Goal: Information Seeking & Learning: Learn about a topic

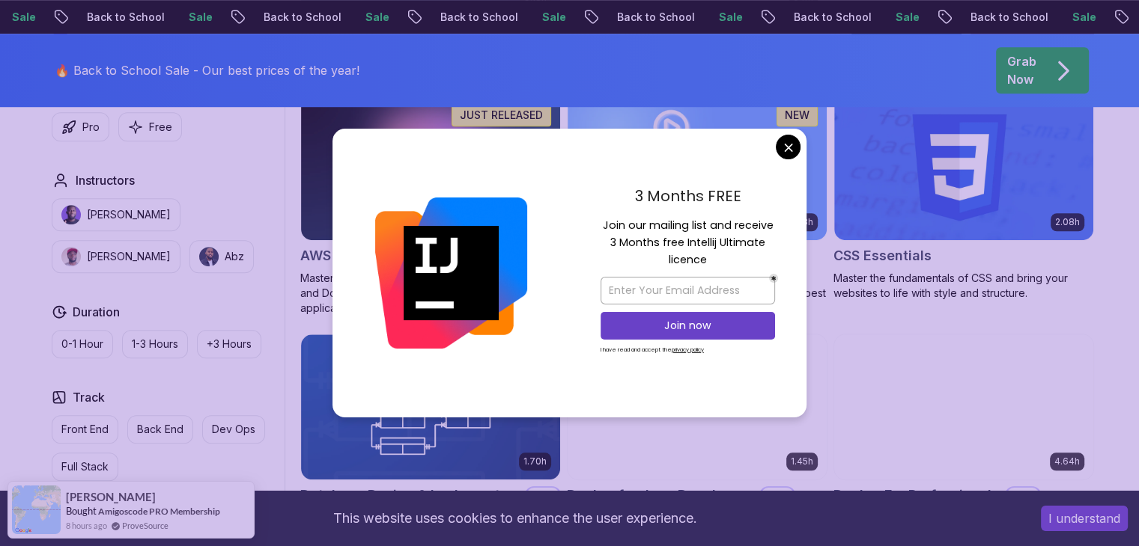
scroll to position [1117, 0]
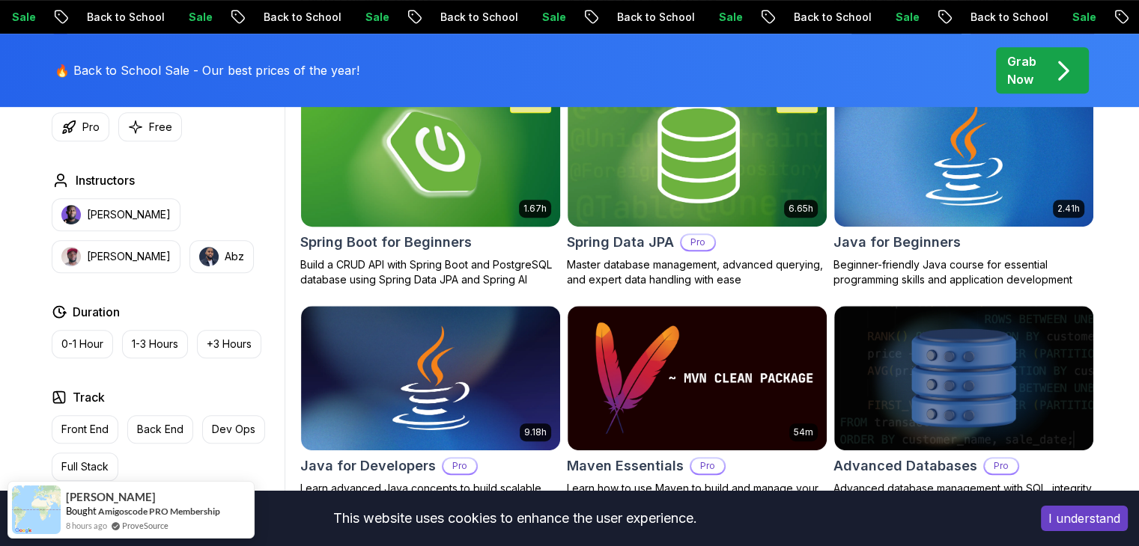
scroll to position [735, 0]
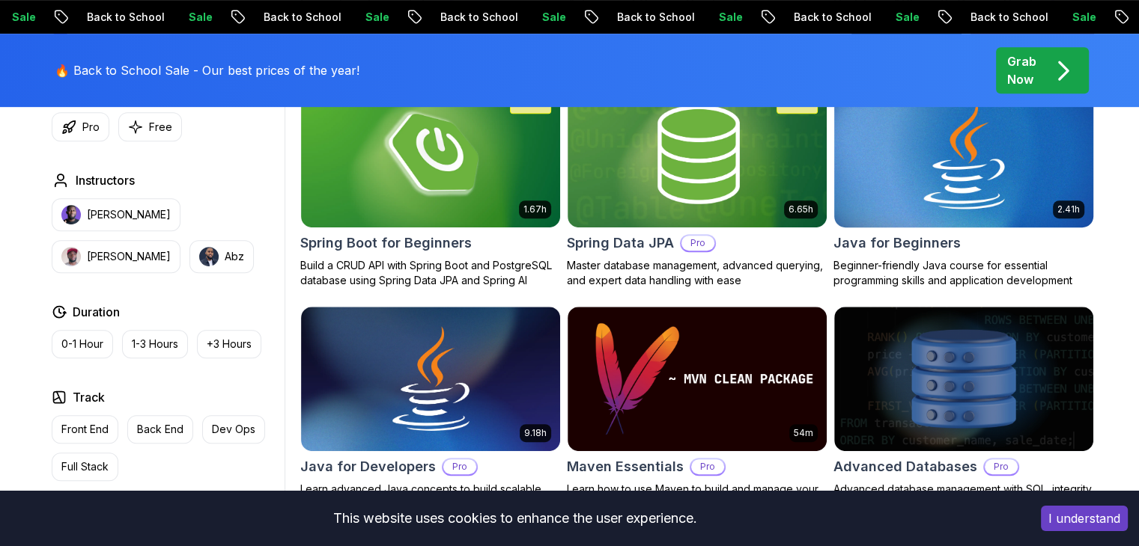
click at [914, 174] on img at bounding box center [963, 155] width 272 height 152
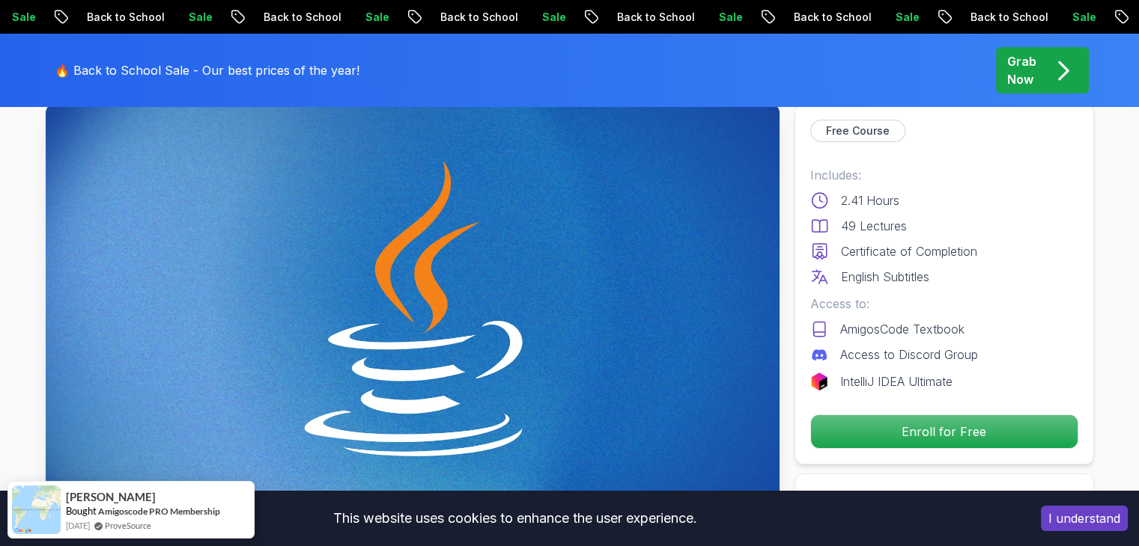
scroll to position [94, 0]
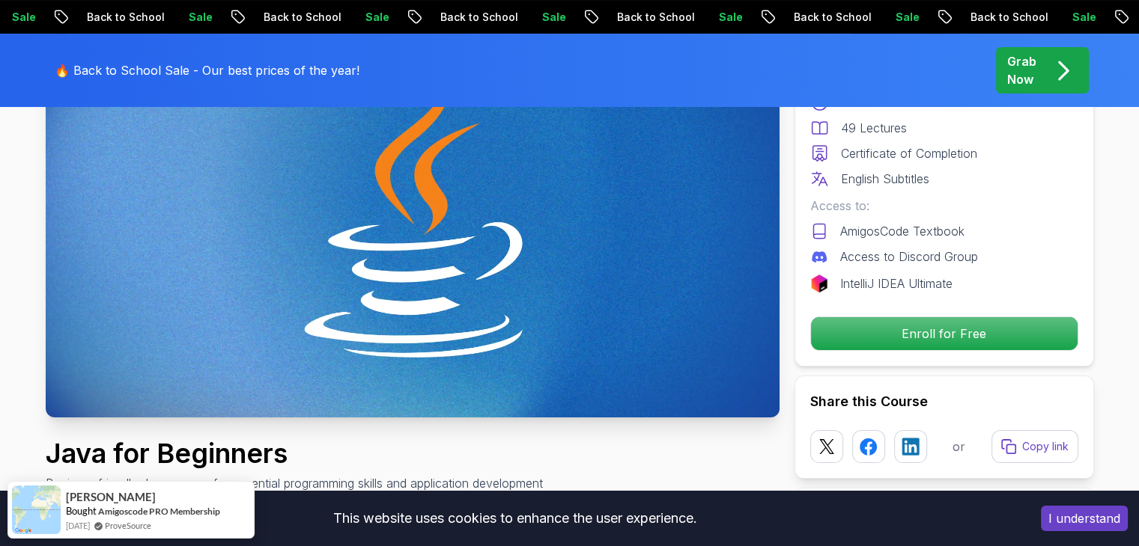
click at [873, 336] on p "Enroll for Free" at bounding box center [944, 333] width 266 height 33
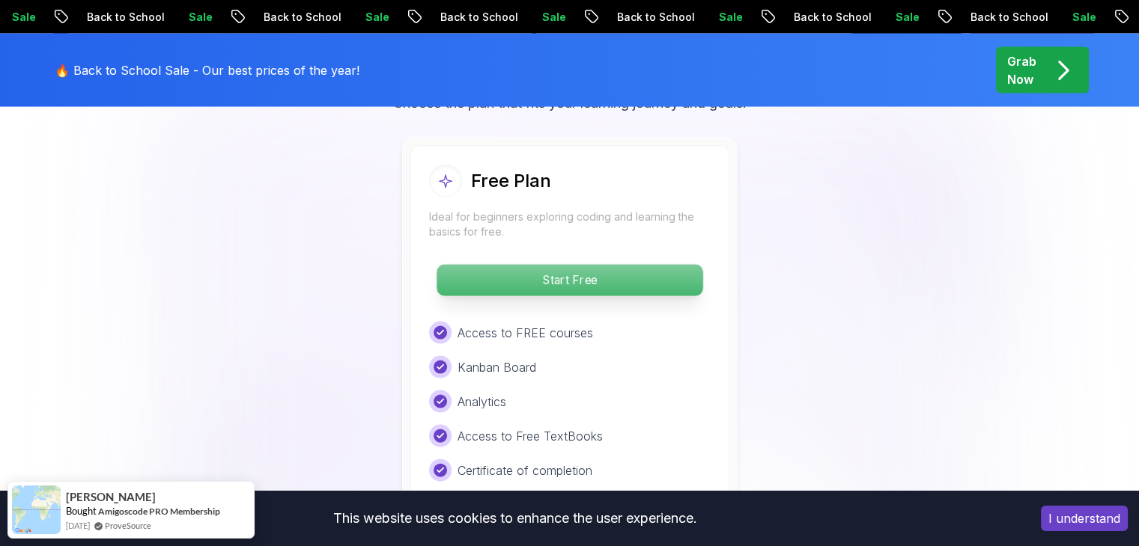
scroll to position [3126, 0]
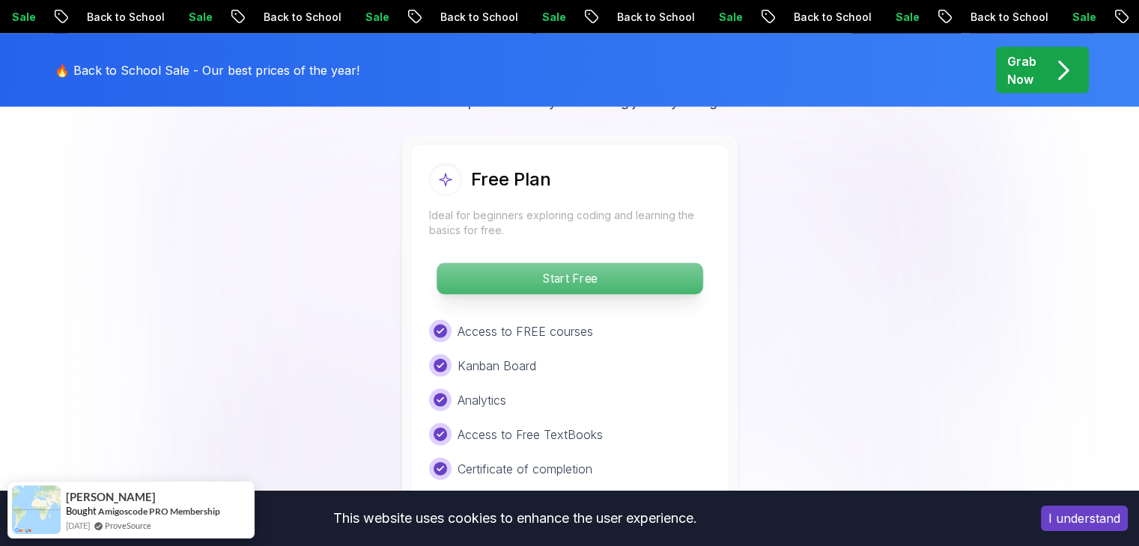
click at [599, 264] on p "Start Free" at bounding box center [569, 279] width 266 height 31
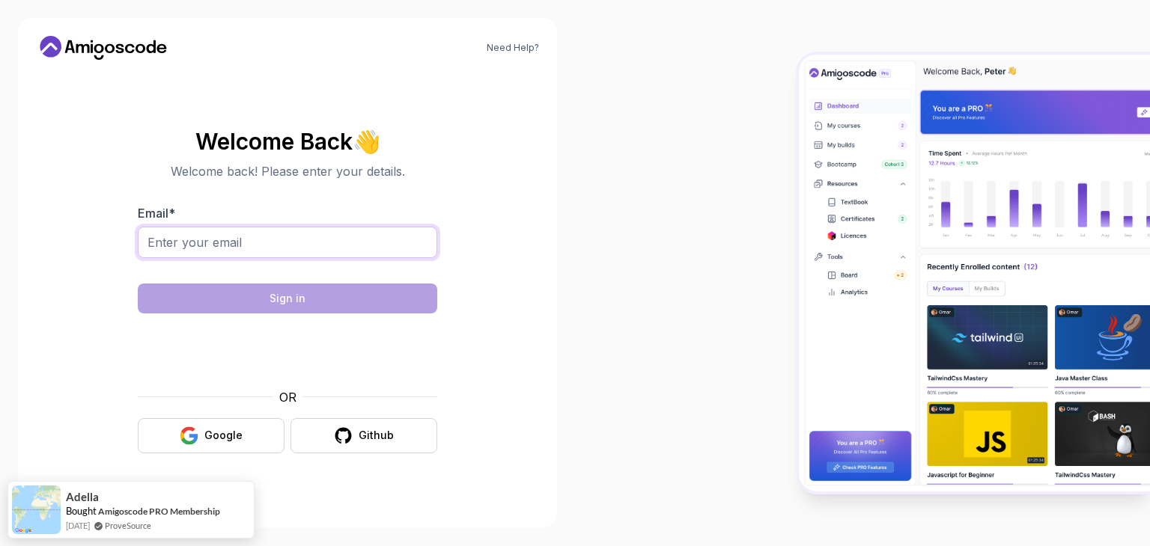
click at [344, 241] on input "Email *" at bounding box center [287, 242] width 299 height 31
click at [263, 432] on button "Google" at bounding box center [211, 435] width 147 height 35
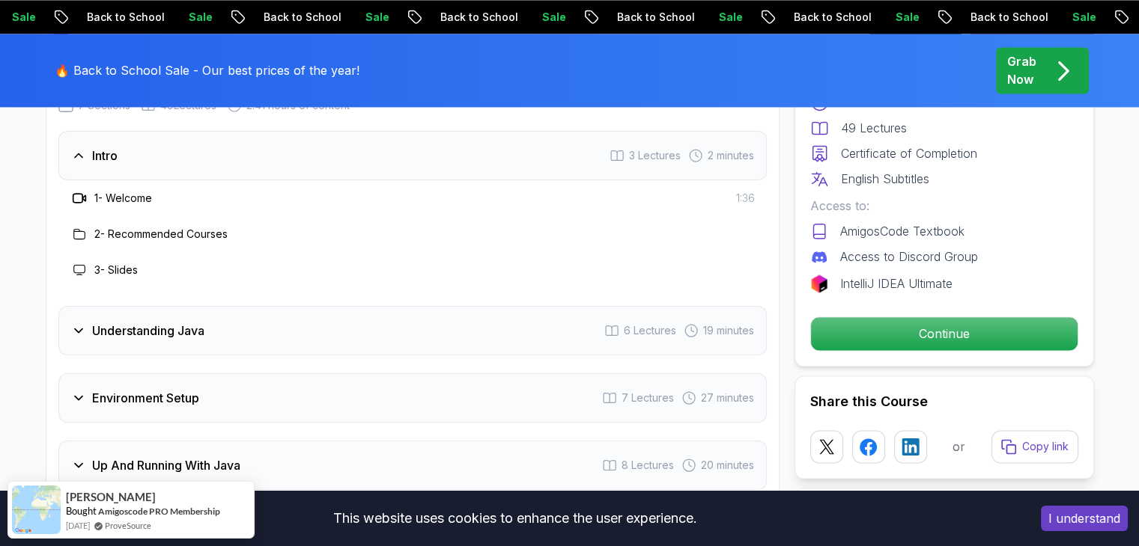
scroll to position [2231, 0]
click at [84, 325] on icon at bounding box center [78, 332] width 15 height 15
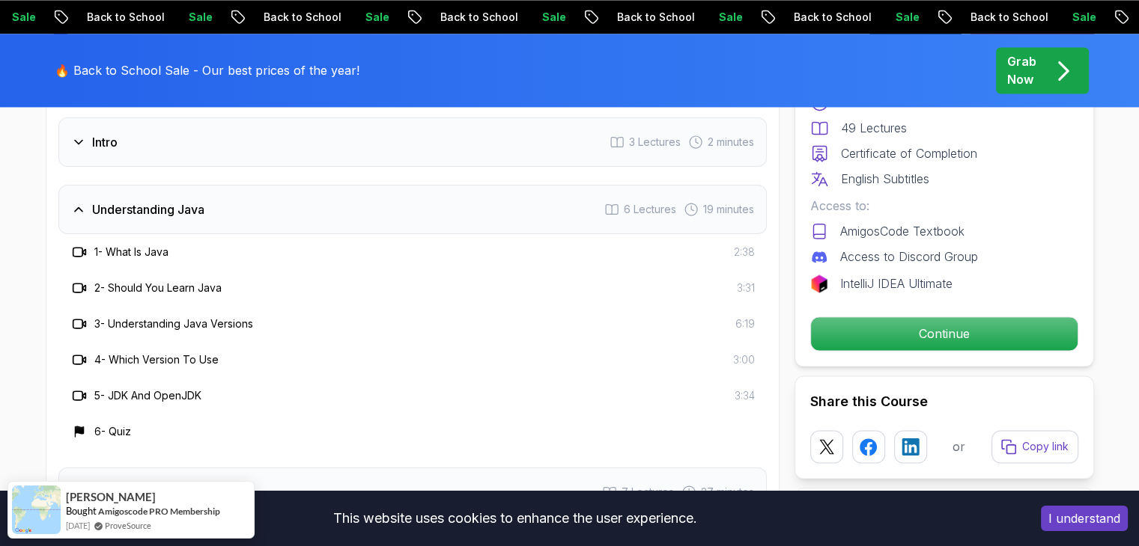
scroll to position [2156, 0]
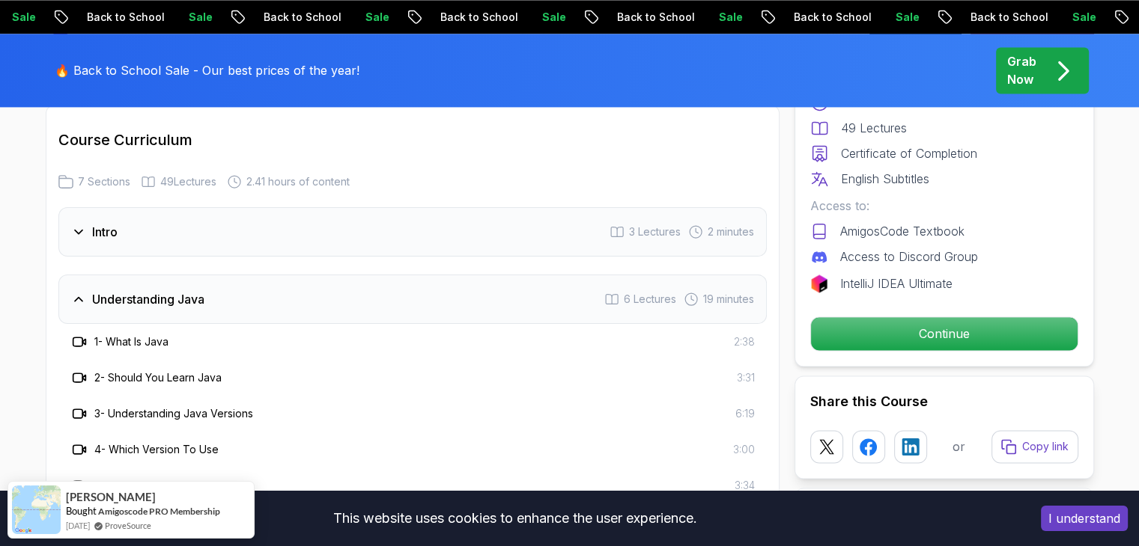
click at [71, 292] on icon at bounding box center [78, 299] width 15 height 15
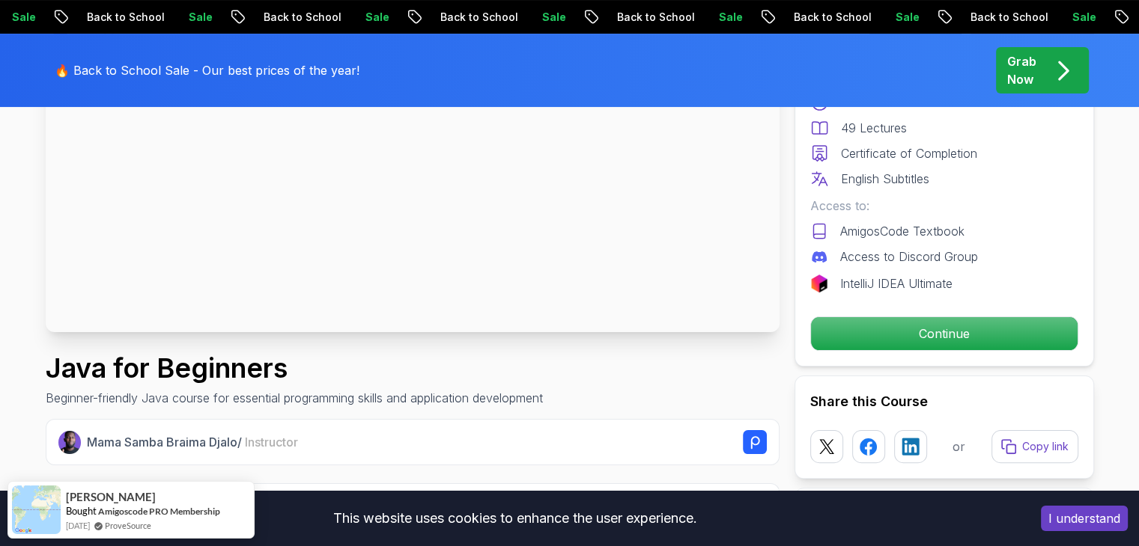
scroll to position [305, 0]
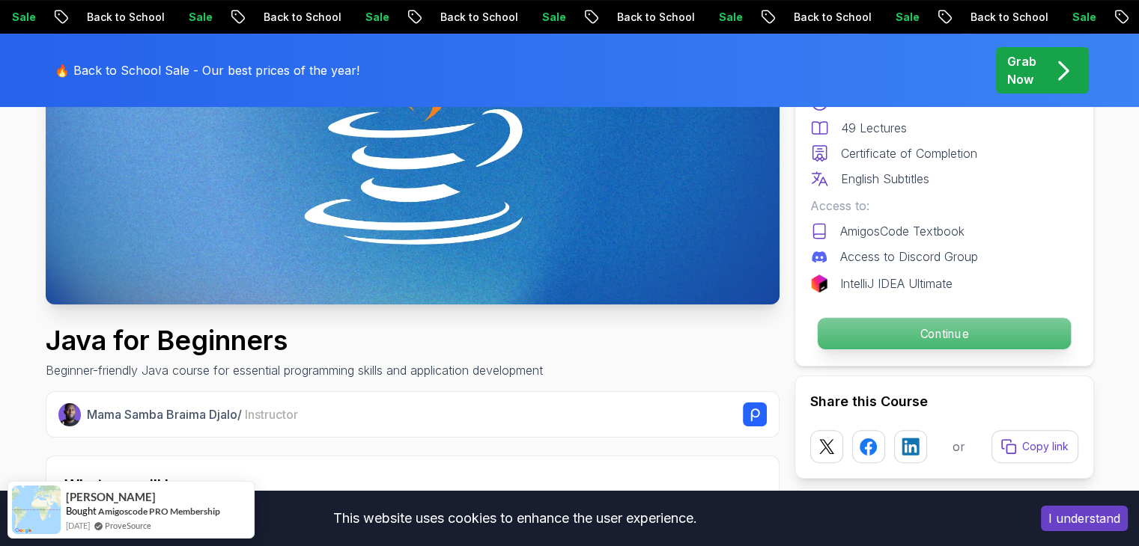
click at [887, 345] on p "Continue" at bounding box center [943, 333] width 253 height 31
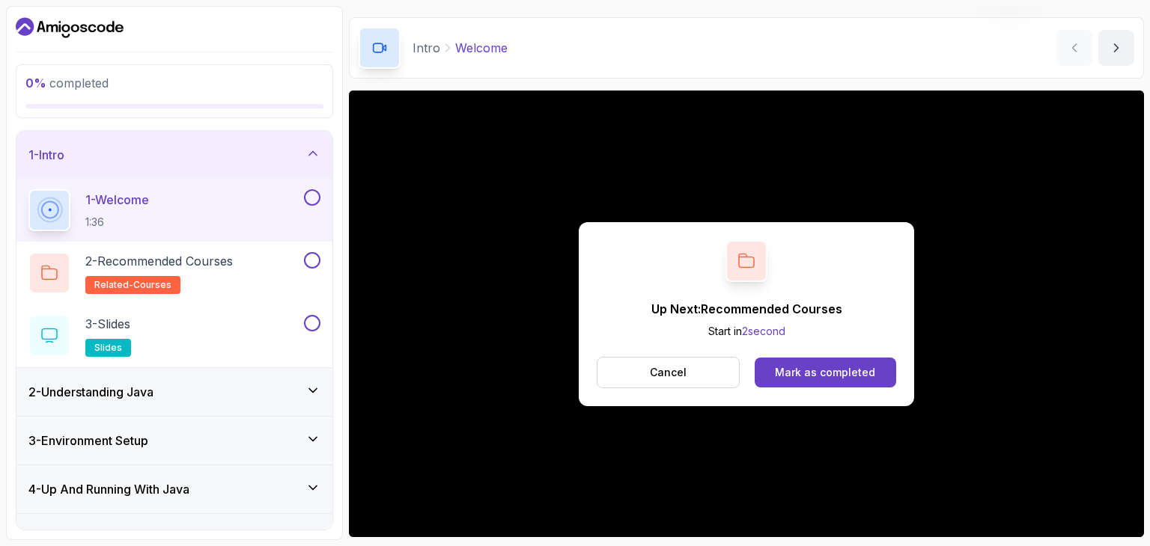
scroll to position [144, 0]
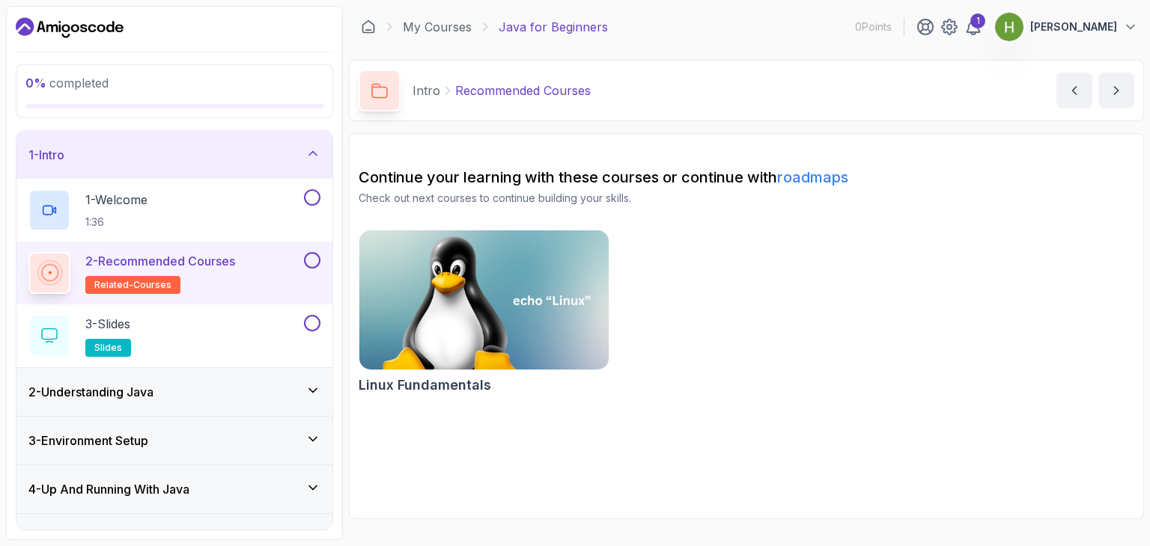
click at [782, 278] on div "Linux Fundamentals" at bounding box center [747, 315] width 776 height 171
click at [191, 402] on div "2 - Understanding Java" at bounding box center [174, 392] width 316 height 48
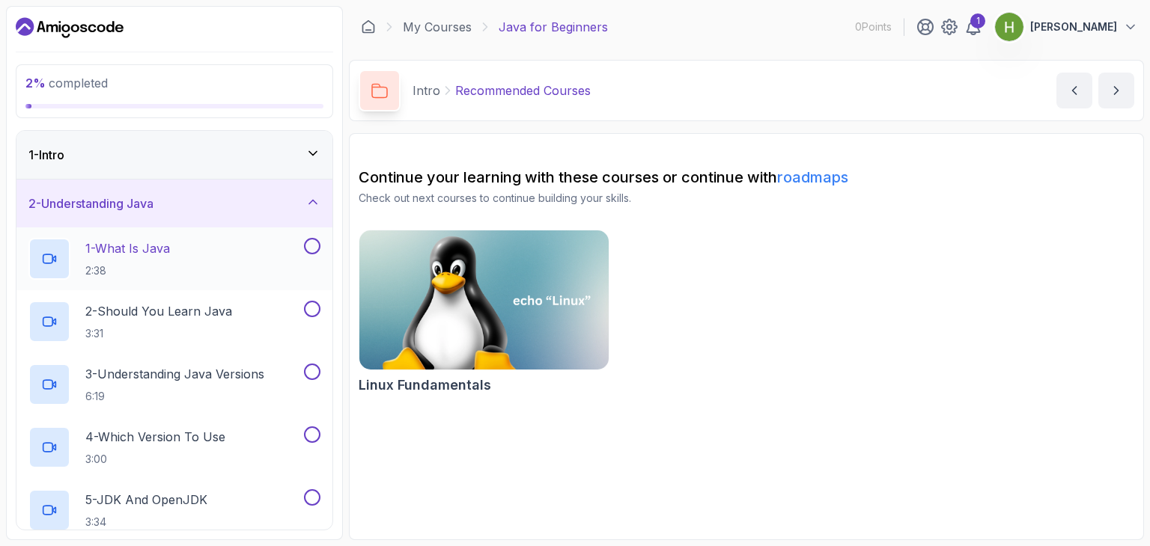
click at [170, 275] on p "2:38" at bounding box center [127, 271] width 85 height 15
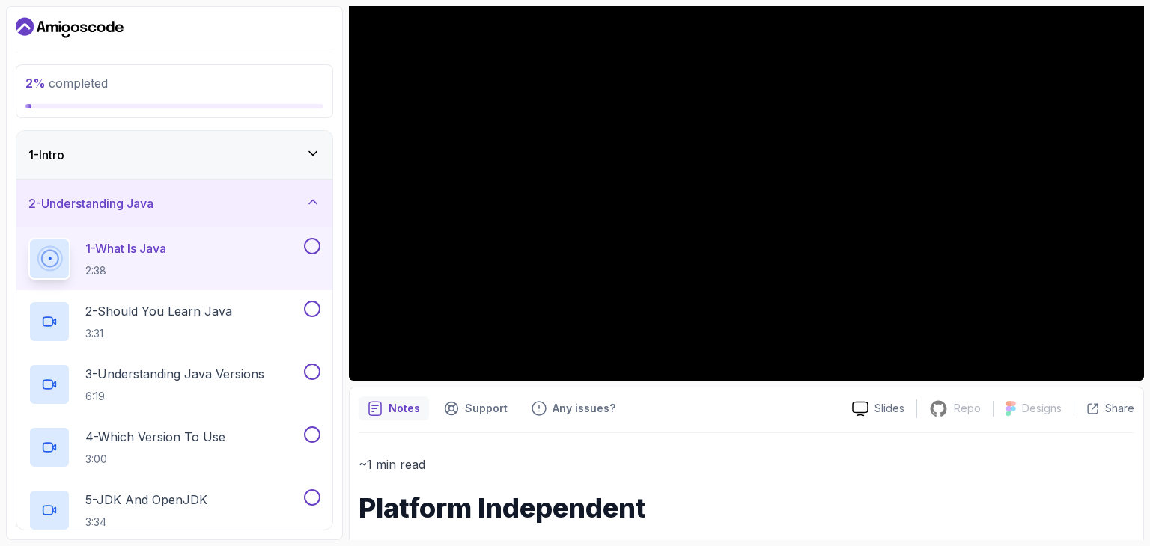
scroll to position [207, 0]
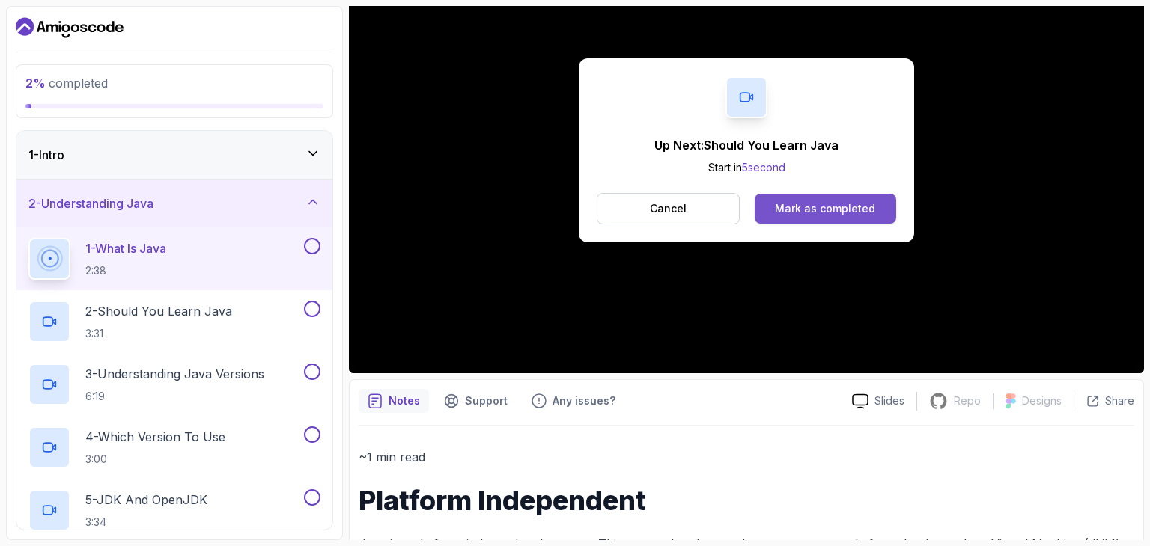
click at [793, 205] on div "Mark as completed" at bounding box center [825, 208] width 100 height 15
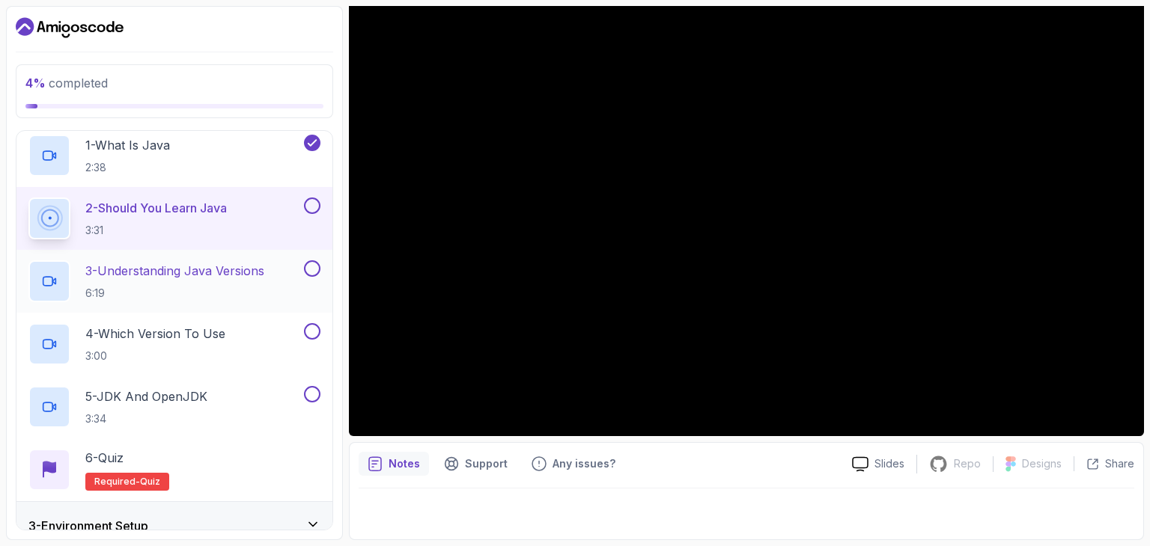
scroll to position [105, 0]
click at [311, 198] on button at bounding box center [312, 204] width 16 height 16
click at [219, 284] on p "6:19" at bounding box center [174, 291] width 179 height 15
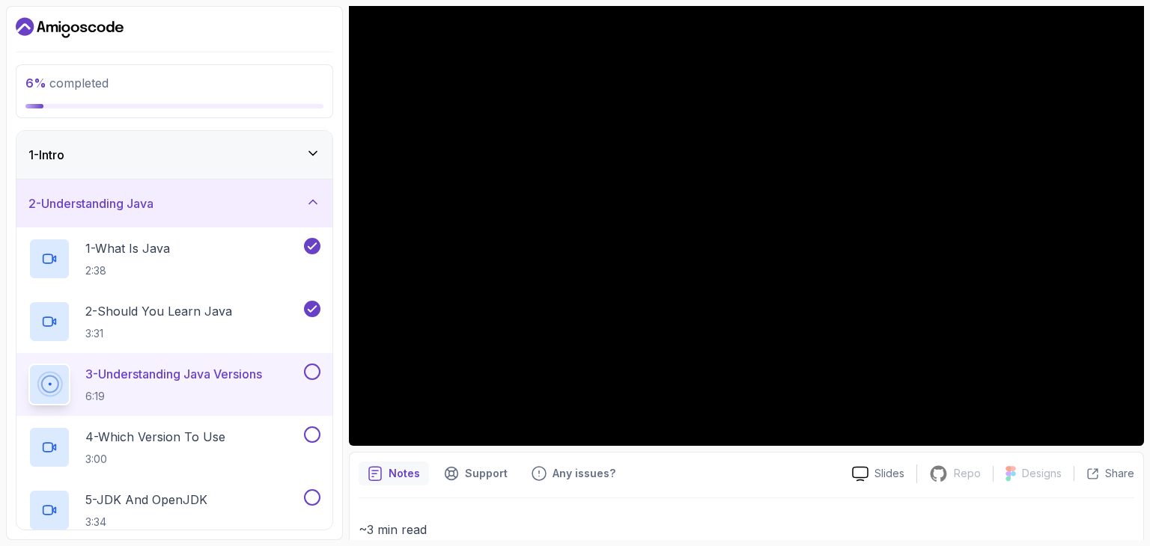
scroll to position [130, 0]
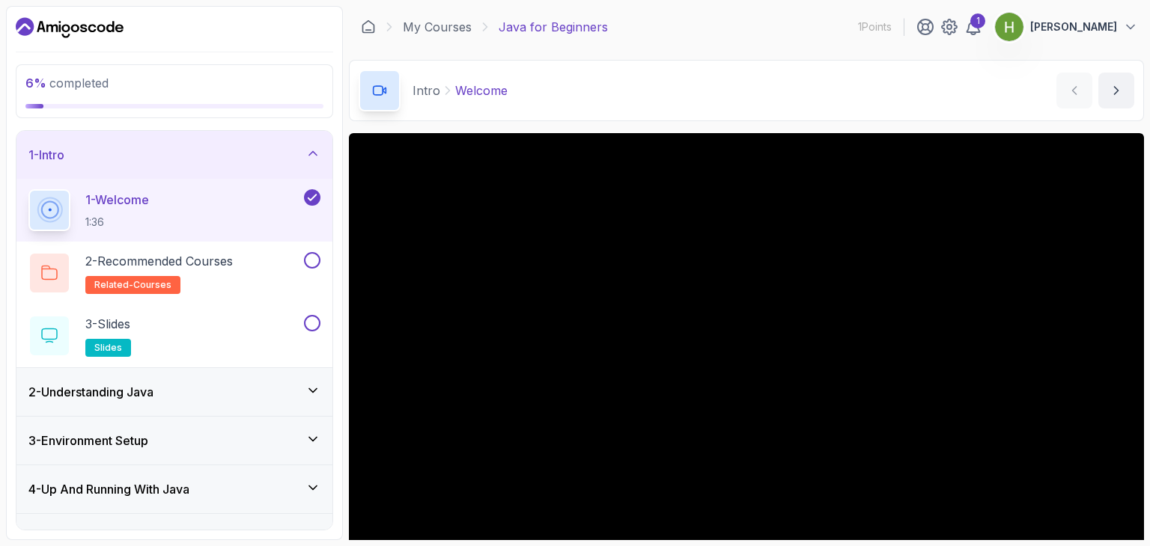
click at [161, 405] on div "2 - Understanding Java" at bounding box center [174, 392] width 316 height 48
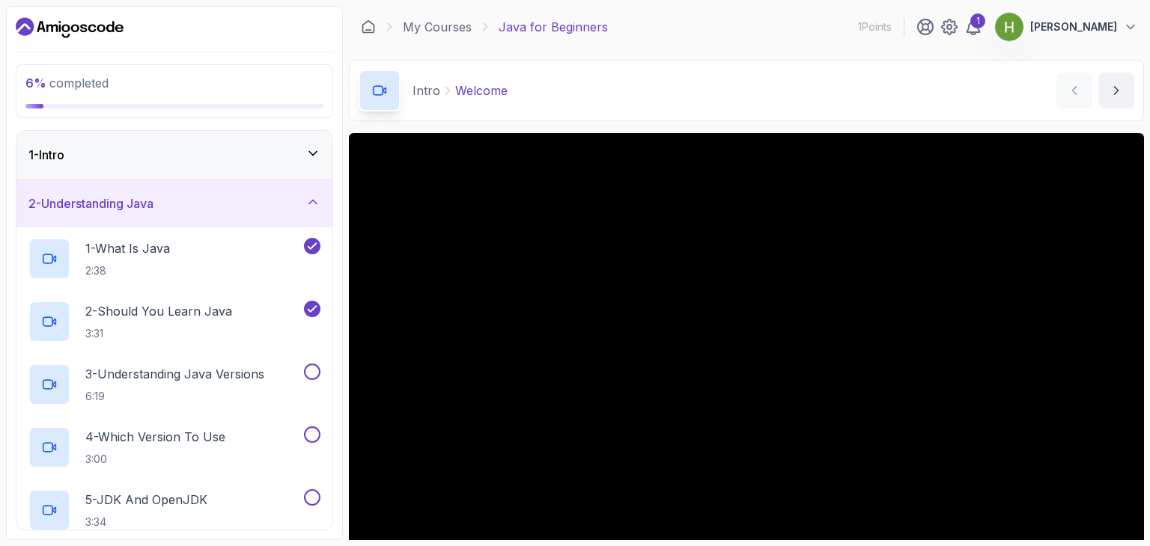
click at [292, 206] on div "2 - Understanding Java" at bounding box center [174, 204] width 292 height 18
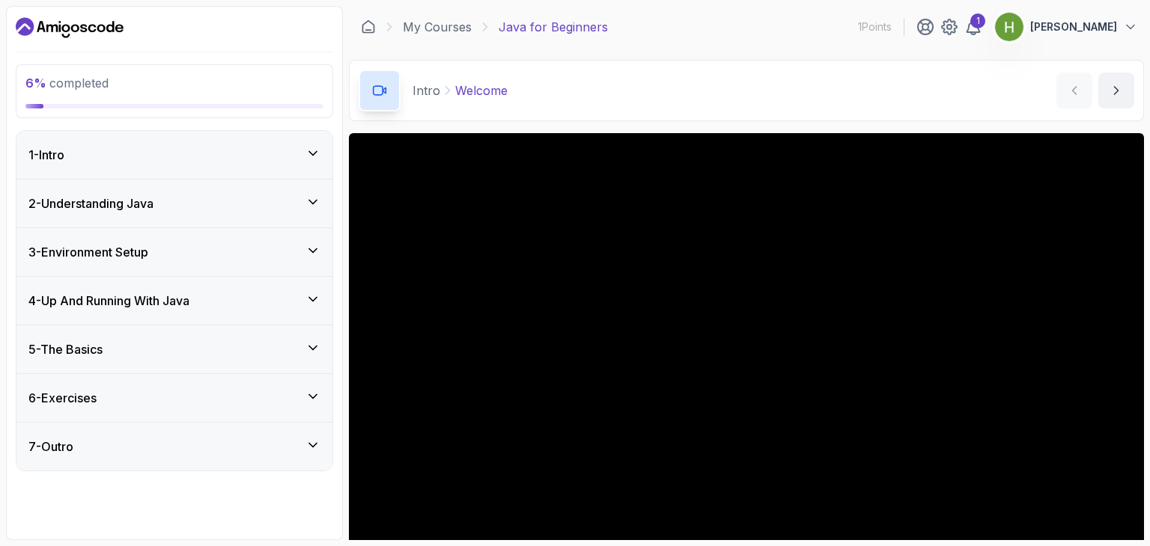
click at [314, 165] on div "1 - Intro" at bounding box center [174, 155] width 316 height 48
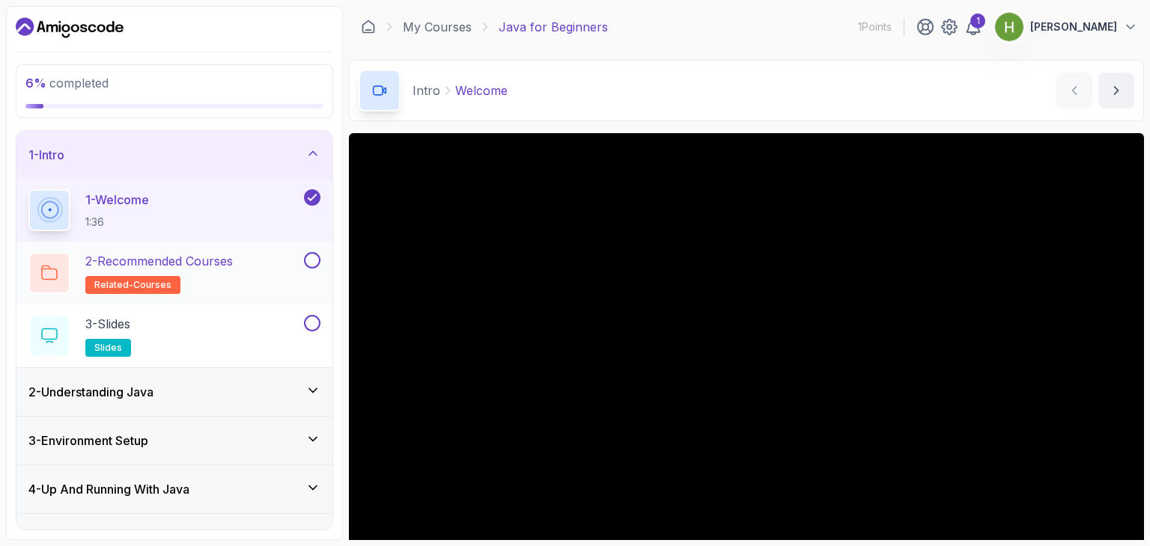
click at [311, 265] on button at bounding box center [312, 260] width 16 height 16
click at [311, 322] on button at bounding box center [312, 323] width 16 height 16
click at [299, 372] on div "2 - Understanding Java" at bounding box center [174, 392] width 316 height 48
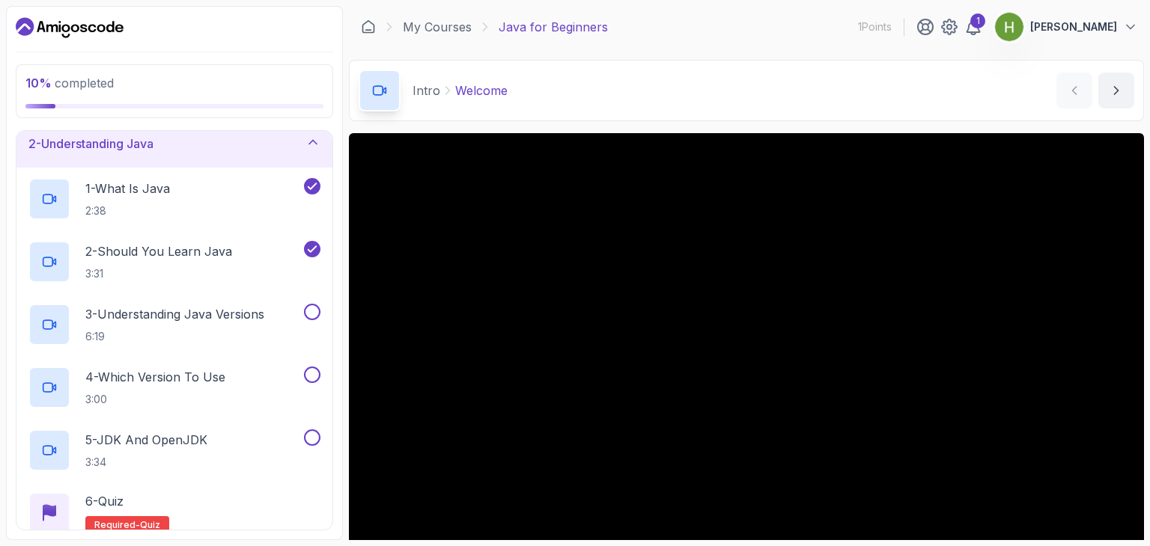
scroll to position [69, 0]
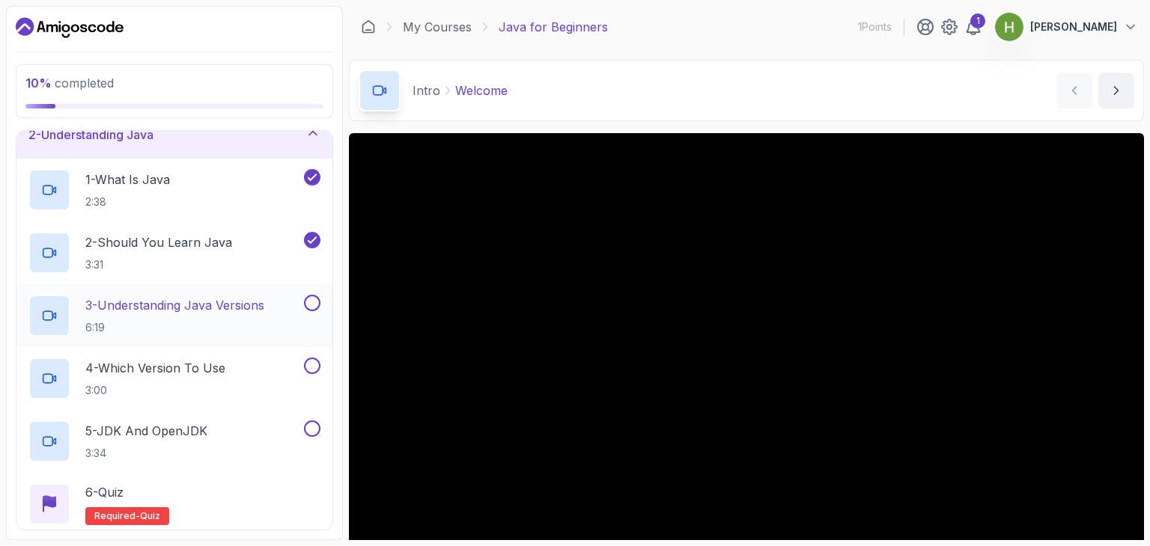
click at [308, 303] on button at bounding box center [312, 303] width 16 height 16
click at [255, 368] on div "4 - Which Version To Use 3:00" at bounding box center [164, 379] width 272 height 42
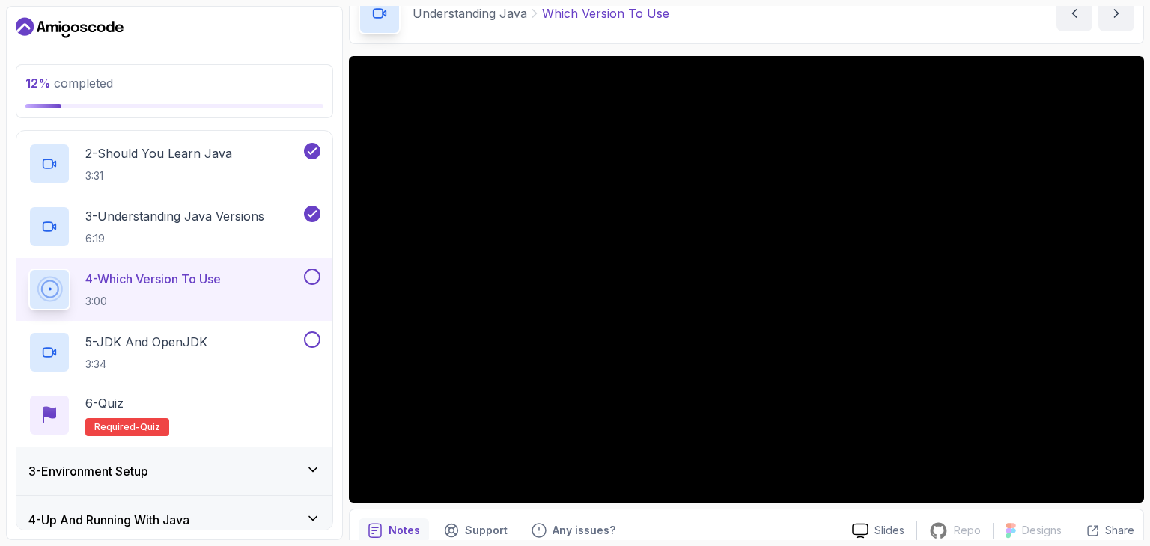
scroll to position [162, 0]
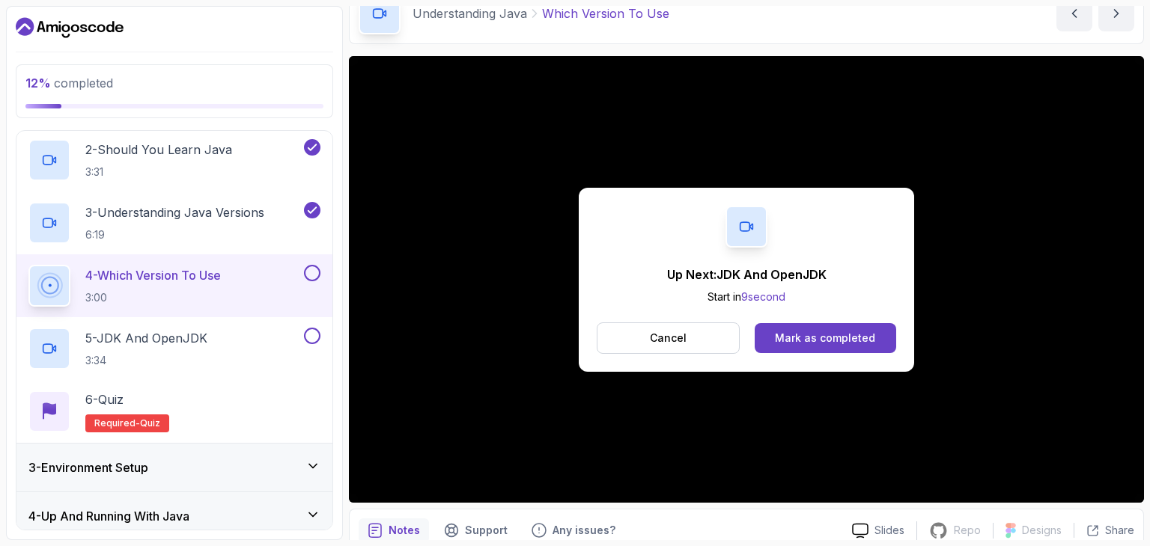
click at [312, 269] on button at bounding box center [312, 273] width 16 height 16
click at [780, 336] on div "Mark as completed" at bounding box center [825, 338] width 100 height 15
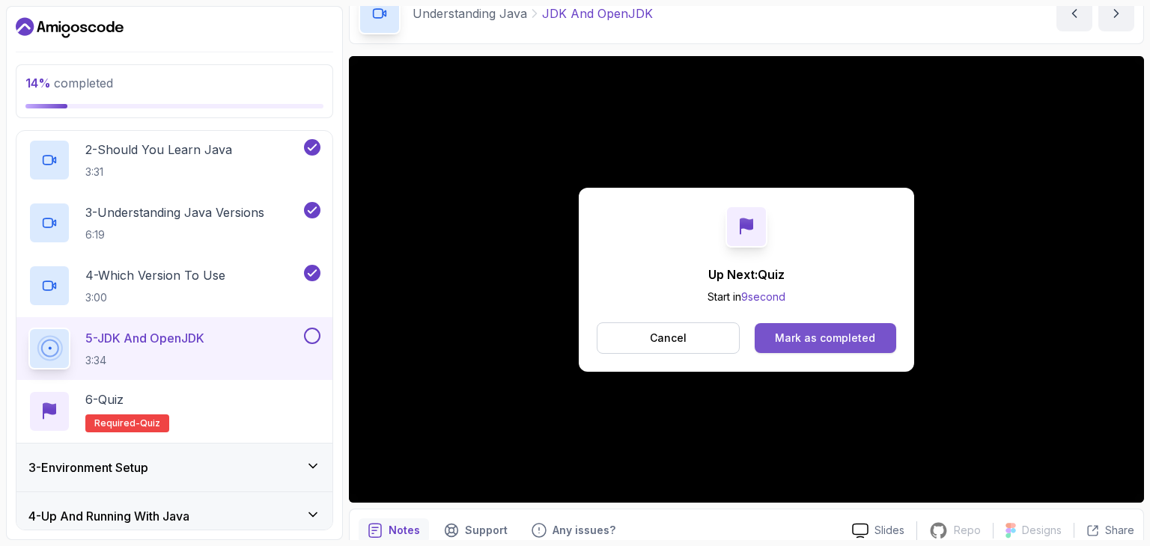
click at [802, 339] on div "Mark as completed" at bounding box center [825, 338] width 100 height 15
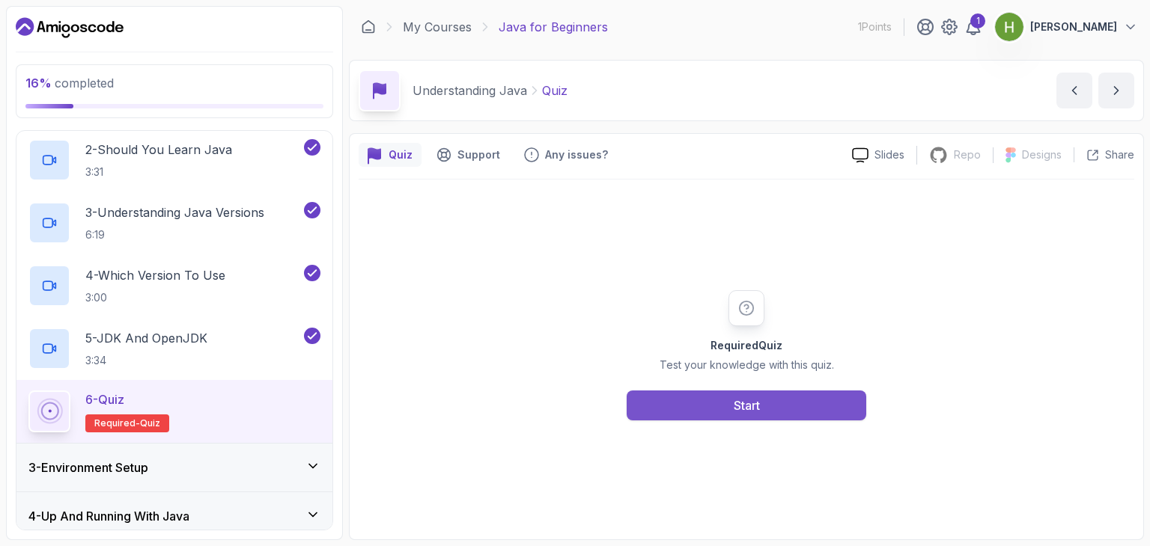
click at [751, 391] on button "Start" at bounding box center [747, 406] width 240 height 30
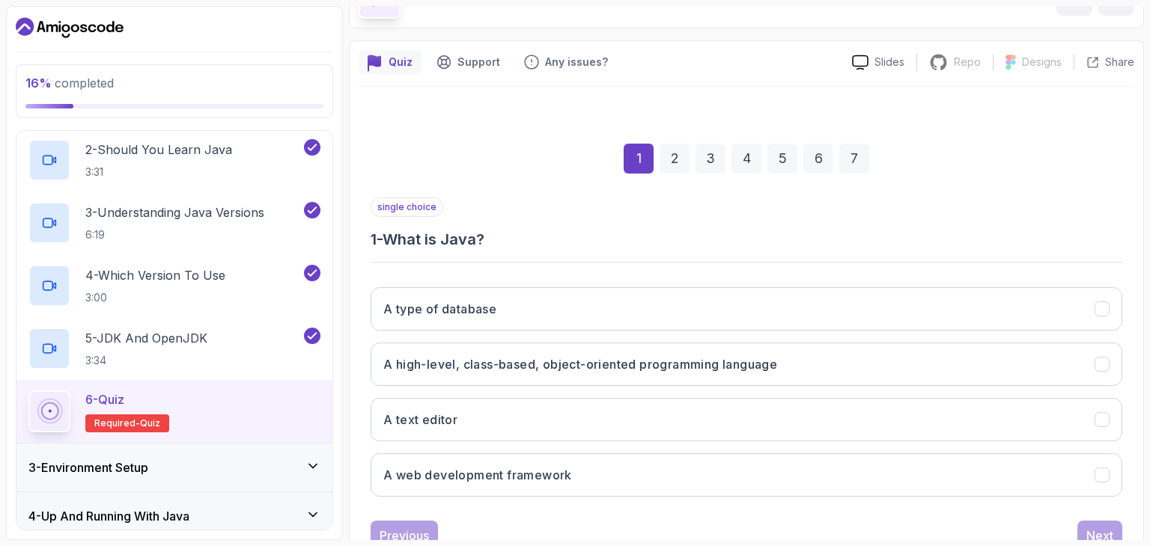
scroll to position [144, 0]
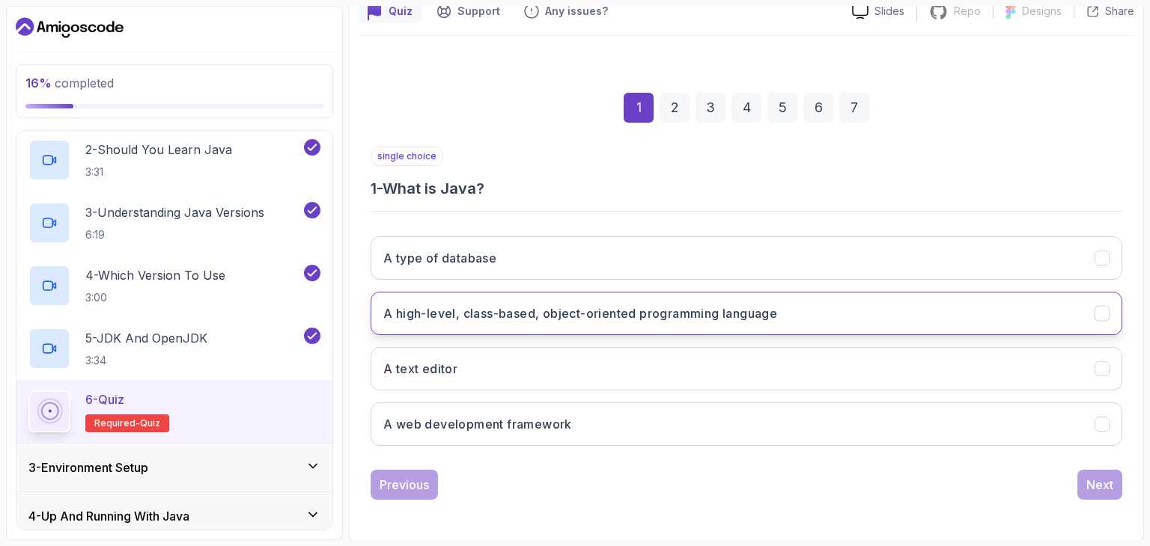
click at [707, 305] on h3 "A high-level, class-based, object-oriented programming language" at bounding box center [580, 314] width 394 height 18
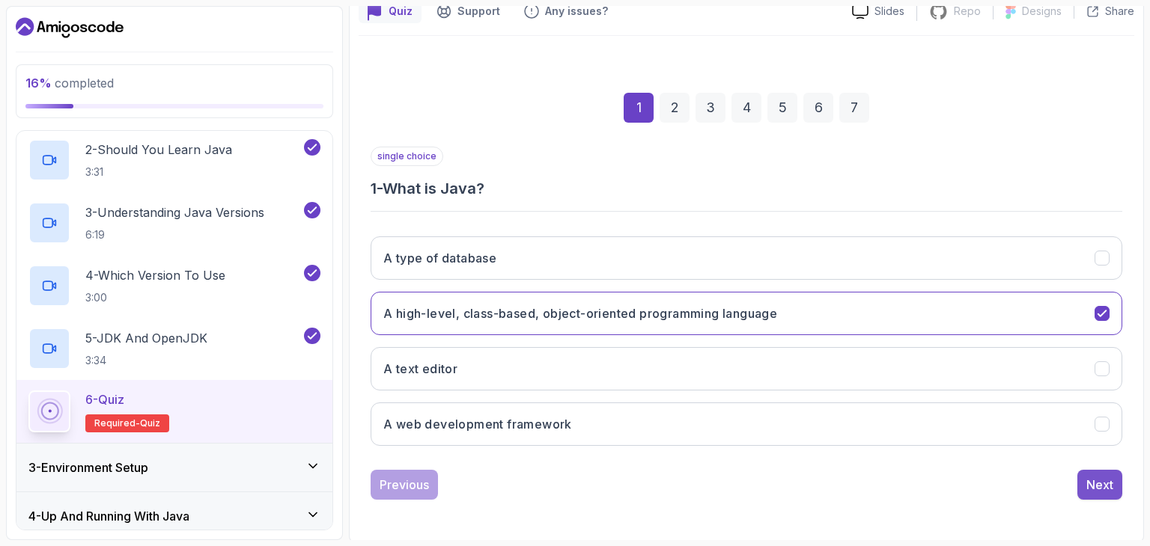
click at [1090, 472] on button "Next" at bounding box center [1099, 485] width 45 height 30
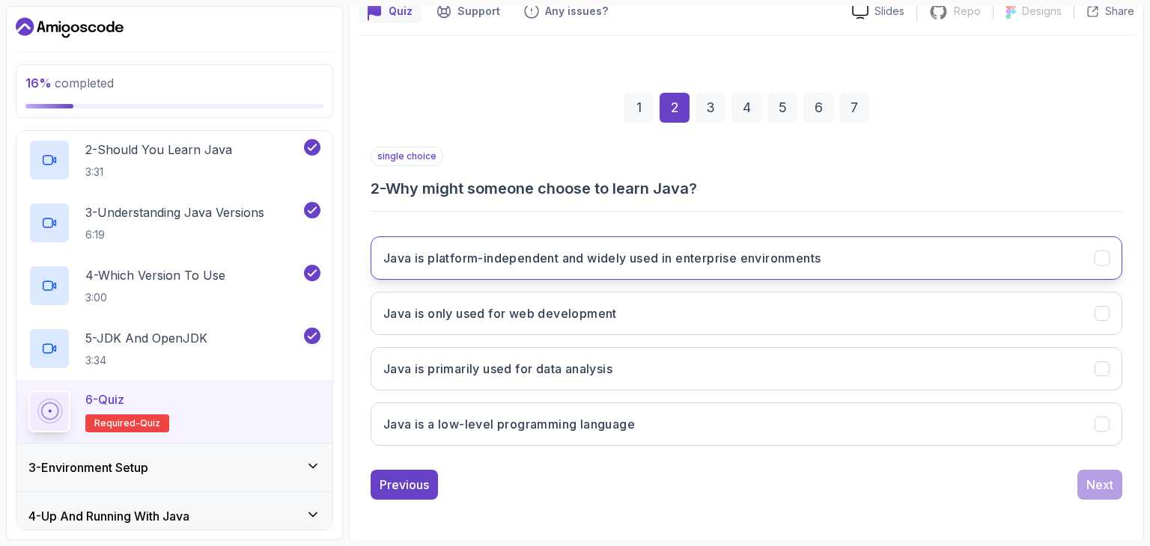
click at [549, 264] on h3 "Java is platform-independent and widely used in enterprise environments" at bounding box center [601, 258] width 437 height 18
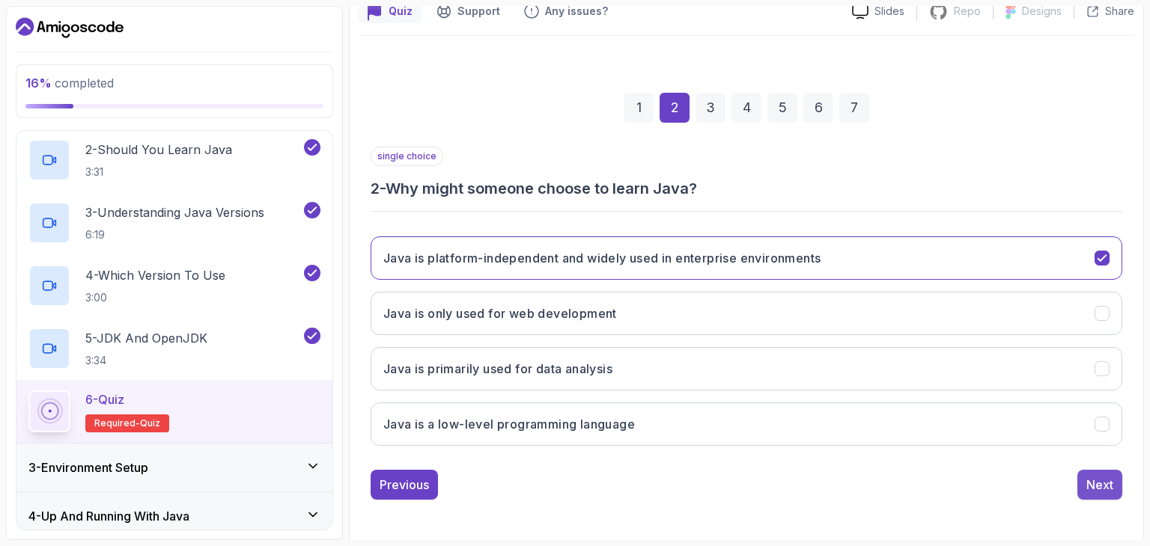
click at [1088, 476] on div "Next" at bounding box center [1099, 485] width 27 height 18
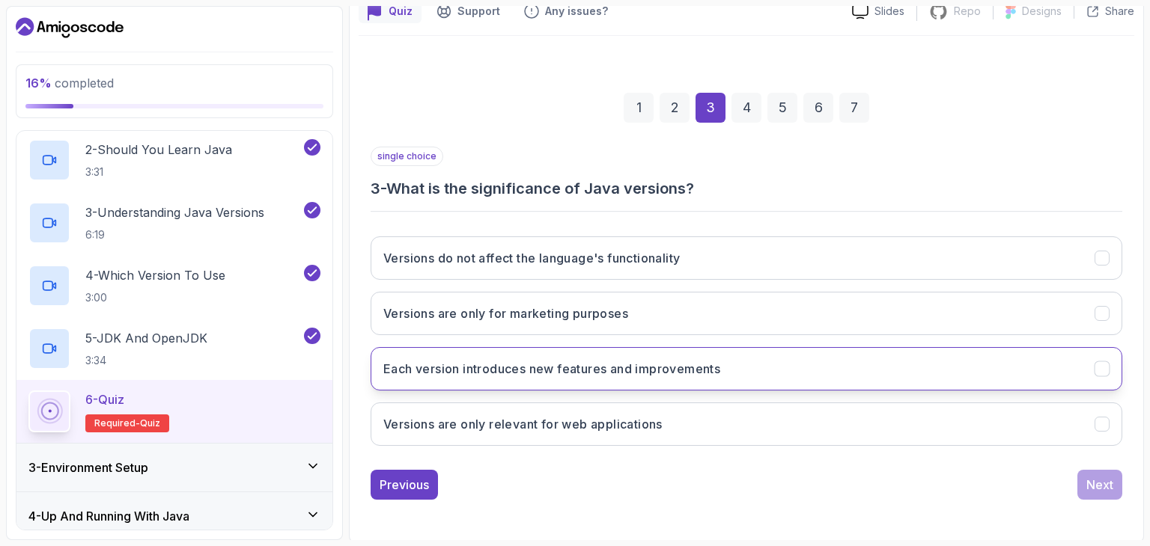
click at [665, 367] on h3 "Each version introduces new features and improvements" at bounding box center [551, 369] width 337 height 18
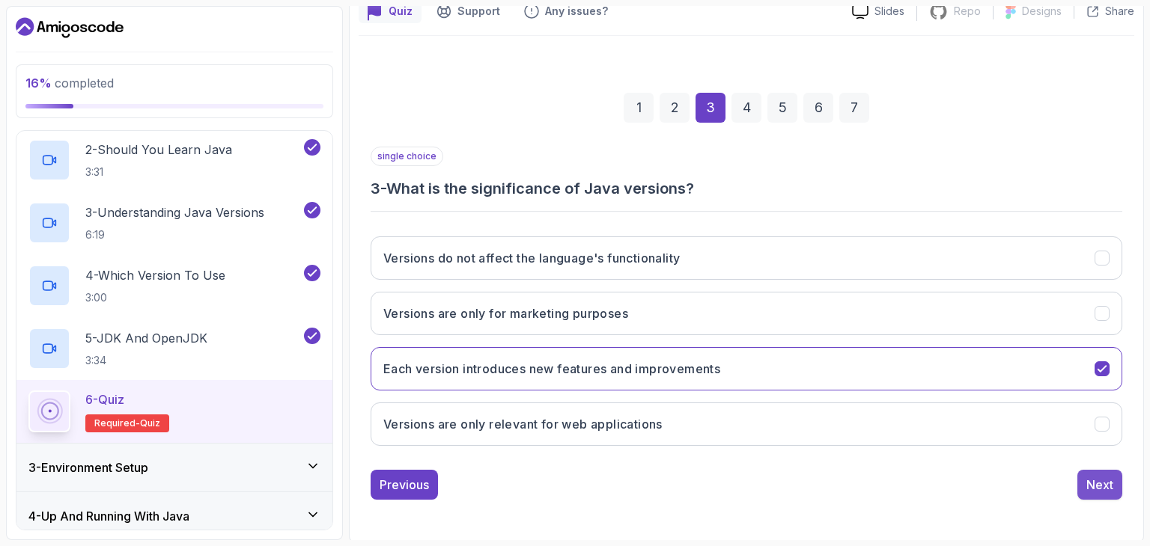
click at [1099, 476] on div "Next" at bounding box center [1099, 485] width 27 height 18
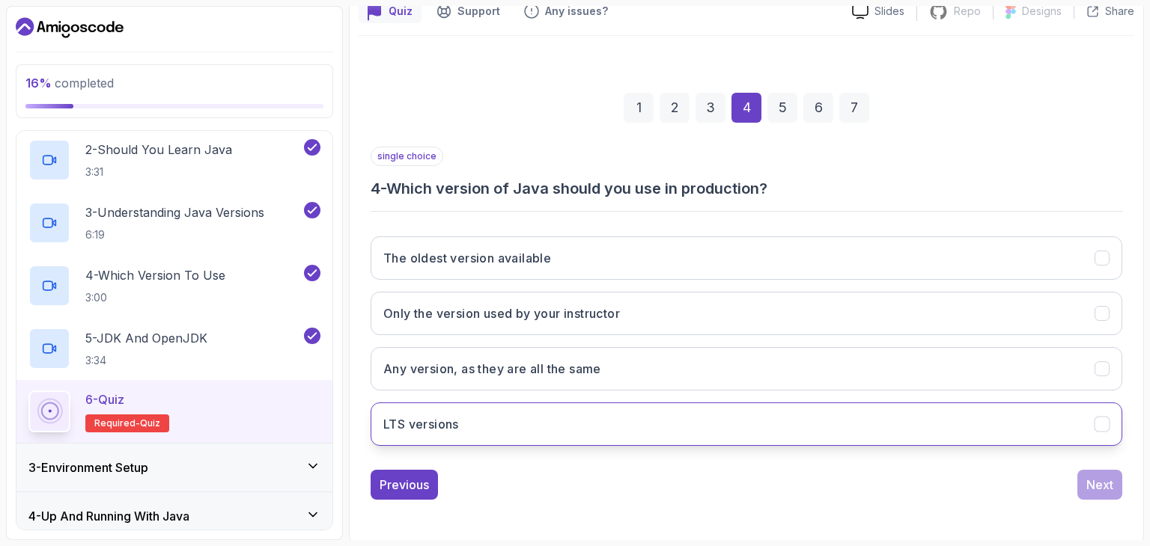
click at [608, 429] on button "LTS versions" at bounding box center [747, 424] width 752 height 43
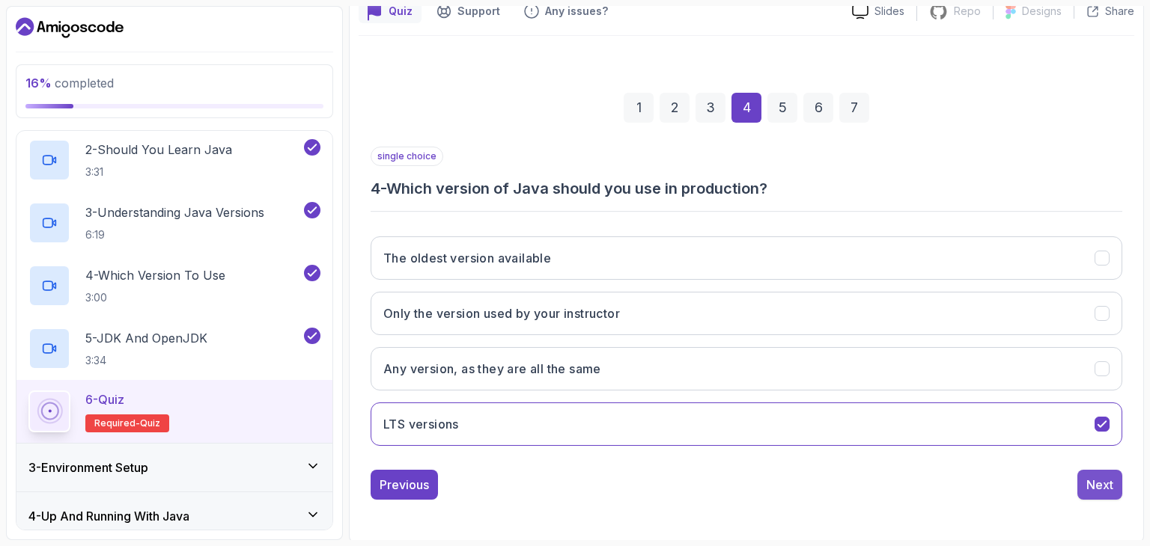
click at [1093, 477] on div "Next" at bounding box center [1099, 485] width 27 height 18
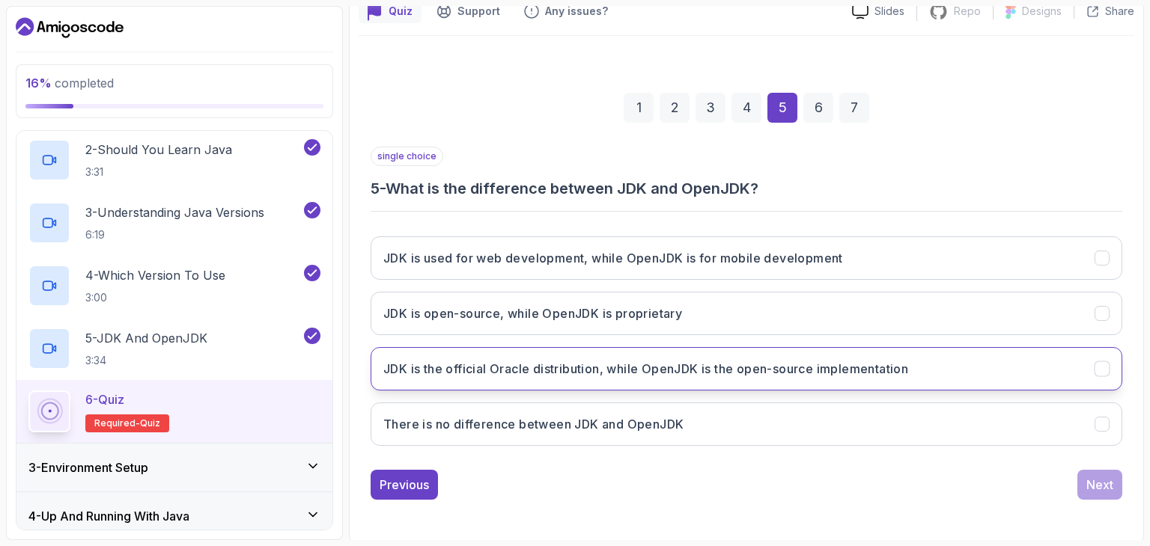
click at [592, 371] on h3 "JDK is the official Oracle distribution, while OpenJDK is the open-source imple…" at bounding box center [645, 369] width 525 height 18
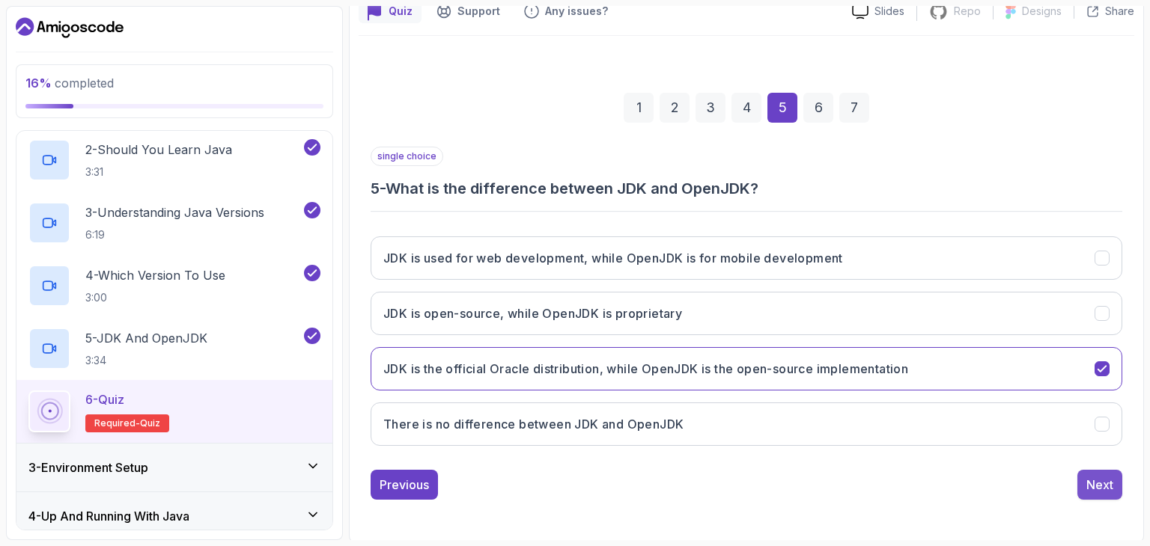
click at [1095, 490] on div "Next" at bounding box center [1099, 485] width 27 height 18
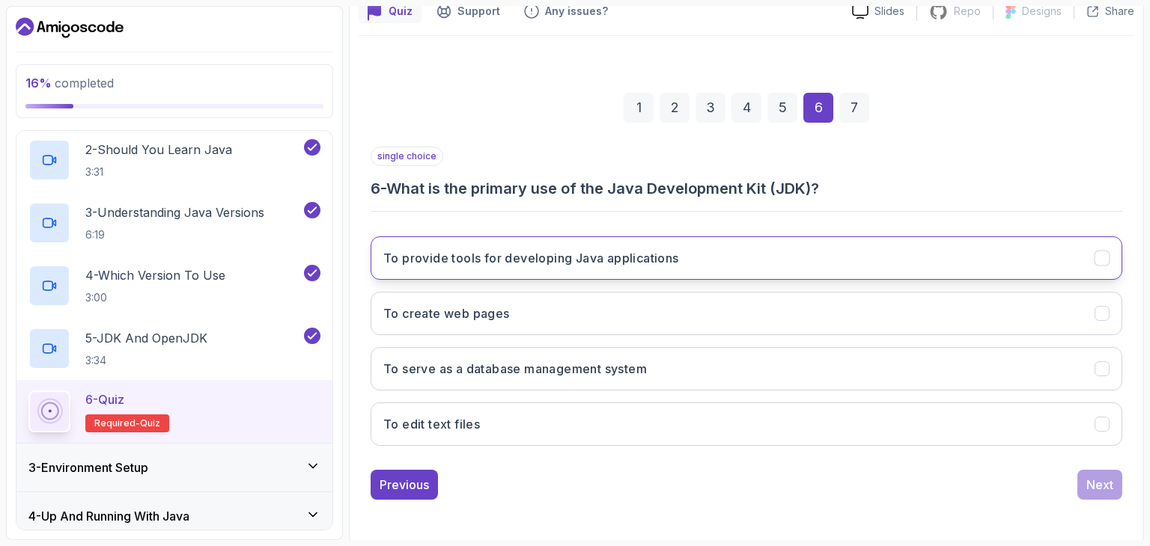
click at [652, 266] on button "To provide tools for developing Java applications" at bounding box center [747, 258] width 752 height 43
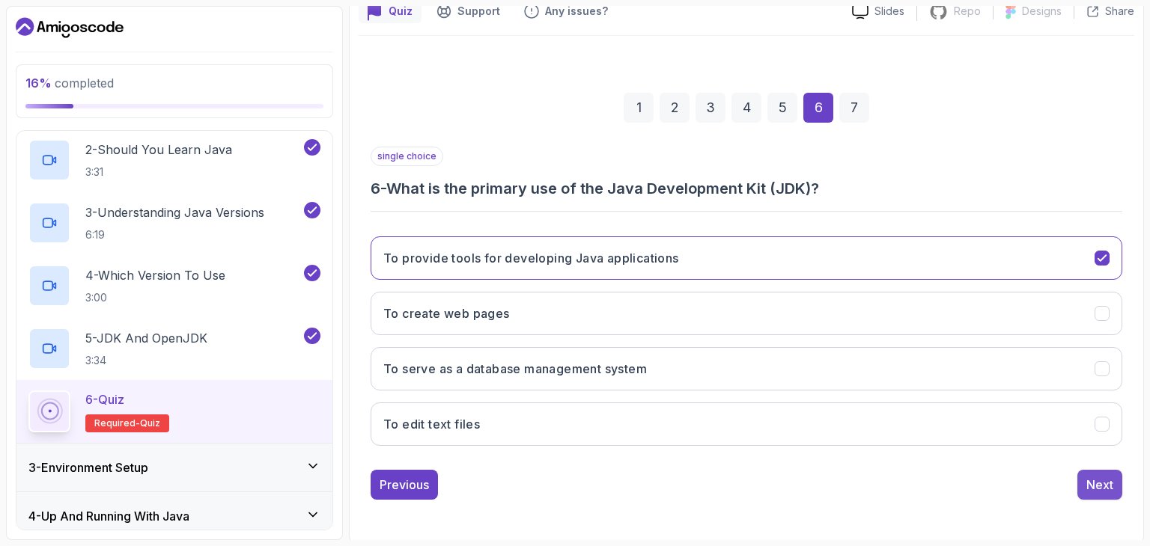
click at [1091, 487] on div "Next" at bounding box center [1099, 485] width 27 height 18
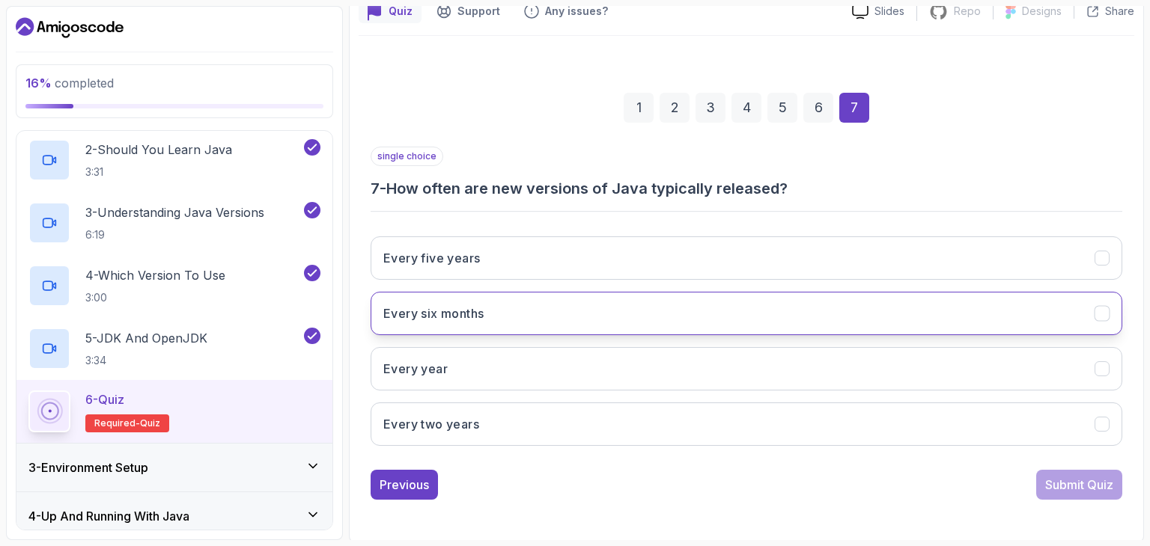
click at [552, 324] on button "Every six months" at bounding box center [747, 313] width 752 height 43
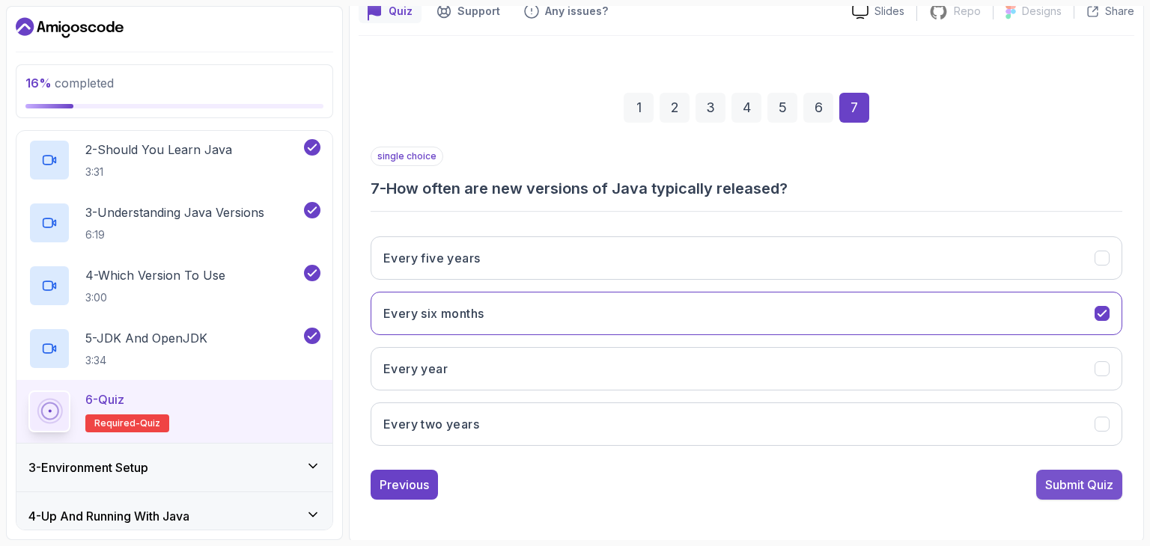
click at [1070, 481] on div "Submit Quiz" at bounding box center [1079, 485] width 68 height 18
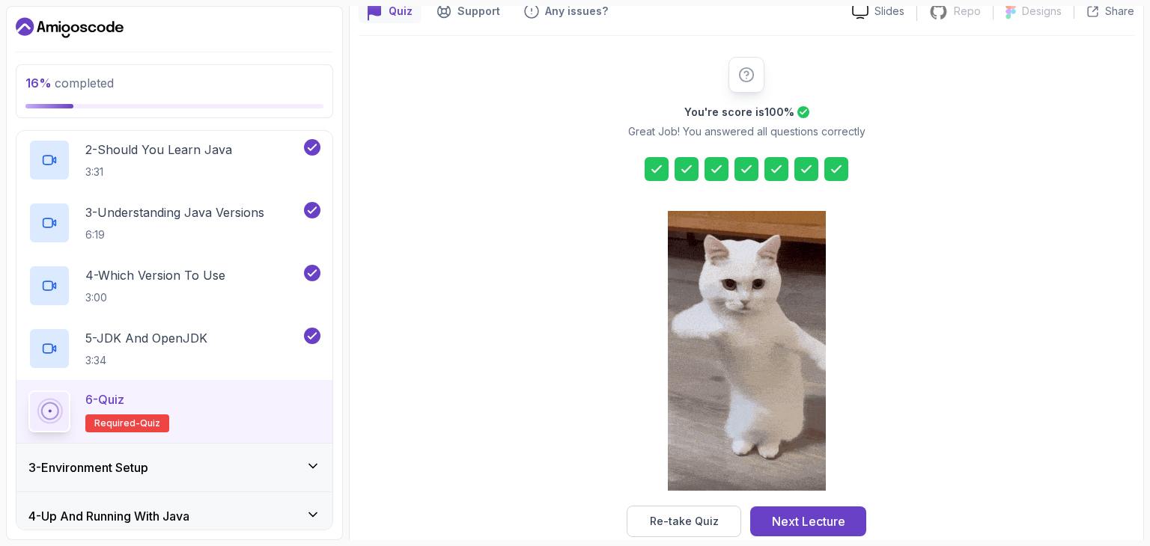
scroll to position [171, 0]
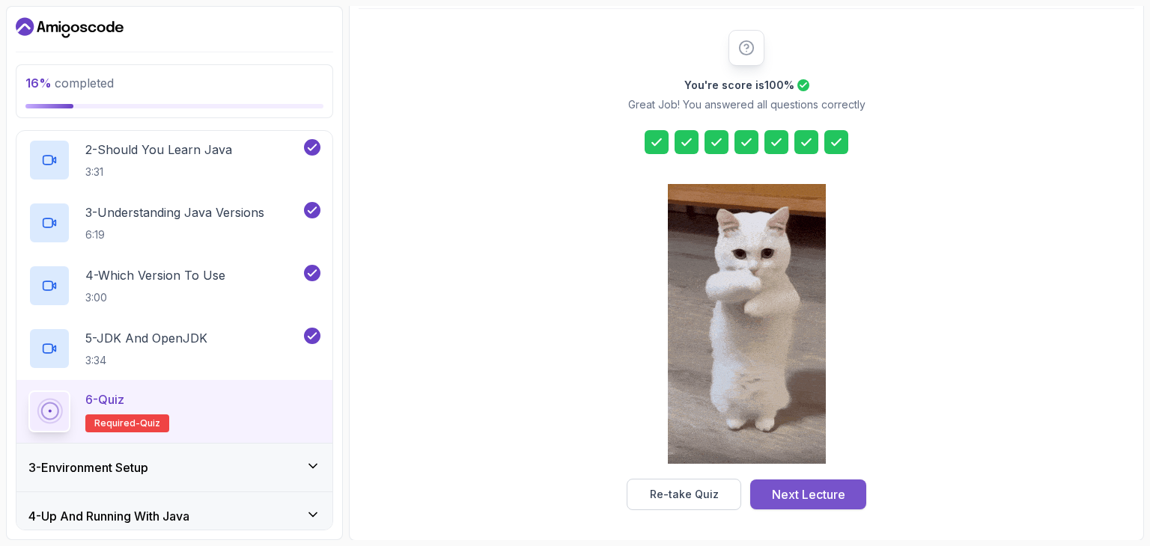
click at [799, 490] on div "Next Lecture" at bounding box center [808, 495] width 73 height 18
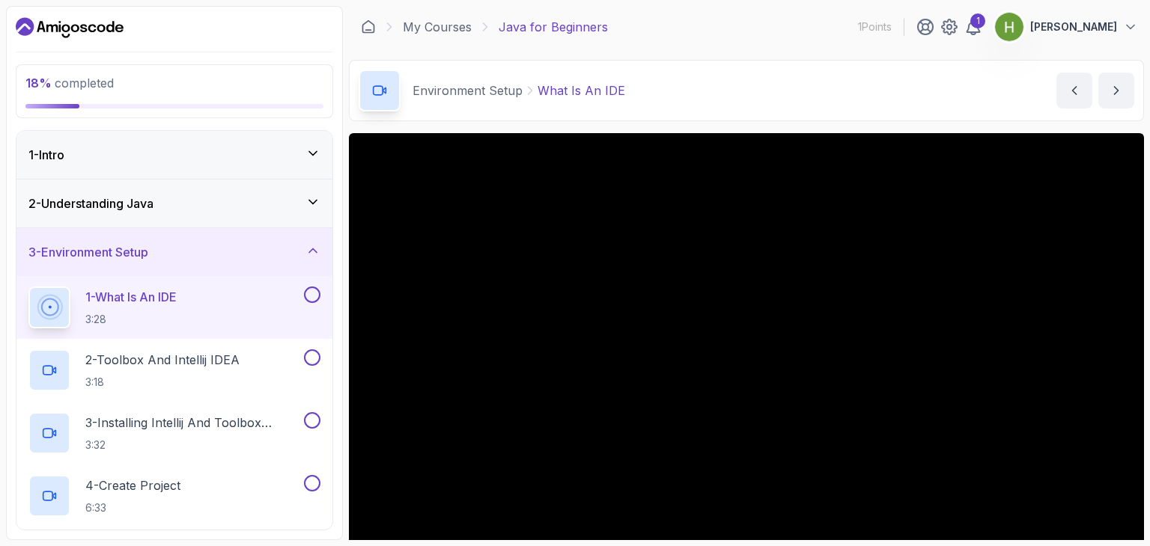
click at [307, 299] on button at bounding box center [312, 295] width 16 height 16
click at [237, 365] on p "2 - Toolbox And Intellij IDEA" at bounding box center [162, 360] width 154 height 18
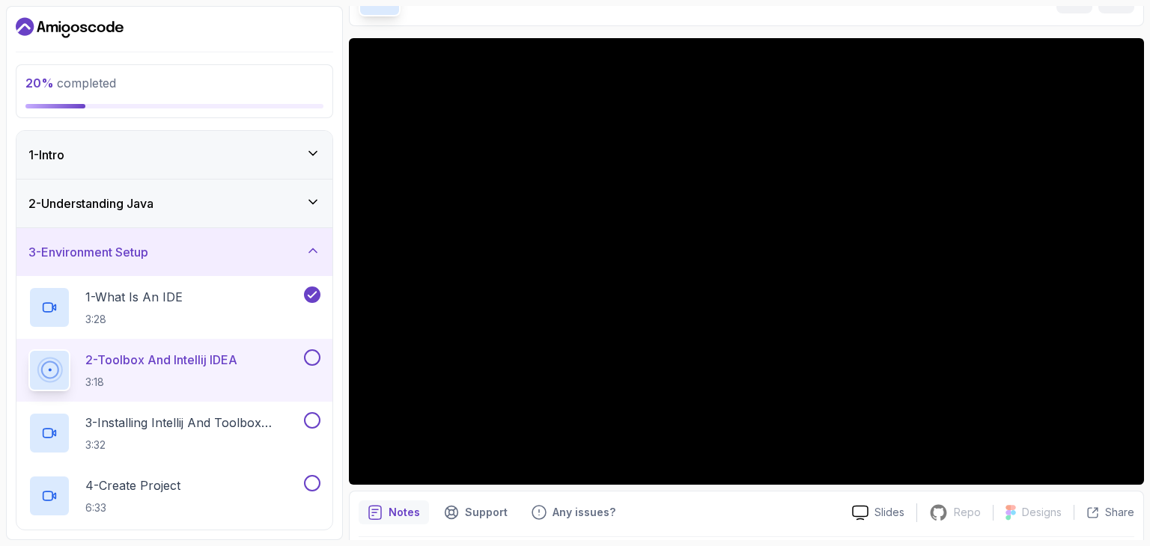
scroll to position [113, 0]
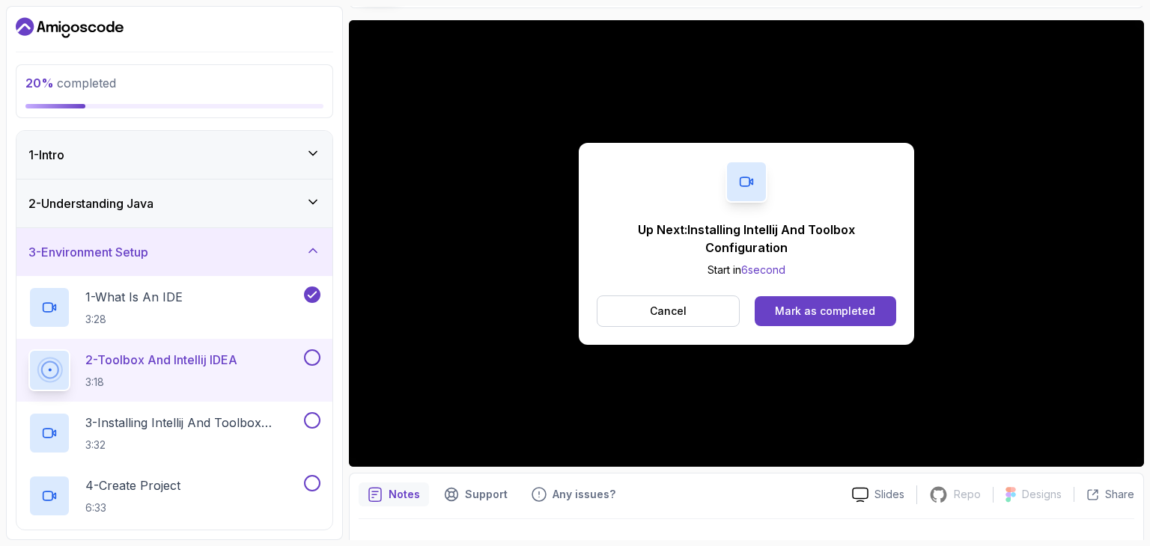
click at [807, 333] on div "Up Next: Installing Intellij And Toolbox Configuration Start in 6 second Cancel…" at bounding box center [746, 244] width 335 height 202
click at [792, 313] on div "Mark as completed" at bounding box center [825, 311] width 100 height 15
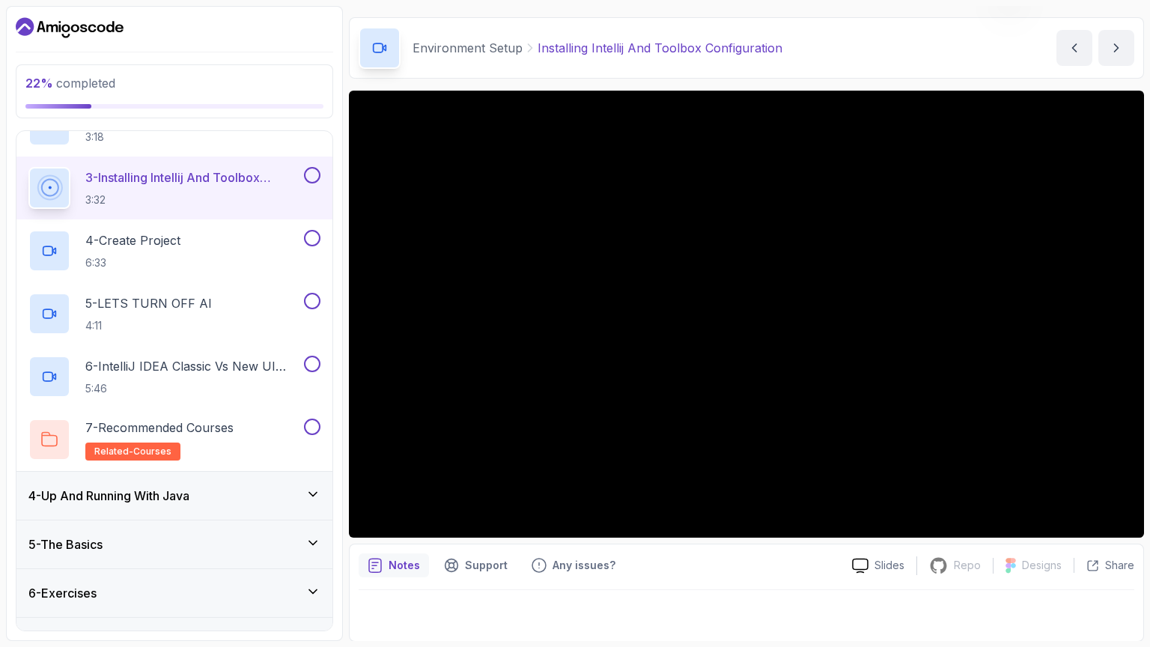
scroll to position [113, 0]
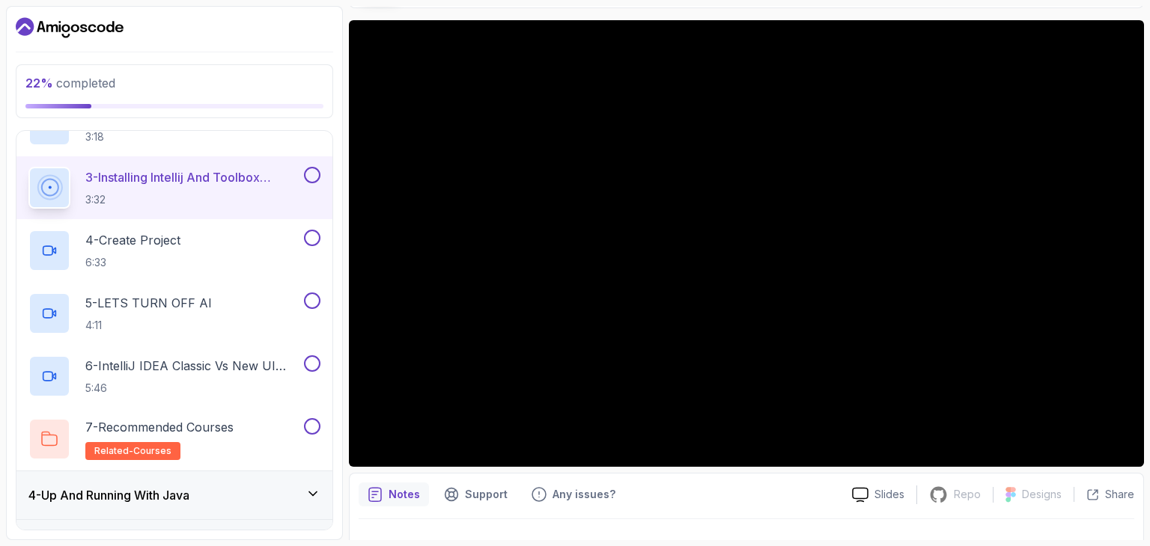
click at [311, 169] on button at bounding box center [312, 175] width 16 height 16
click at [238, 245] on div "4 - Create Project 6:33" at bounding box center [164, 251] width 272 height 42
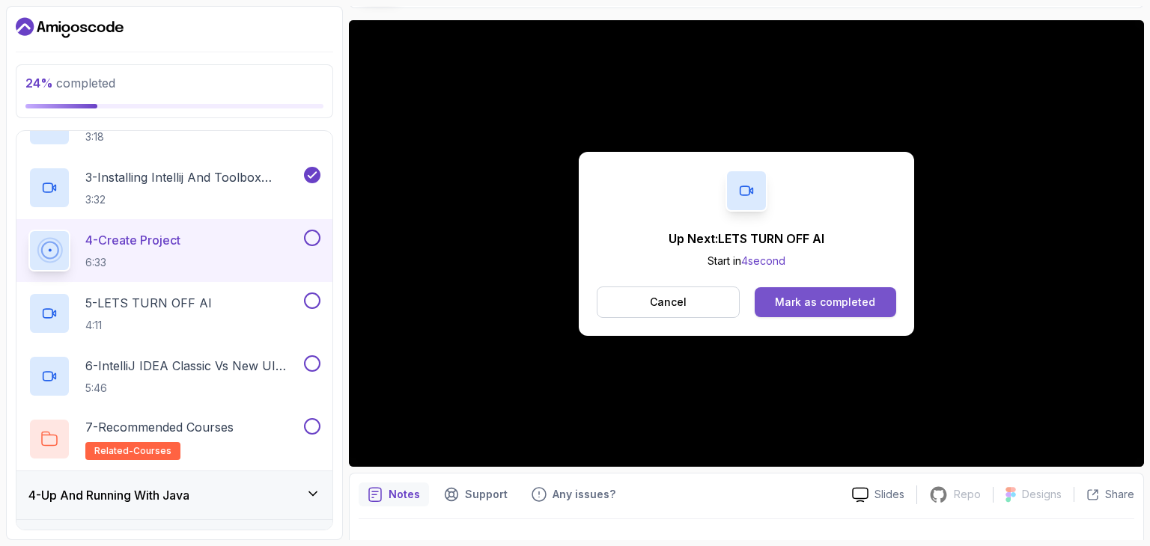
click at [782, 304] on div "Mark as completed" at bounding box center [825, 302] width 100 height 15
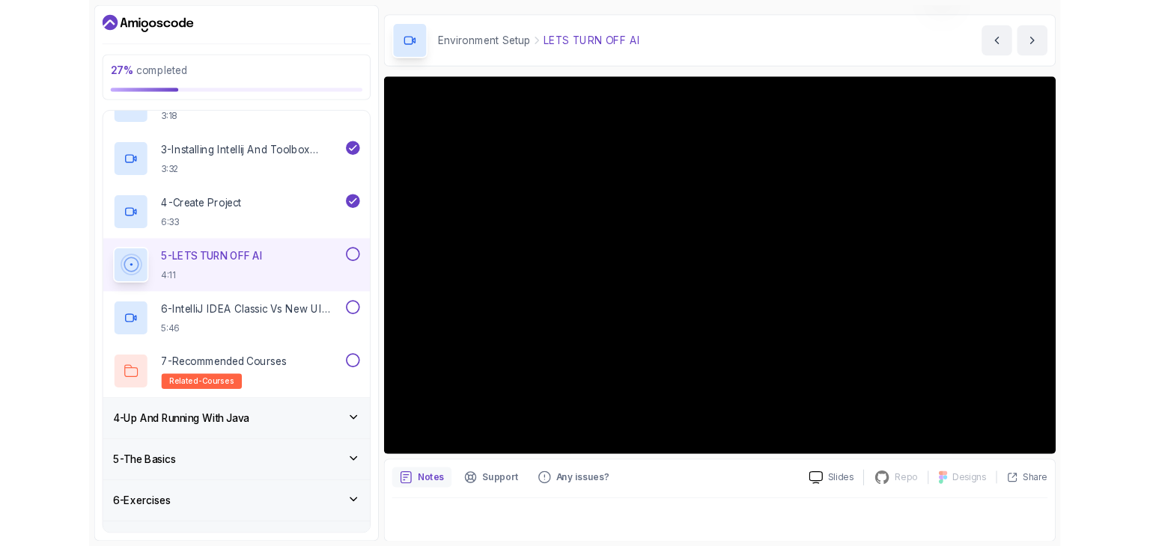
scroll to position [113, 0]
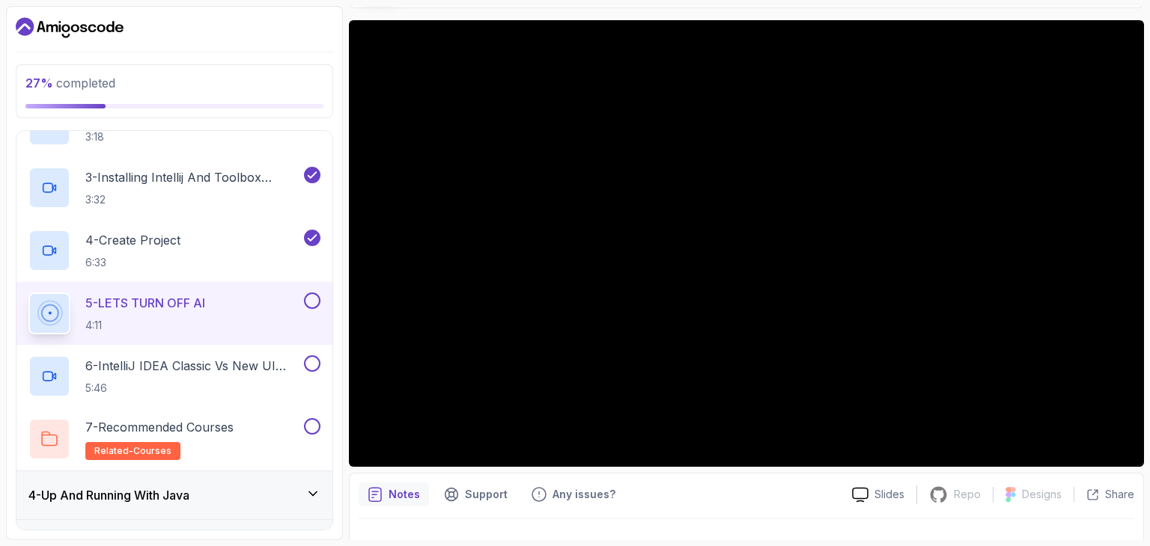
click at [318, 296] on button at bounding box center [312, 301] width 16 height 16
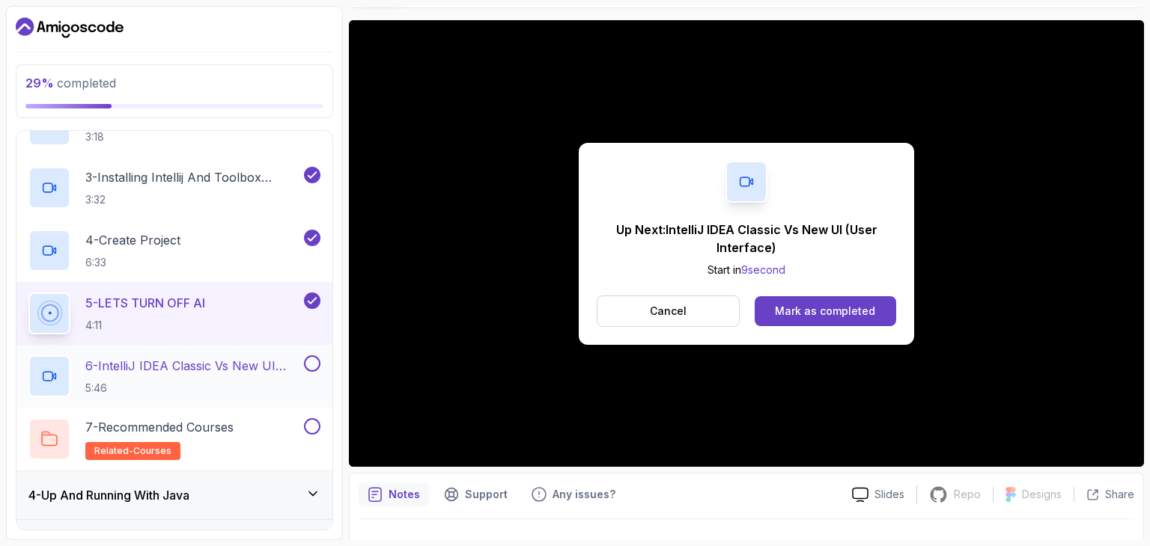
click at [307, 360] on button at bounding box center [312, 364] width 16 height 16
click at [307, 427] on button at bounding box center [312, 426] width 16 height 16
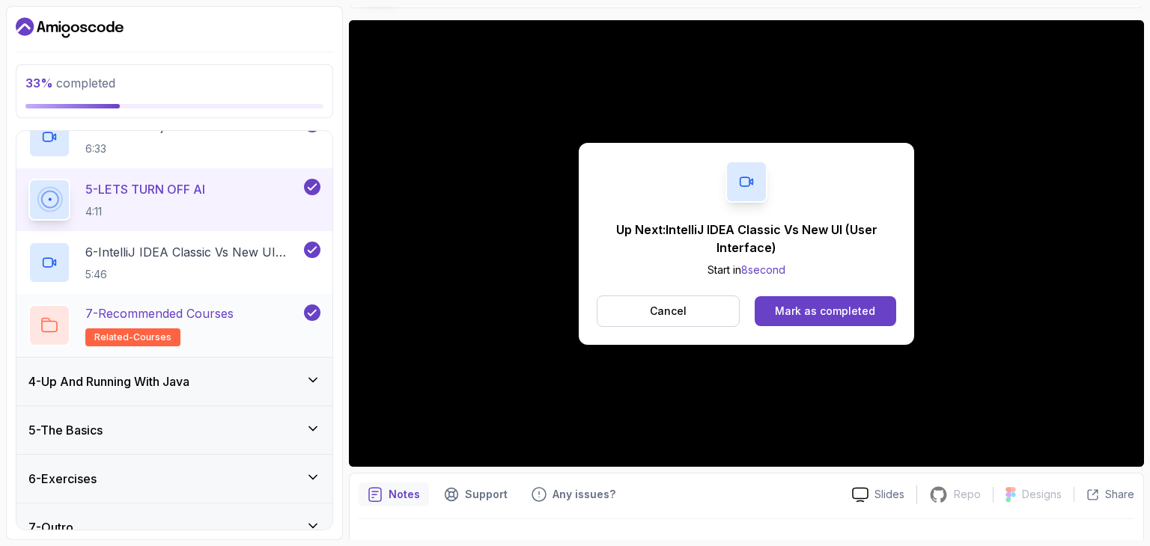
scroll to position [379, 0]
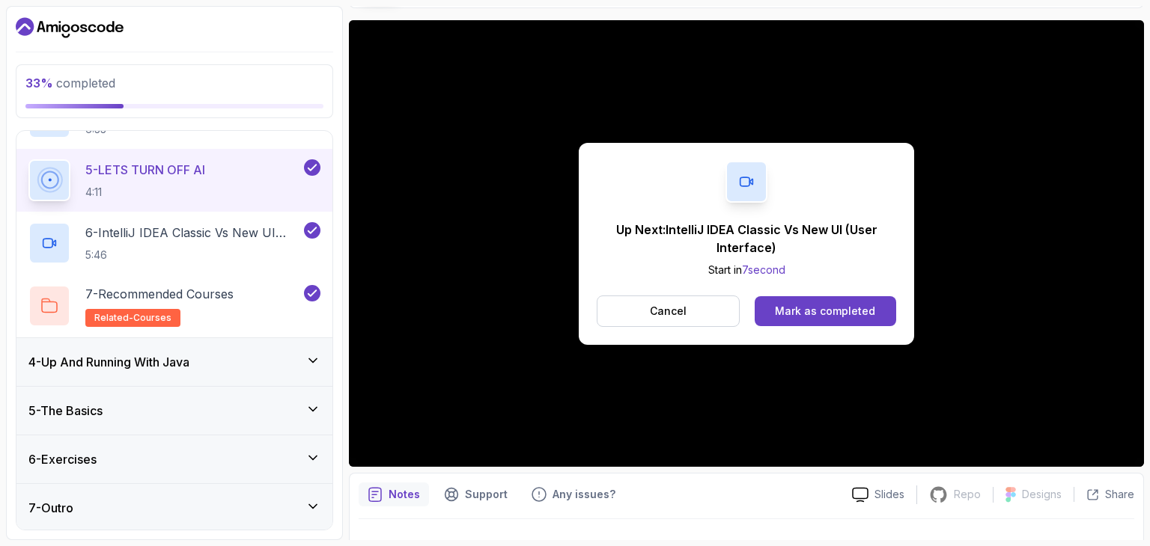
click at [283, 365] on div "4 - Up And Running With Java" at bounding box center [174, 362] width 292 height 18
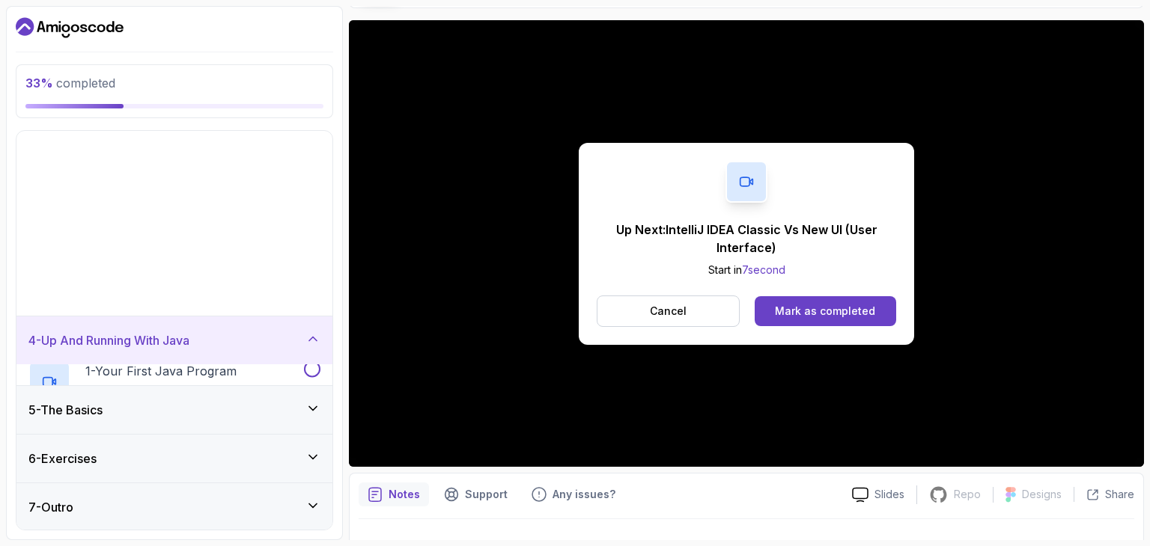
scroll to position [0, 0]
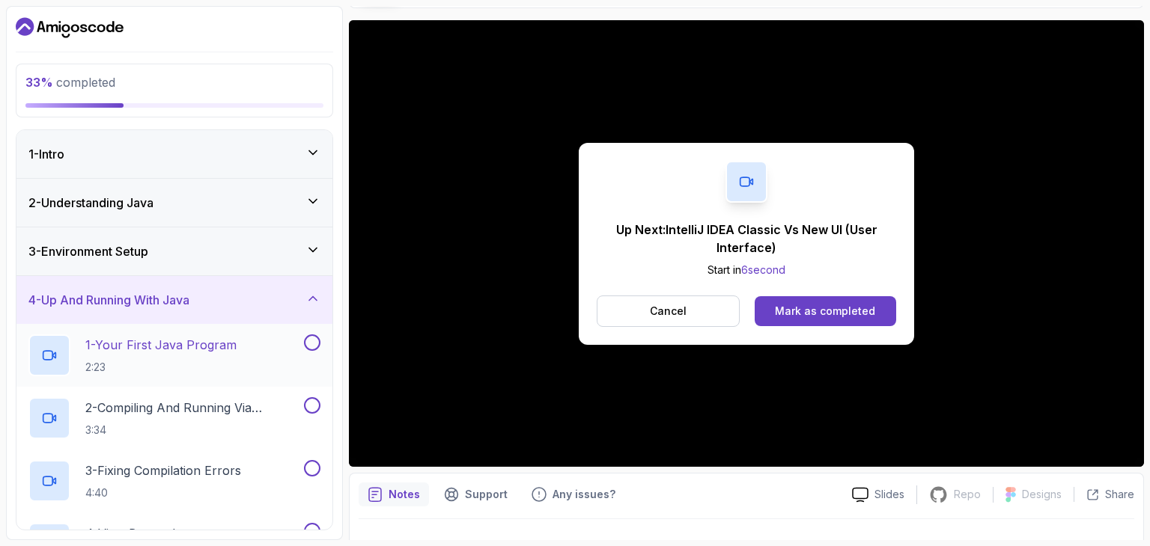
click at [244, 360] on div "1 - Your First Java Program 2:23" at bounding box center [164, 356] width 272 height 42
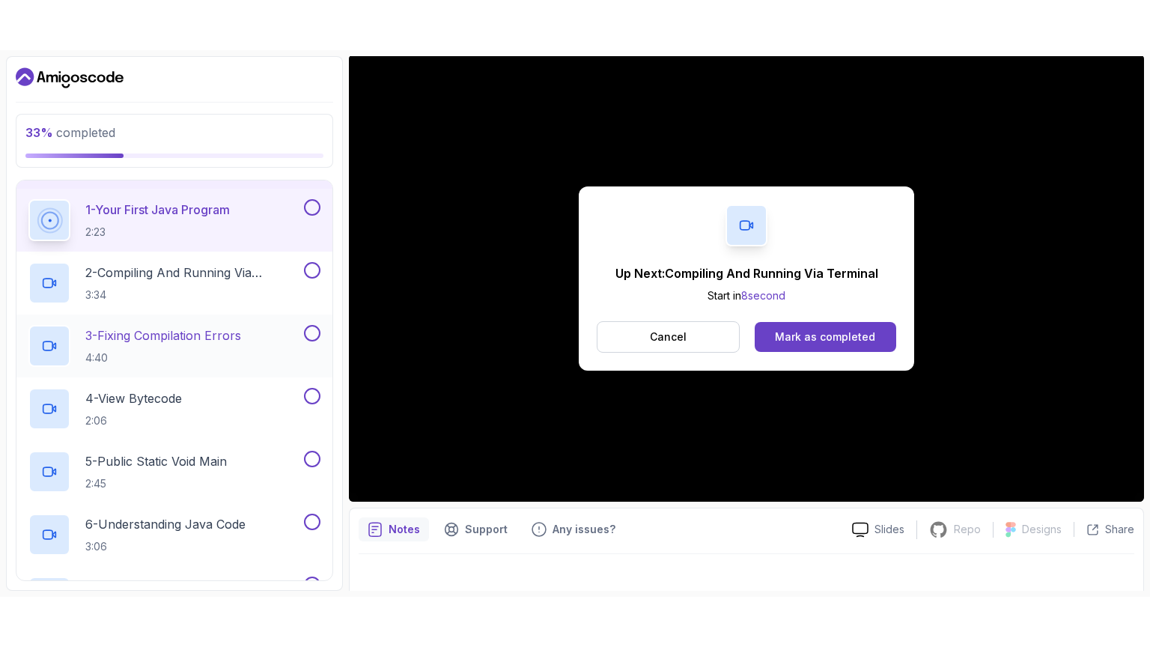
scroll to position [135, 0]
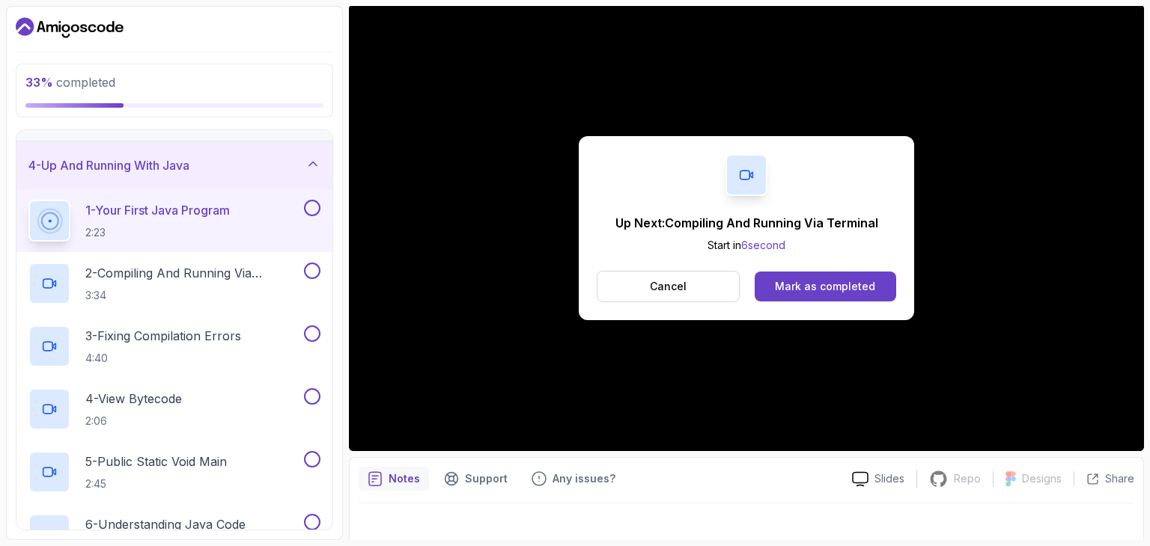
click at [311, 204] on button at bounding box center [312, 208] width 16 height 16
click at [266, 269] on p "2 - Compiling And Running Via Terminal" at bounding box center [193, 273] width 216 height 18
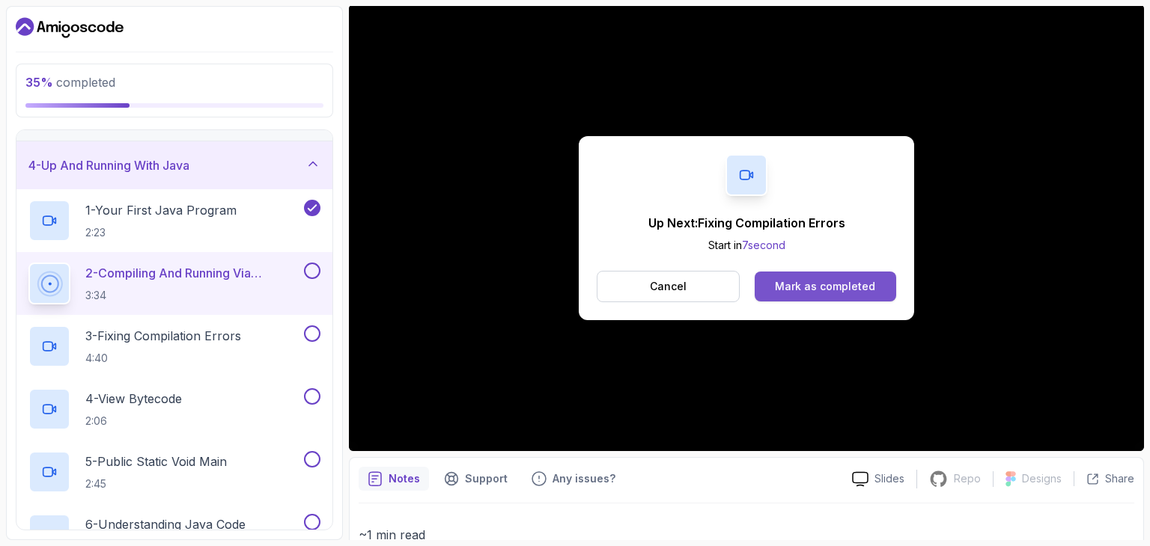
click at [814, 291] on div "Mark as completed" at bounding box center [825, 286] width 100 height 15
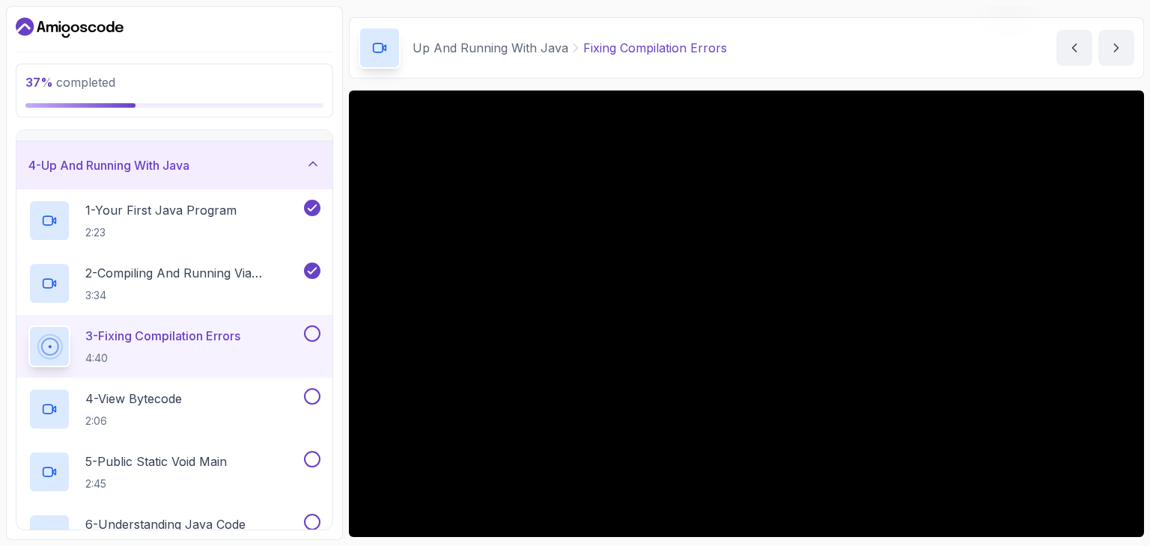
scroll to position [129, 0]
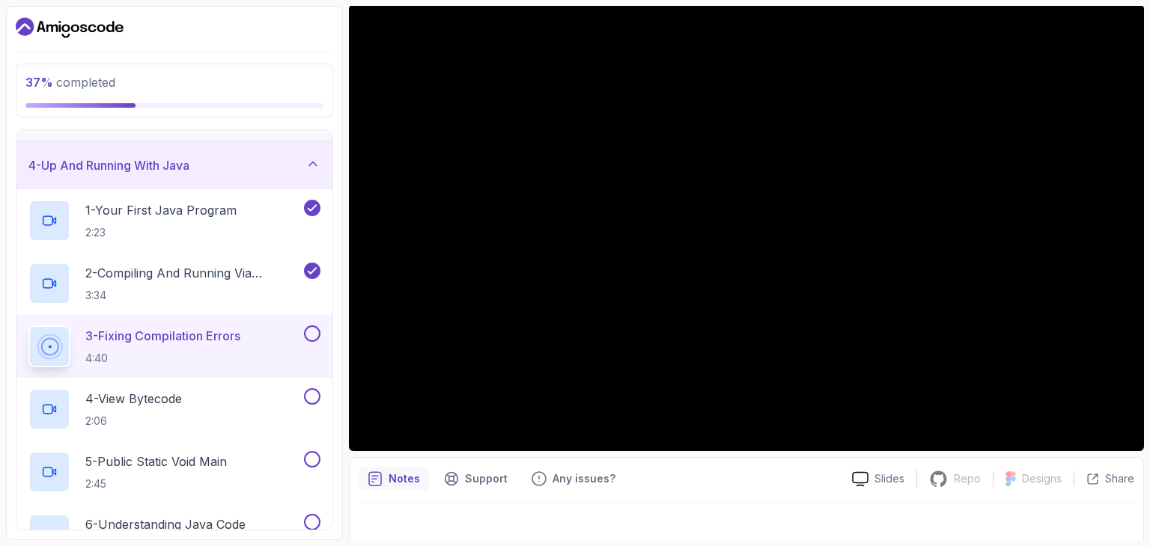
click at [311, 327] on button at bounding box center [312, 334] width 16 height 16
click at [245, 407] on div "4 - View Bytecode 2:06" at bounding box center [164, 410] width 272 height 42
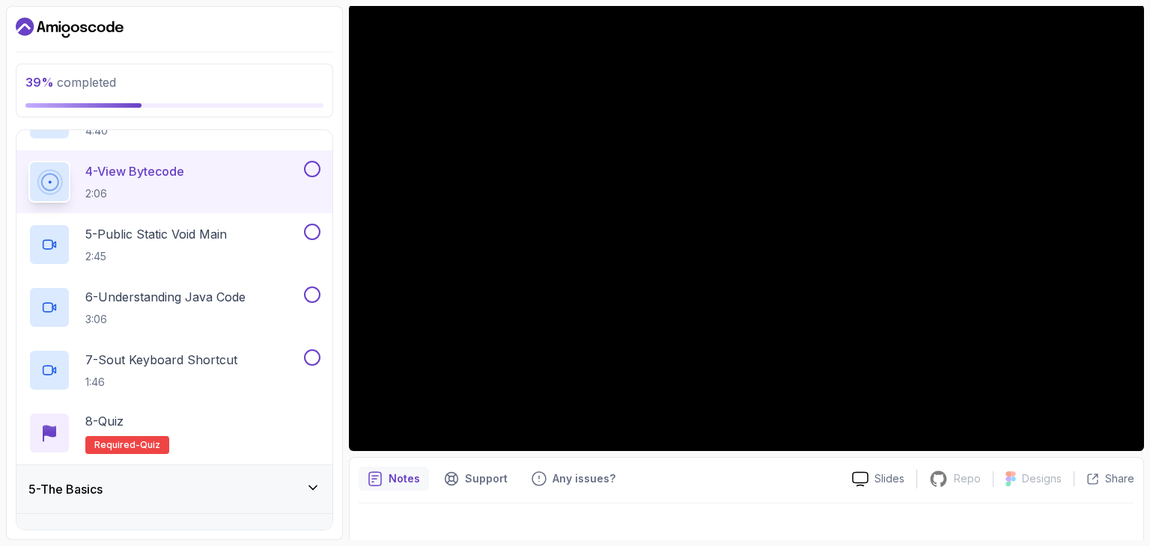
scroll to position [144, 0]
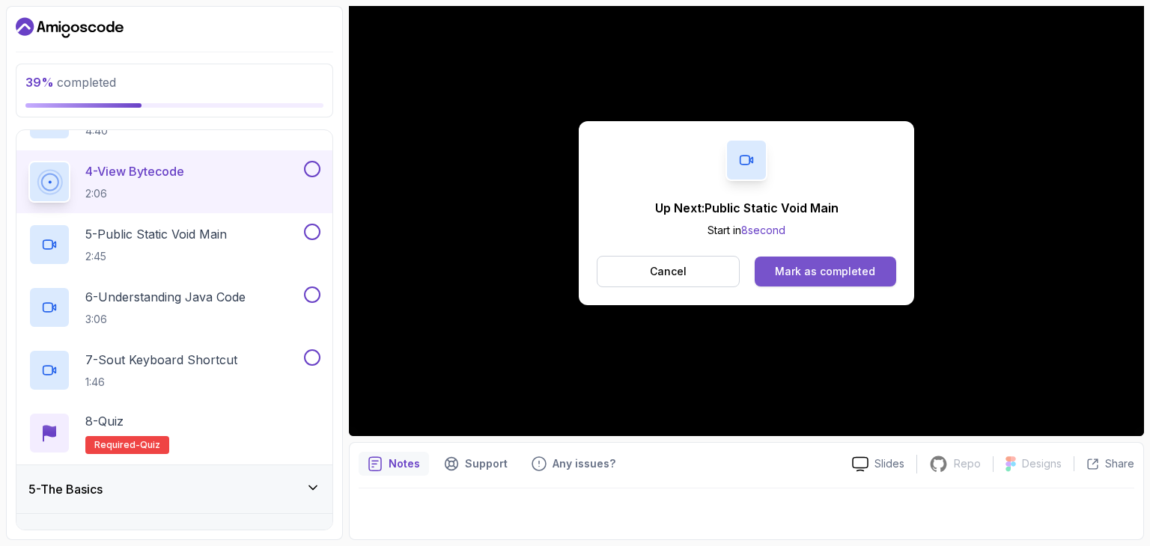
click at [761, 264] on button "Mark as completed" at bounding box center [825, 272] width 141 height 30
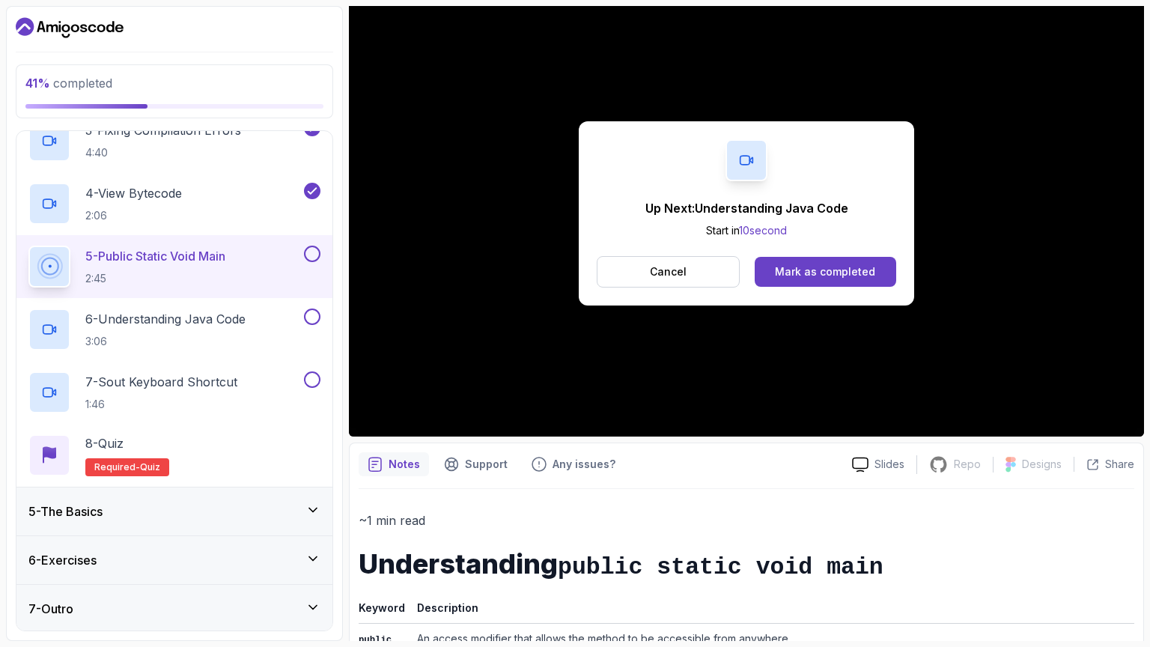
scroll to position [442, 0]
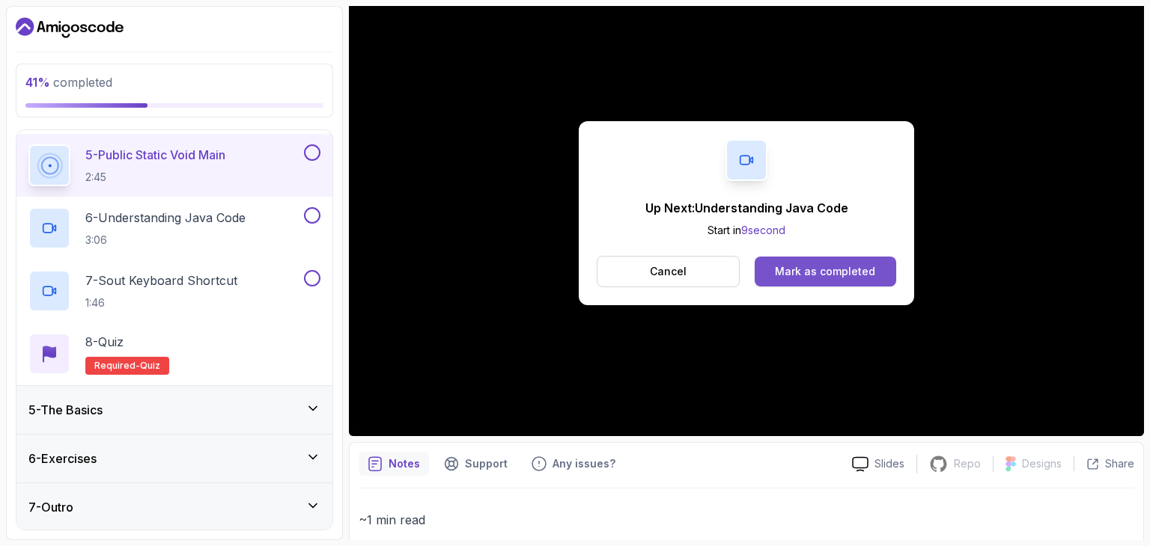
click at [827, 257] on button "Mark as completed" at bounding box center [825, 272] width 141 height 30
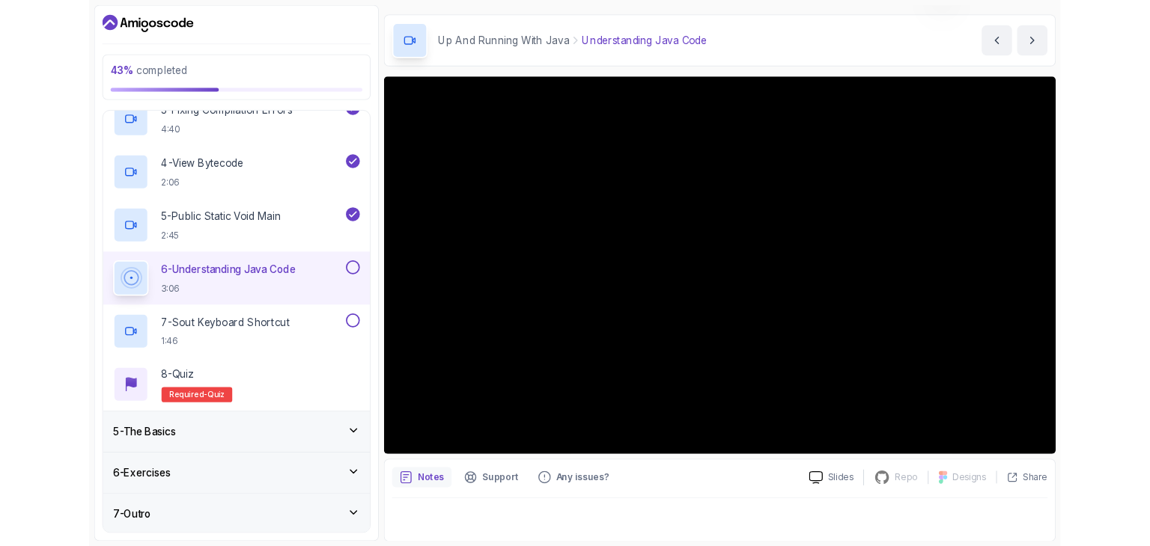
scroll to position [144, 0]
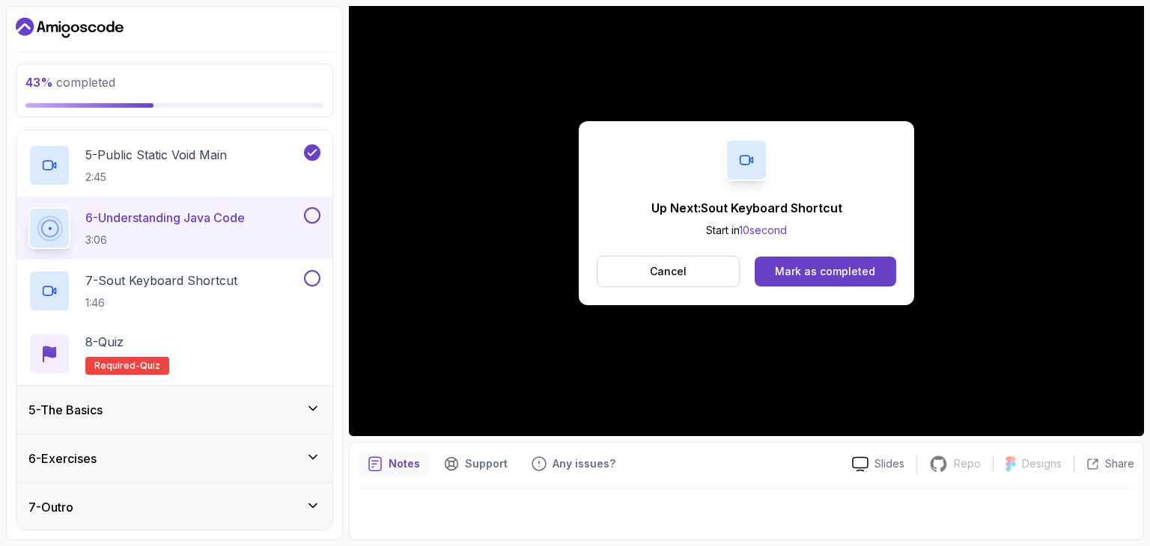
click at [314, 216] on button at bounding box center [312, 215] width 16 height 16
click at [221, 289] on h2 "7 - Sout Keyboard Shortcut 1:46" at bounding box center [161, 291] width 152 height 39
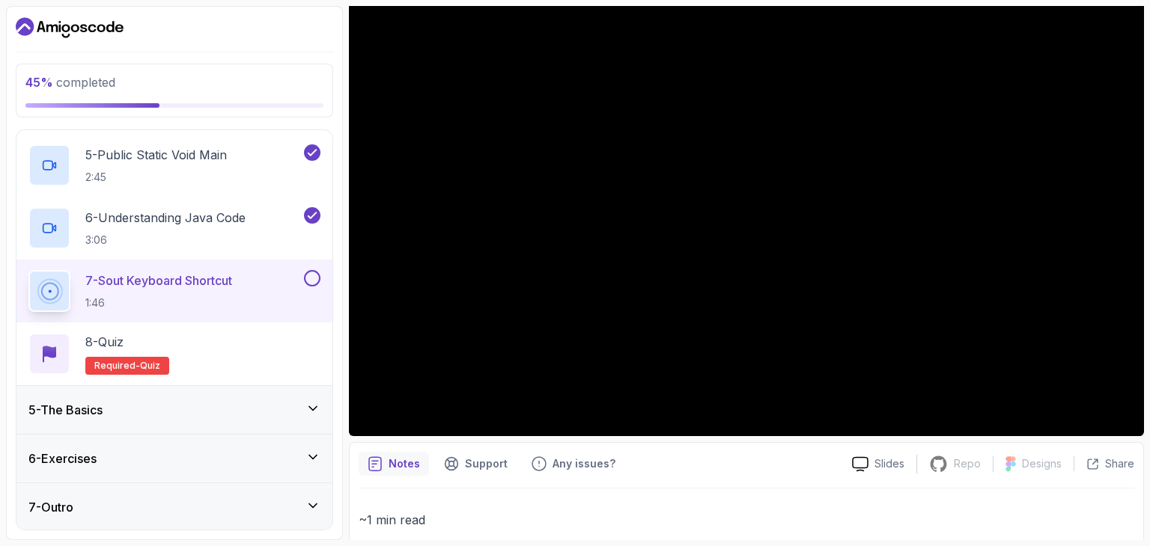
click at [308, 278] on button at bounding box center [312, 278] width 16 height 16
click at [272, 318] on div "7 - Sout Keyboard Shortcut 1:46" at bounding box center [174, 291] width 316 height 63
click at [200, 373] on div "8 - Quiz Required- quiz" at bounding box center [174, 354] width 292 height 42
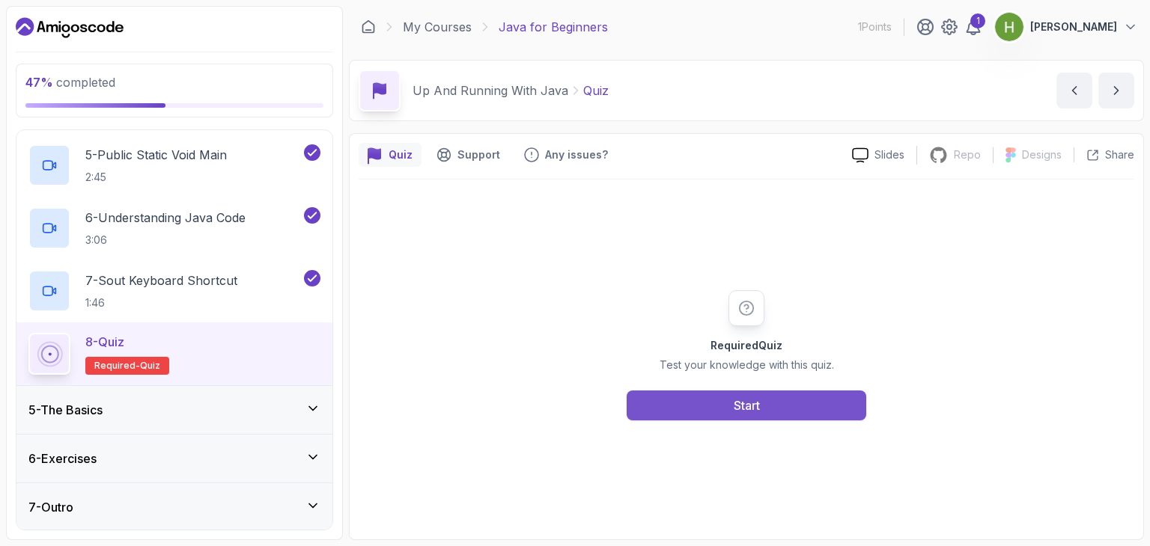
click at [707, 394] on button "Start" at bounding box center [747, 406] width 240 height 30
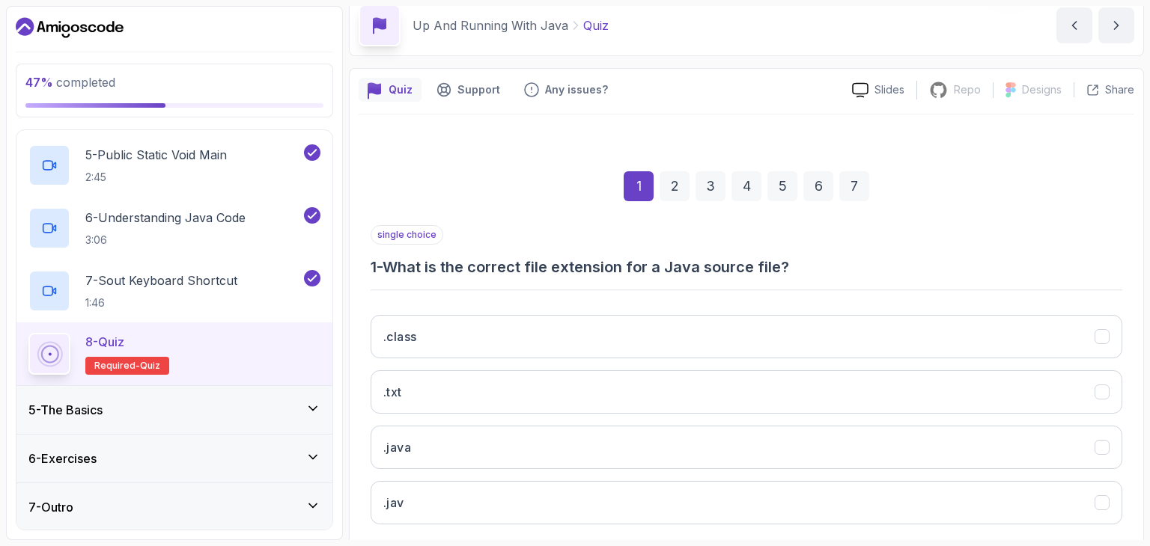
scroll to position [144, 0]
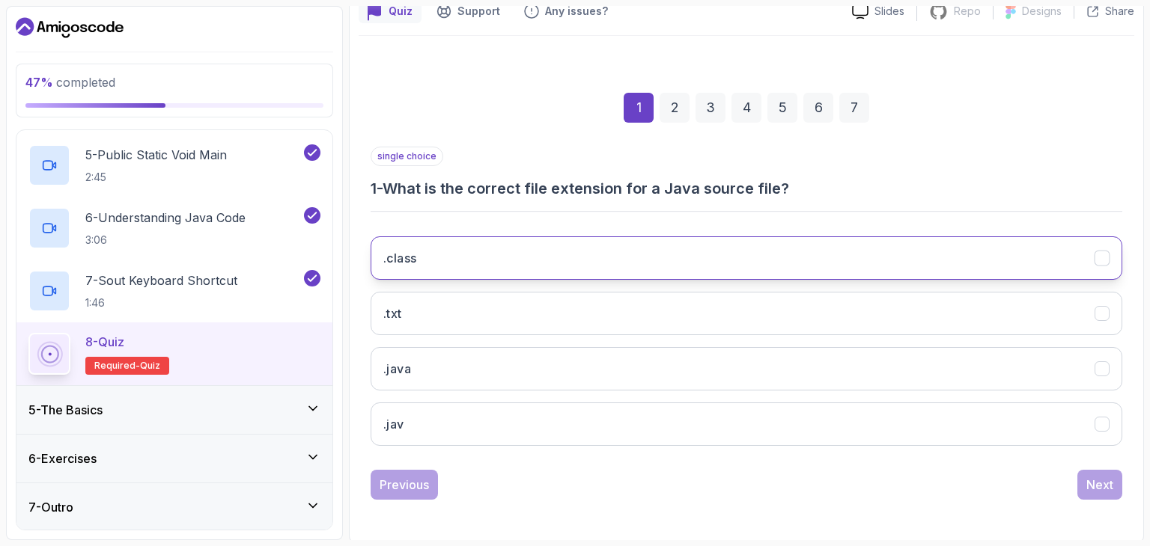
click at [531, 273] on button ".class" at bounding box center [747, 258] width 752 height 43
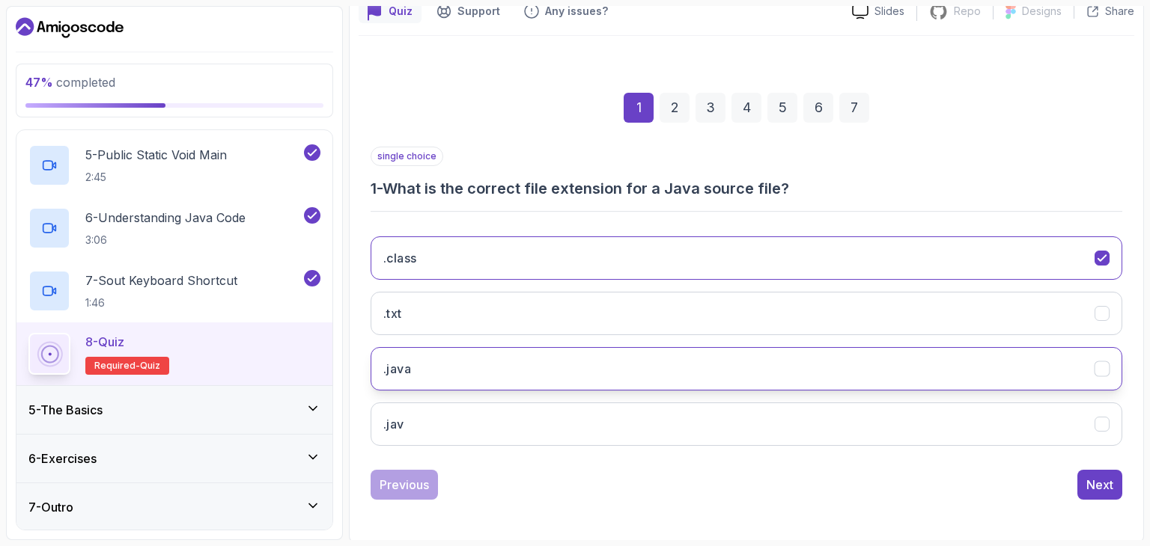
click at [505, 356] on button ".java" at bounding box center [747, 368] width 752 height 43
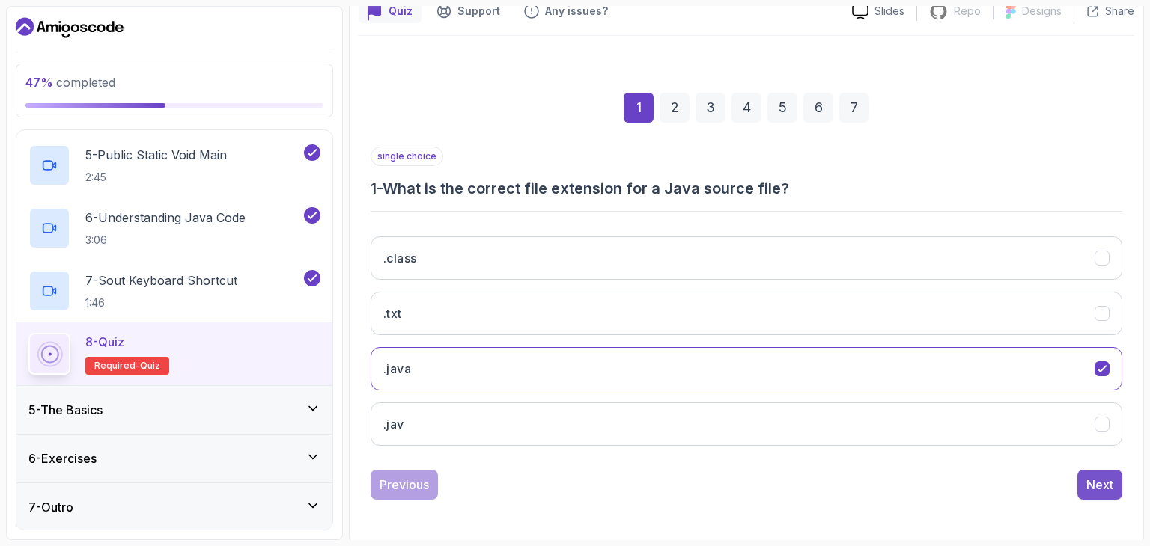
click at [1098, 483] on div "Next" at bounding box center [1099, 485] width 27 height 18
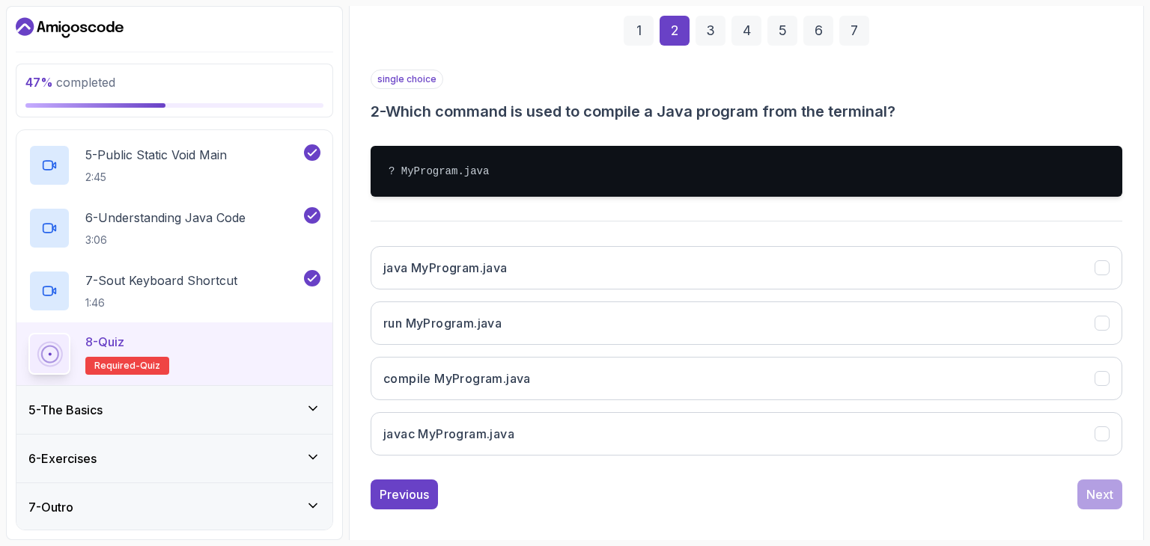
scroll to position [231, 0]
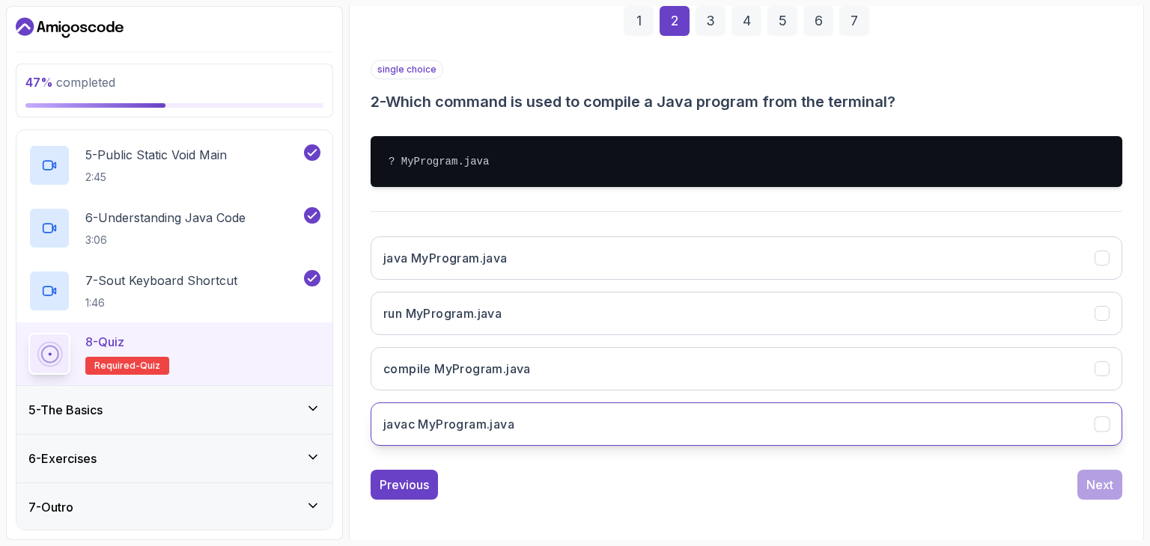
click at [626, 426] on button "javac MyProgram.java" at bounding box center [747, 424] width 752 height 43
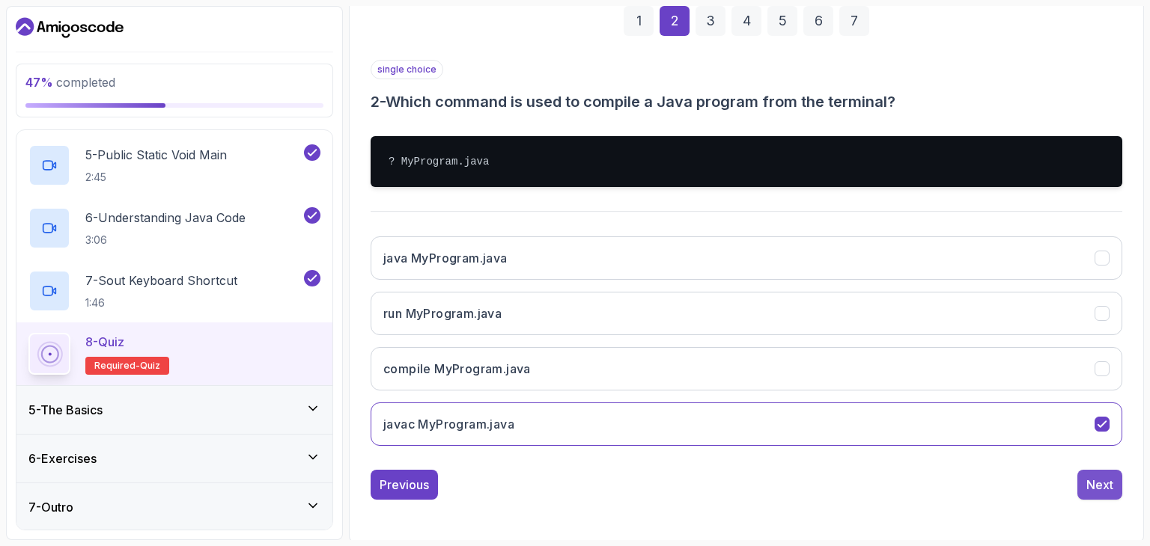
click at [1084, 470] on button "Next" at bounding box center [1099, 485] width 45 height 30
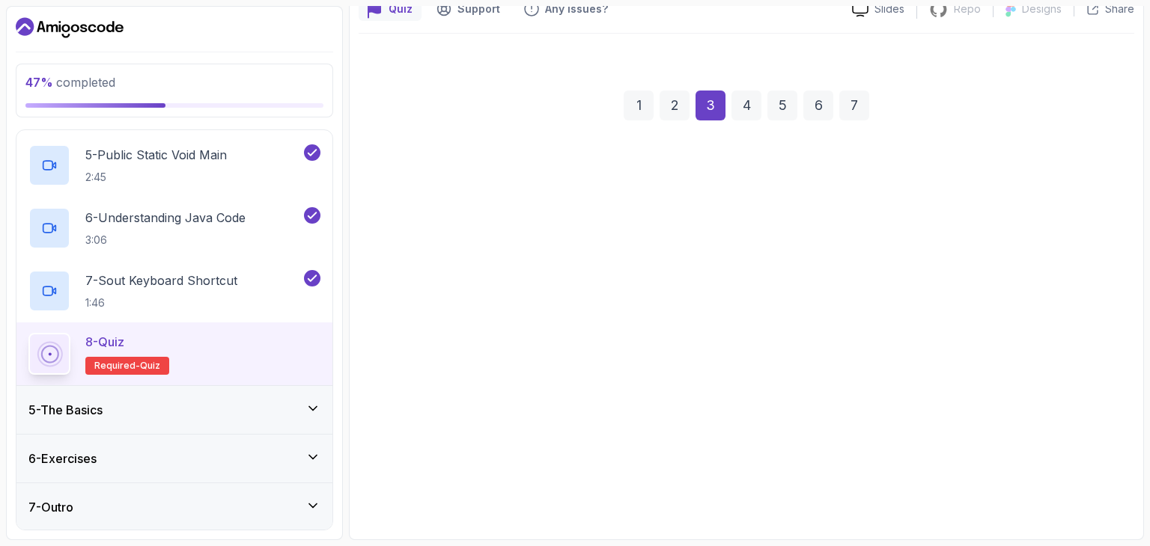
scroll to position [144, 0]
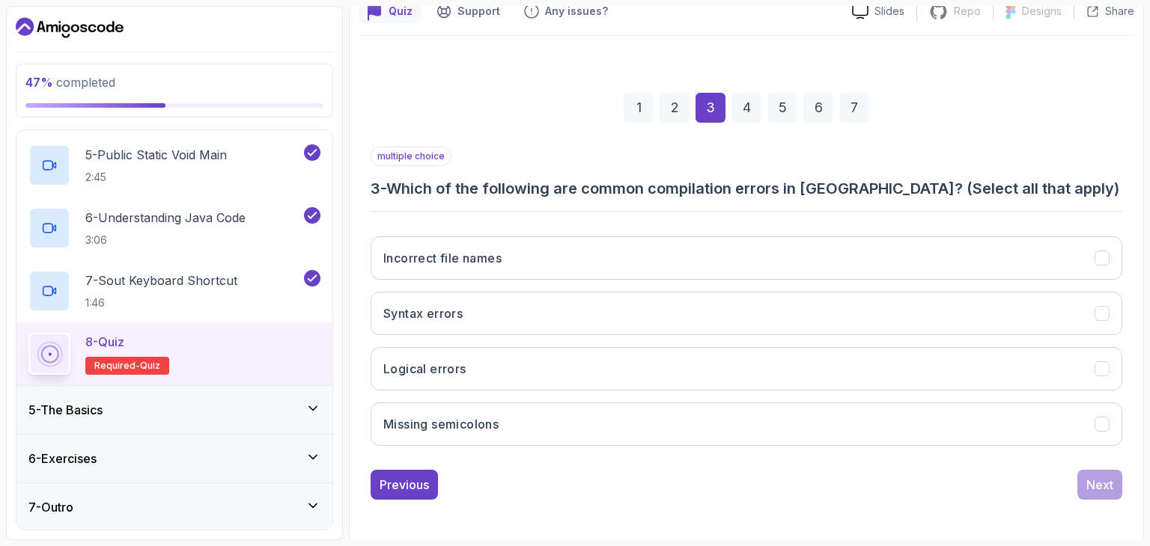
click at [558, 339] on div "Incorrect file names Syntax errors Logical errors Missing semicolons" at bounding box center [747, 342] width 752 height 234
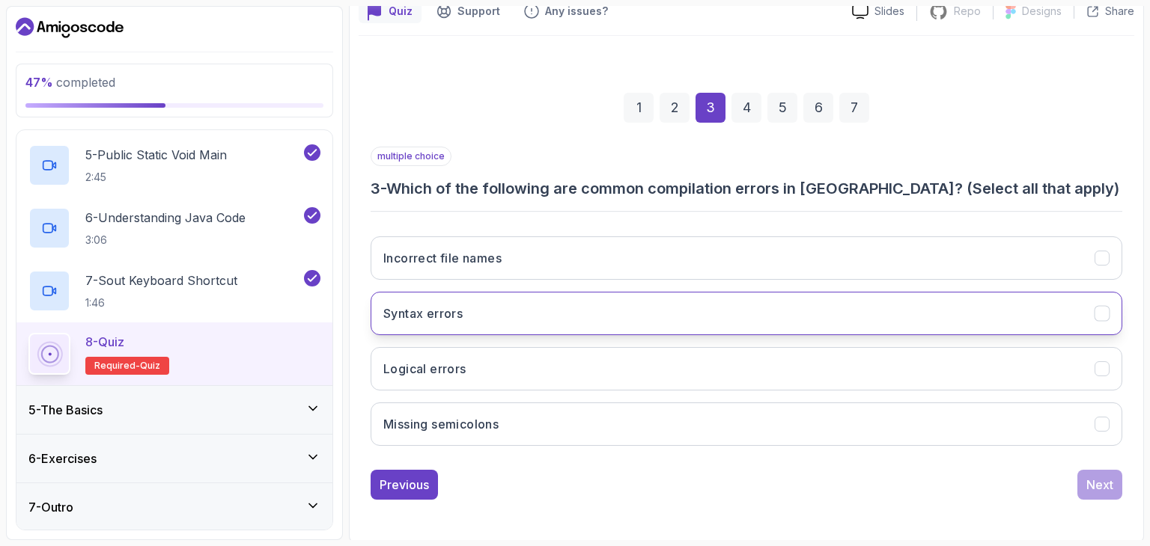
click at [557, 325] on button "Syntax errors" at bounding box center [747, 313] width 752 height 43
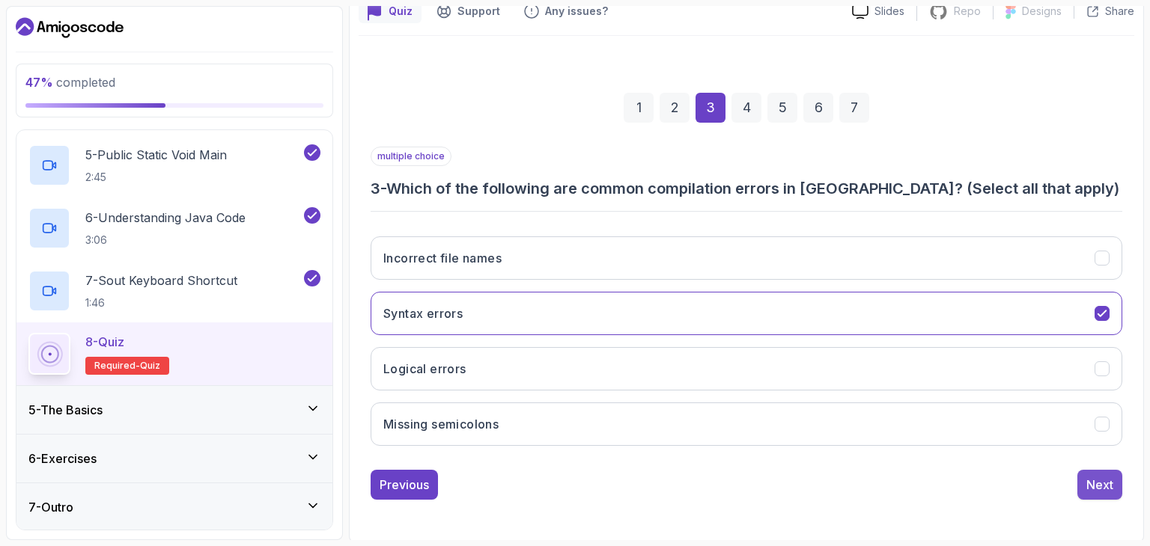
click at [1092, 470] on button "Next" at bounding box center [1099, 485] width 45 height 30
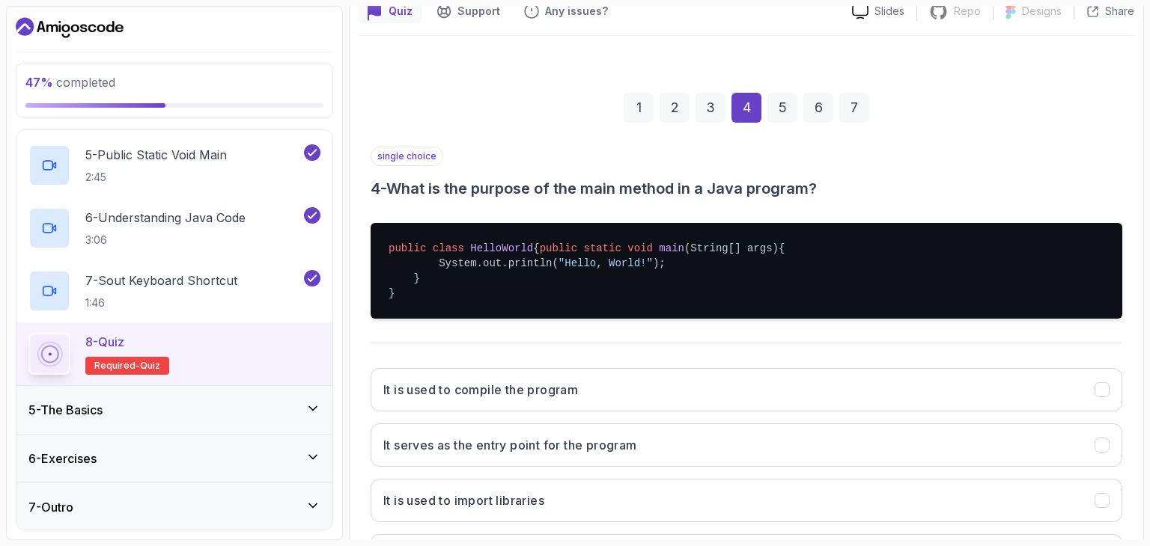
click at [710, 100] on div "3" at bounding box center [710, 108] width 30 height 30
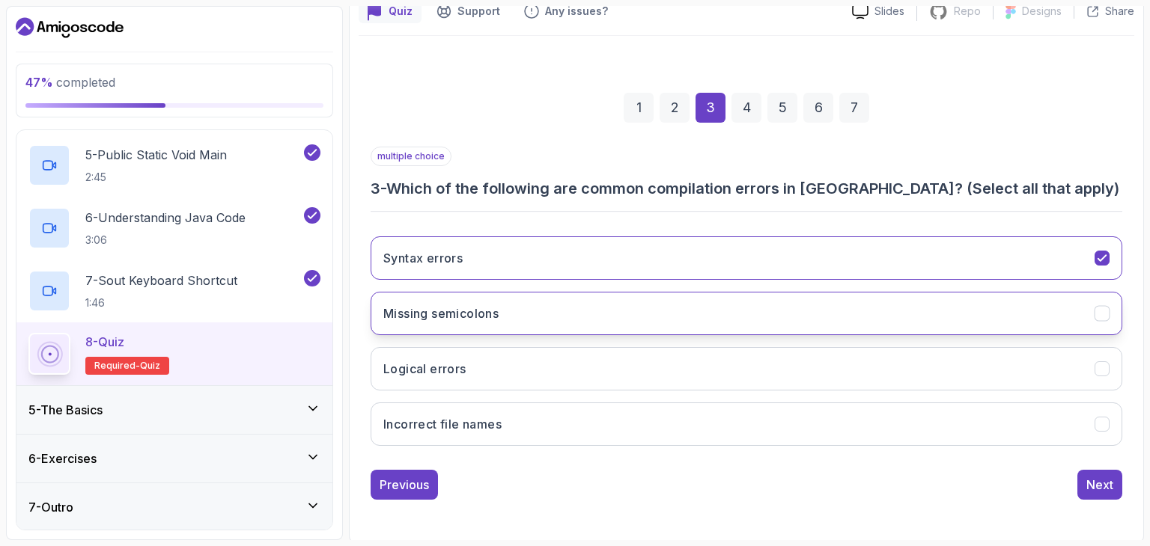
click at [1097, 307] on icon "Missing semicolons" at bounding box center [1102, 314] width 14 height 14
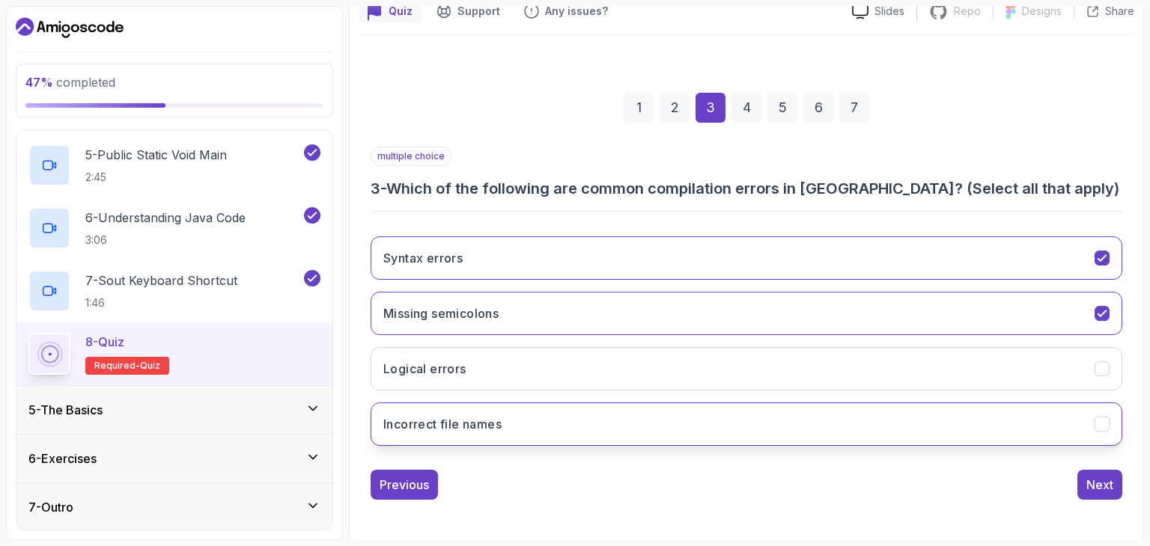
click at [1106, 418] on icon "Incorrect file names" at bounding box center [1102, 425] width 14 height 14
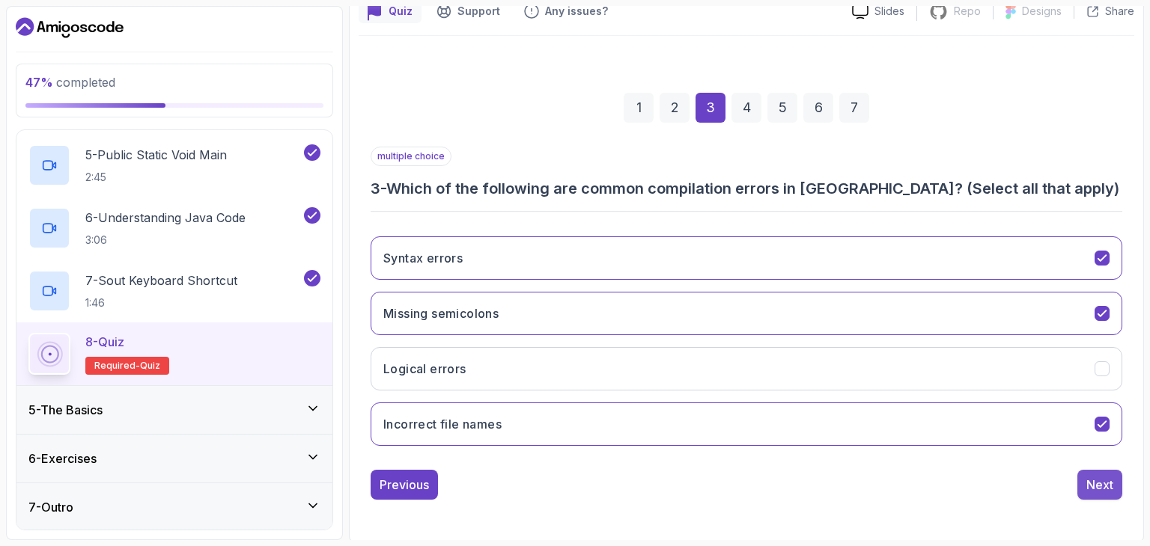
click at [1108, 480] on div "Next" at bounding box center [1099, 485] width 27 height 18
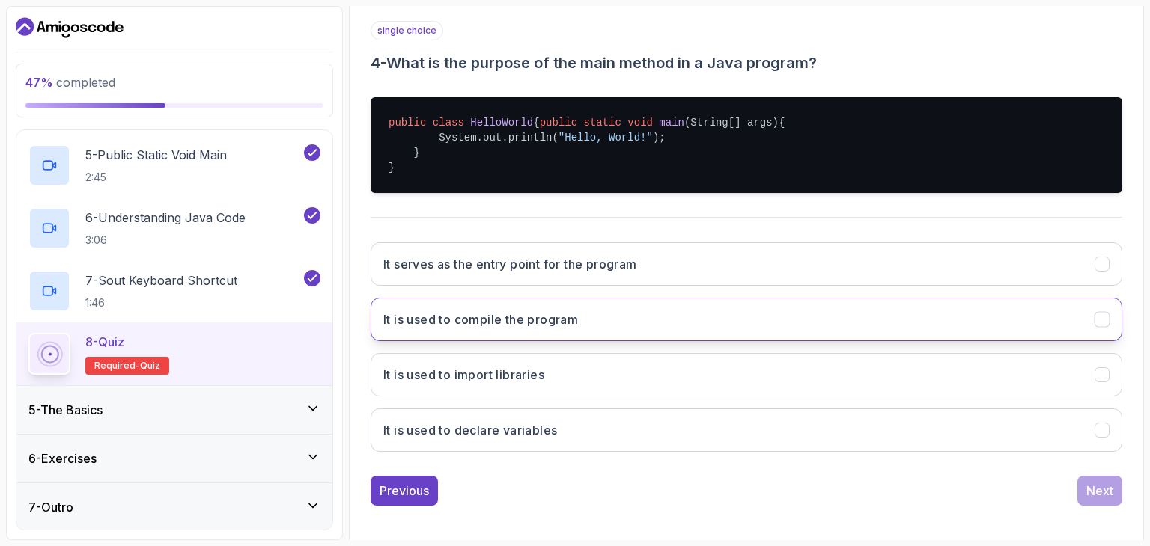
scroll to position [270, 0]
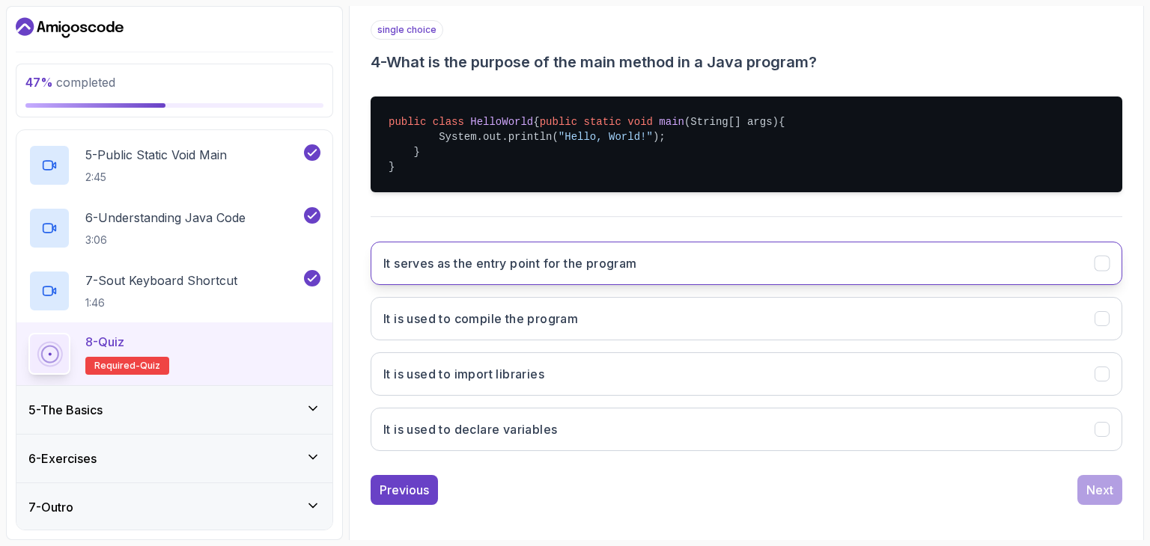
click at [701, 273] on button "It serves as the entry point for the program" at bounding box center [747, 263] width 752 height 43
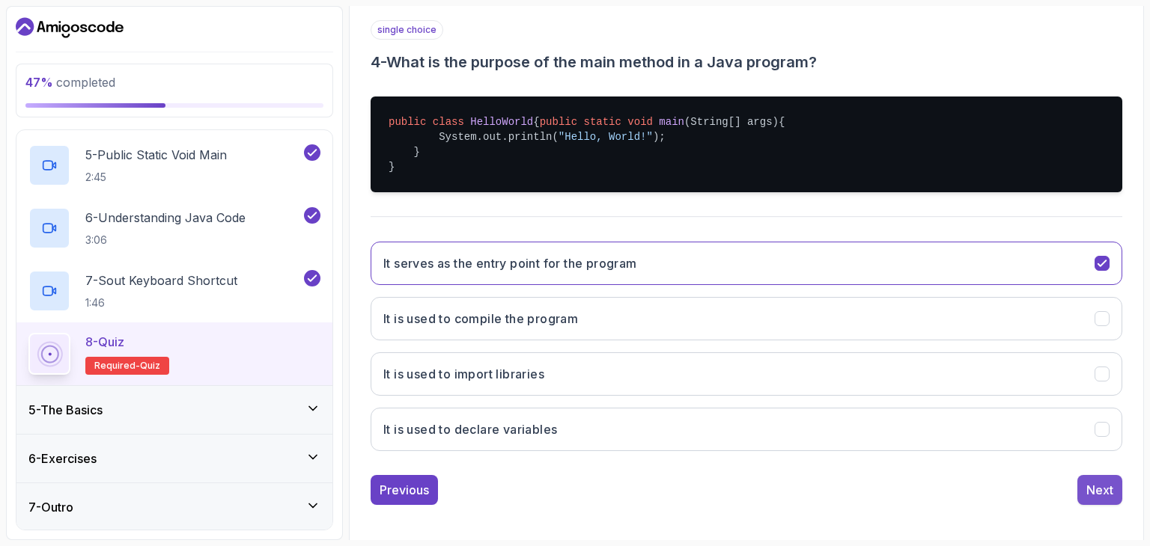
click at [1103, 495] on div "Next" at bounding box center [1099, 490] width 27 height 18
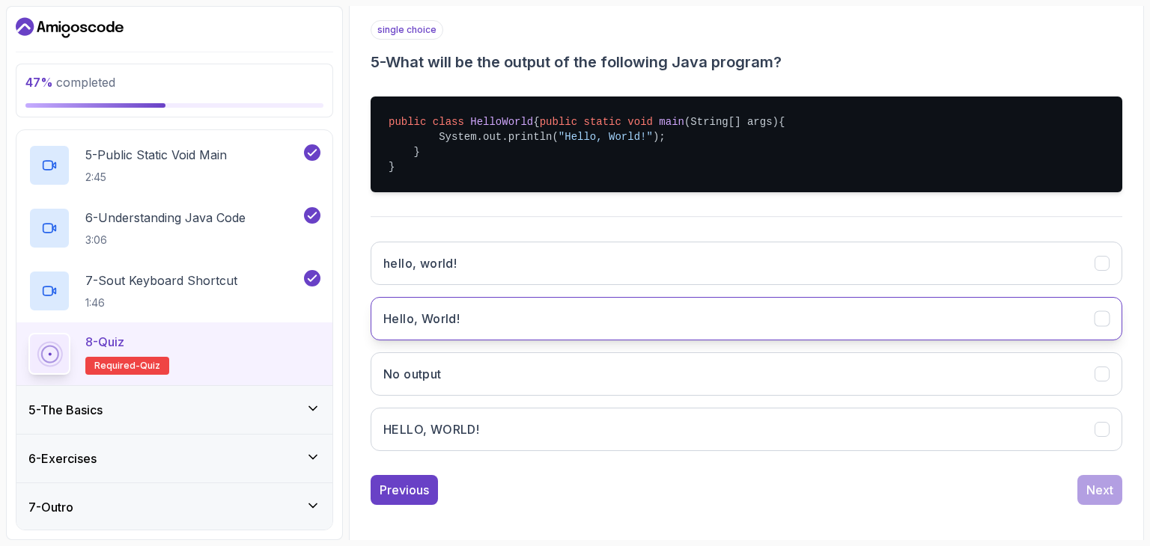
click at [503, 341] on button "Hello, World!" at bounding box center [747, 318] width 752 height 43
click at [1087, 499] on div "Next" at bounding box center [1099, 490] width 27 height 18
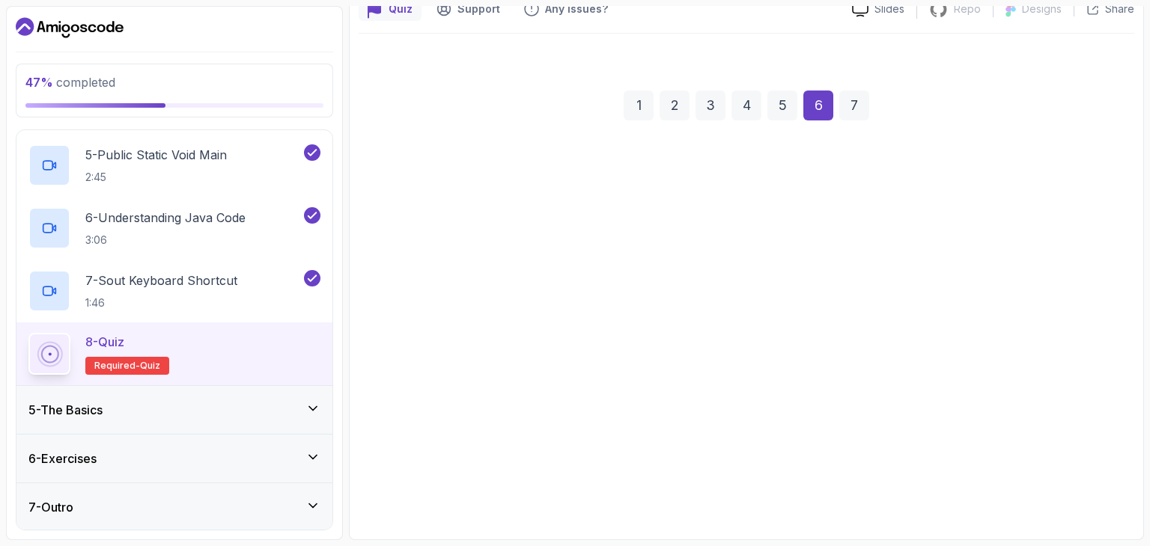
scroll to position [144, 0]
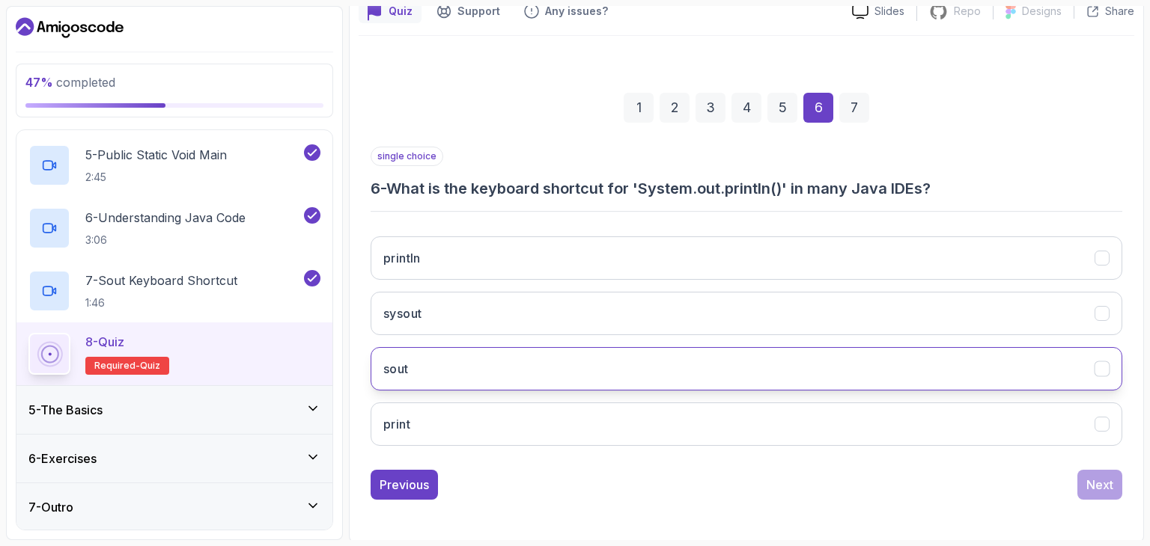
click at [557, 368] on button "sout" at bounding box center [747, 368] width 752 height 43
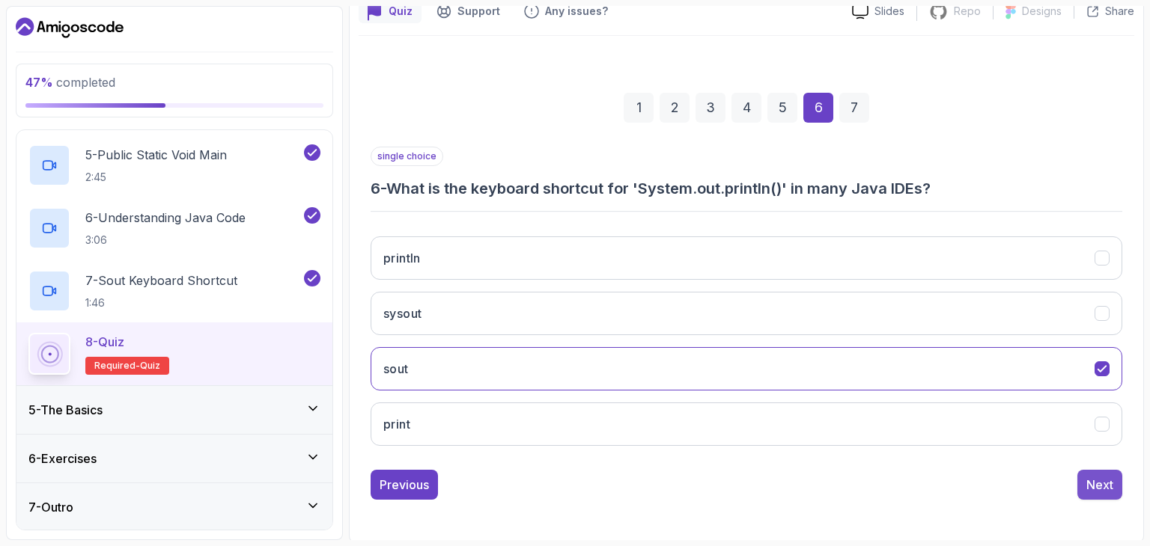
click at [1110, 481] on div "Next" at bounding box center [1099, 485] width 27 height 18
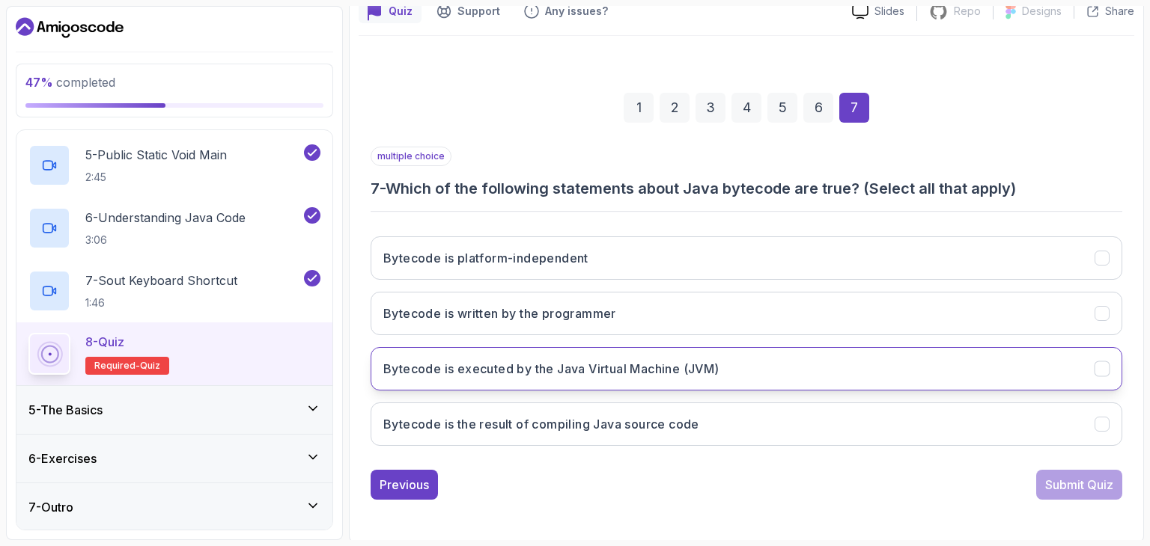
click at [684, 365] on h3 "Bytecode is executed by the Java Virtual Machine (JVM)" at bounding box center [551, 369] width 336 height 18
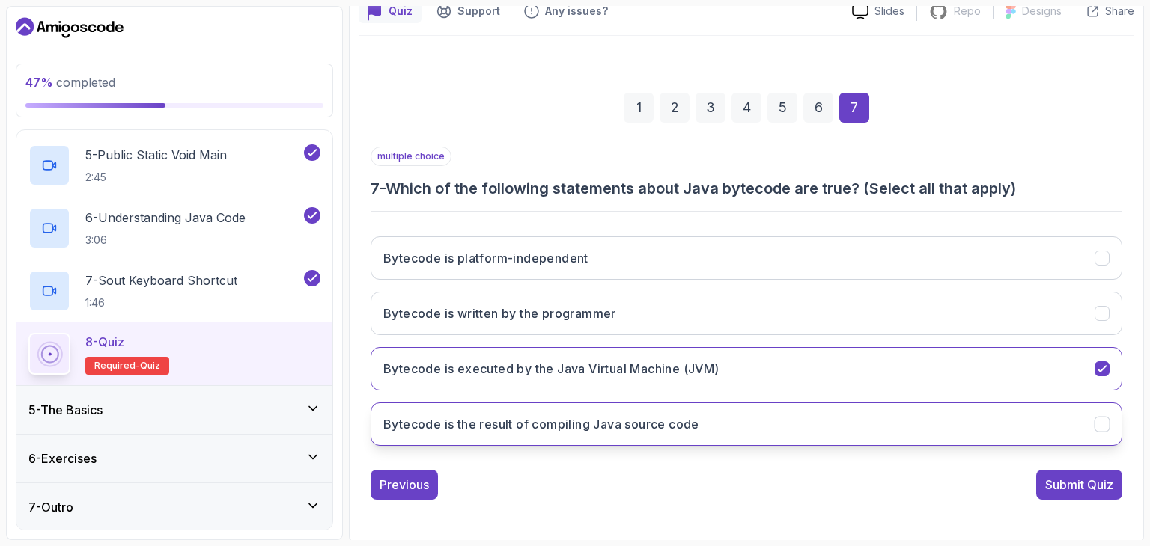
click at [642, 426] on h3 "Bytecode is the result of compiling Java source code" at bounding box center [541, 424] width 316 height 18
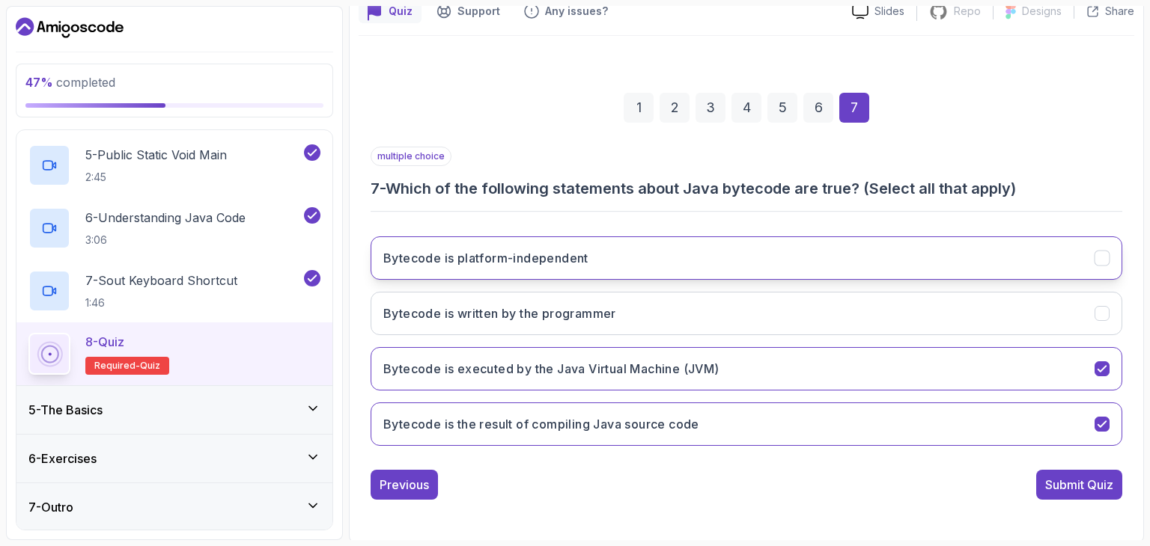
click at [602, 272] on button "Bytecode is platform-independent" at bounding box center [747, 258] width 752 height 43
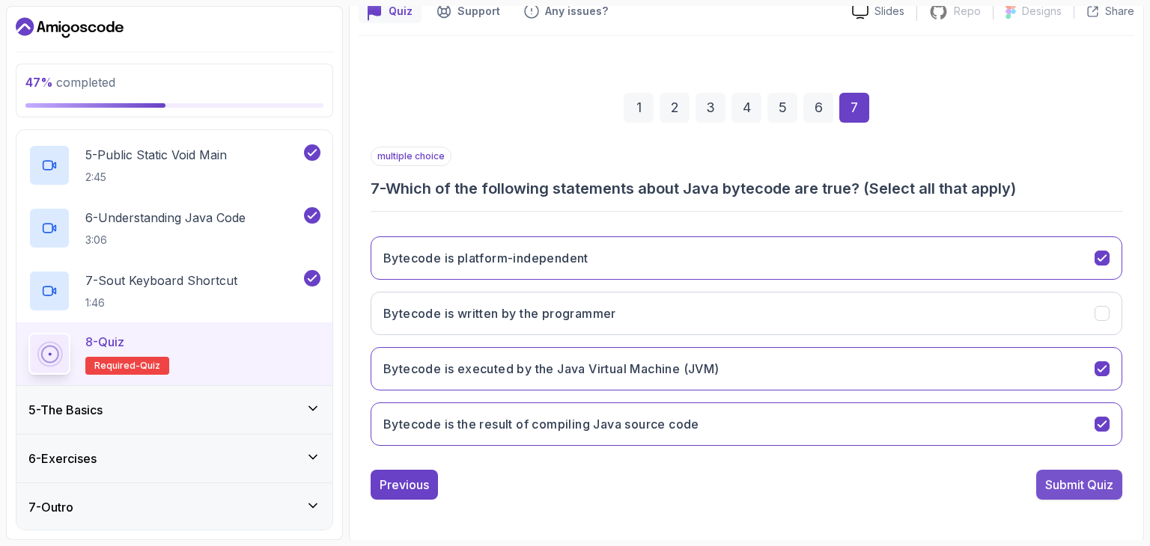
click at [1043, 484] on button "Submit Quiz" at bounding box center [1079, 485] width 86 height 30
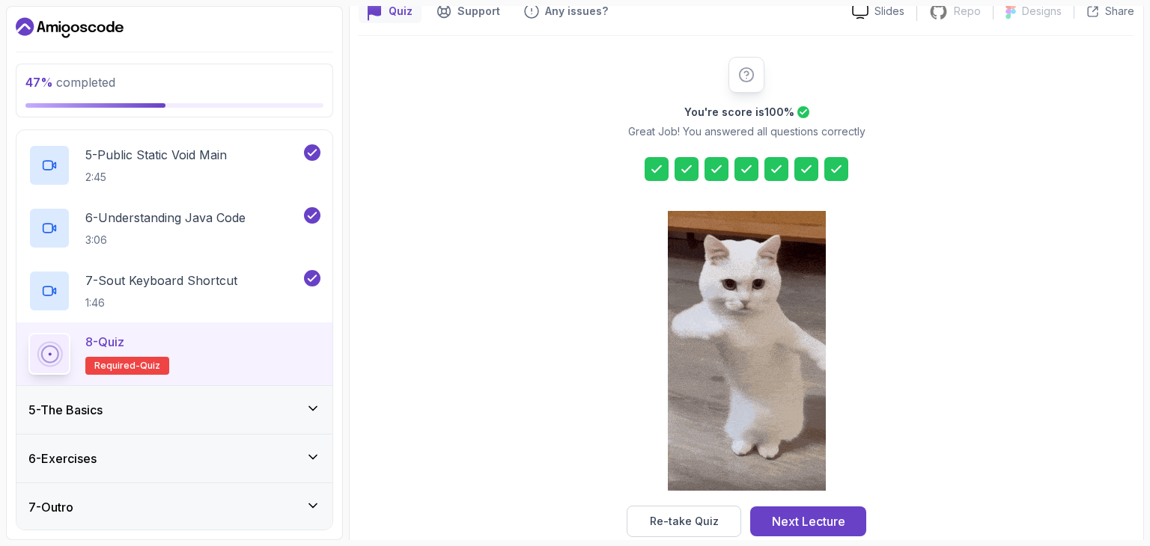
scroll to position [171, 0]
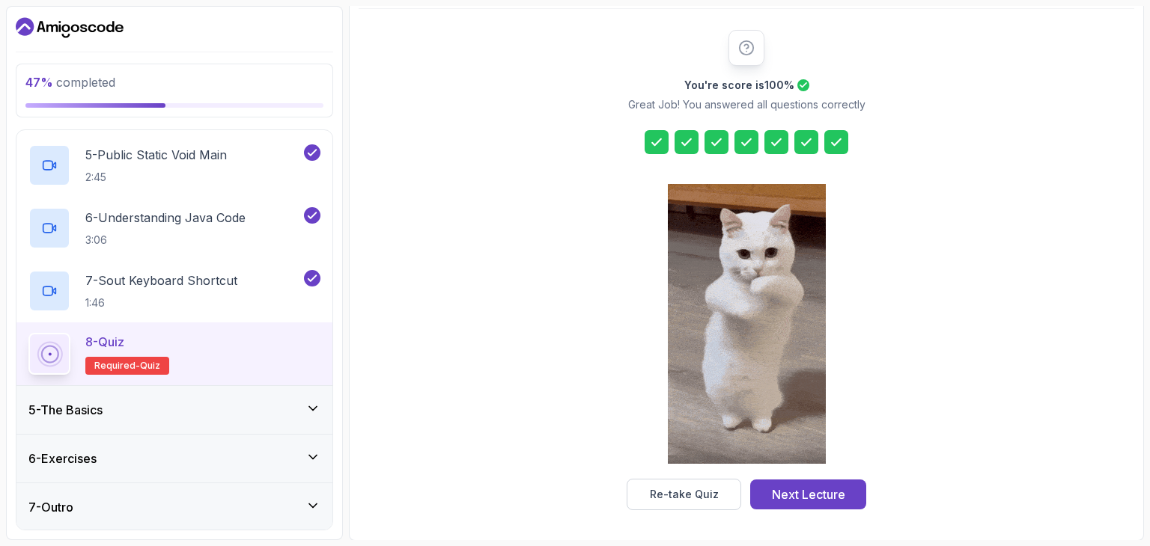
click at [248, 396] on div "5 - The Basics" at bounding box center [174, 410] width 316 height 48
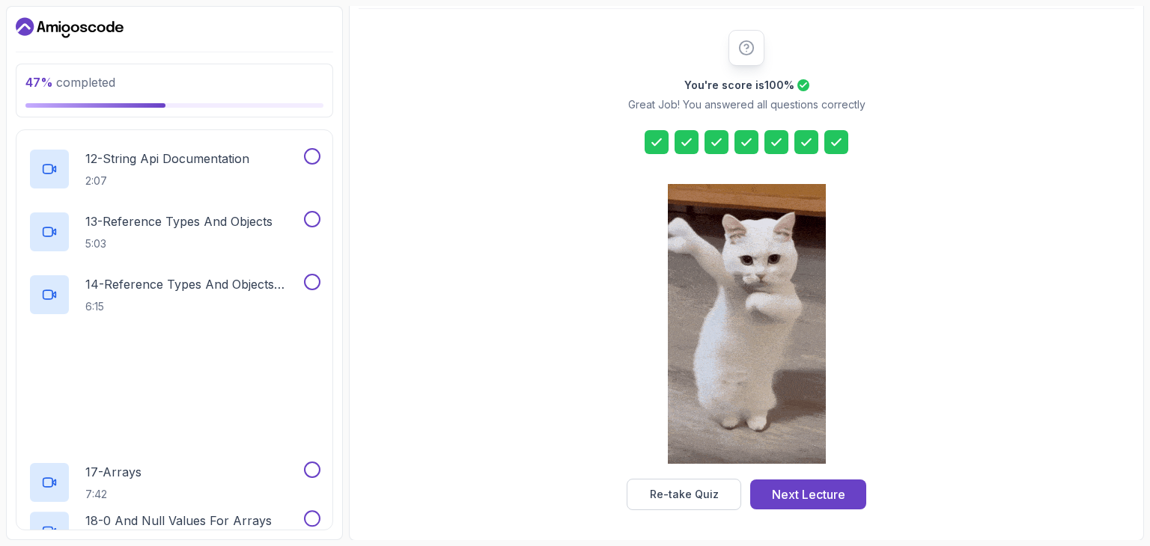
scroll to position [1196, 0]
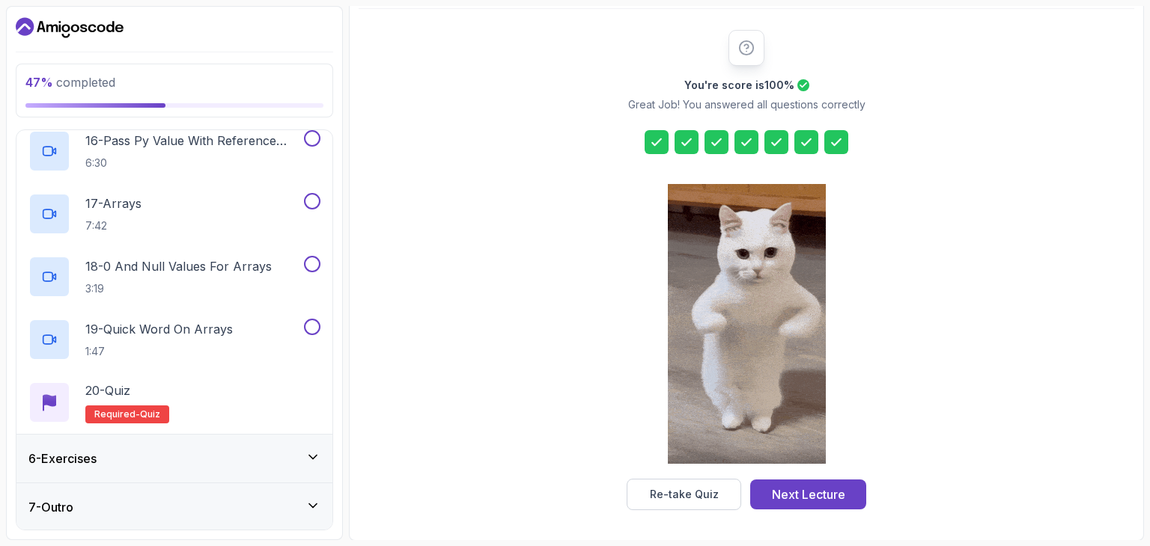
click at [133, 467] on div "6 - Exercises" at bounding box center [174, 459] width 316 height 48
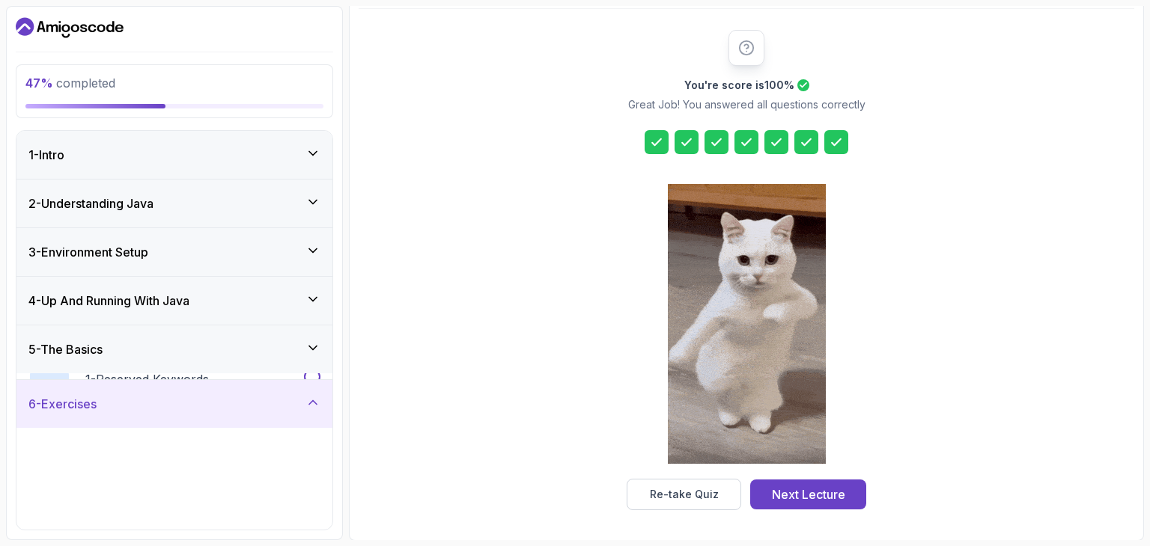
scroll to position [65, 0]
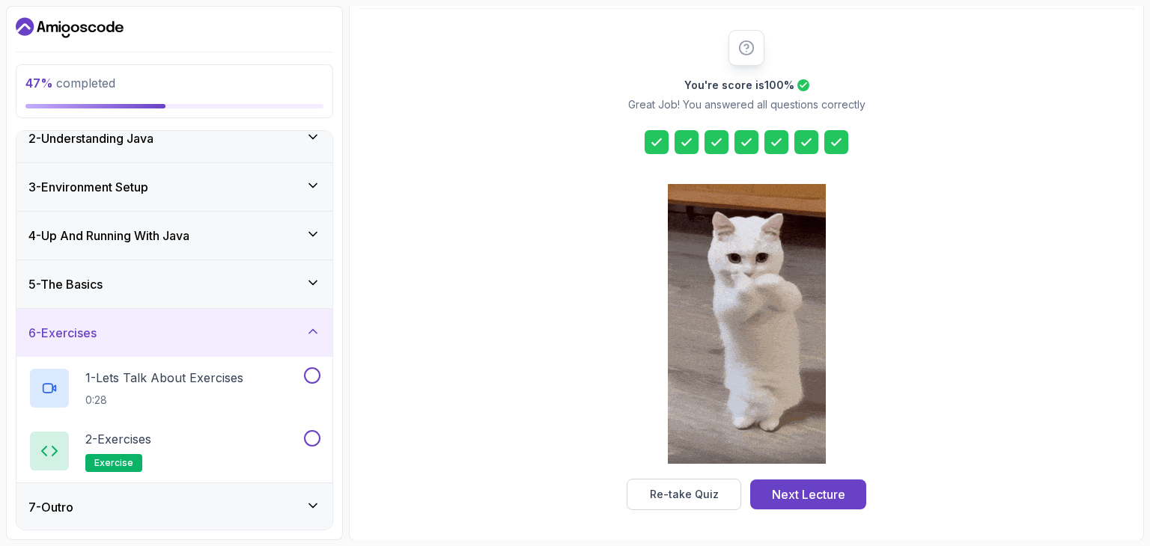
click at [123, 281] on div "5 - The Basics" at bounding box center [174, 284] width 292 height 18
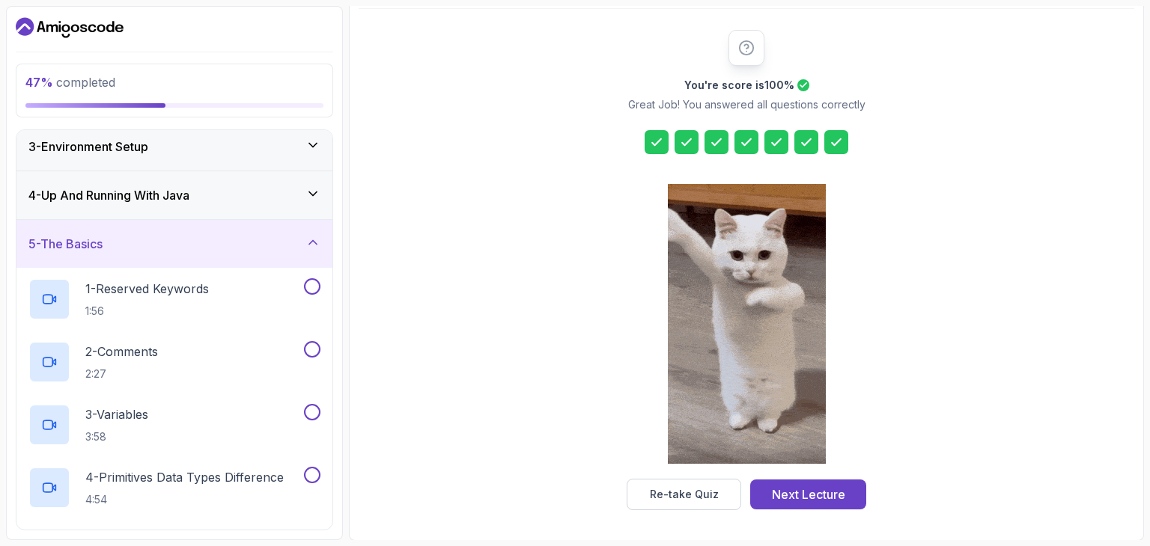
scroll to position [114, 0]
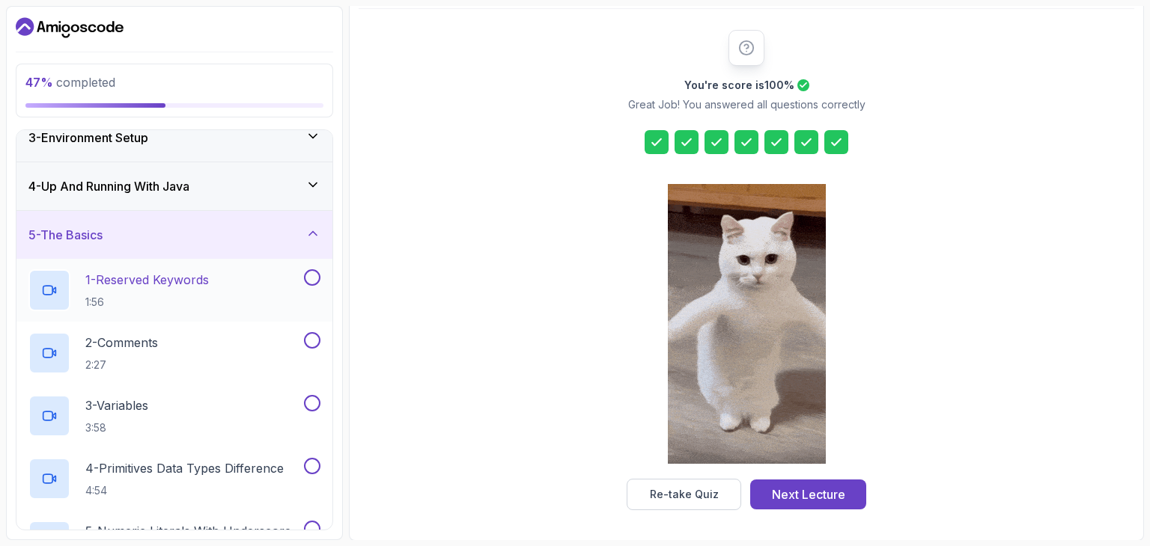
click at [147, 282] on p "1 - Reserved Keywords" at bounding box center [147, 280] width 124 height 18
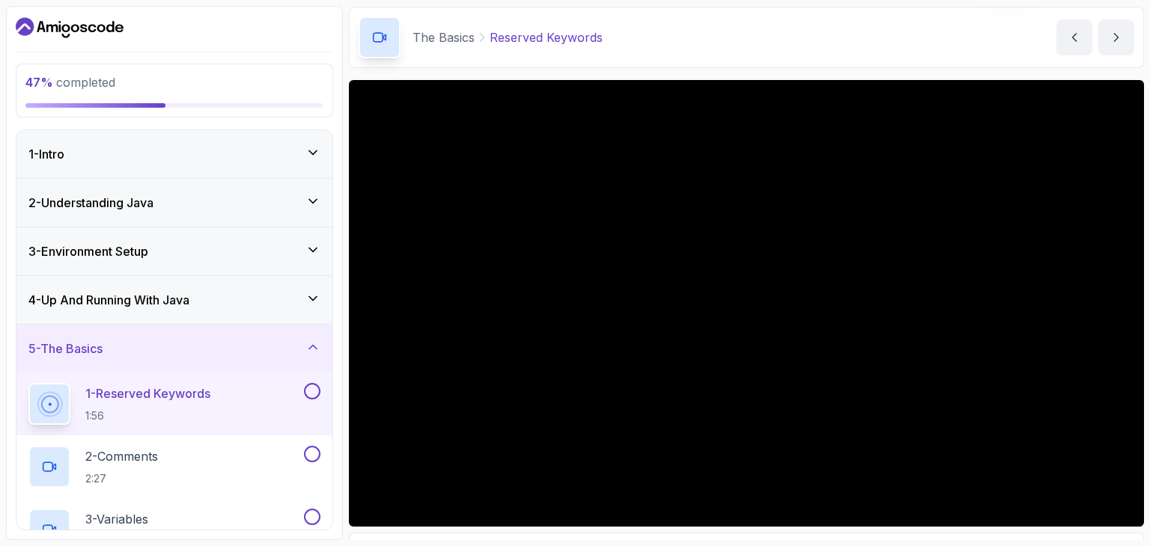
click at [310, 390] on button at bounding box center [312, 391] width 16 height 16
click at [216, 471] on div "2 - Comments 2:27" at bounding box center [164, 467] width 272 height 42
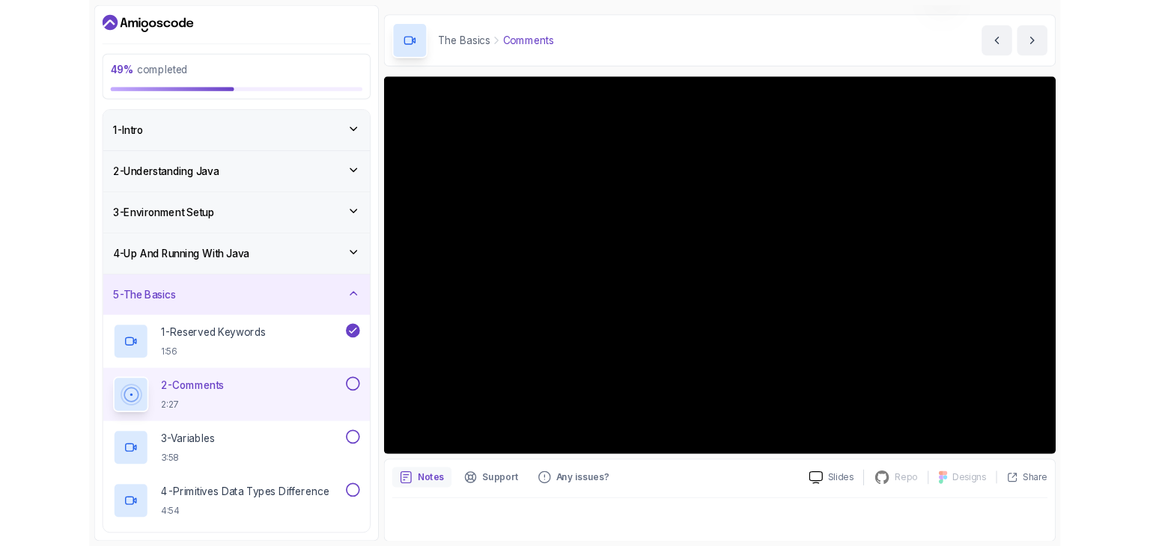
scroll to position [53, 0]
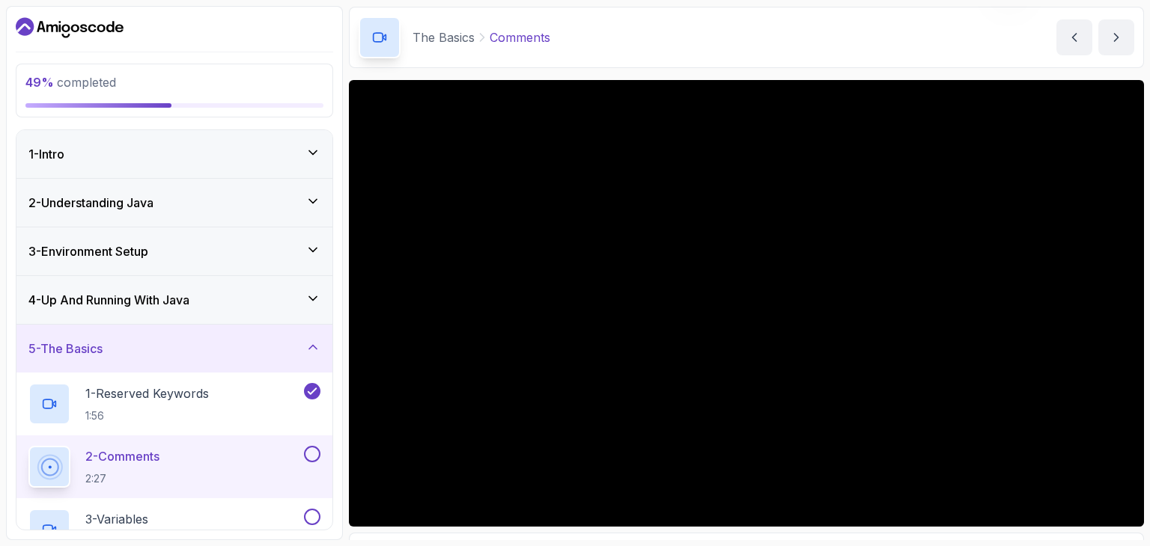
click at [317, 452] on button at bounding box center [312, 454] width 16 height 16
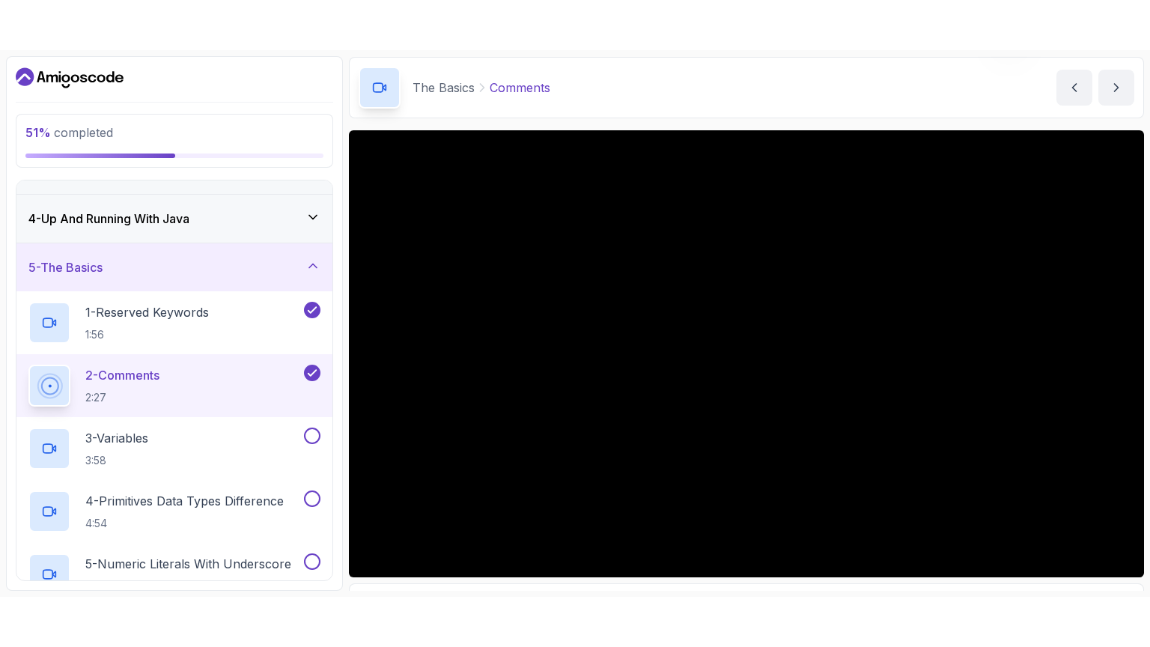
scroll to position [145, 0]
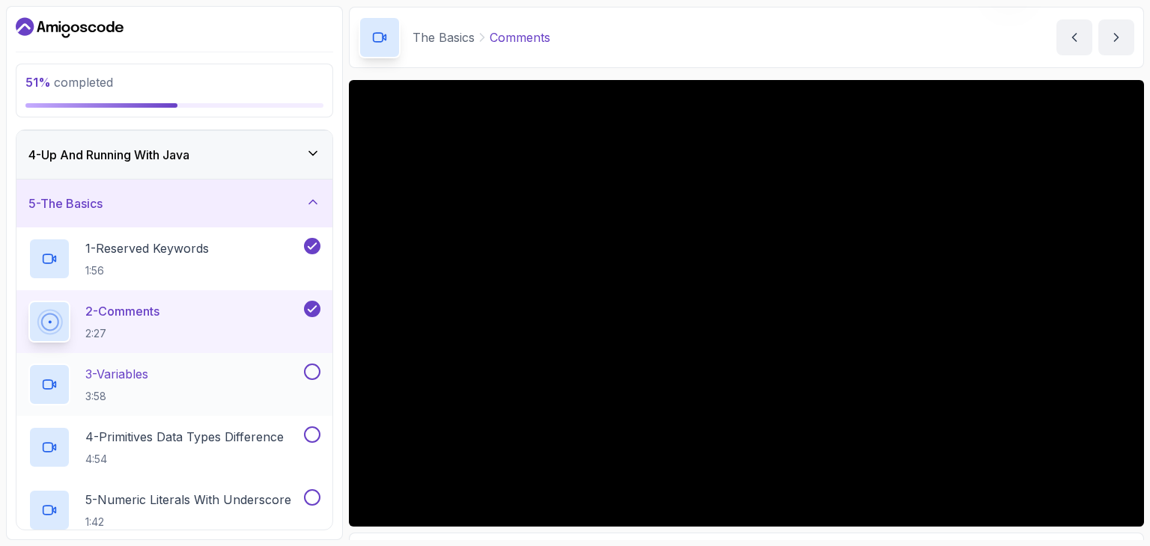
click at [134, 365] on p "3 - Variables" at bounding box center [116, 374] width 63 height 18
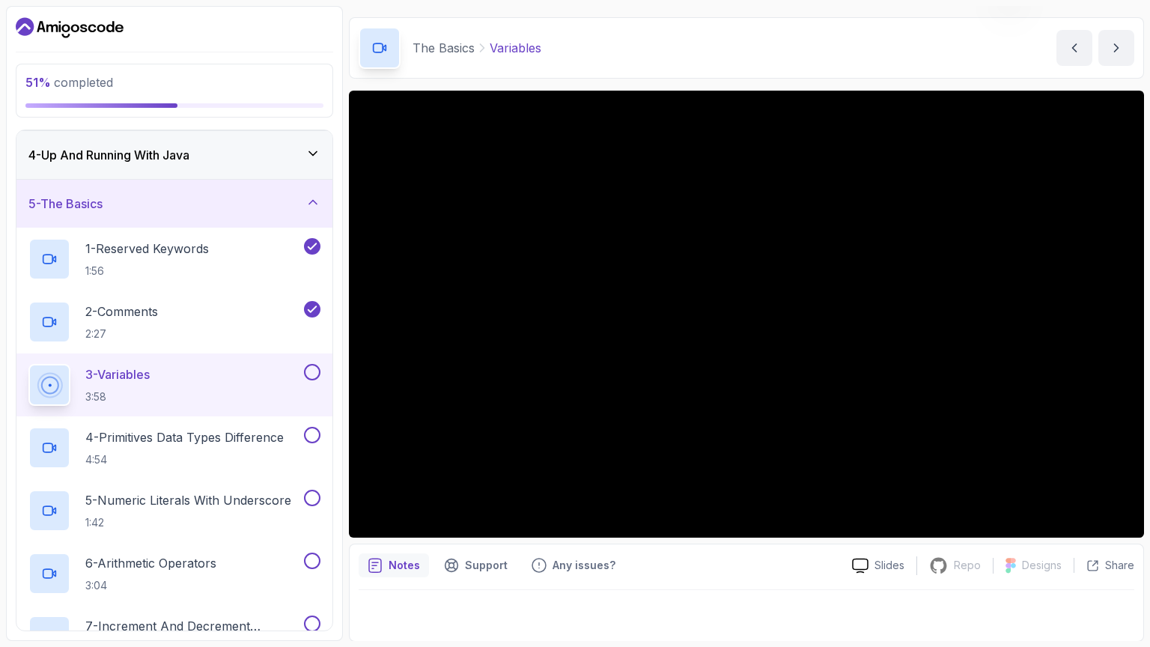
scroll to position [53, 0]
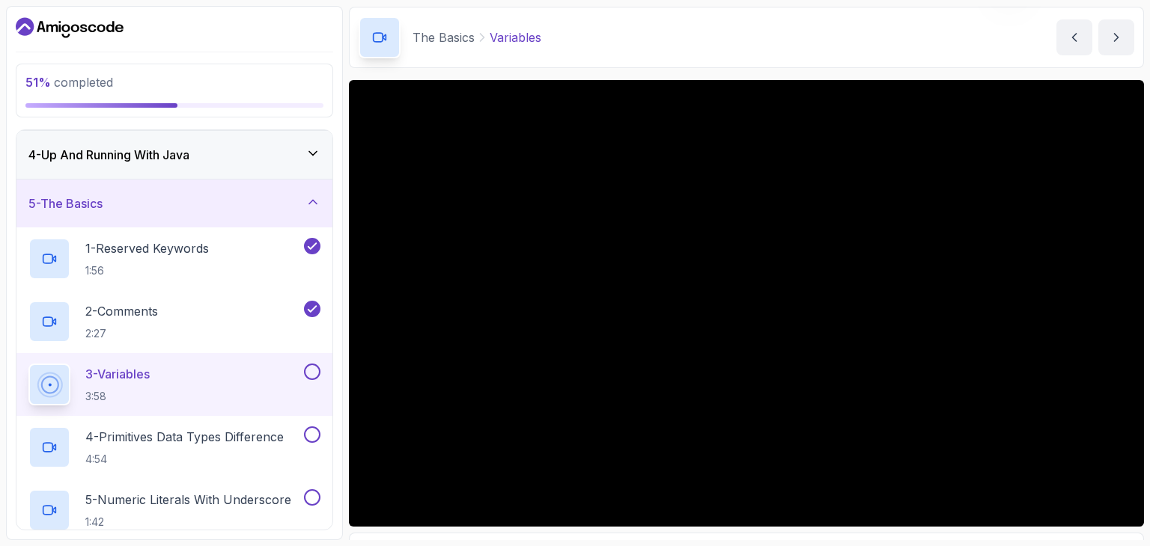
click at [312, 373] on button at bounding box center [312, 372] width 16 height 16
click at [231, 432] on p "4 - Primitives Data Types Difference" at bounding box center [184, 437] width 198 height 18
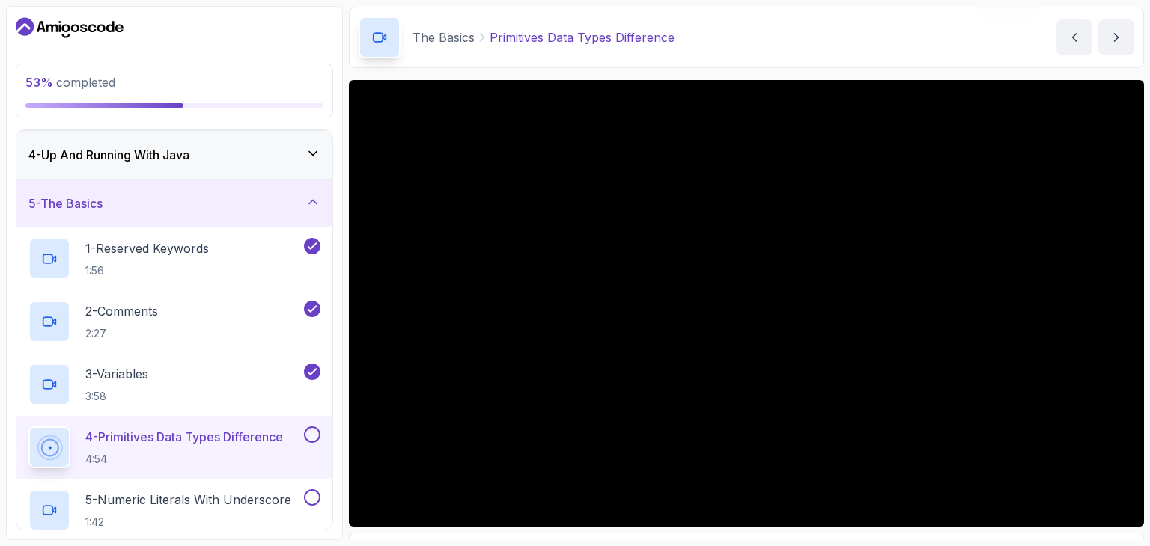
click at [314, 429] on button at bounding box center [312, 435] width 16 height 16
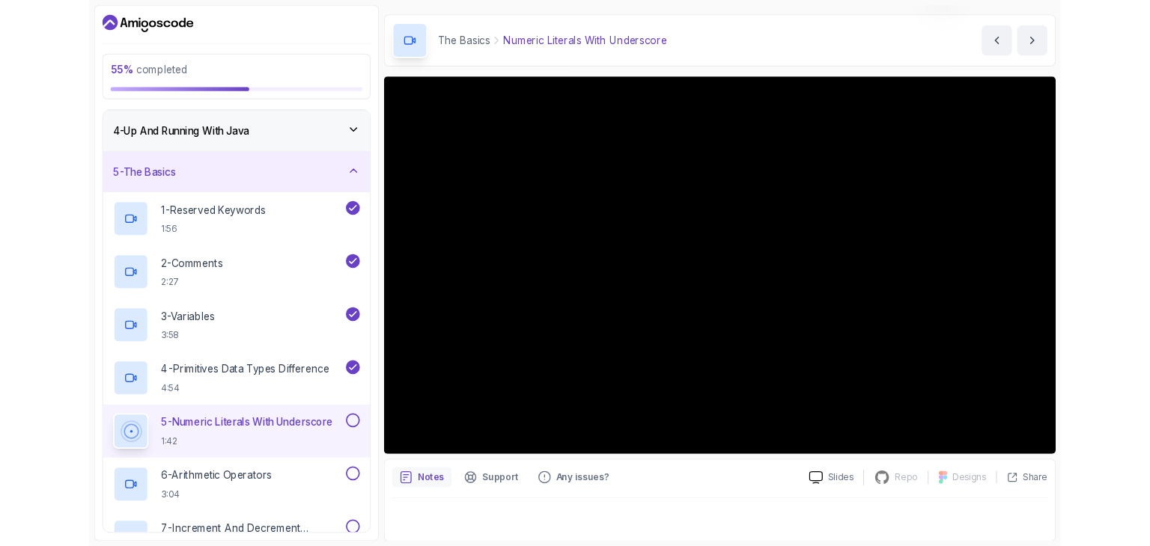
scroll to position [53, 0]
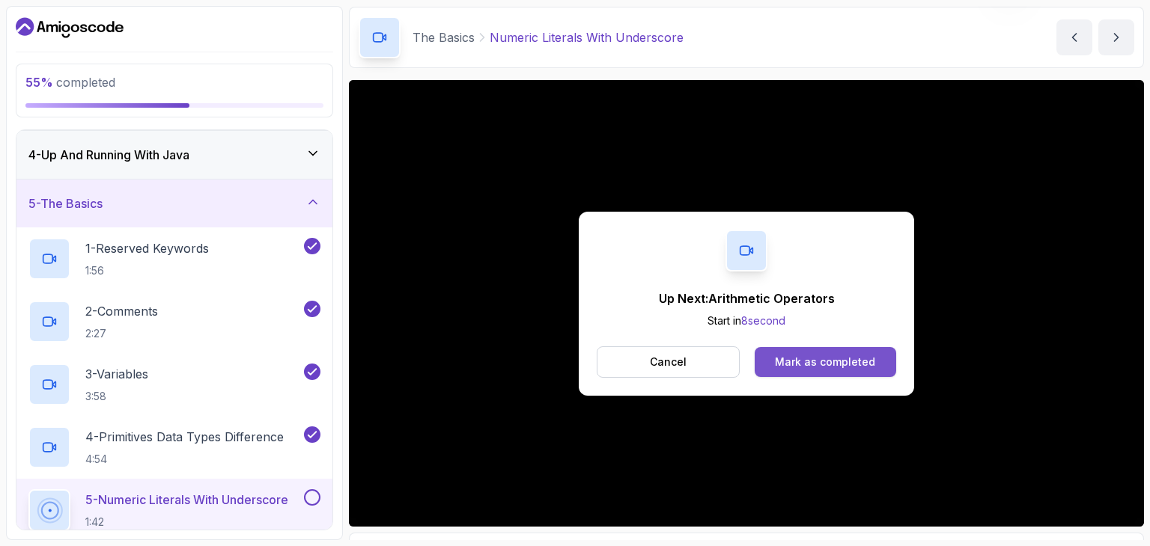
click at [789, 356] on div "Mark as completed" at bounding box center [825, 362] width 100 height 15
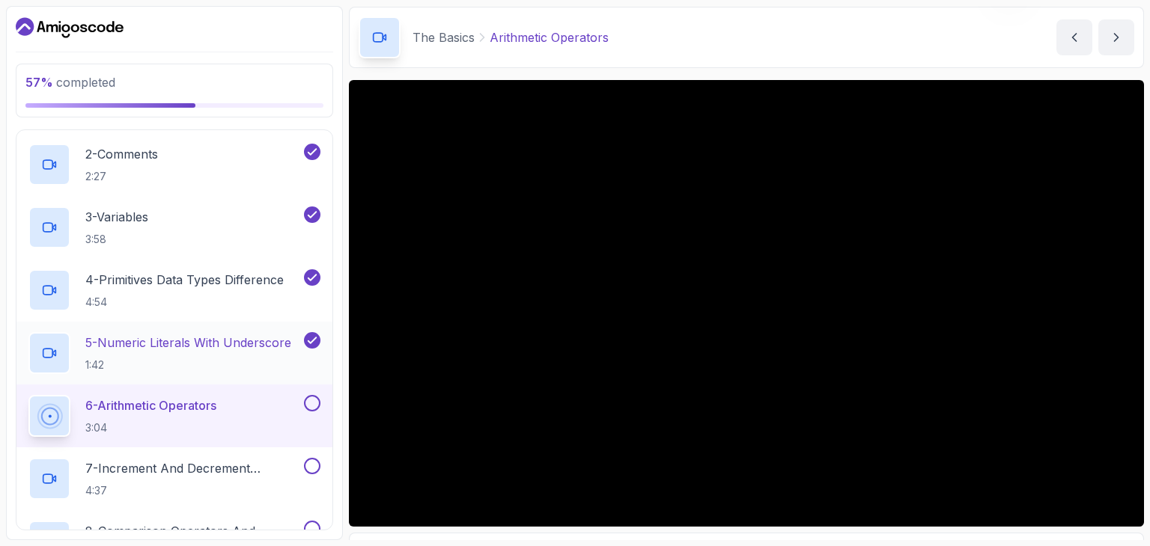
scroll to position [304, 0]
click at [182, 391] on div "6 - Arithmetic Operators 3:04" at bounding box center [174, 414] width 316 height 63
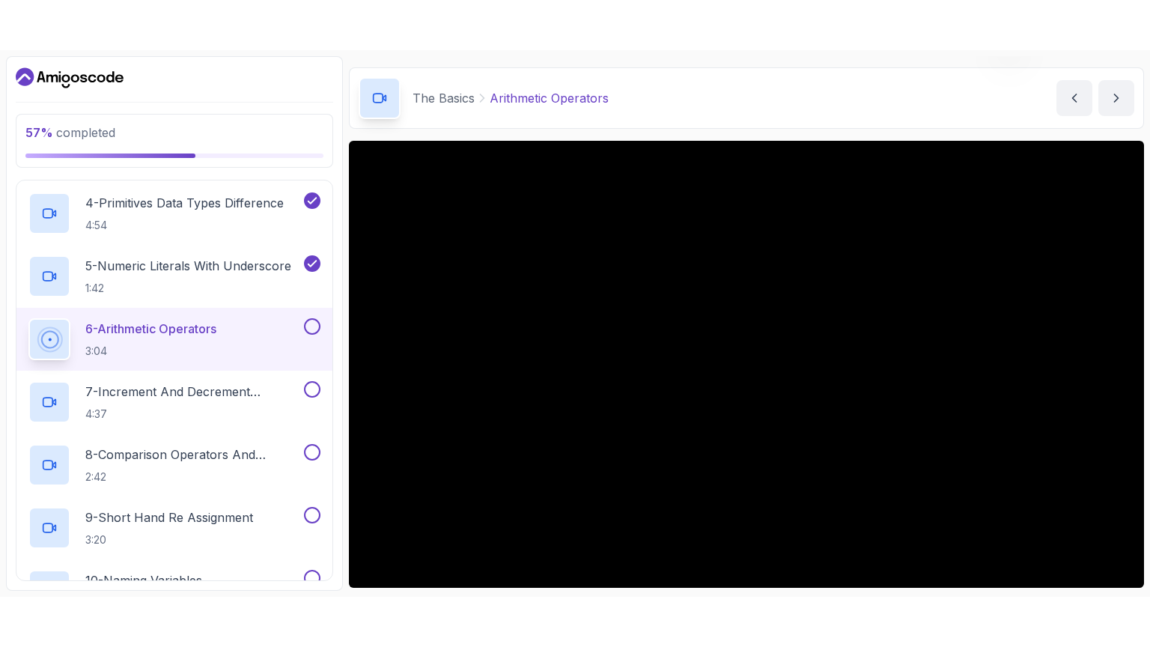
scroll to position [53, 0]
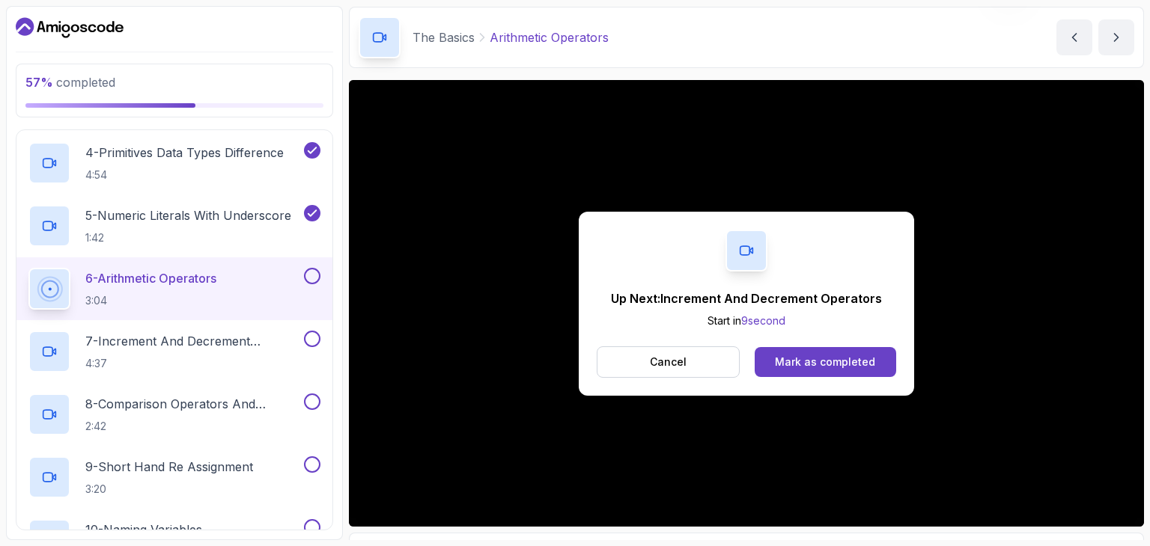
click at [317, 272] on button at bounding box center [312, 276] width 16 height 16
click at [190, 370] on div "7 - Increment And Decrement Operators 4:37" at bounding box center [164, 352] width 272 height 42
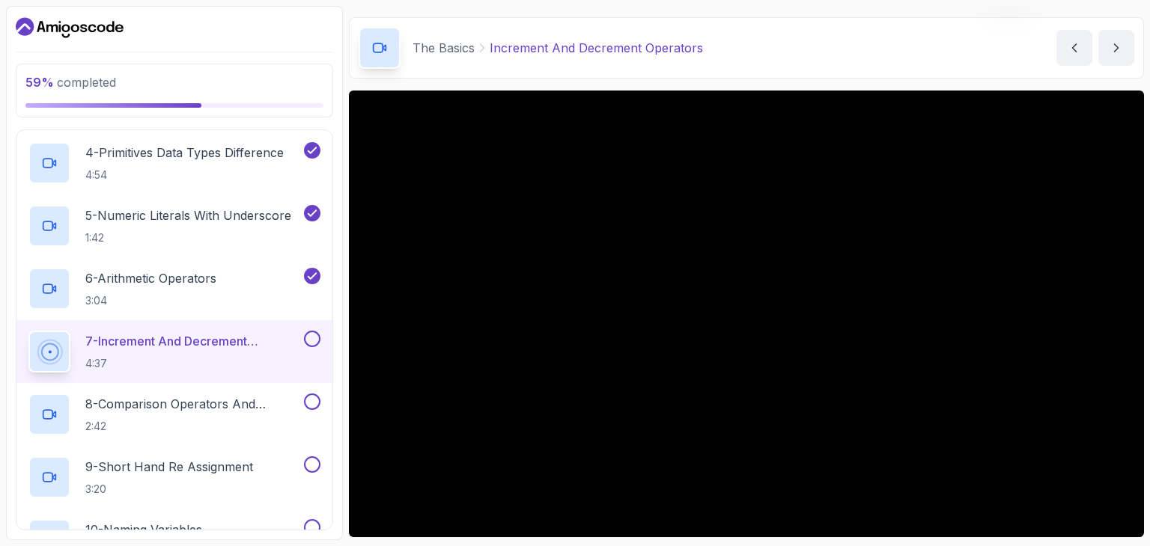
scroll to position [53, 0]
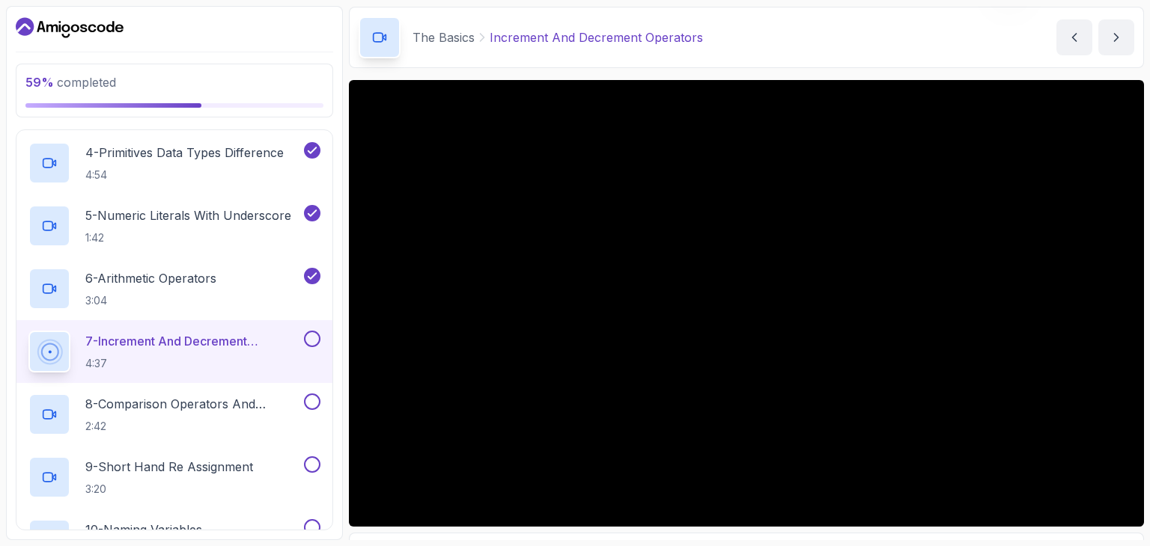
click at [308, 338] on button at bounding box center [312, 339] width 16 height 16
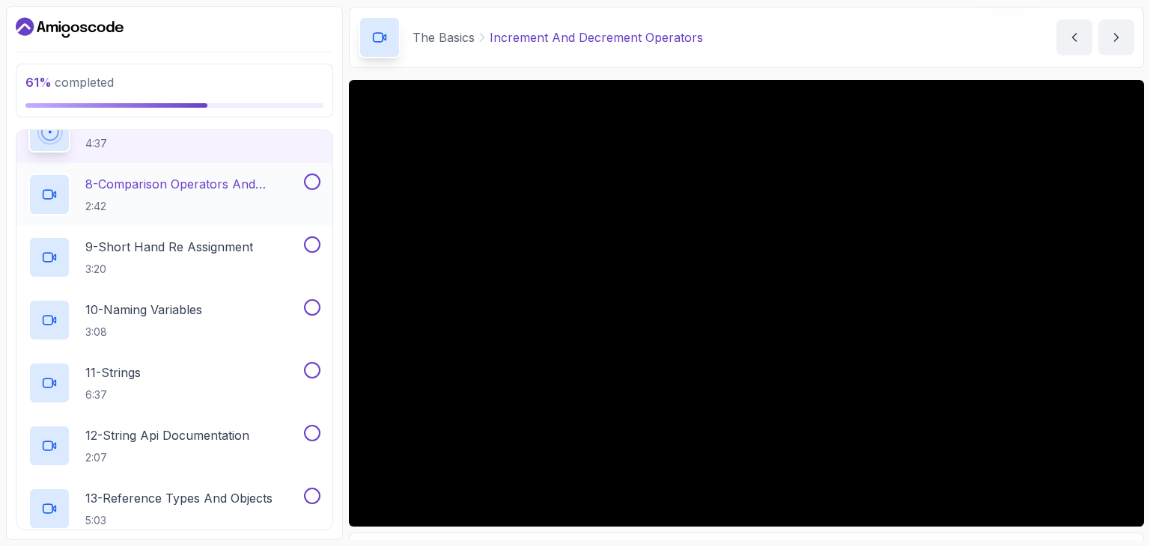
scroll to position [650, 0]
click at [229, 189] on p "8 - Comparison Operators and Booleans" at bounding box center [193, 184] width 216 height 18
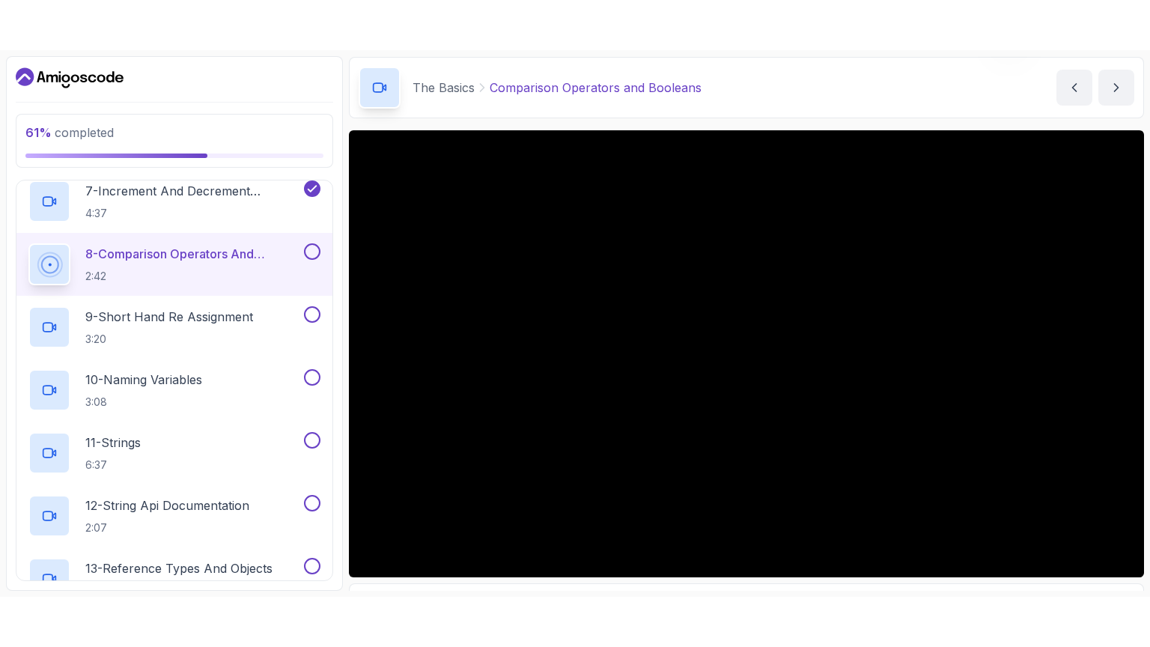
scroll to position [630, 0]
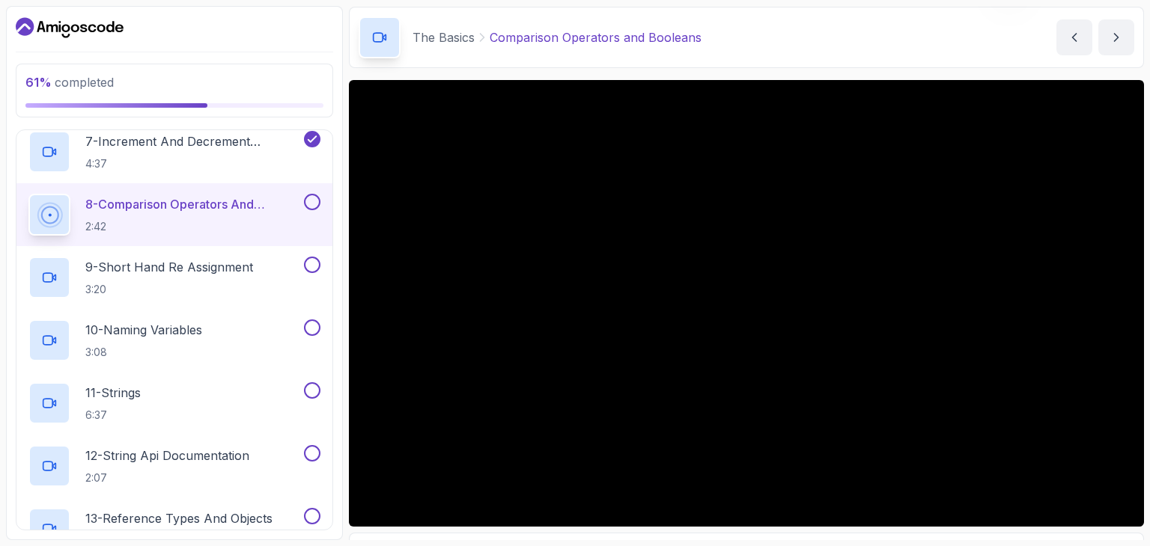
click at [311, 203] on button at bounding box center [312, 202] width 16 height 16
click at [214, 269] on p "9 - Short Hand Re Assignment" at bounding box center [169, 267] width 168 height 18
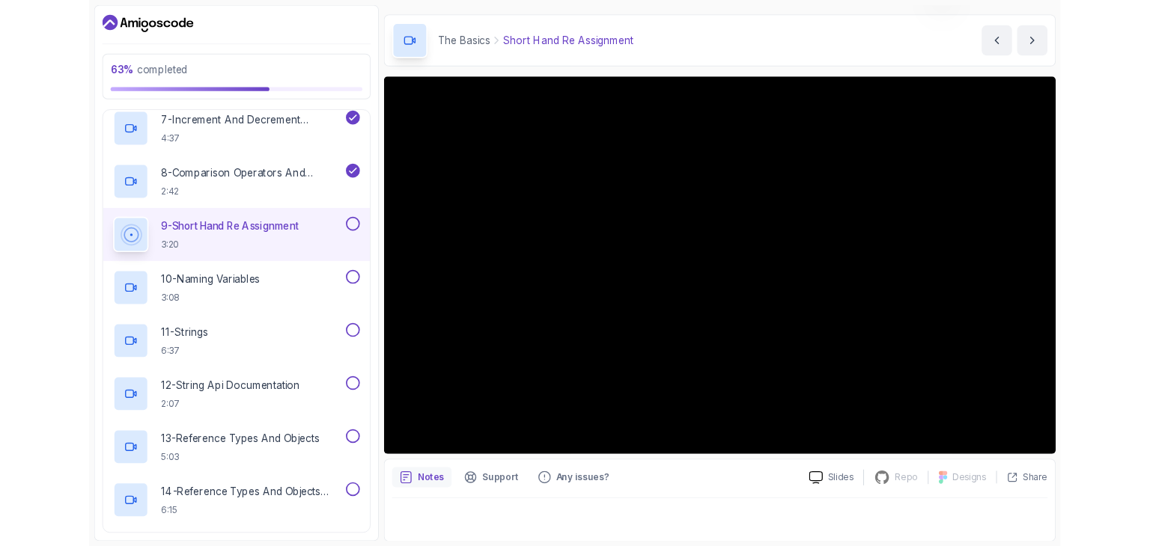
scroll to position [53, 0]
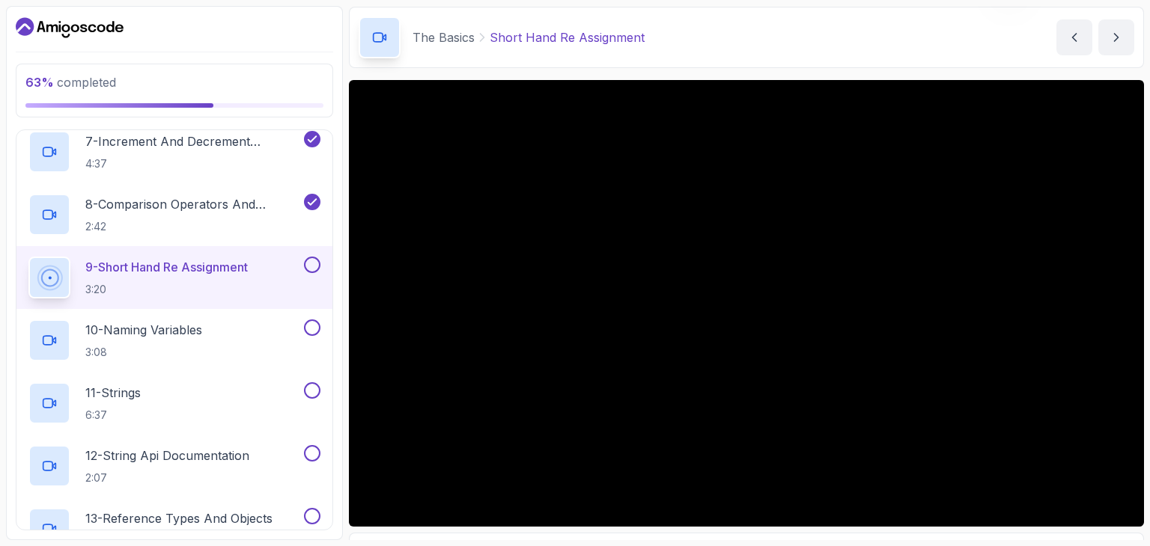
click at [314, 261] on button at bounding box center [312, 265] width 16 height 16
click at [210, 331] on div "10 - Naming Variables 3:08" at bounding box center [164, 341] width 272 height 42
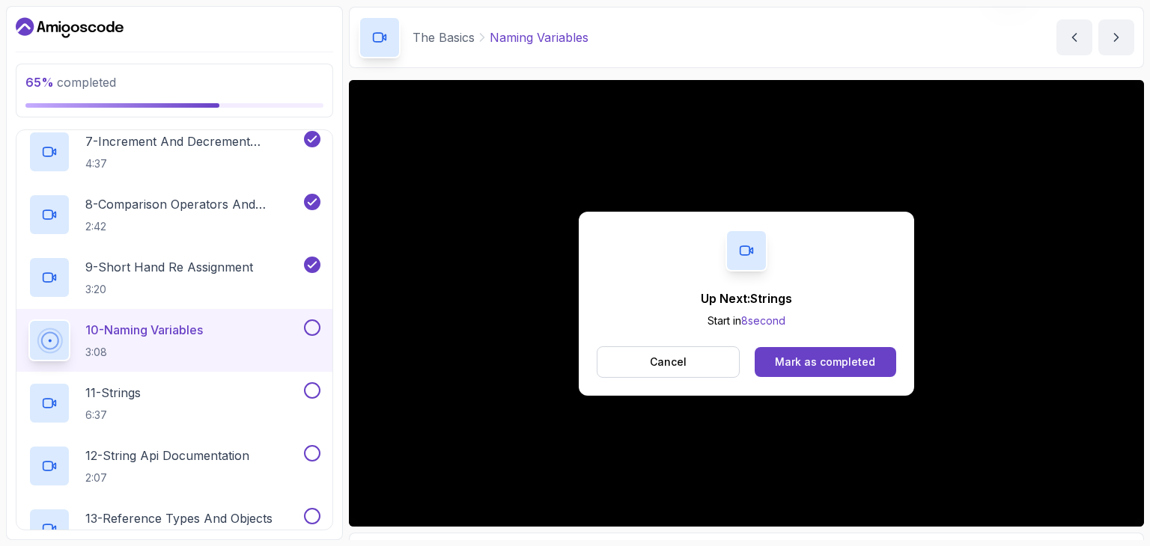
click at [314, 321] on button at bounding box center [312, 328] width 16 height 16
click at [241, 411] on div "11 - Strings 6:37" at bounding box center [164, 404] width 272 height 42
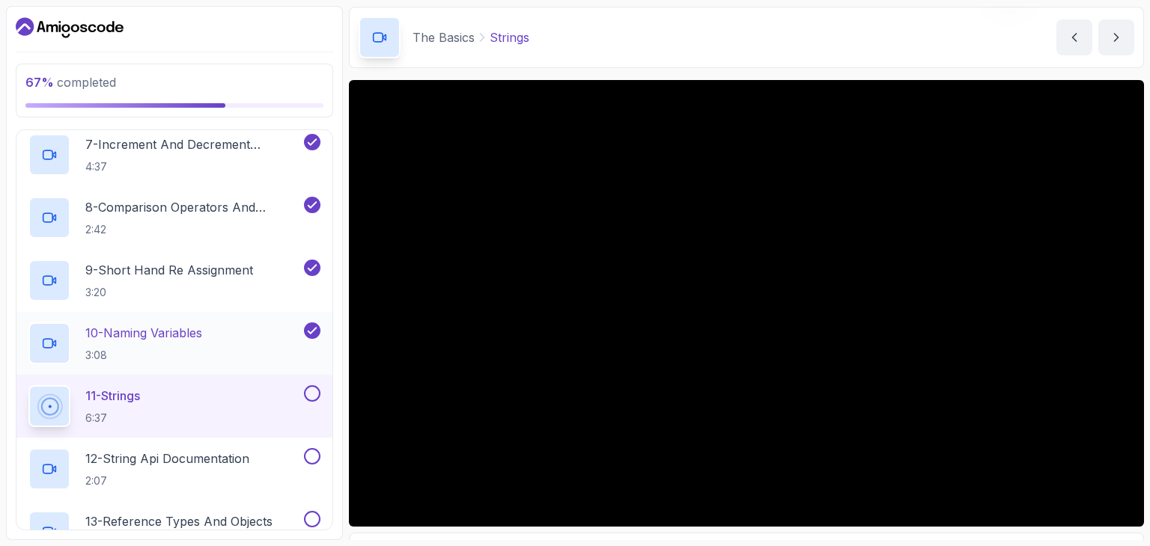
scroll to position [624, 0]
click at [312, 401] on button at bounding box center [312, 396] width 16 height 16
click at [186, 478] on p "2:07" at bounding box center [167, 483] width 164 height 15
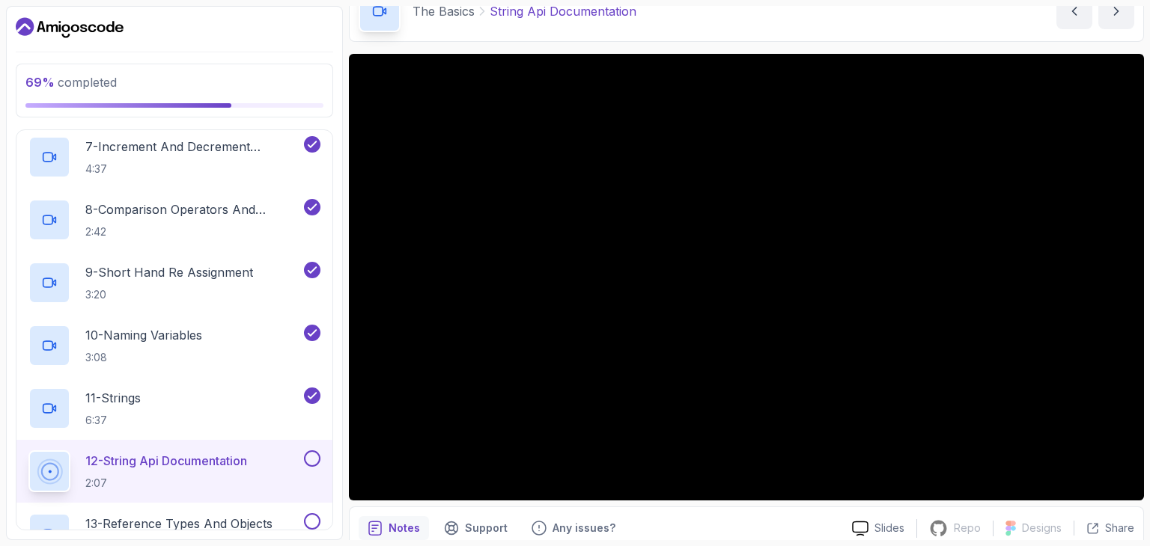
scroll to position [83, 0]
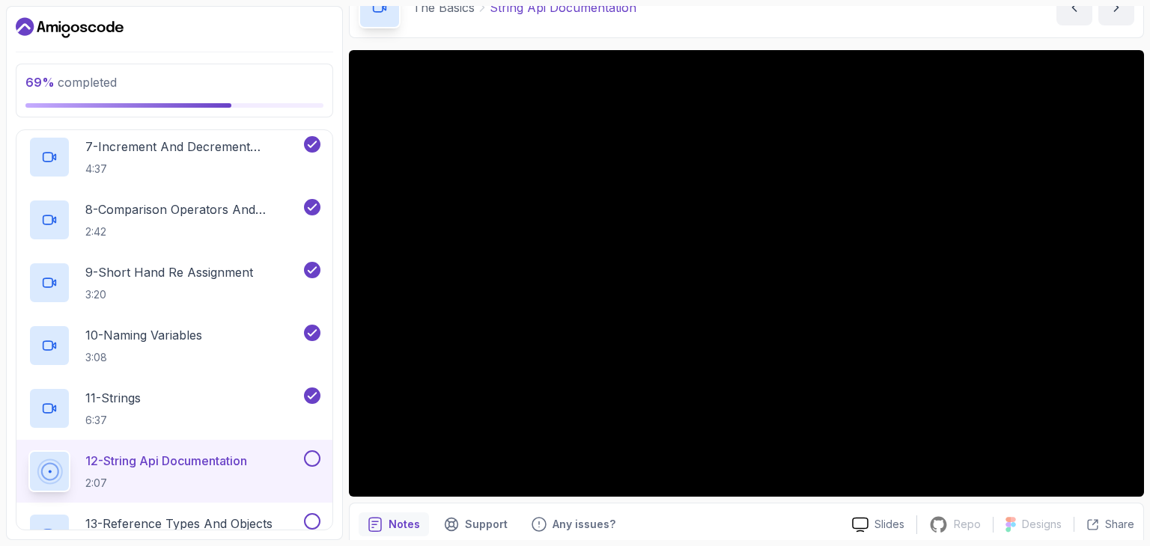
click at [307, 451] on button at bounding box center [312, 459] width 16 height 16
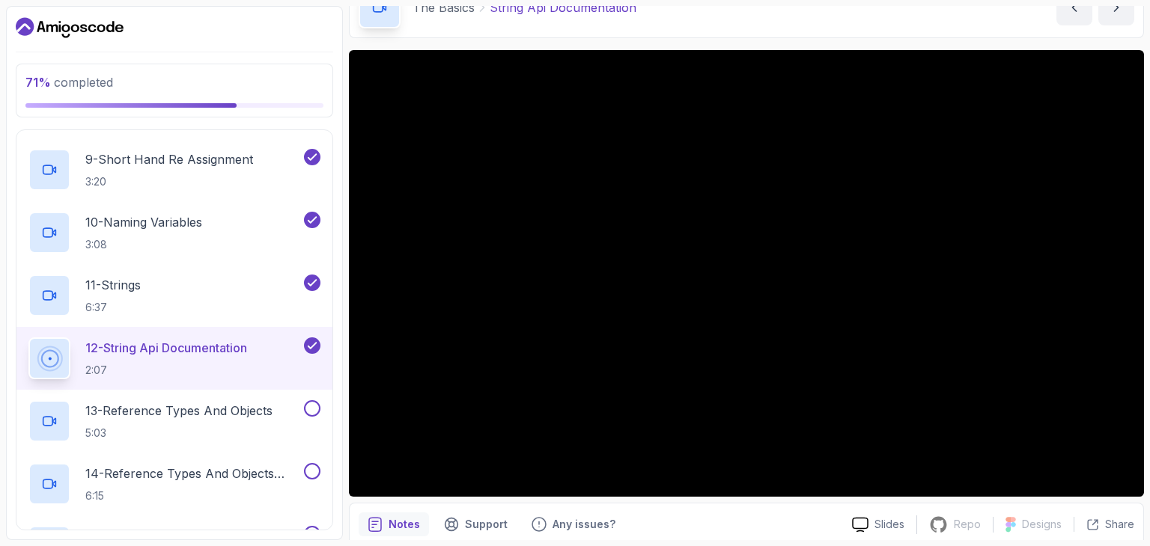
scroll to position [738, 0]
click at [215, 394] on div "13 - Reference Types And Objects 5:03" at bounding box center [174, 420] width 316 height 63
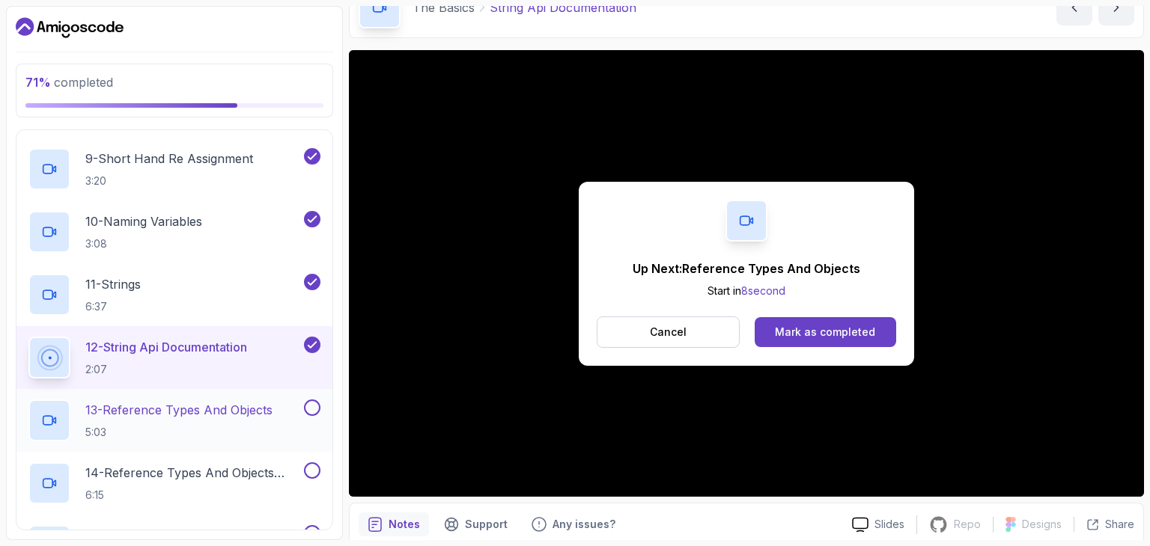
click at [198, 401] on p "13 - Reference Types And Objects" at bounding box center [178, 410] width 187 height 18
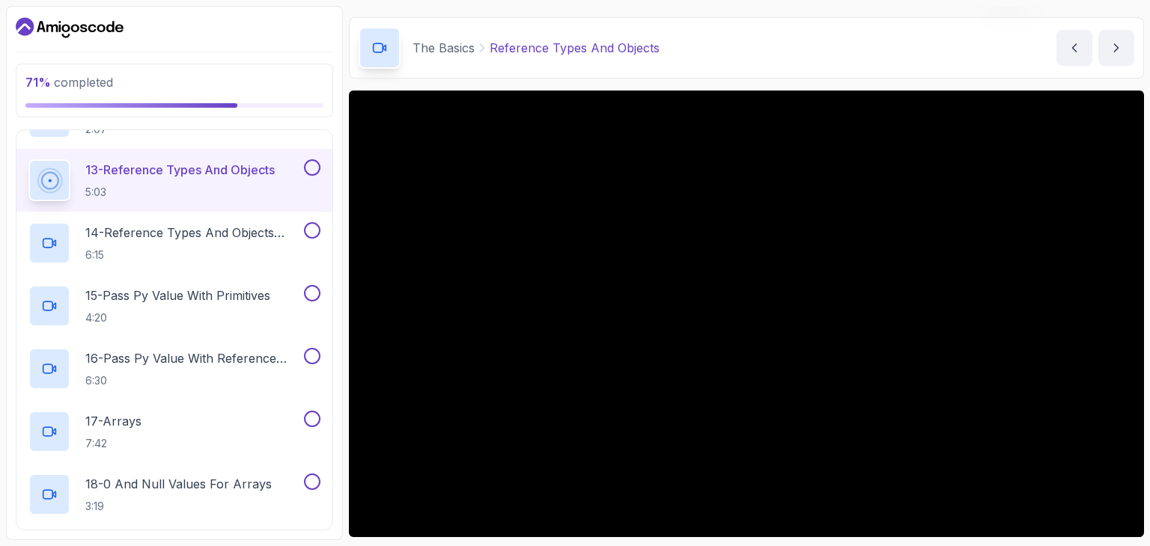
scroll to position [83, 0]
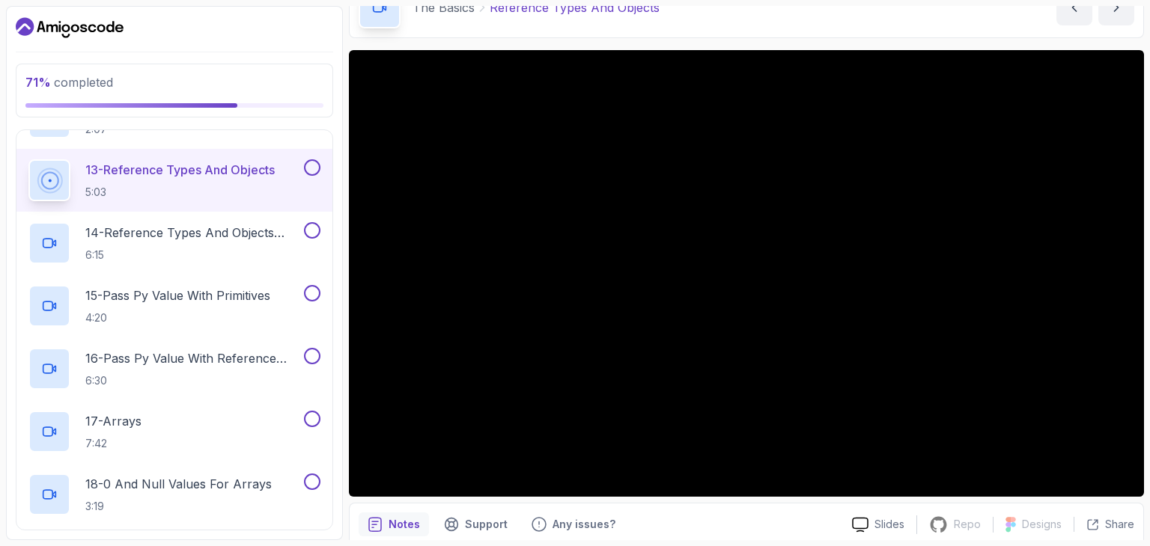
click at [321, 167] on div "13 - Reference Types And Objects 5:03" at bounding box center [174, 180] width 316 height 63
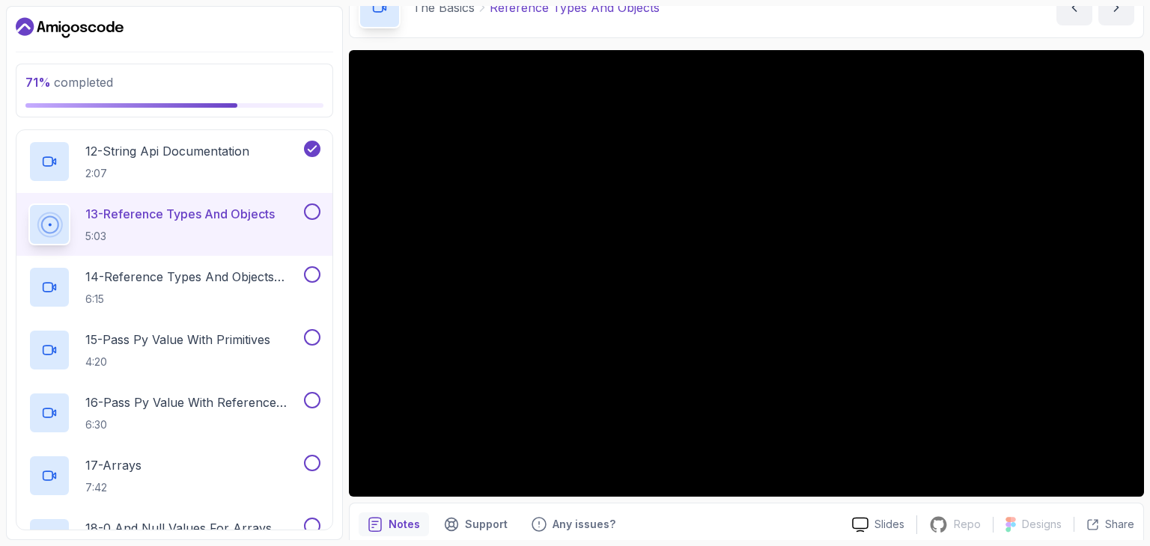
scroll to position [933, 0]
click at [316, 205] on button at bounding box center [312, 212] width 16 height 16
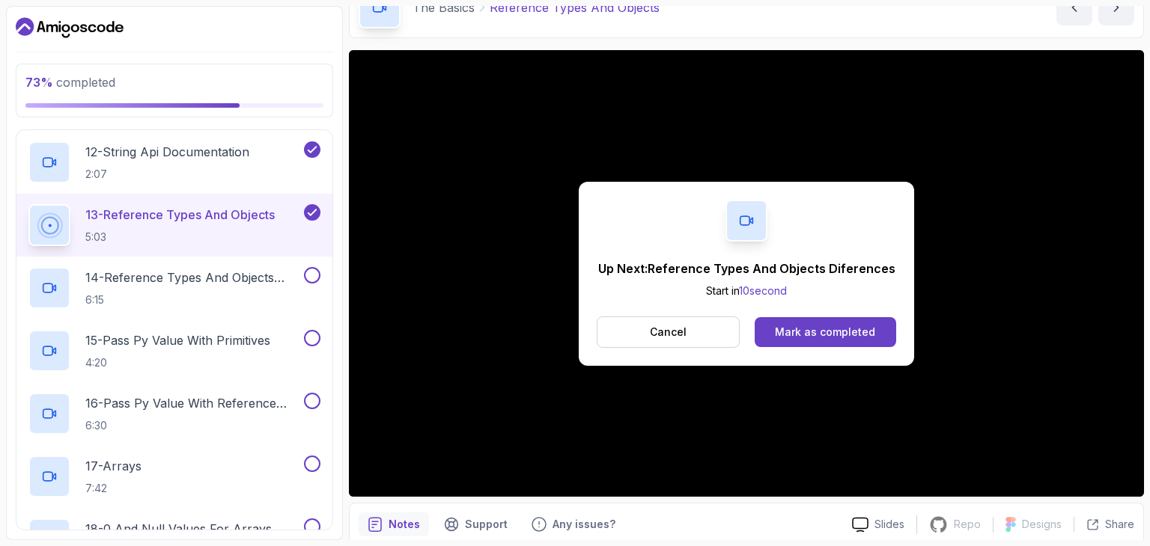
click at [311, 213] on icon at bounding box center [312, 213] width 8 height 6
click at [311, 213] on button at bounding box center [312, 212] width 16 height 16
click at [186, 283] on p "14 - Reference Types And Objects Diferences" at bounding box center [193, 278] width 216 height 18
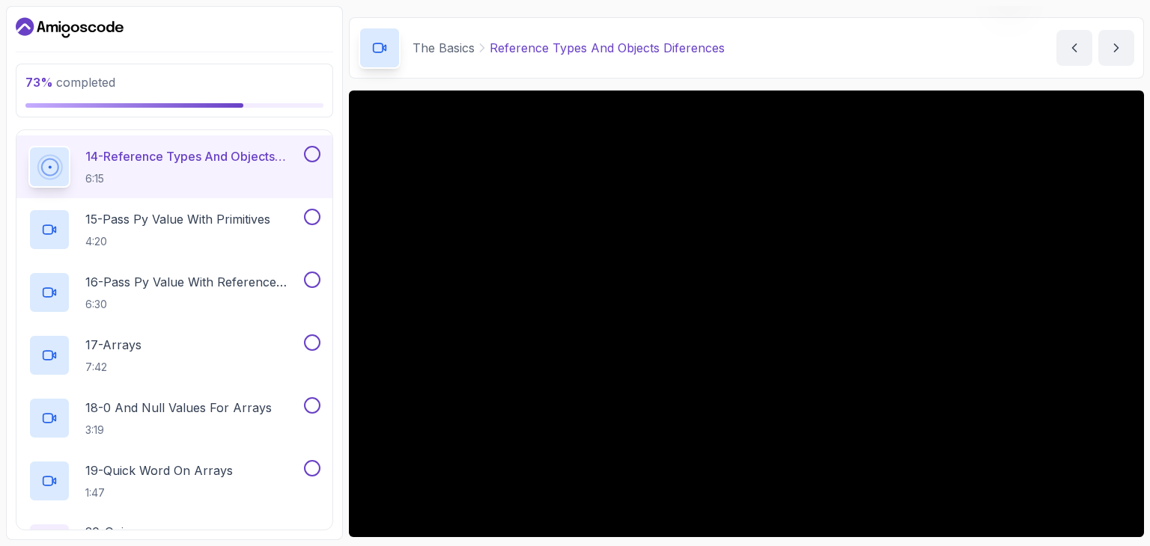
scroll to position [83, 0]
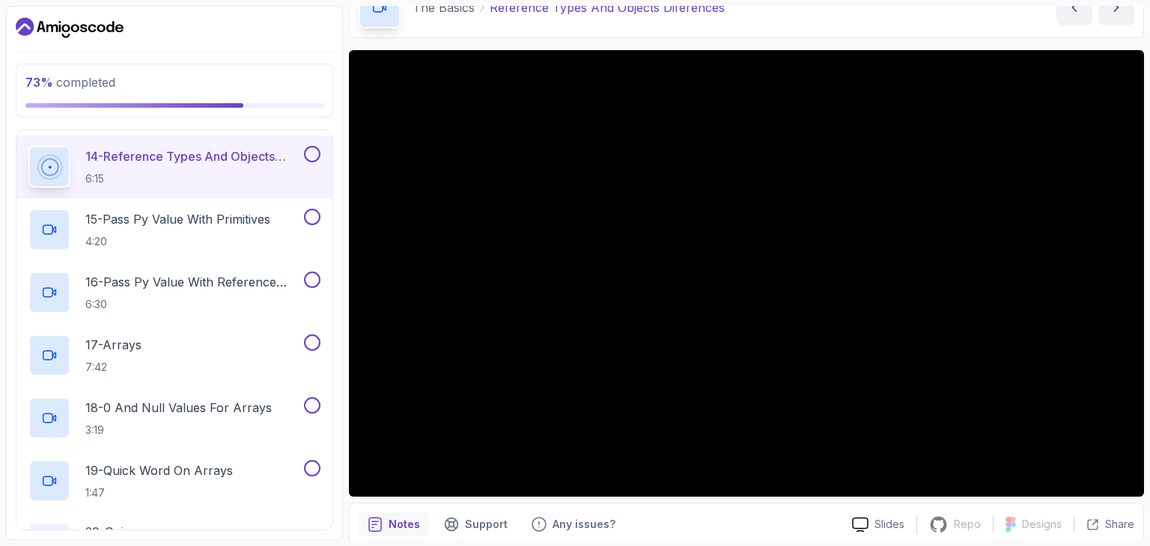
click at [308, 159] on button at bounding box center [312, 154] width 16 height 16
click at [195, 216] on p "15 - Pass Py Value With Primitives" at bounding box center [177, 219] width 185 height 18
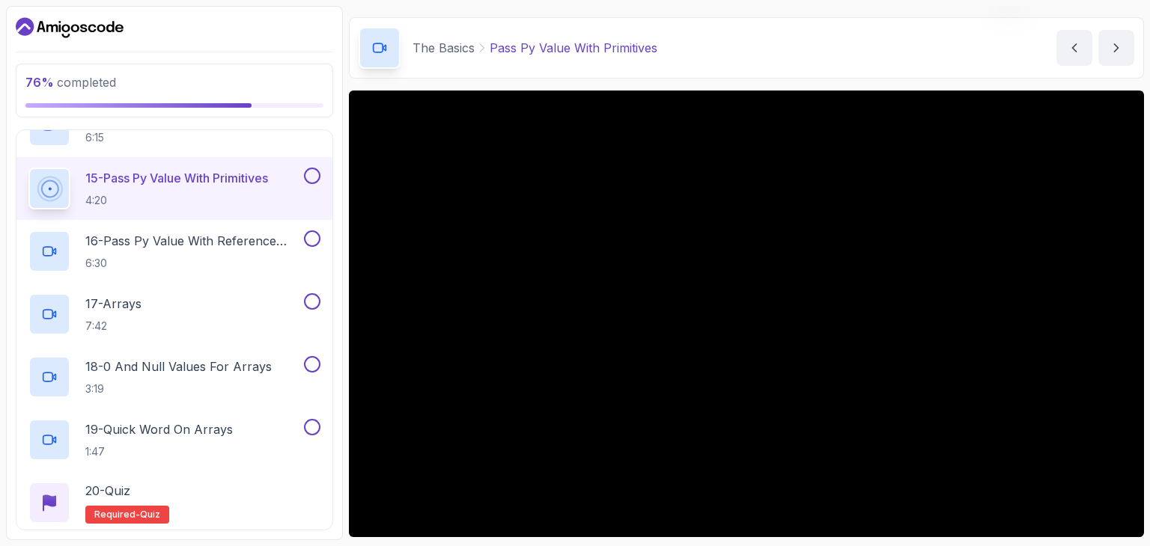
scroll to position [83, 0]
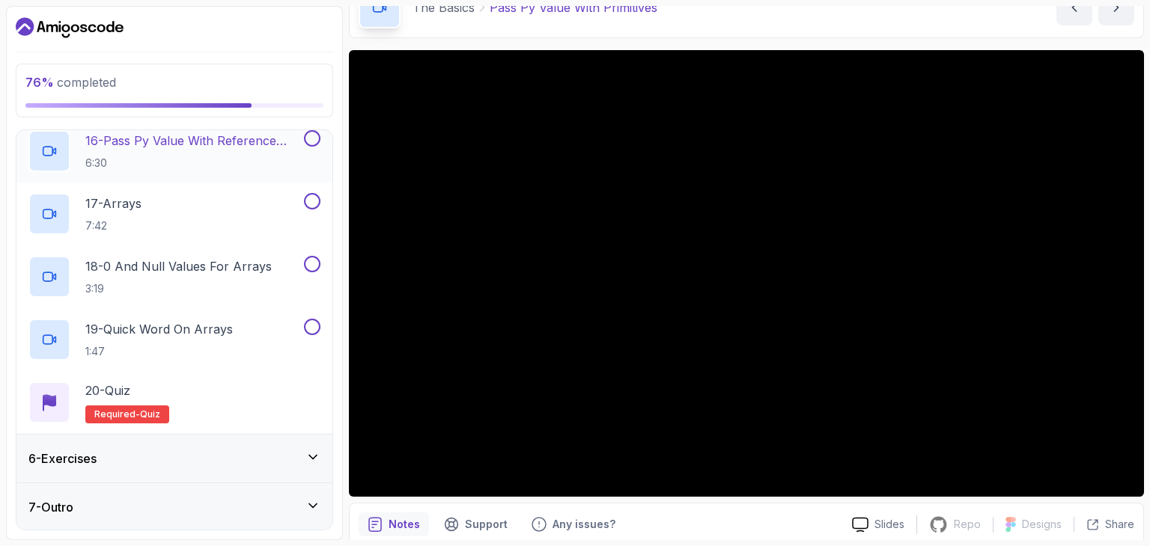
click at [308, 144] on button at bounding box center [312, 138] width 16 height 16
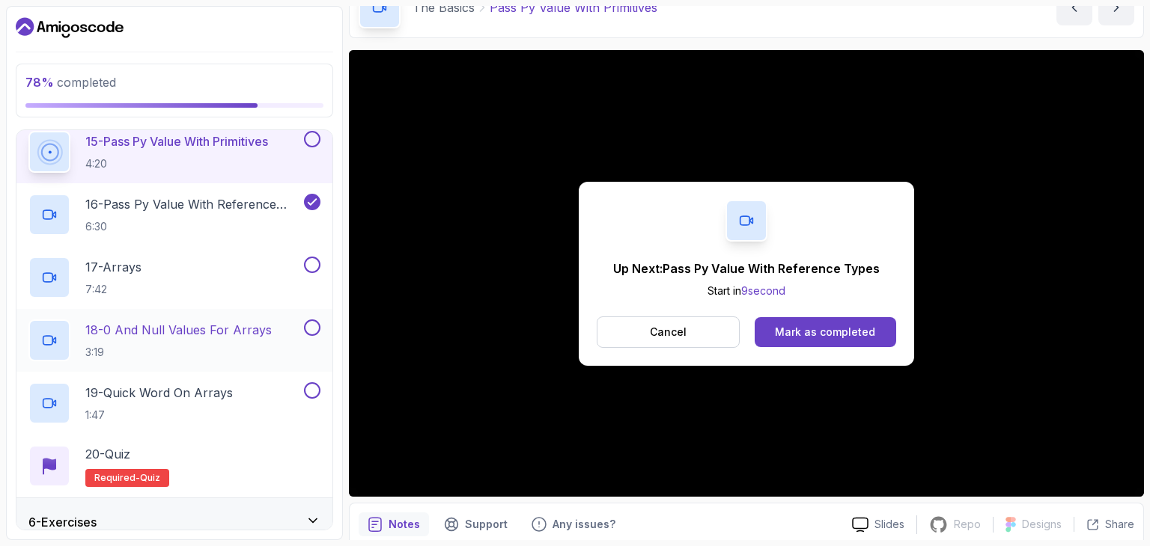
scroll to position [1132, 0]
click at [665, 337] on p "Cancel" at bounding box center [668, 332] width 37 height 15
click at [204, 267] on div "17 - Arrays 7:42" at bounding box center [164, 279] width 272 height 42
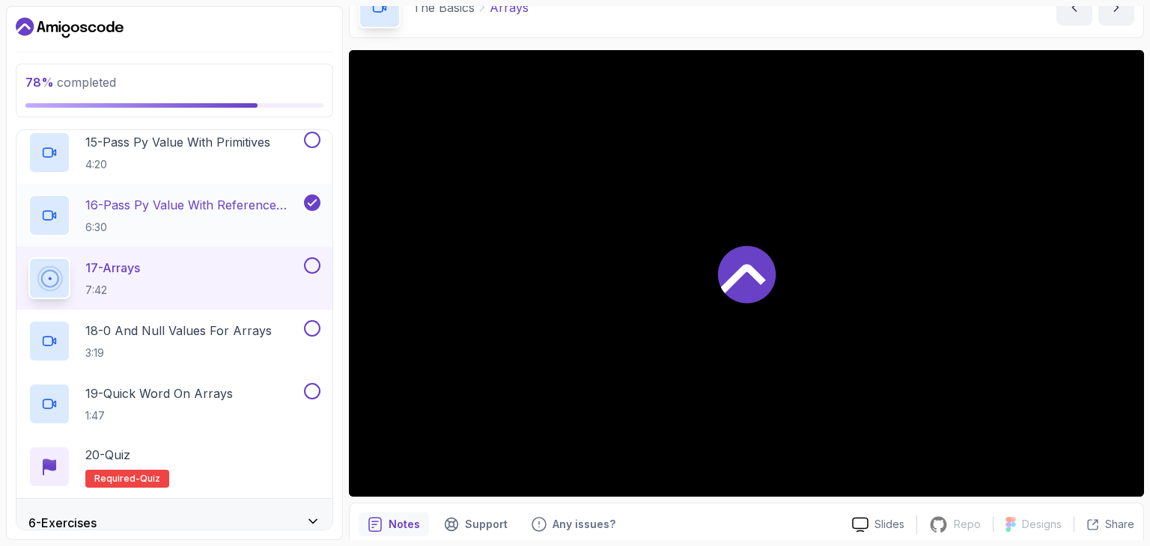
click at [204, 211] on p "16 - Pass Py Value With Reference Types" at bounding box center [193, 205] width 216 height 18
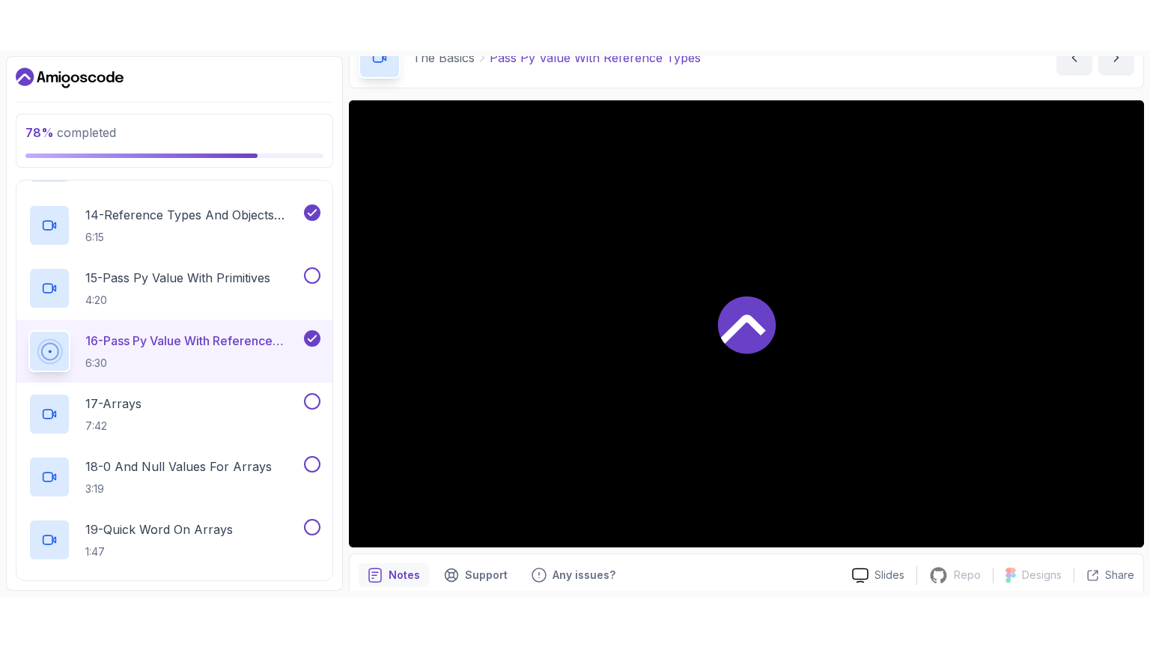
scroll to position [1018, 0]
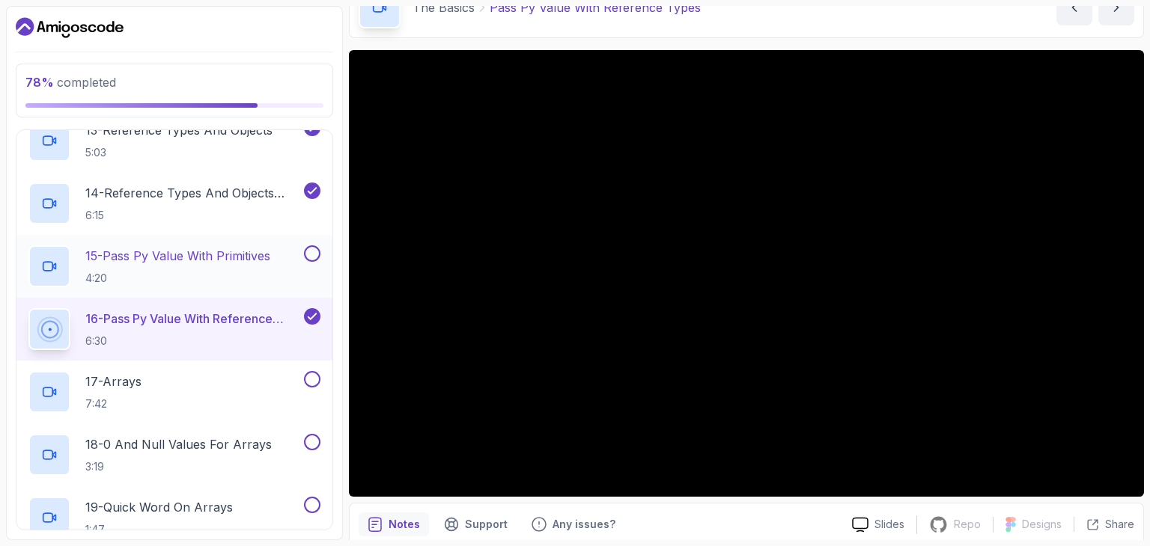
click at [317, 248] on button at bounding box center [312, 254] width 16 height 16
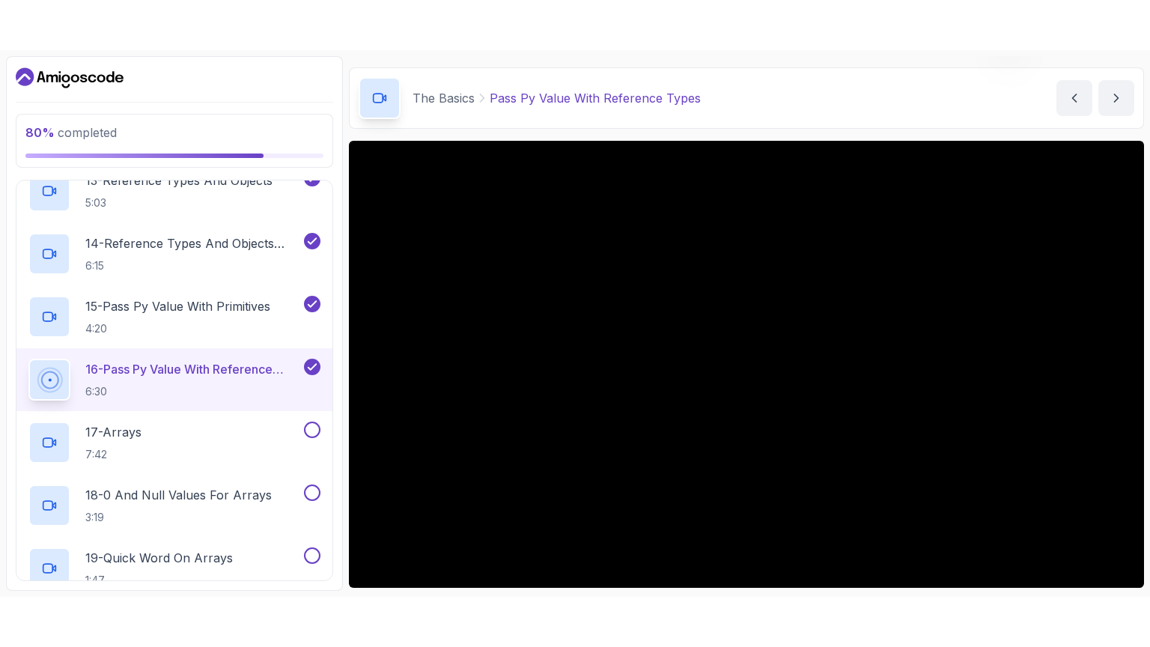
scroll to position [83, 0]
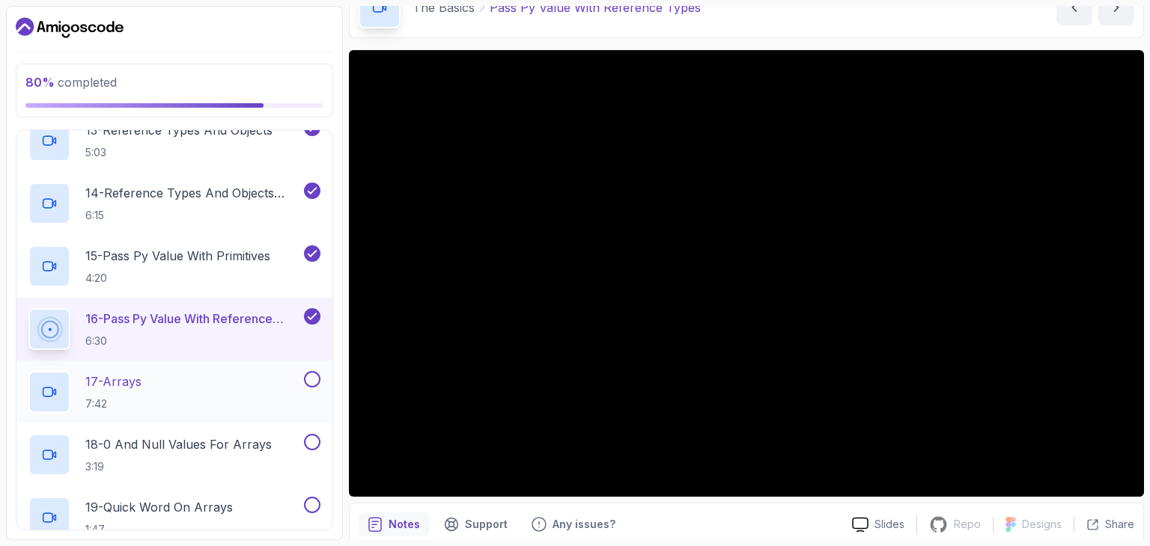
click at [206, 390] on div "17 - Arrays 7:42" at bounding box center [164, 392] width 272 height 42
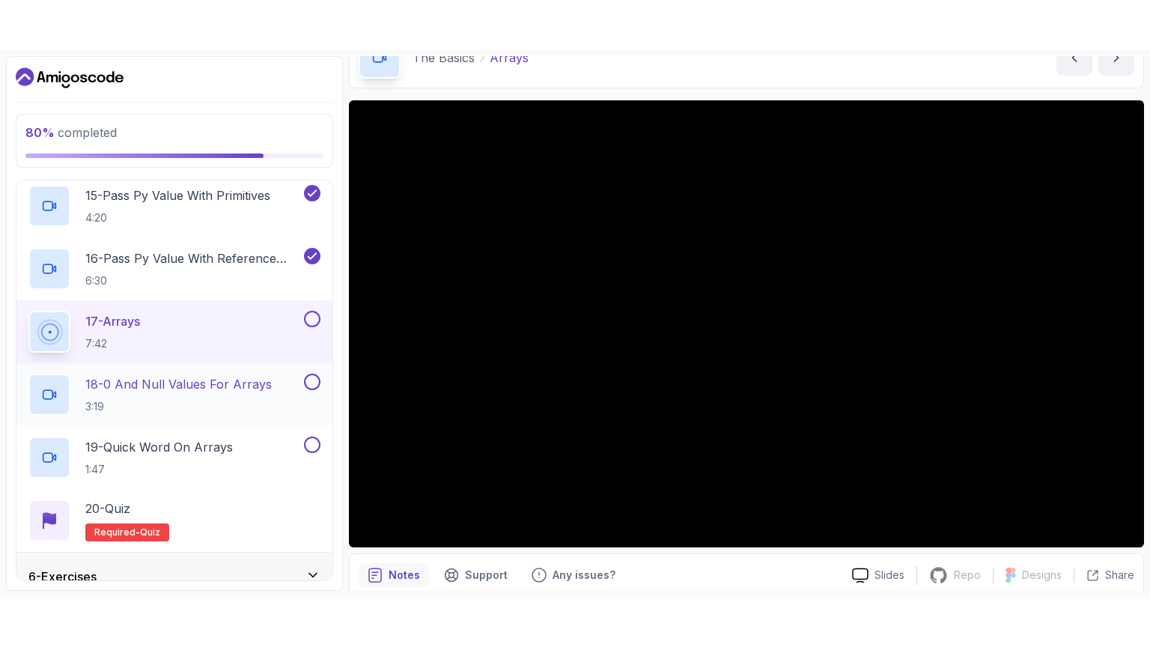
scroll to position [1196, 0]
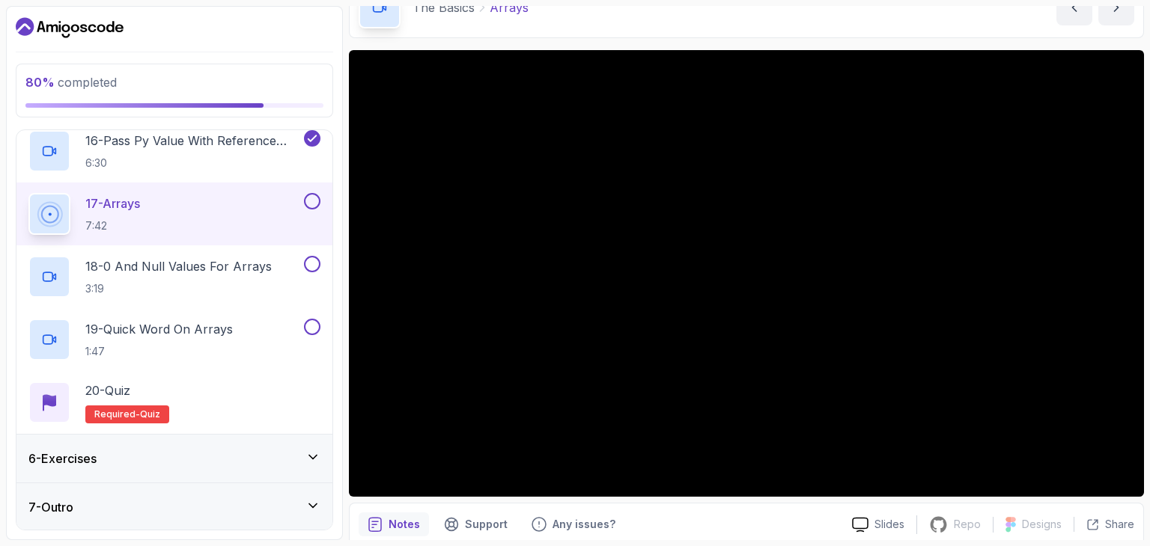
click at [314, 194] on button at bounding box center [312, 201] width 16 height 16
click at [195, 271] on p "18 - 0 And Null Values For Arrays" at bounding box center [178, 267] width 186 height 18
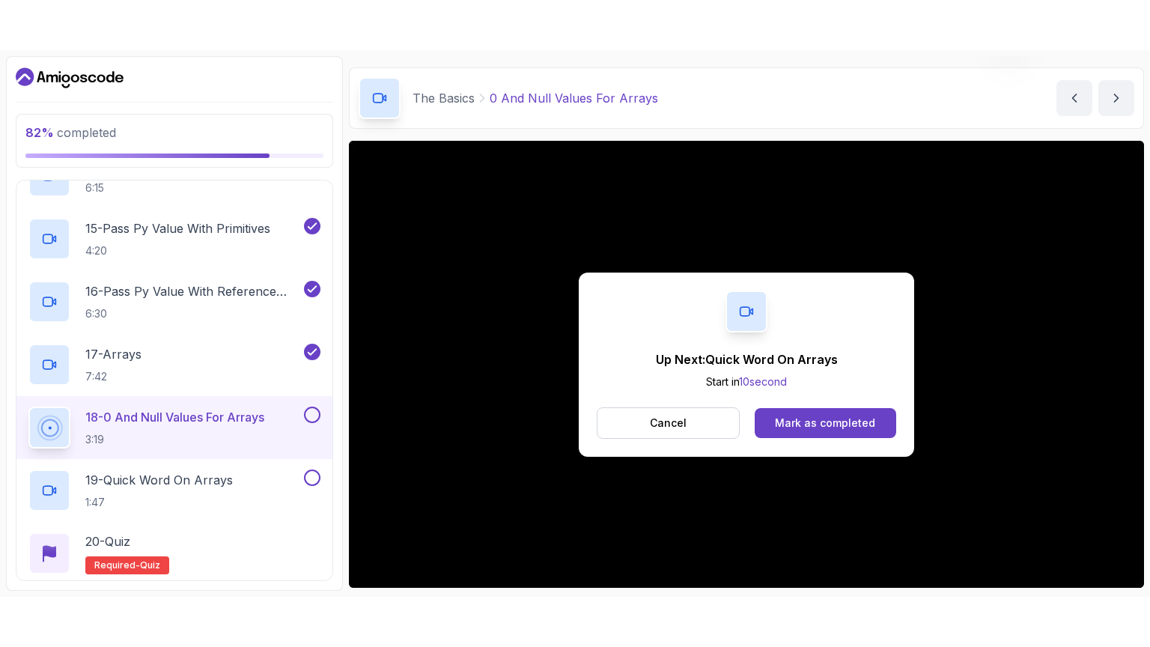
scroll to position [83, 0]
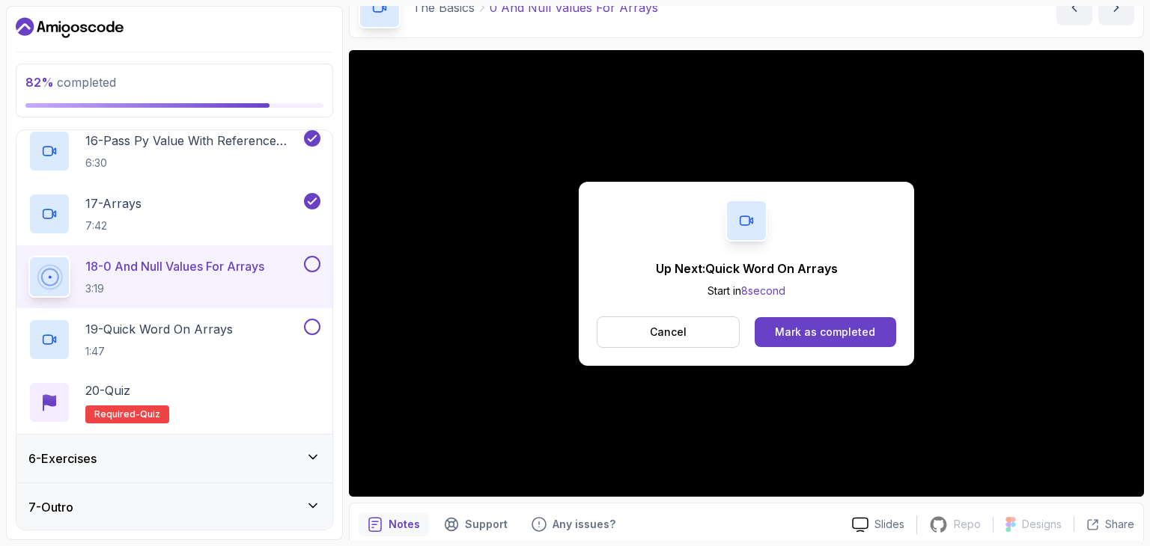
click at [305, 259] on button at bounding box center [312, 264] width 16 height 16
click at [221, 335] on p "19 - Quick Word On Arrays" at bounding box center [158, 329] width 147 height 18
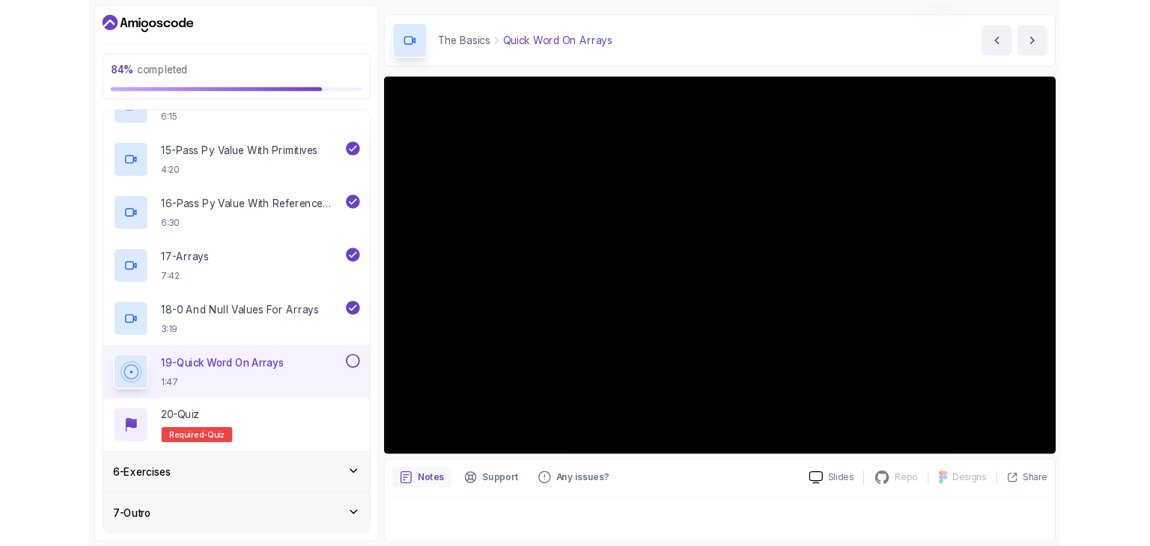
scroll to position [83, 0]
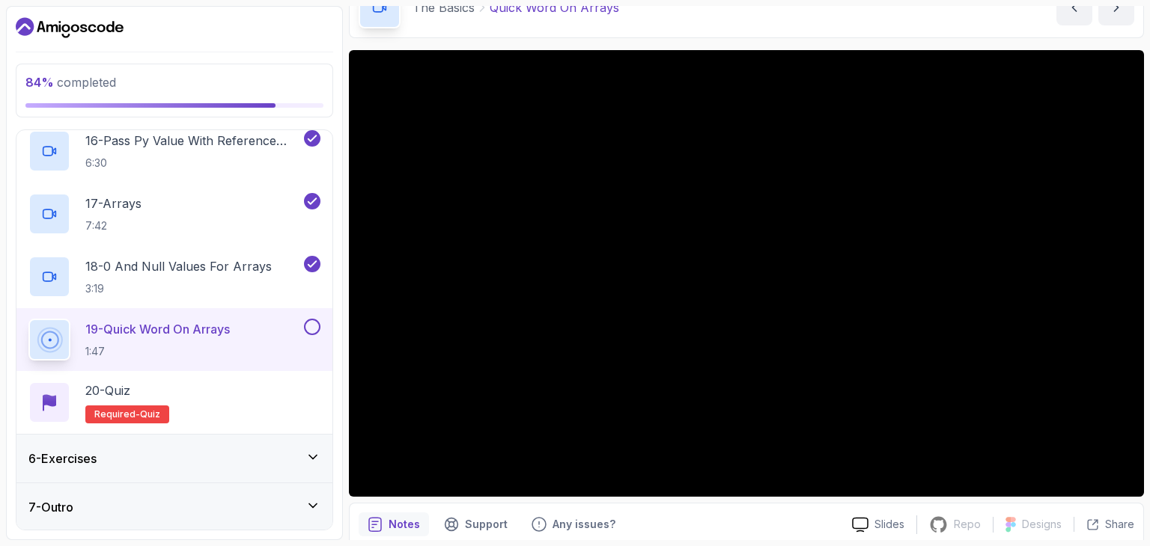
click at [305, 320] on button at bounding box center [312, 327] width 16 height 16
click at [206, 365] on div "19 - Quick Word On Arrays 1:47" at bounding box center [174, 339] width 316 height 63
click at [191, 387] on div "20 - Quiz Required- quiz" at bounding box center [174, 403] width 292 height 42
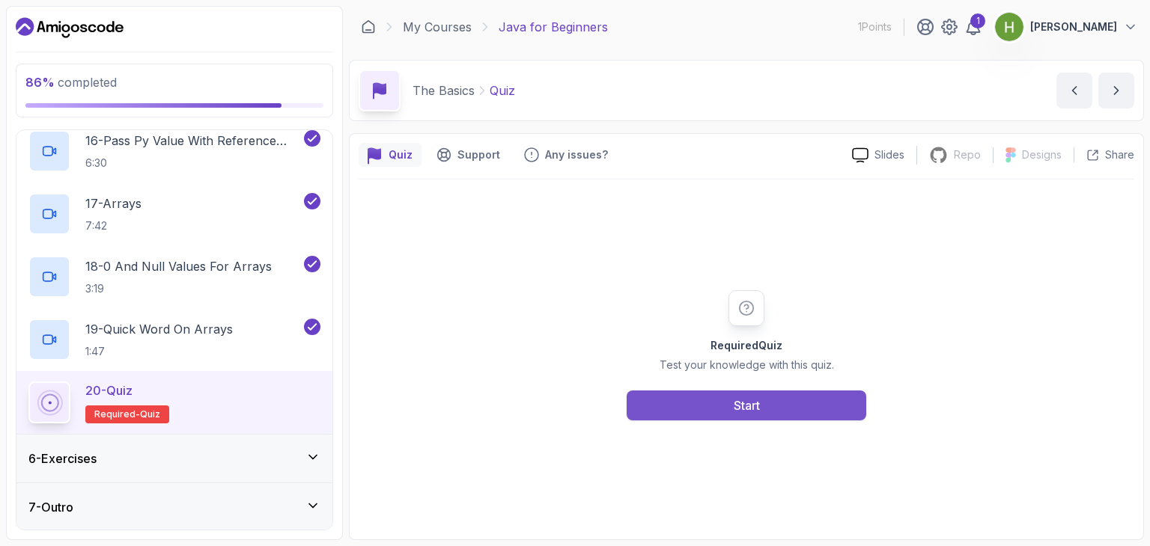
click at [699, 411] on button "Start" at bounding box center [747, 406] width 240 height 30
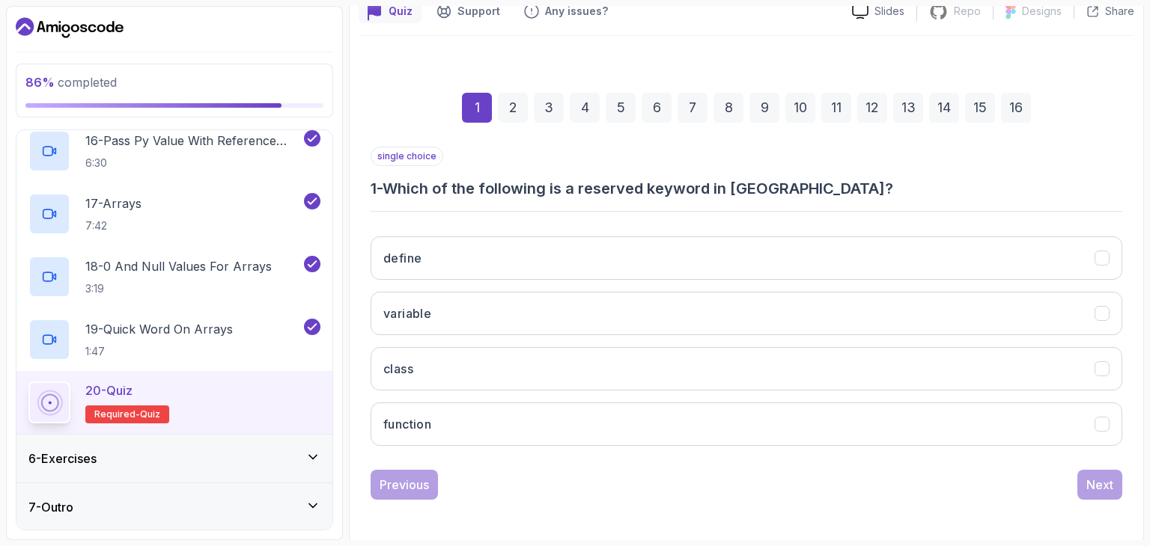
scroll to position [143, 0]
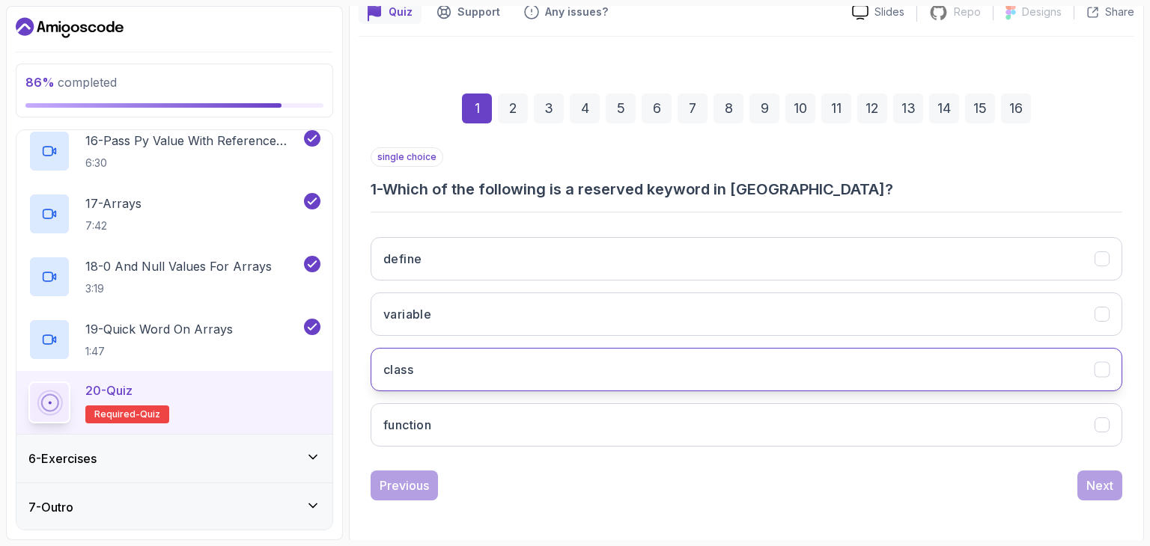
click at [529, 357] on button "class" at bounding box center [747, 369] width 752 height 43
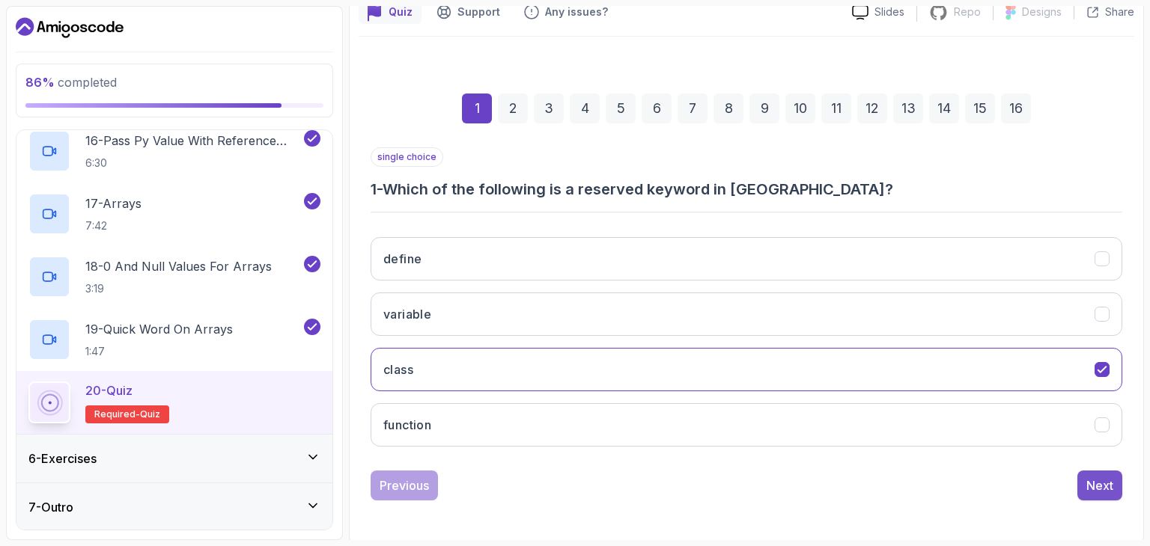
click at [1099, 477] on div "Next" at bounding box center [1099, 486] width 27 height 18
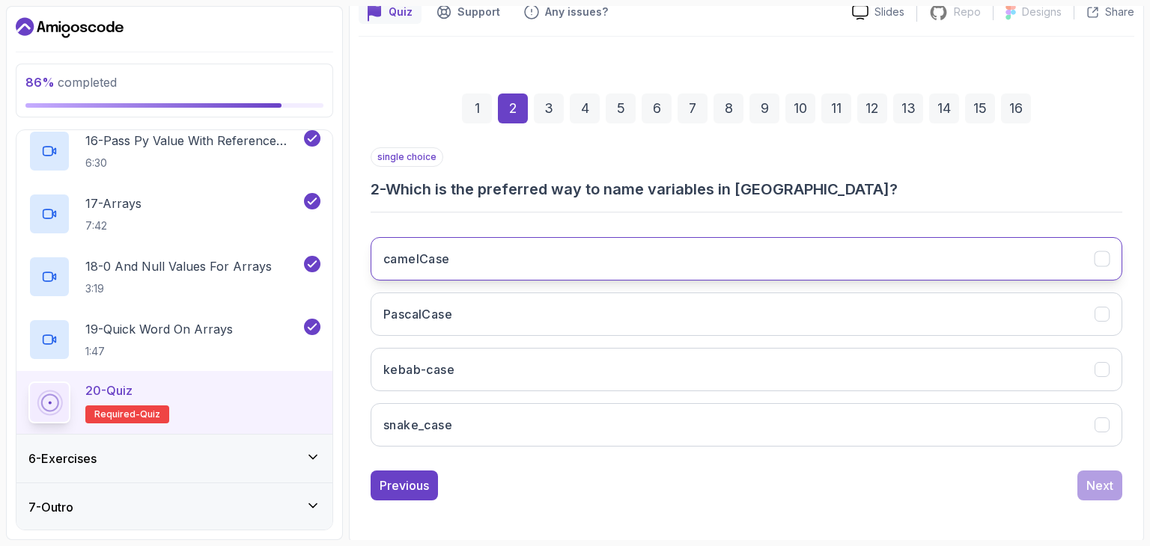
click at [532, 252] on button "camelCase" at bounding box center [747, 258] width 752 height 43
click at [1095, 480] on div "Next" at bounding box center [1099, 486] width 27 height 18
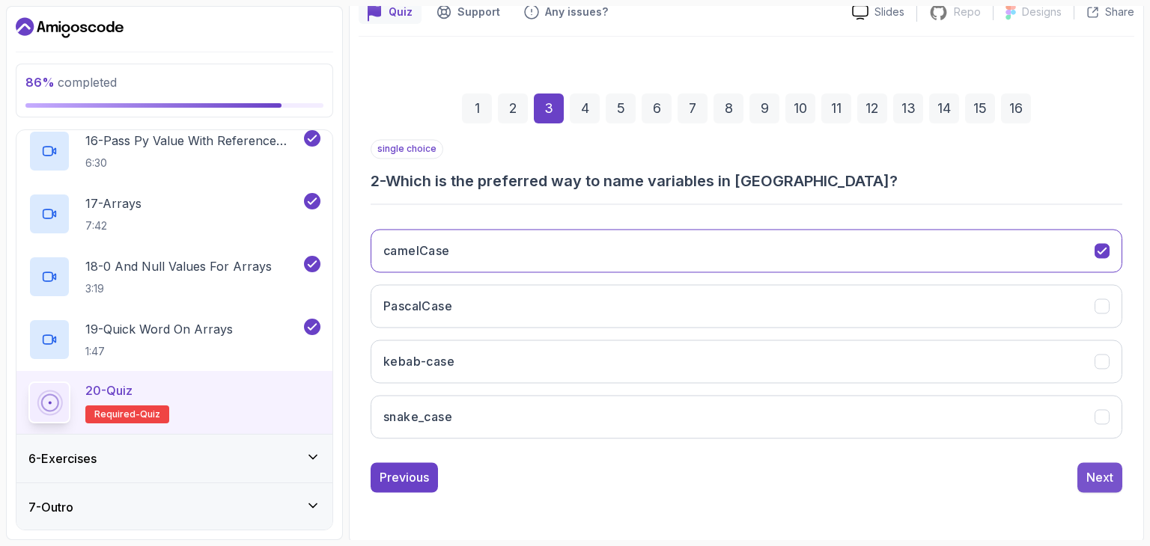
scroll to position [121, 0]
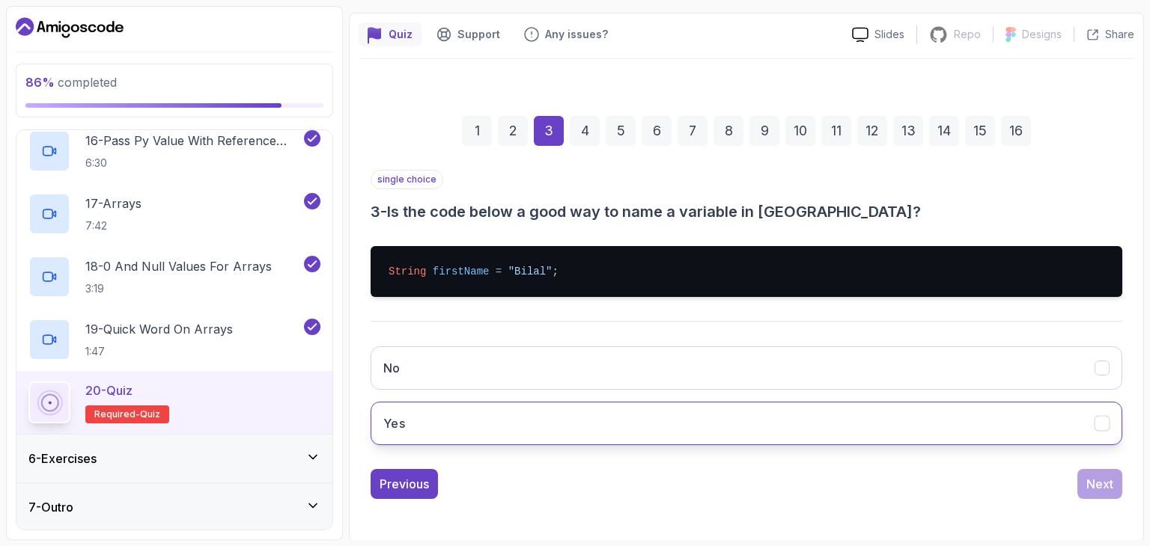
click at [549, 417] on button "Yes" at bounding box center [747, 423] width 752 height 43
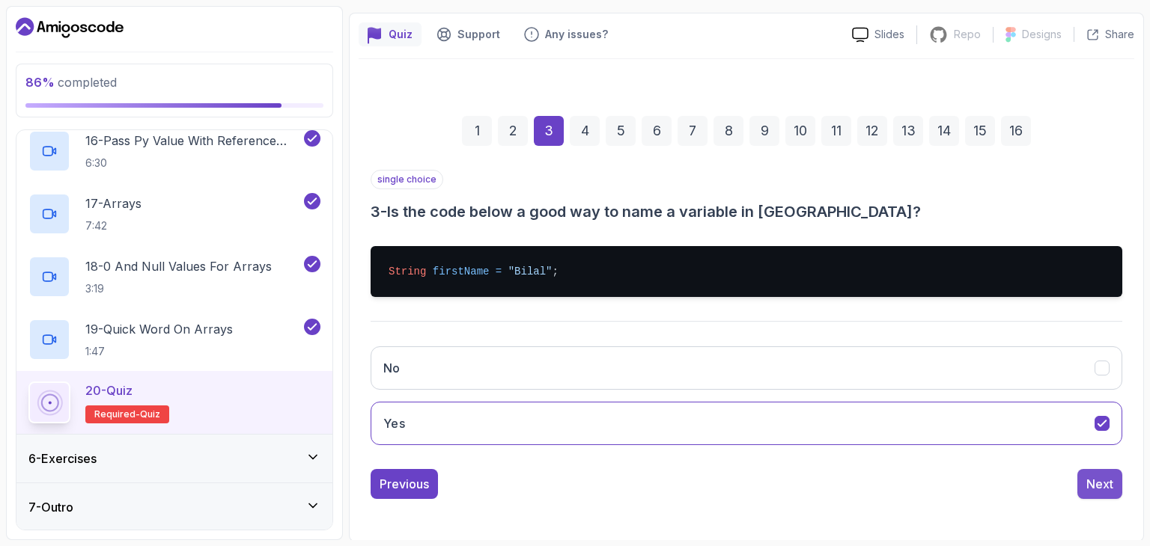
click at [1093, 483] on div "Next" at bounding box center [1099, 484] width 27 height 18
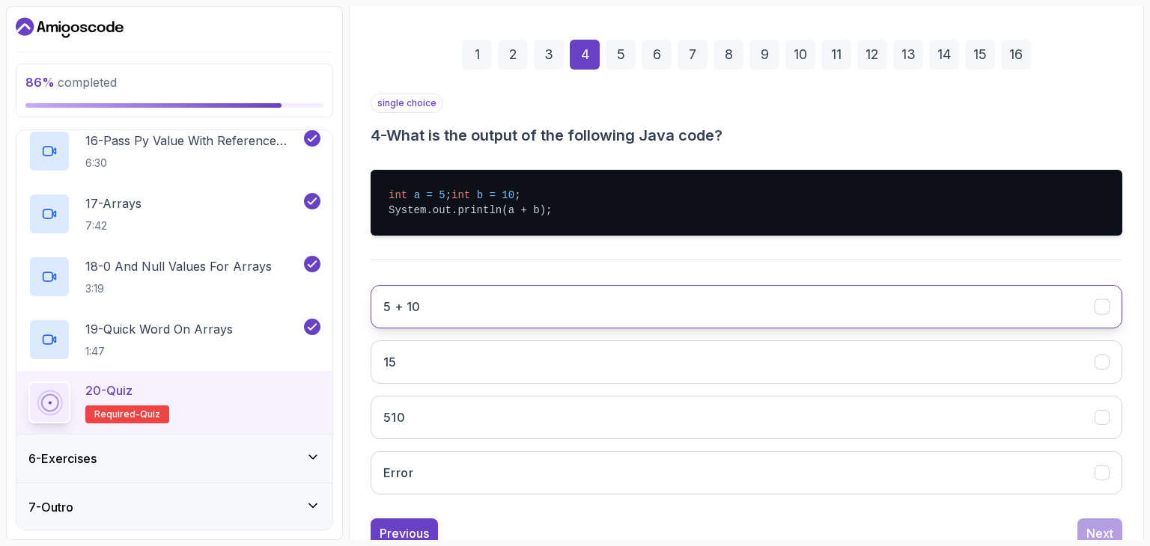
scroll to position [198, 0]
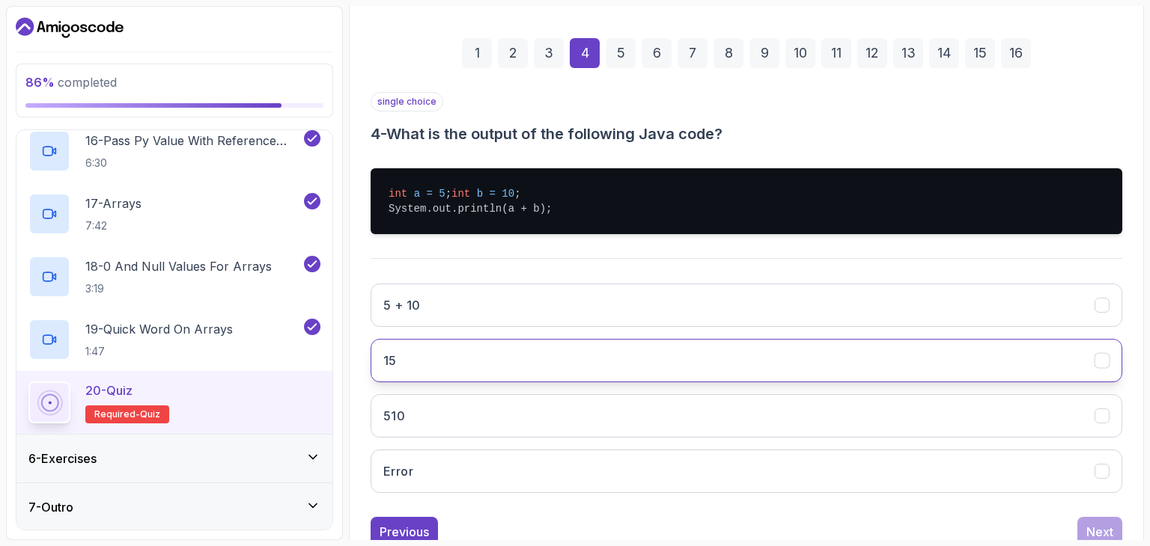
click at [472, 369] on button "15" at bounding box center [747, 360] width 752 height 43
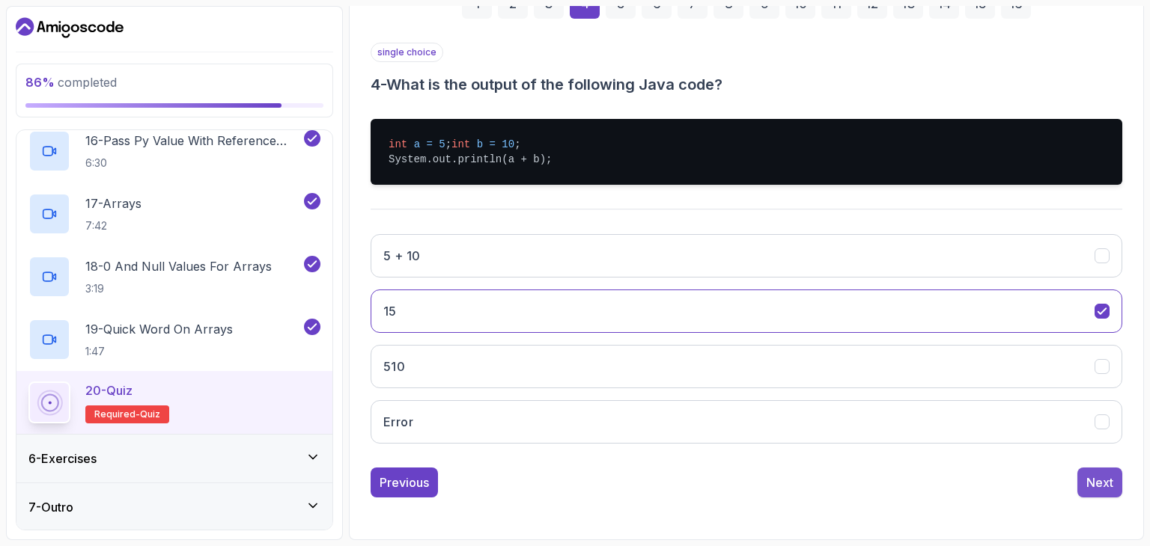
click at [1107, 474] on div "Next" at bounding box center [1099, 483] width 27 height 18
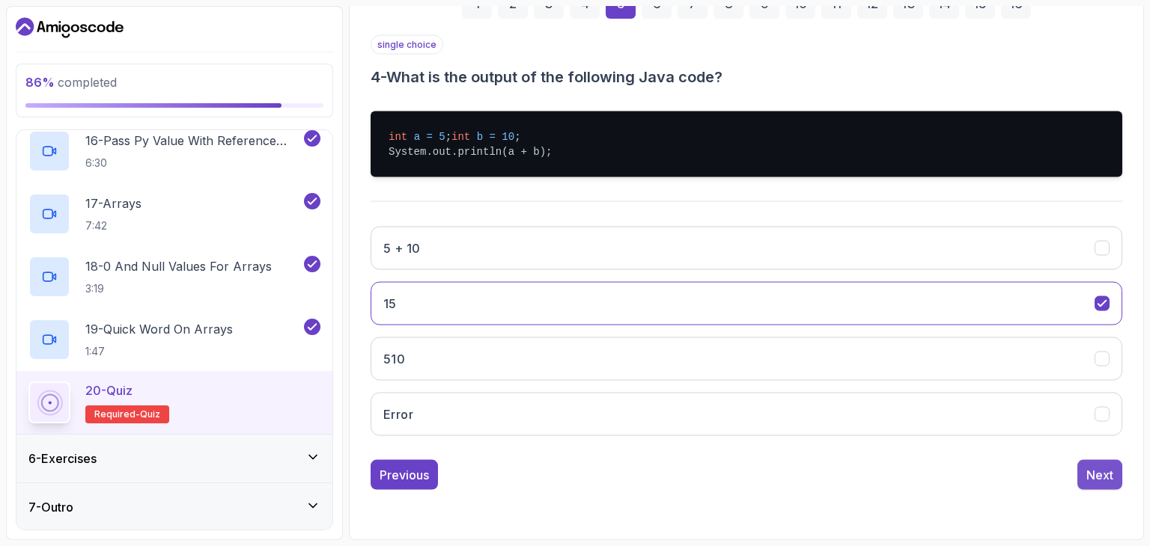
scroll to position [144, 0]
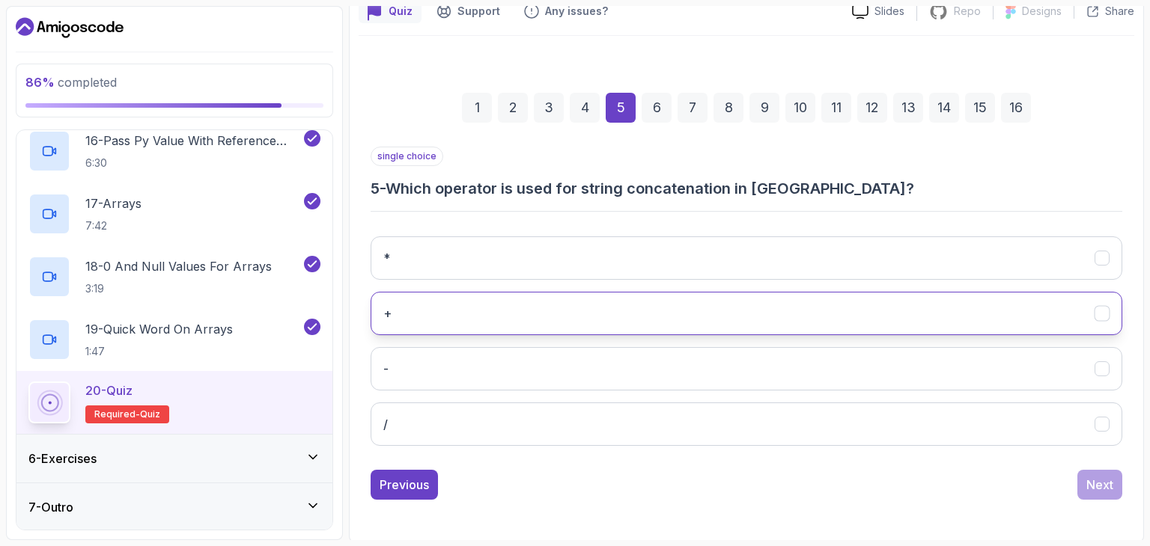
click at [530, 301] on button "+" at bounding box center [747, 313] width 752 height 43
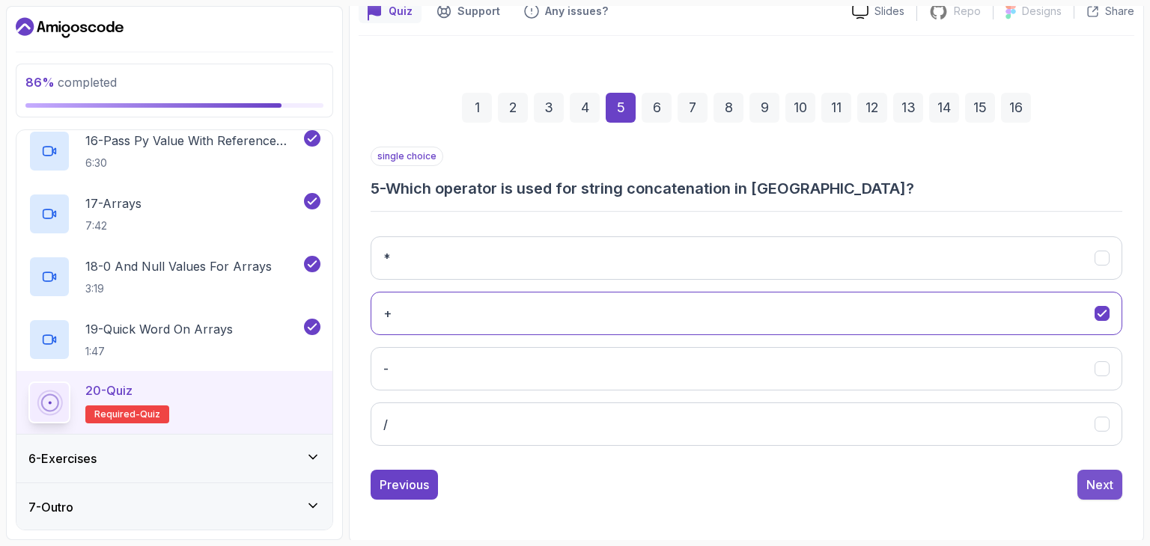
click at [1090, 480] on div "Next" at bounding box center [1099, 485] width 27 height 18
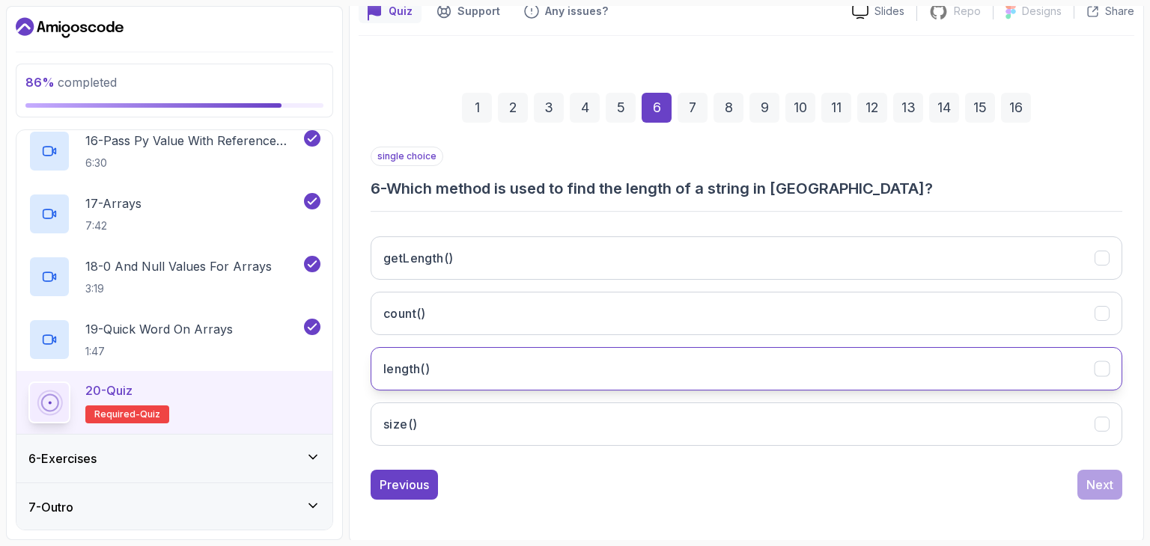
click at [582, 366] on button "length()" at bounding box center [747, 368] width 752 height 43
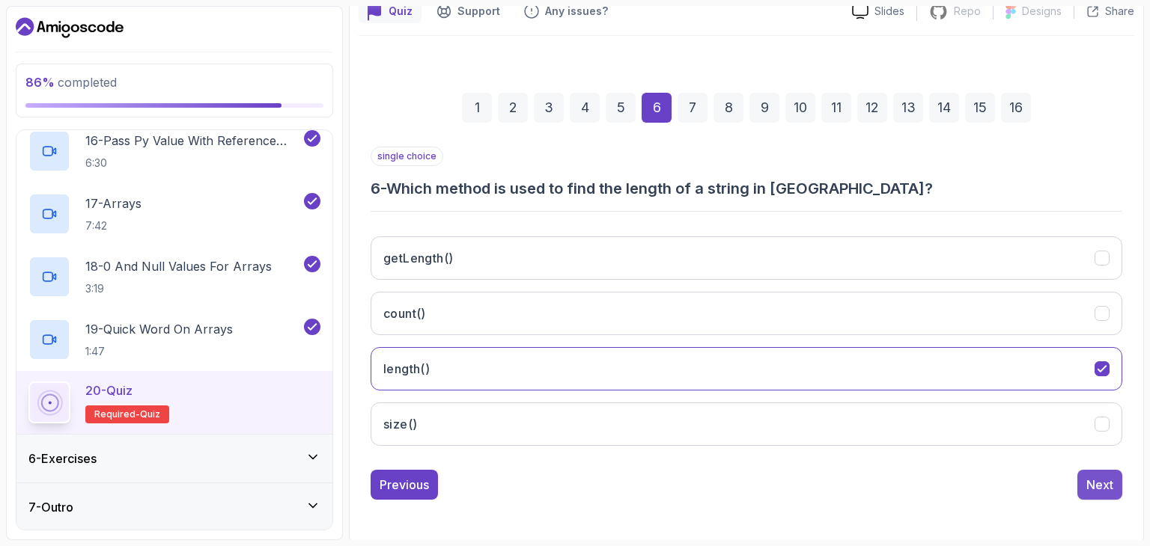
click at [1117, 492] on button "Next" at bounding box center [1099, 485] width 45 height 30
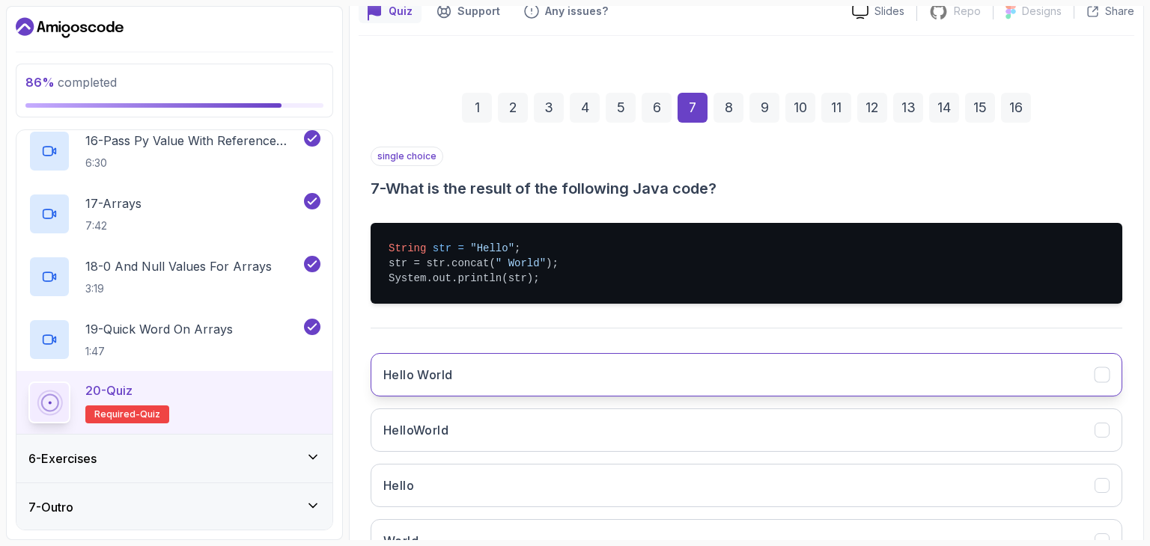
click at [865, 386] on button "Hello World" at bounding box center [747, 374] width 752 height 43
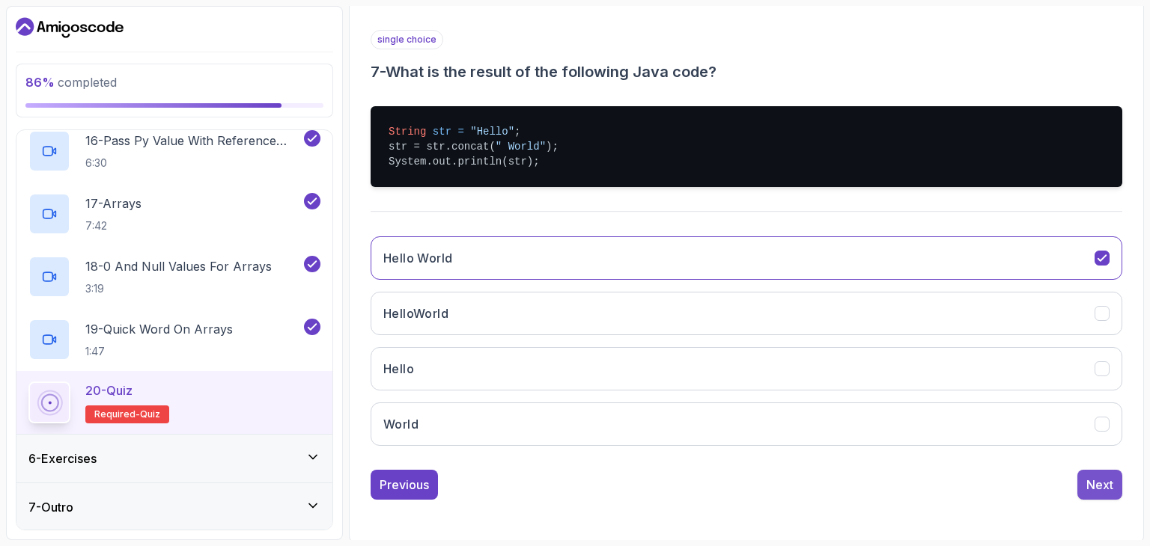
click at [1108, 487] on div "Next" at bounding box center [1099, 485] width 27 height 18
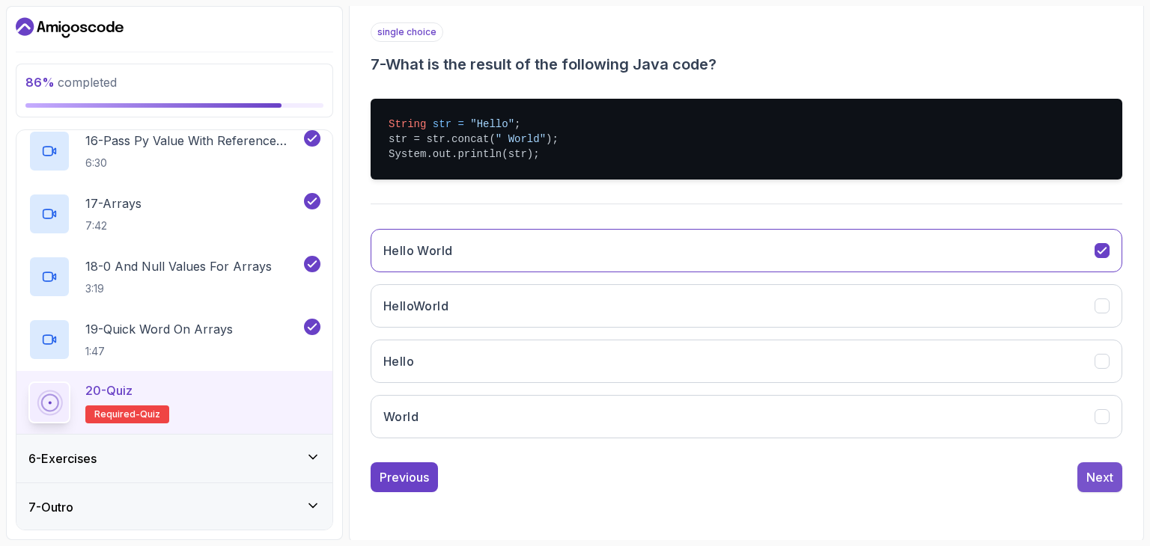
scroll to position [144, 0]
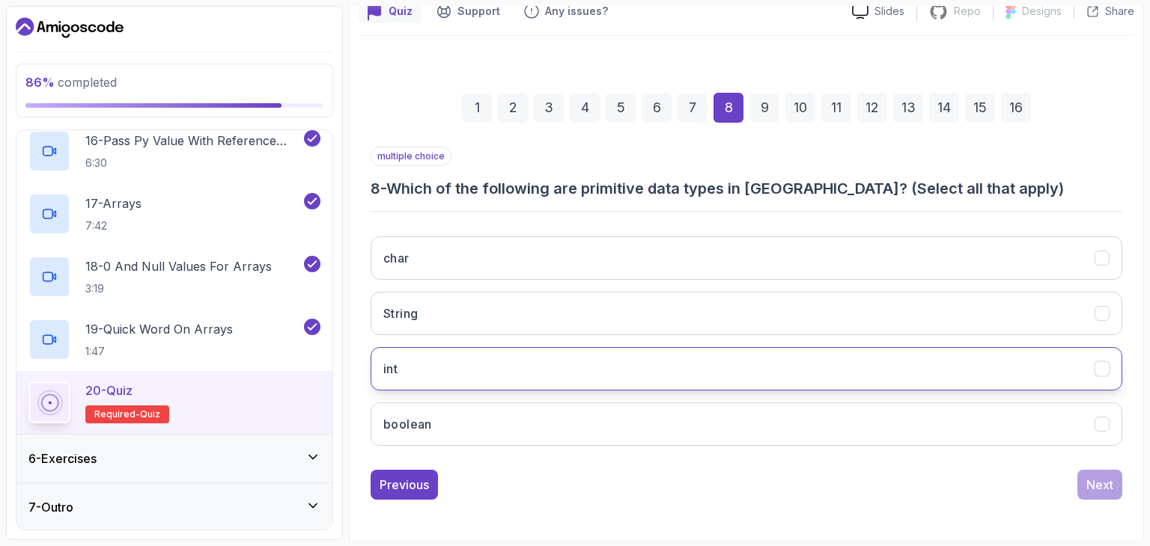
click at [485, 380] on button "int" at bounding box center [747, 368] width 752 height 43
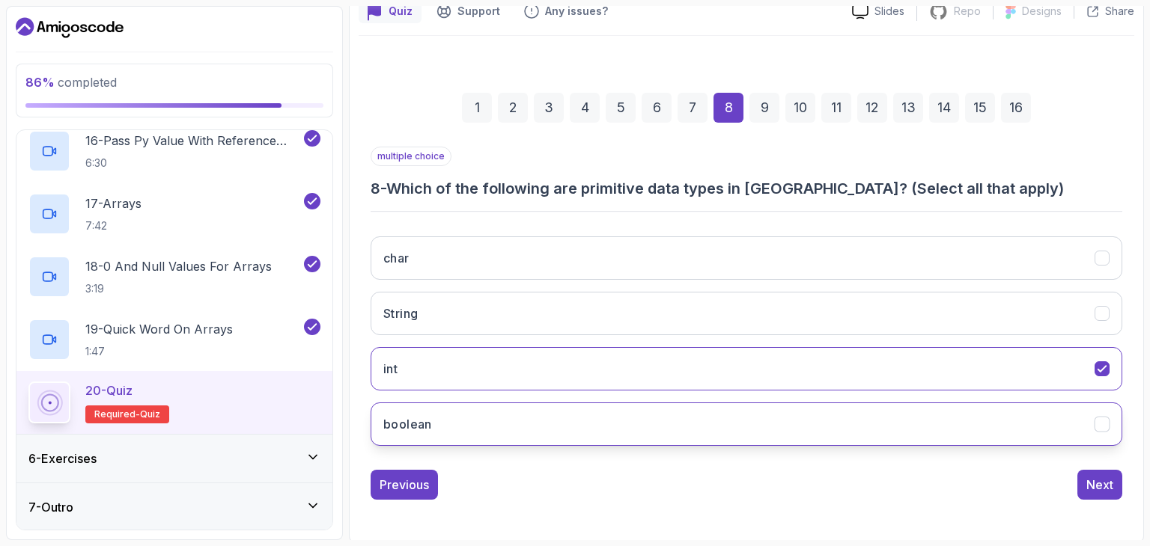
click at [478, 414] on button "boolean" at bounding box center [747, 424] width 752 height 43
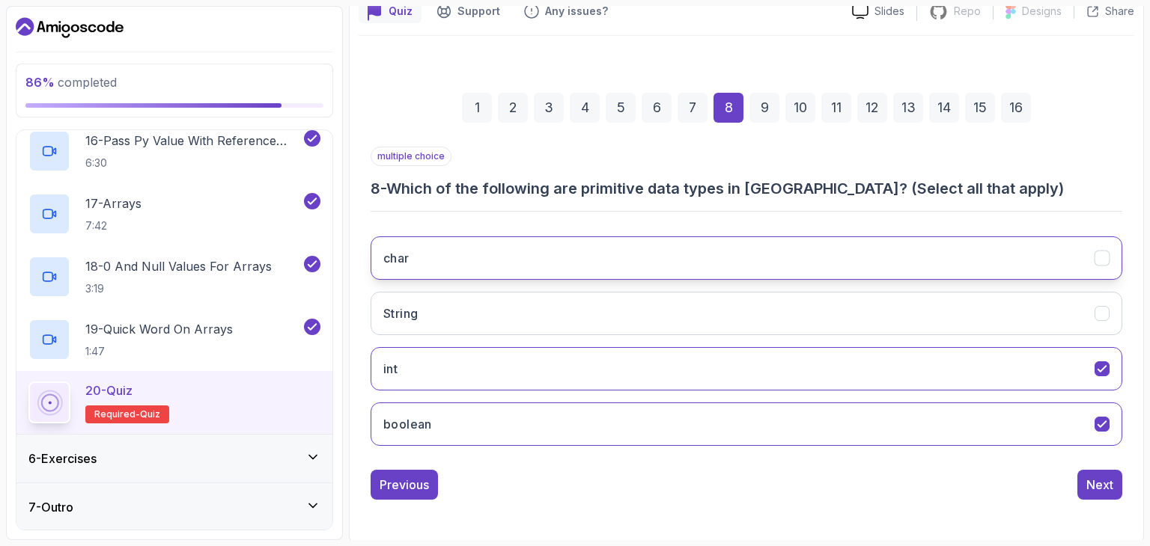
click at [481, 261] on button "char" at bounding box center [747, 258] width 752 height 43
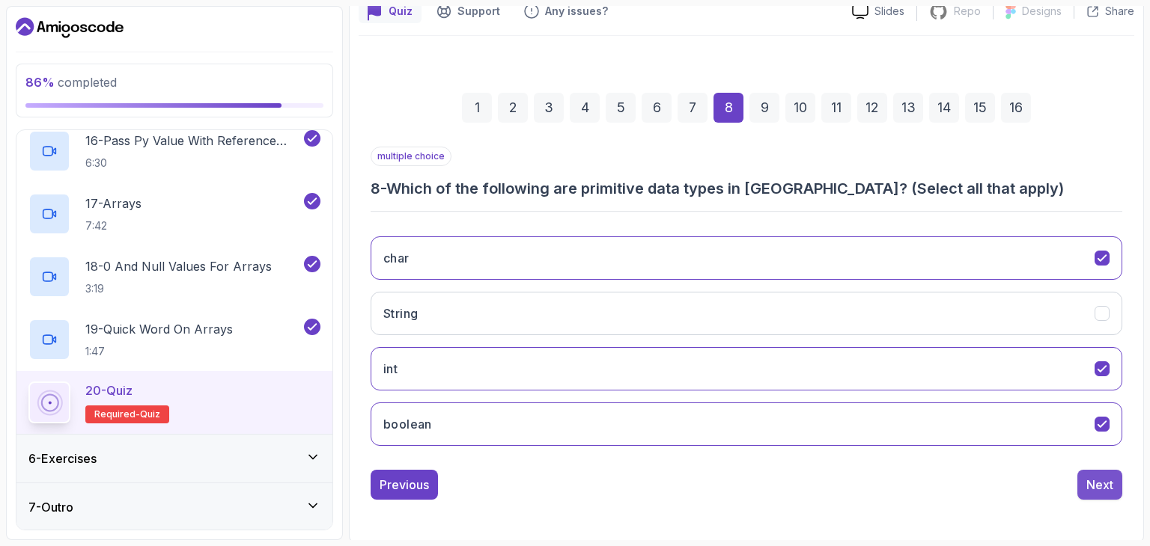
click at [1105, 485] on div "Next" at bounding box center [1099, 485] width 27 height 18
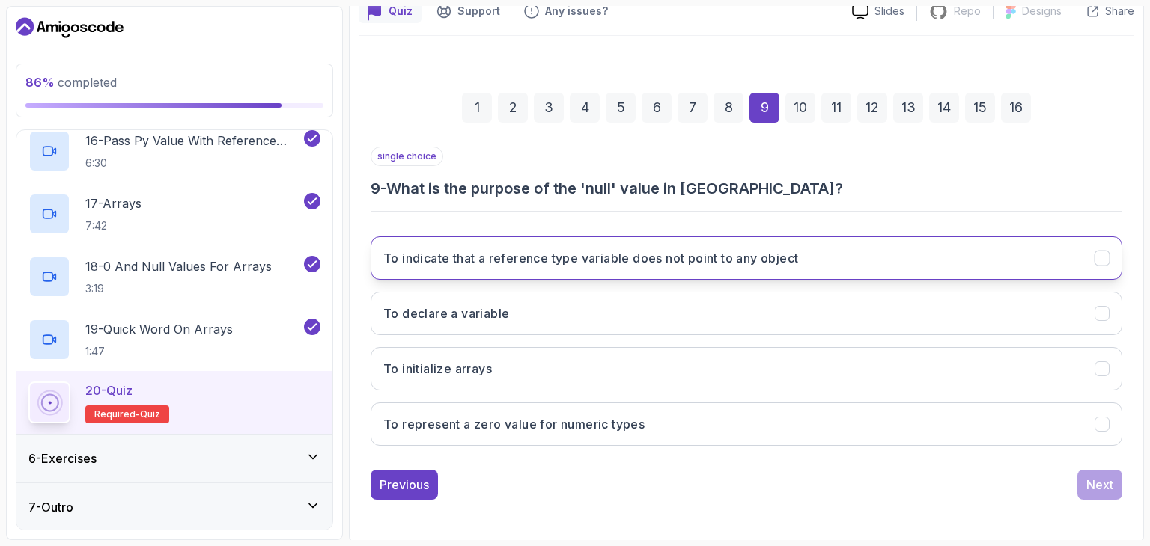
click at [507, 266] on button "To indicate that a reference type variable does not point to any object" at bounding box center [747, 258] width 752 height 43
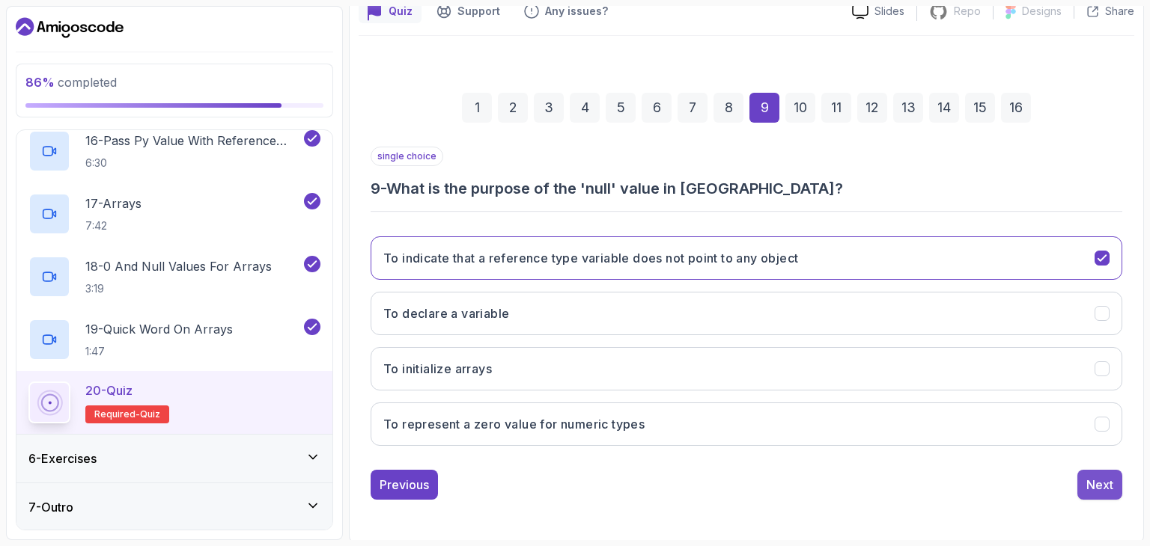
click at [1081, 475] on button "Next" at bounding box center [1099, 485] width 45 height 30
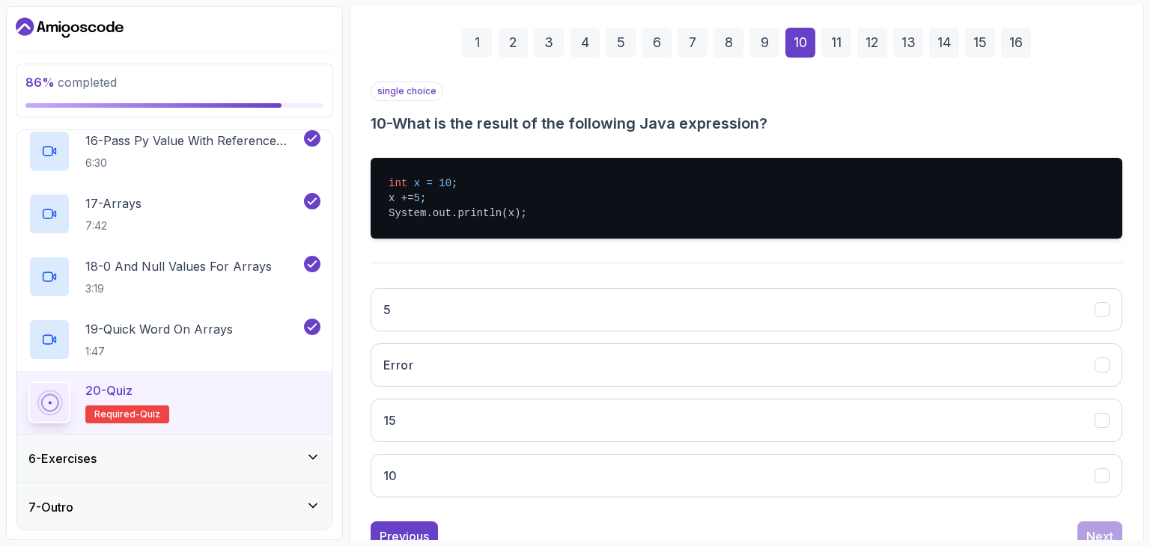
scroll to position [210, 0]
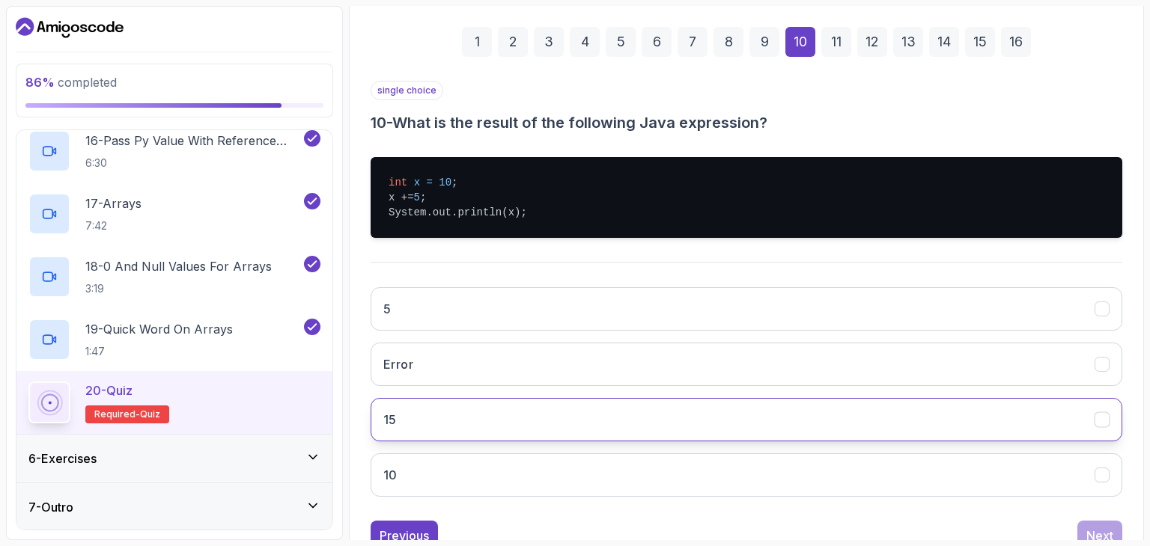
click at [461, 417] on button "15" at bounding box center [747, 419] width 752 height 43
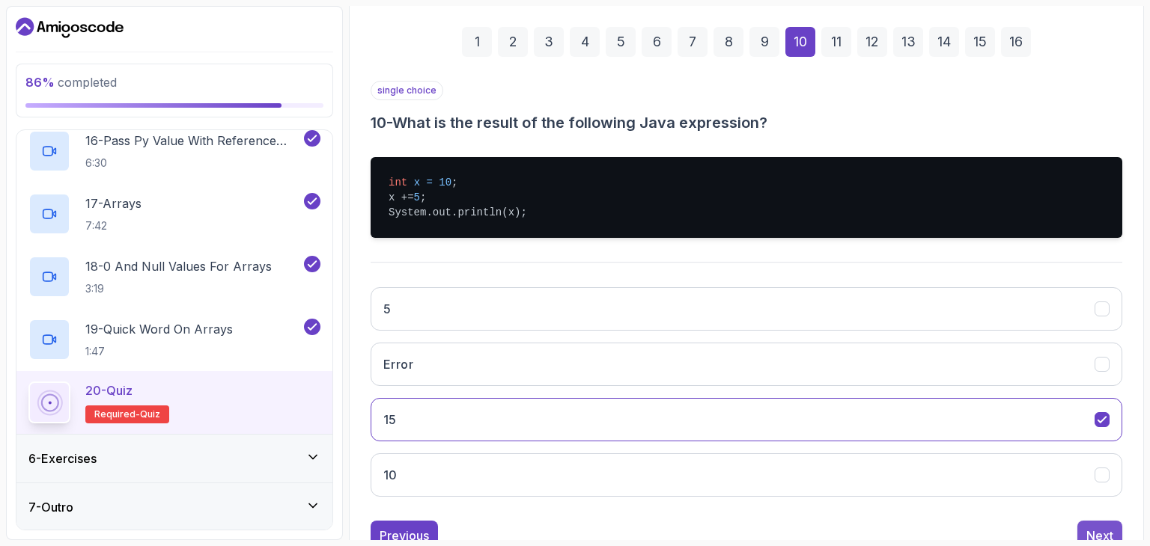
click at [1084, 526] on button "Next" at bounding box center [1099, 536] width 45 height 30
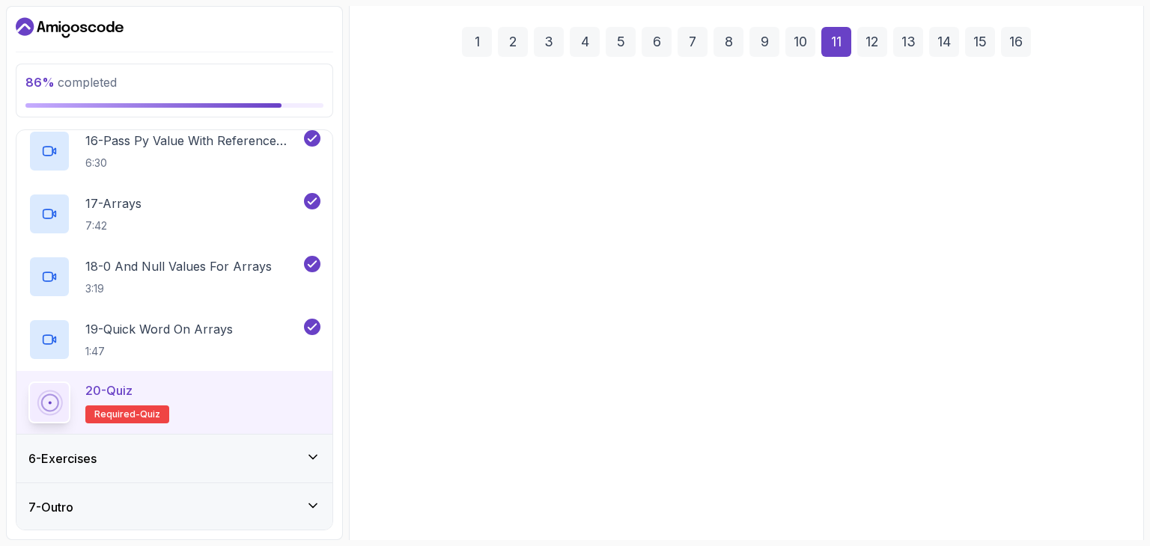
scroll to position [199, 0]
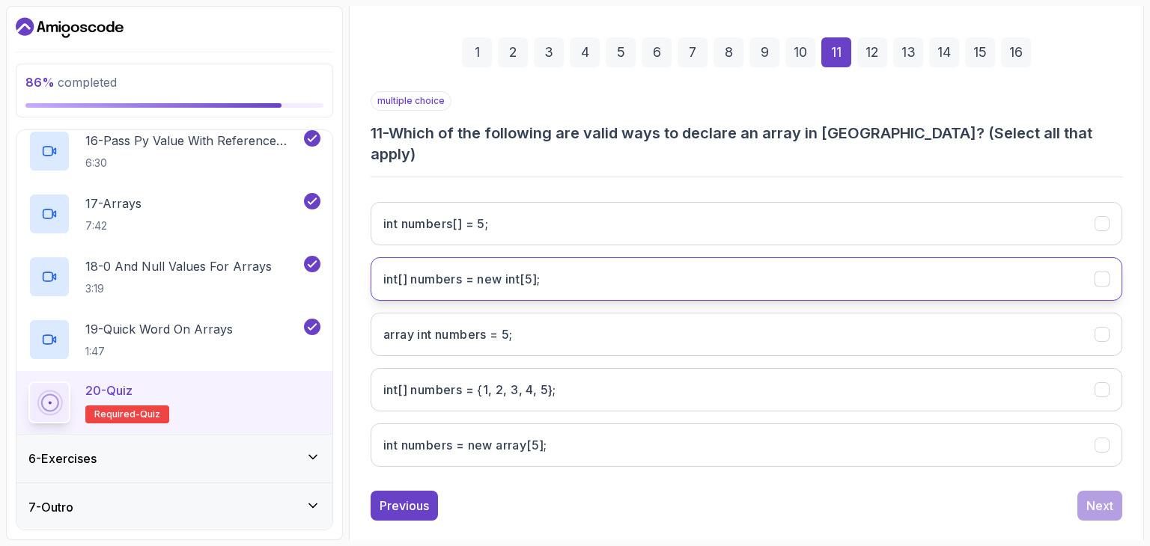
click at [548, 258] on int;"] "int[] numbers = new int[5];" at bounding box center [747, 279] width 752 height 43
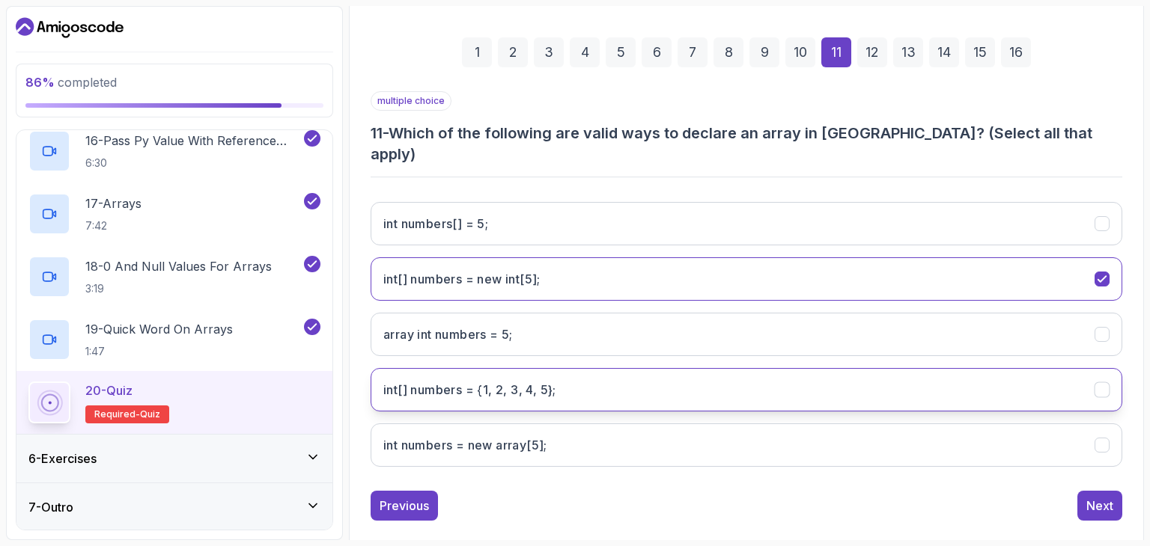
click at [546, 381] on h3 "int[] numbers = {1, 2, 3, 4, 5};" at bounding box center [469, 390] width 173 height 18
click at [1085, 491] on button "Next" at bounding box center [1099, 506] width 45 height 30
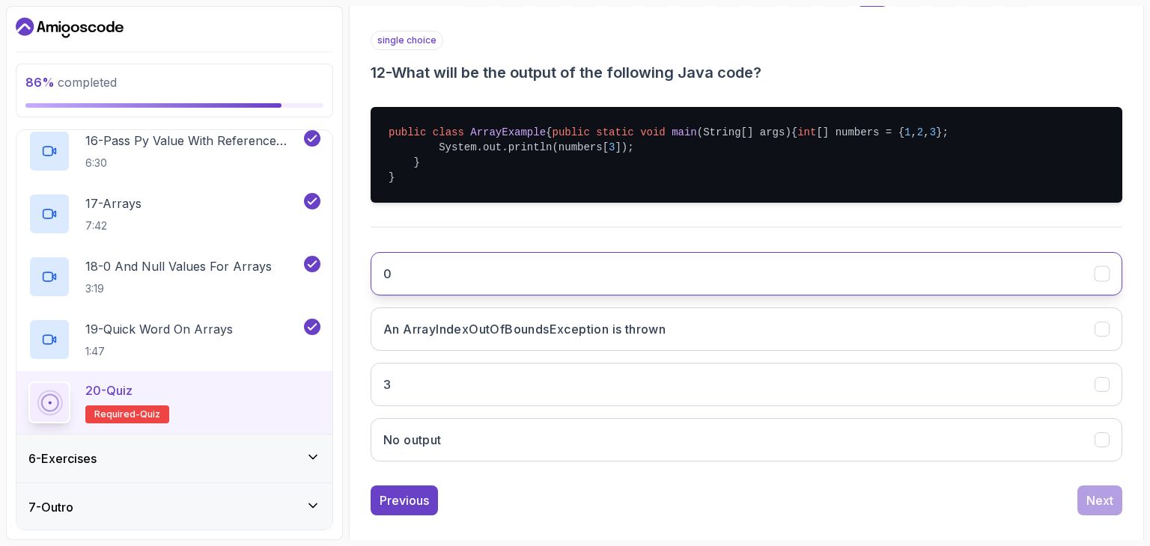
scroll to position [263, 0]
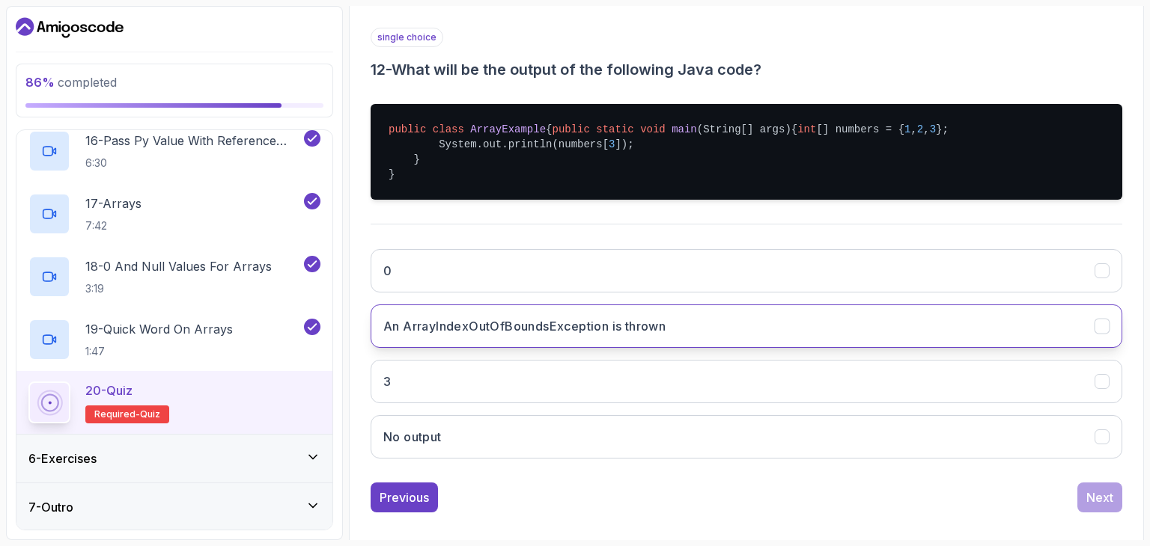
click at [573, 335] on h3 "An ArrayIndexOutOfBoundsException is thrown" at bounding box center [524, 326] width 282 height 18
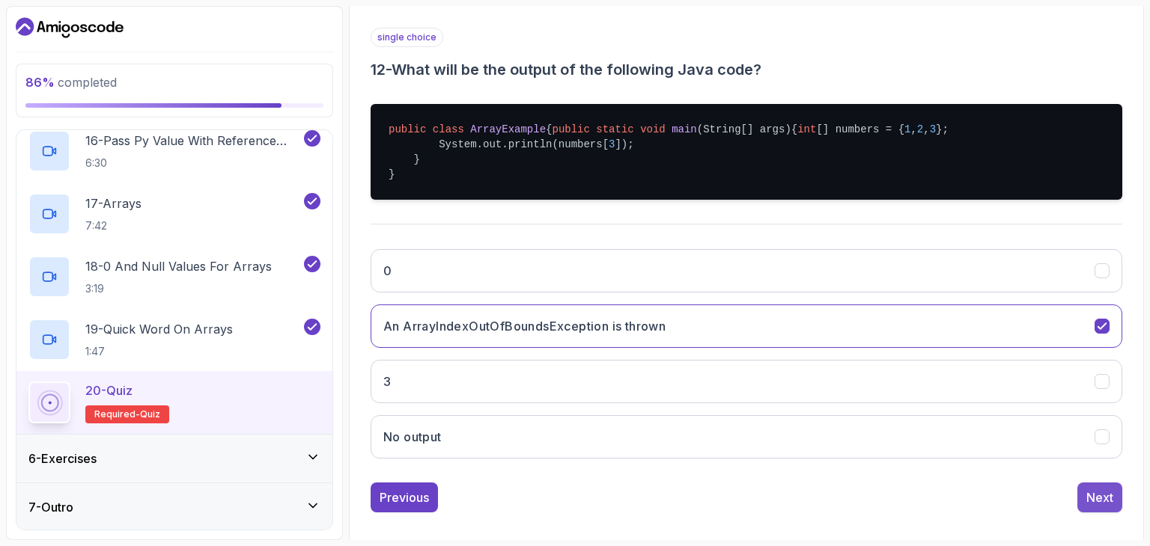
click at [1098, 507] on div "Next" at bounding box center [1099, 498] width 27 height 18
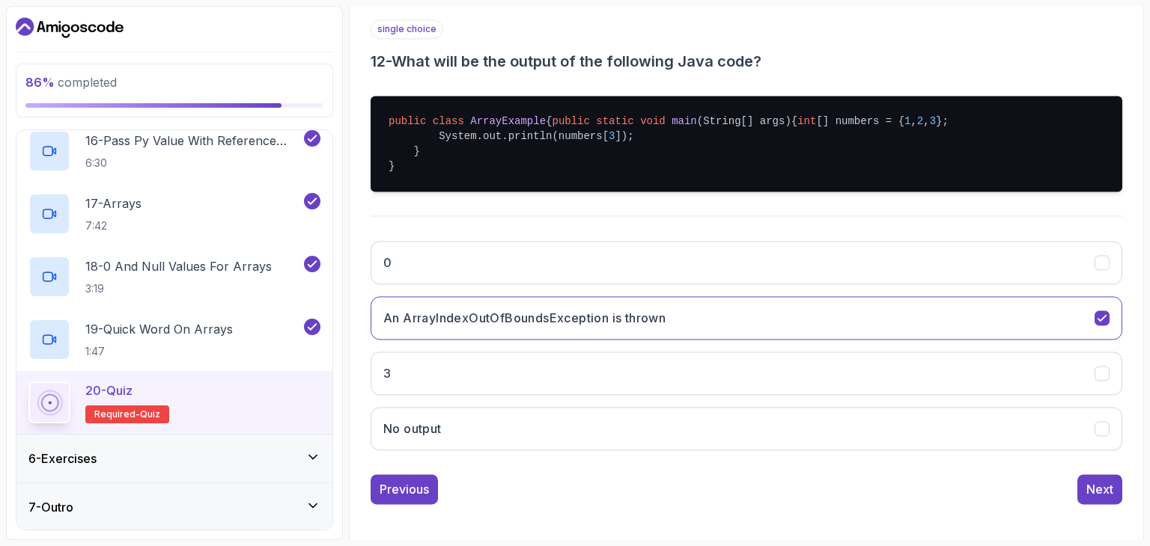
scroll to position [144, 0]
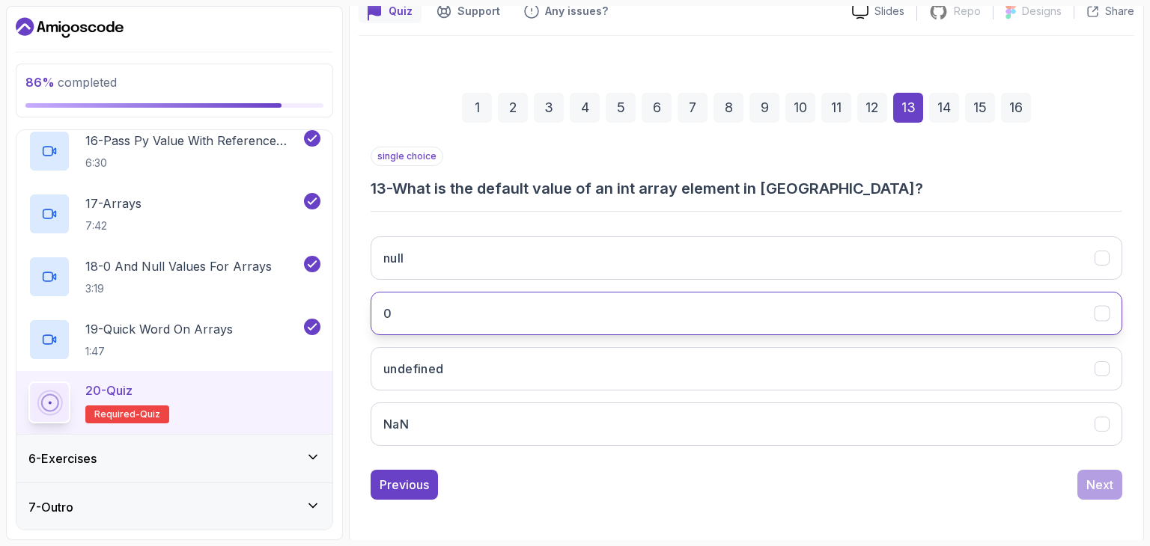
click at [576, 309] on button "0" at bounding box center [747, 313] width 752 height 43
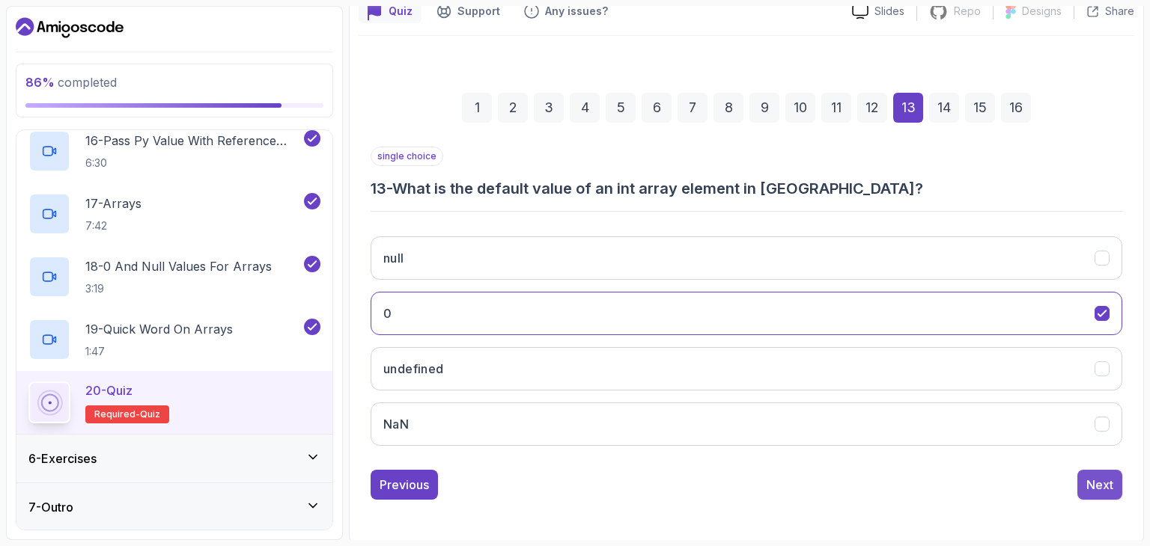
click at [1101, 483] on div "Next" at bounding box center [1099, 485] width 27 height 18
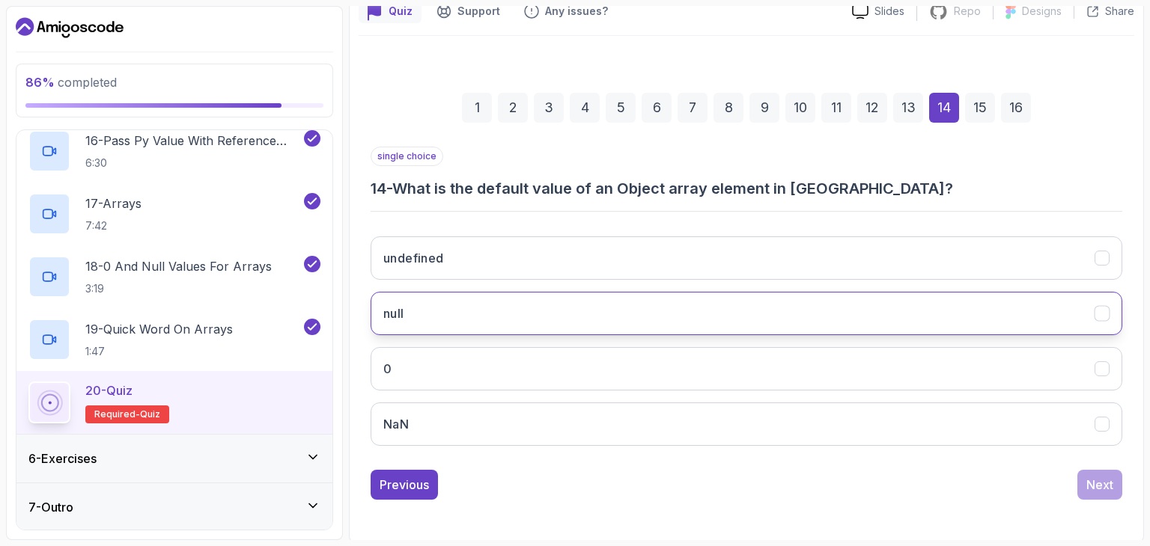
click at [609, 303] on button "null" at bounding box center [747, 313] width 752 height 43
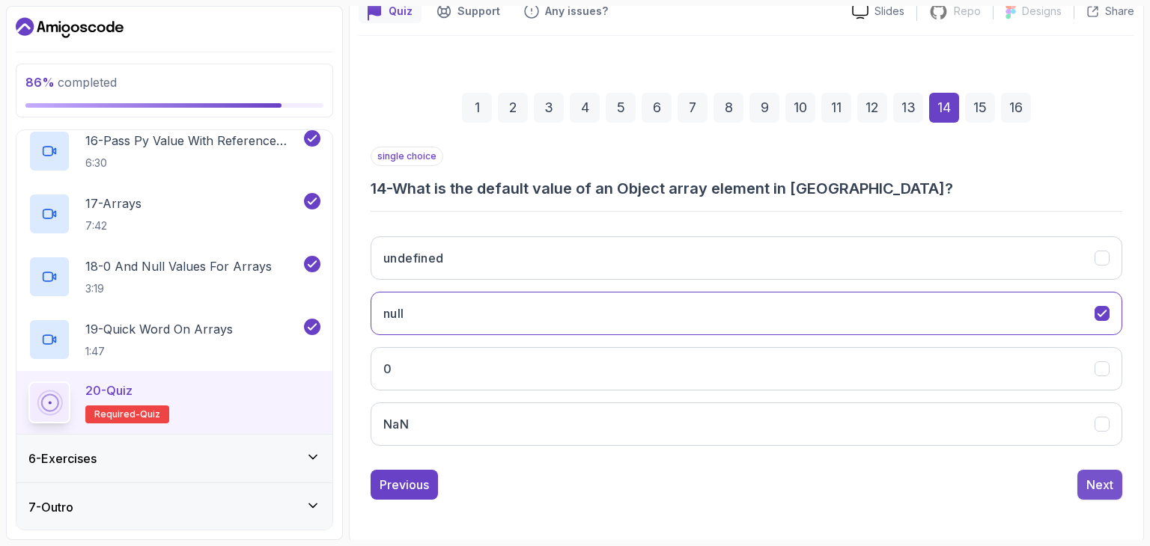
click at [1083, 486] on button "Next" at bounding box center [1099, 485] width 45 height 30
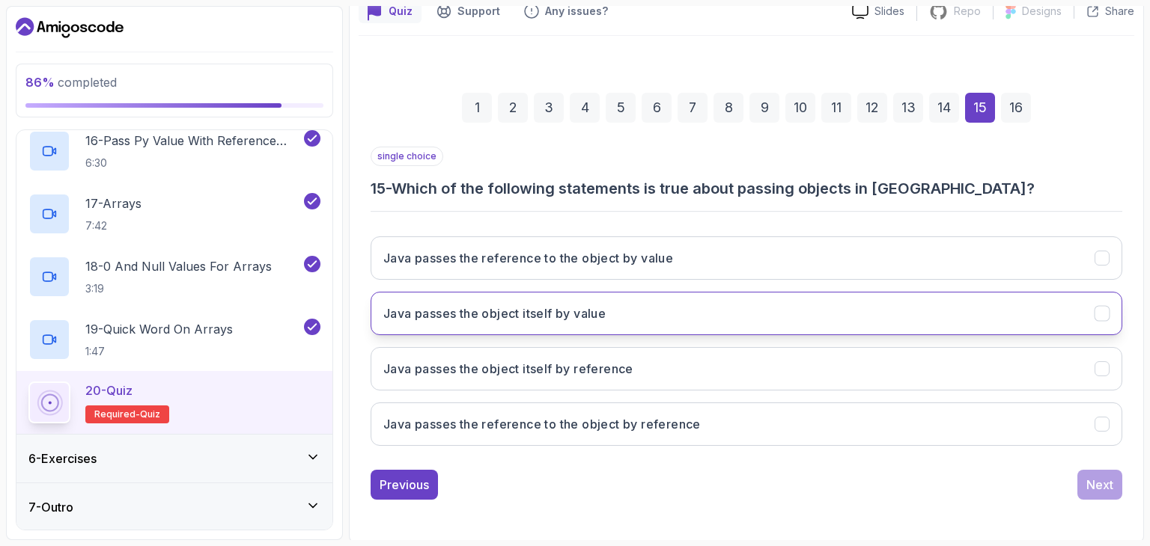
click at [638, 315] on button "Java passes the object itself by value" at bounding box center [747, 313] width 752 height 43
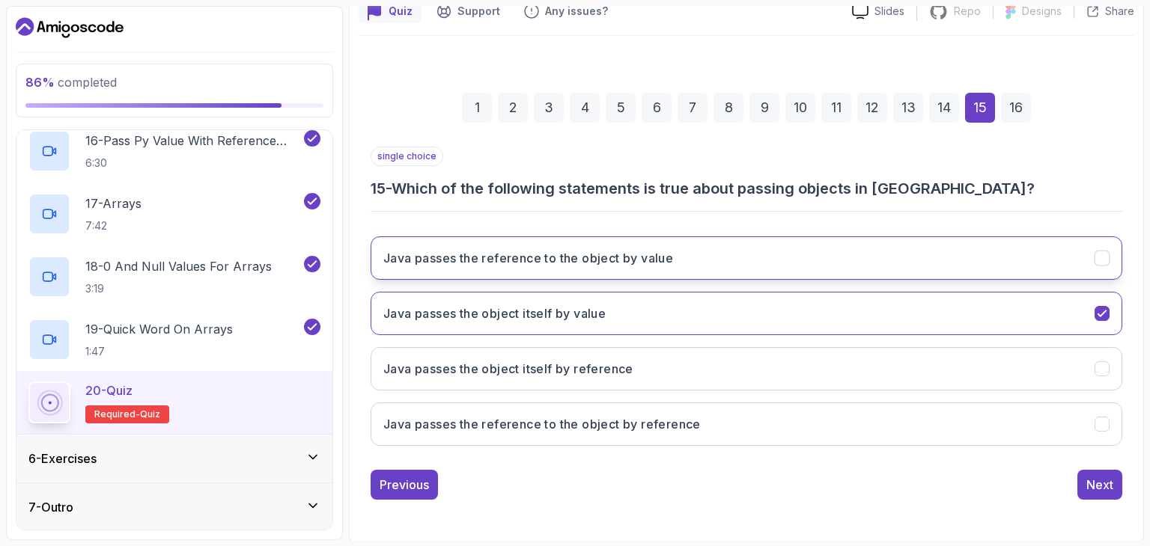
click at [895, 272] on button "Java passes the reference to the object by value" at bounding box center [747, 258] width 752 height 43
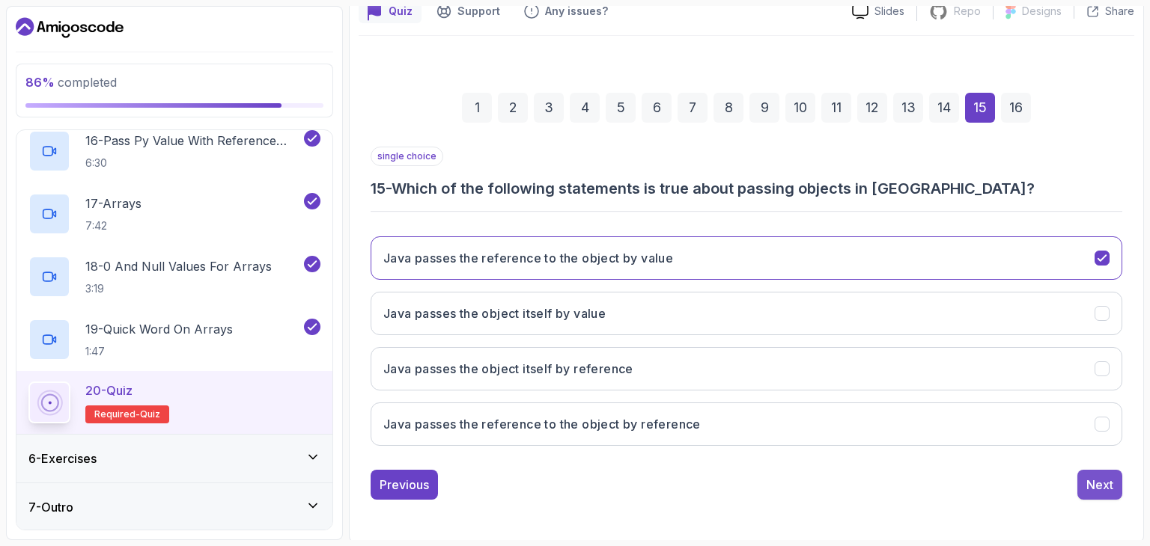
click at [1084, 479] on button "Next" at bounding box center [1099, 485] width 45 height 30
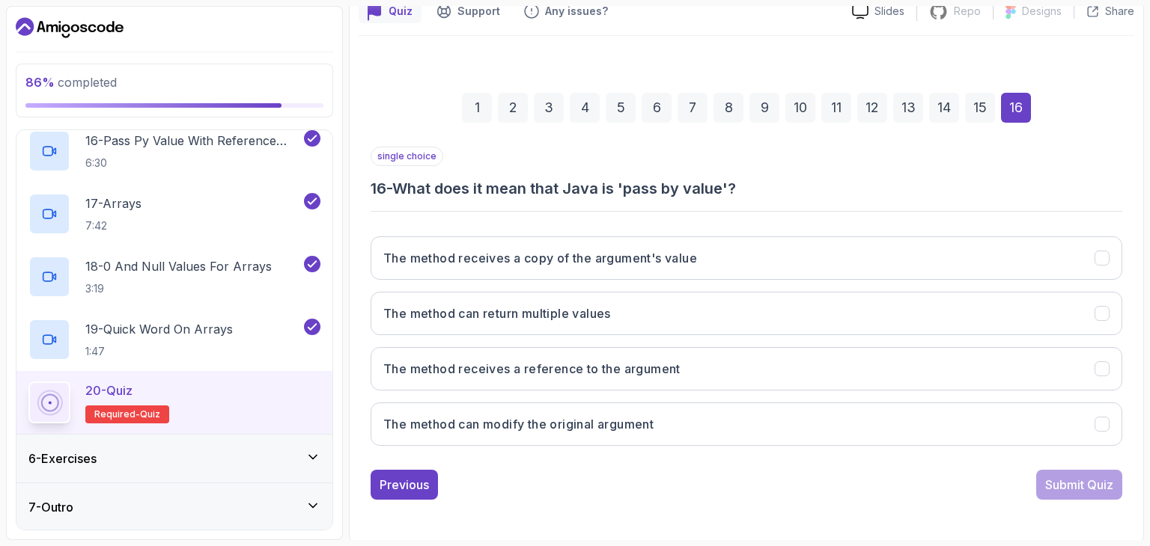
click at [630, 189] on h3 "16 - What does it mean that Java is 'pass by value'?" at bounding box center [747, 188] width 752 height 21
click at [647, 275] on button "The method receives a copy of the argument's value" at bounding box center [747, 258] width 752 height 43
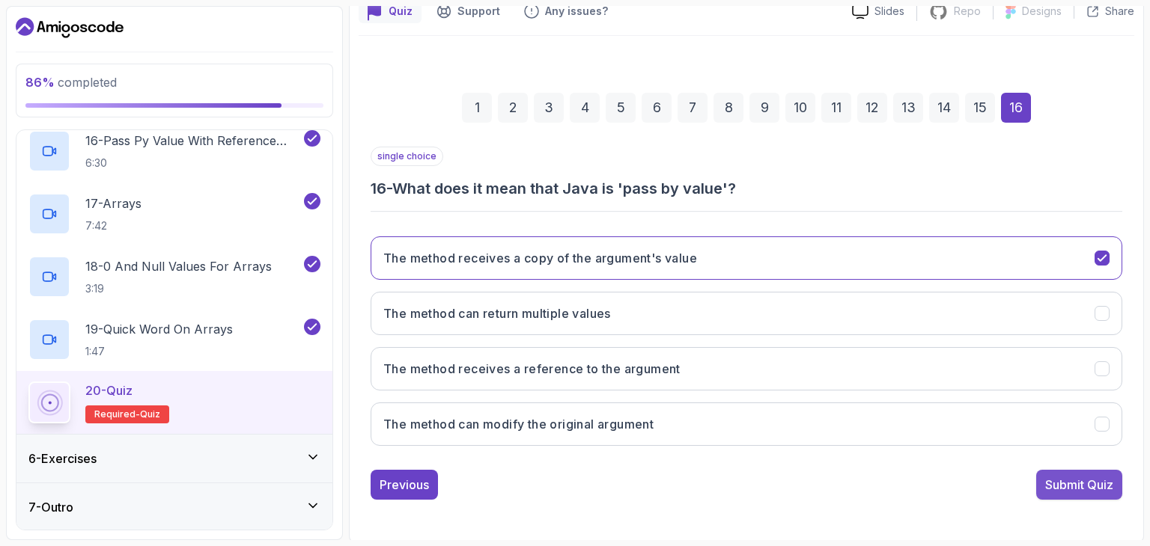
click at [1074, 476] on div "Submit Quiz" at bounding box center [1079, 485] width 68 height 18
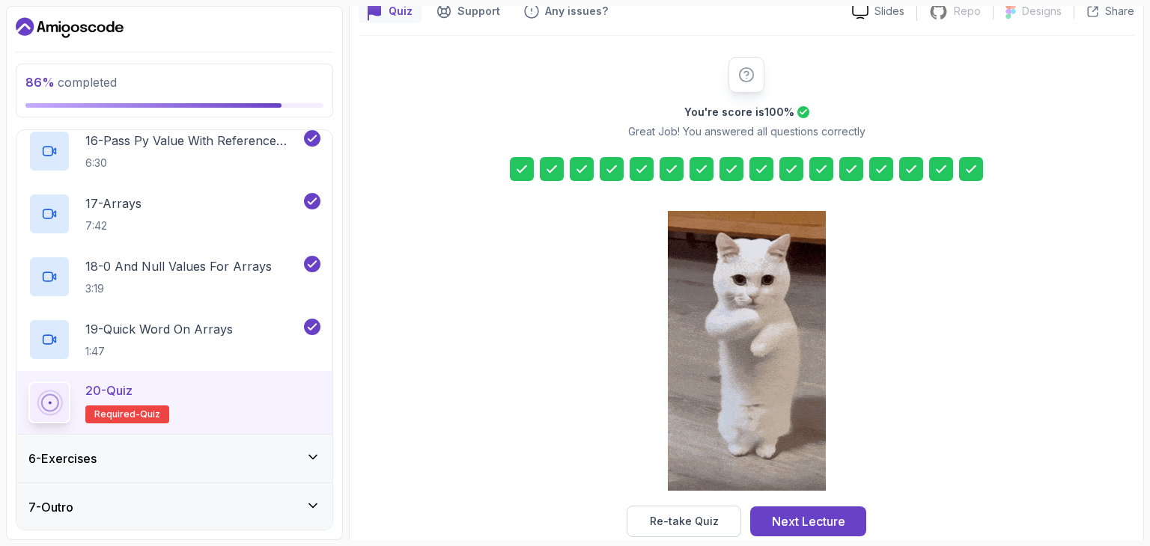
scroll to position [171, 0]
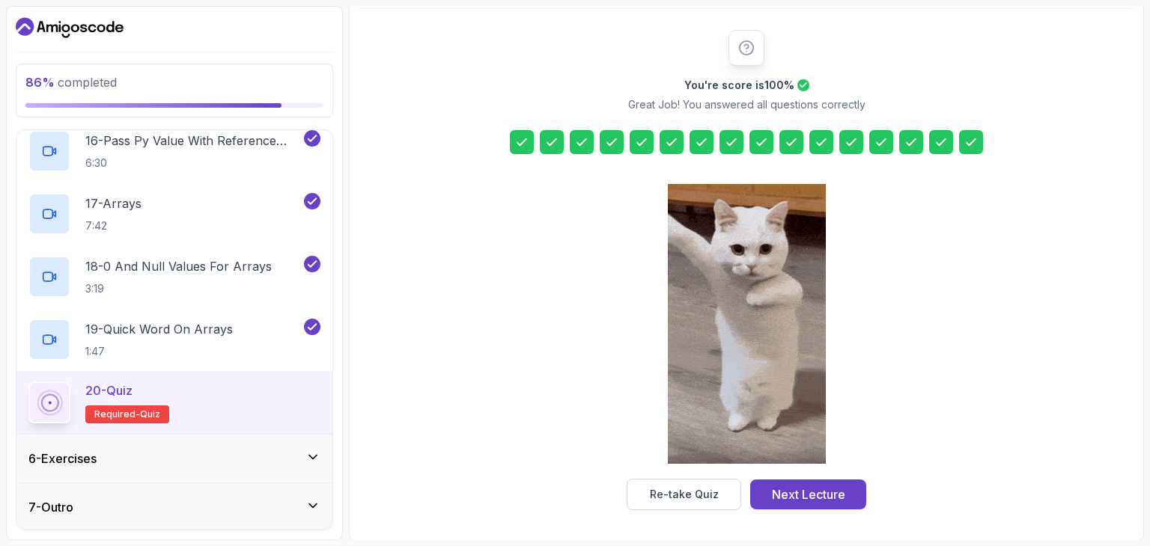
click at [608, 139] on icon at bounding box center [611, 142] width 15 height 15
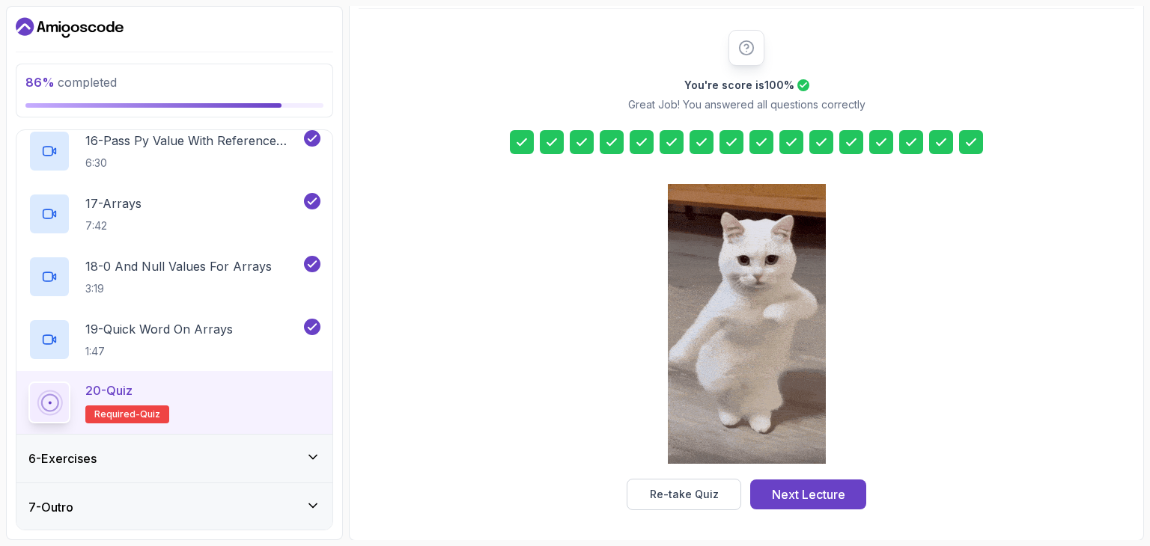
click at [159, 466] on div "6 - Exercises" at bounding box center [174, 459] width 292 height 18
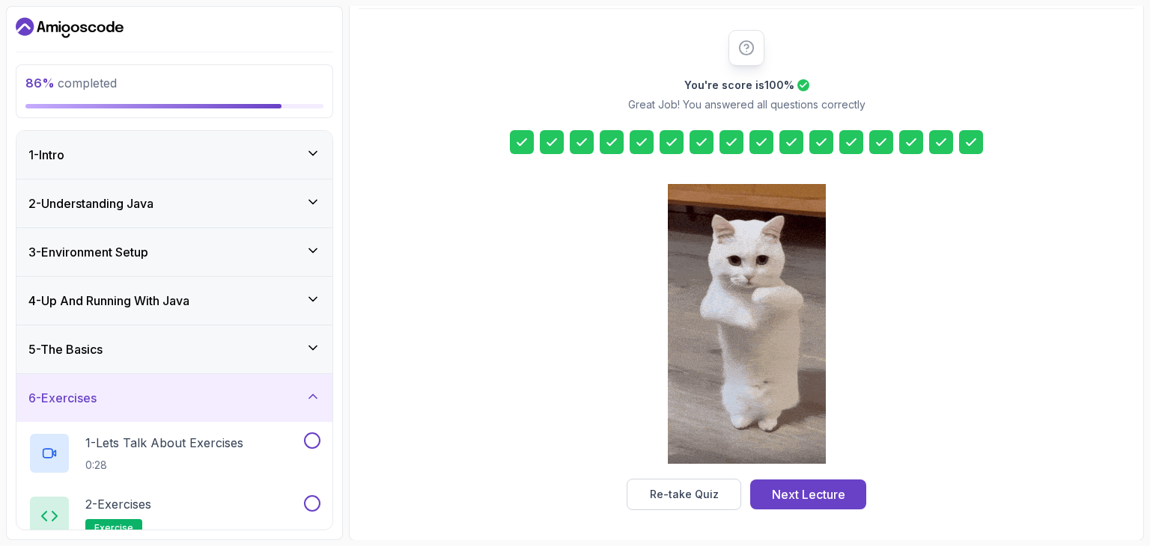
scroll to position [65, 0]
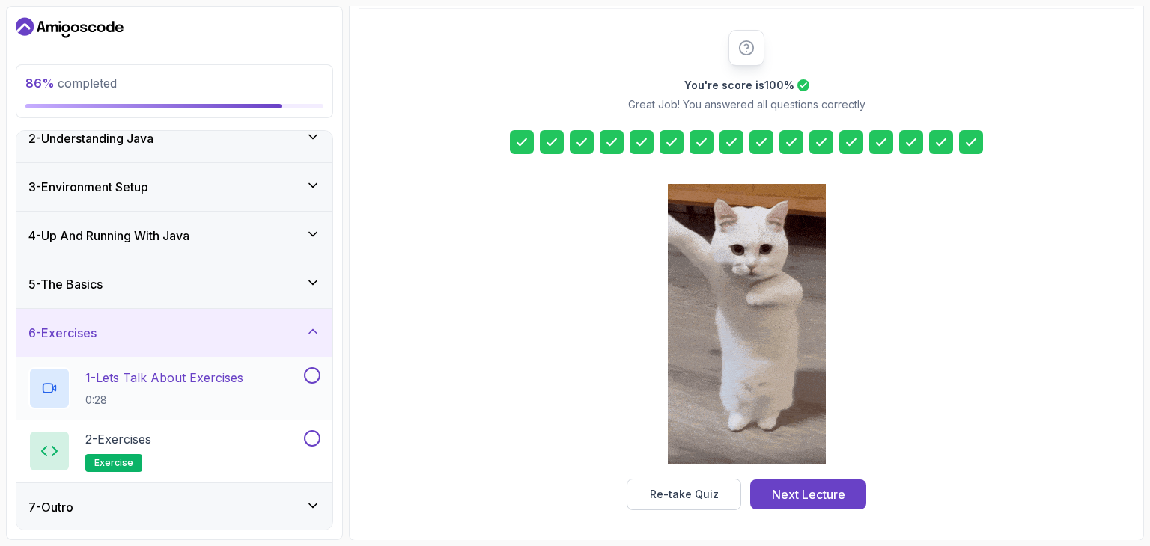
click at [194, 386] on h2 "1 - Lets Talk About Exercises 0:28" at bounding box center [164, 388] width 158 height 39
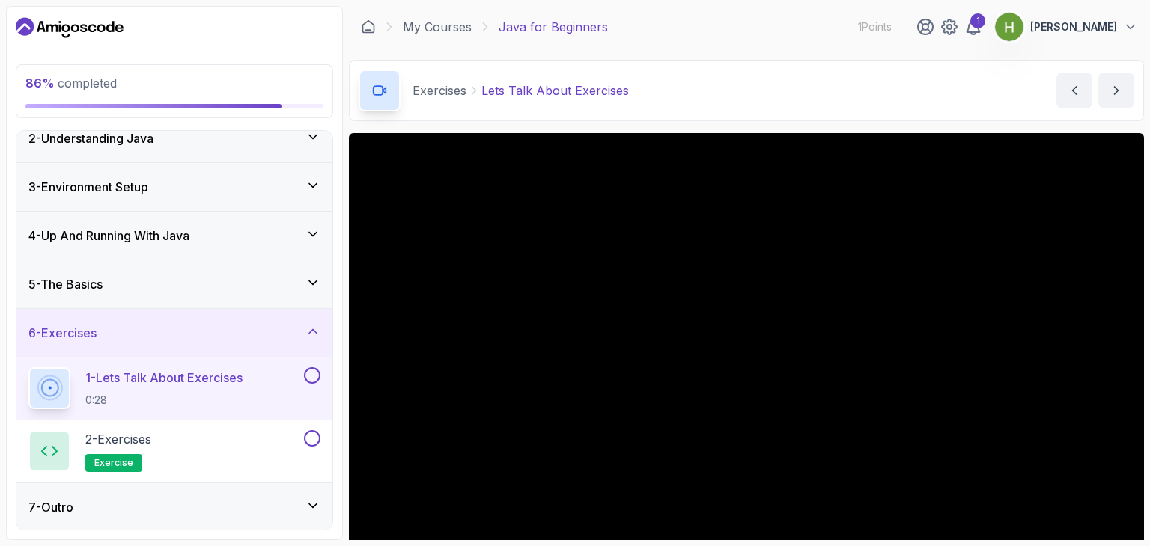
click at [199, 295] on div "5 - The Basics" at bounding box center [174, 285] width 316 height 48
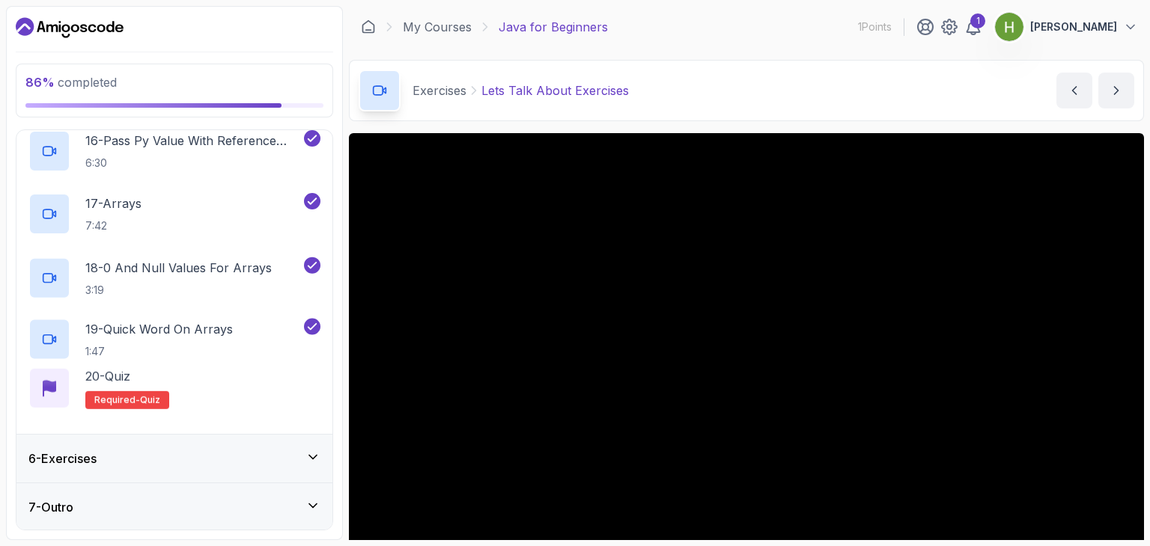
scroll to position [1196, 0]
click at [311, 398] on div "20 - Quiz Required- quiz" at bounding box center [174, 403] width 292 height 42
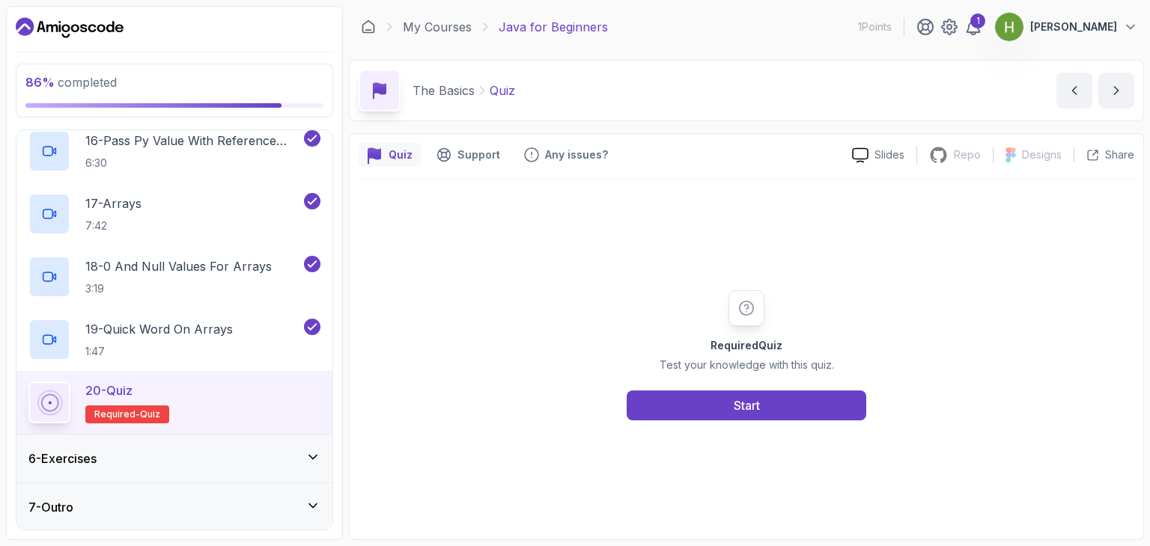
click at [156, 455] on div "6 - Exercises" at bounding box center [174, 459] width 292 height 18
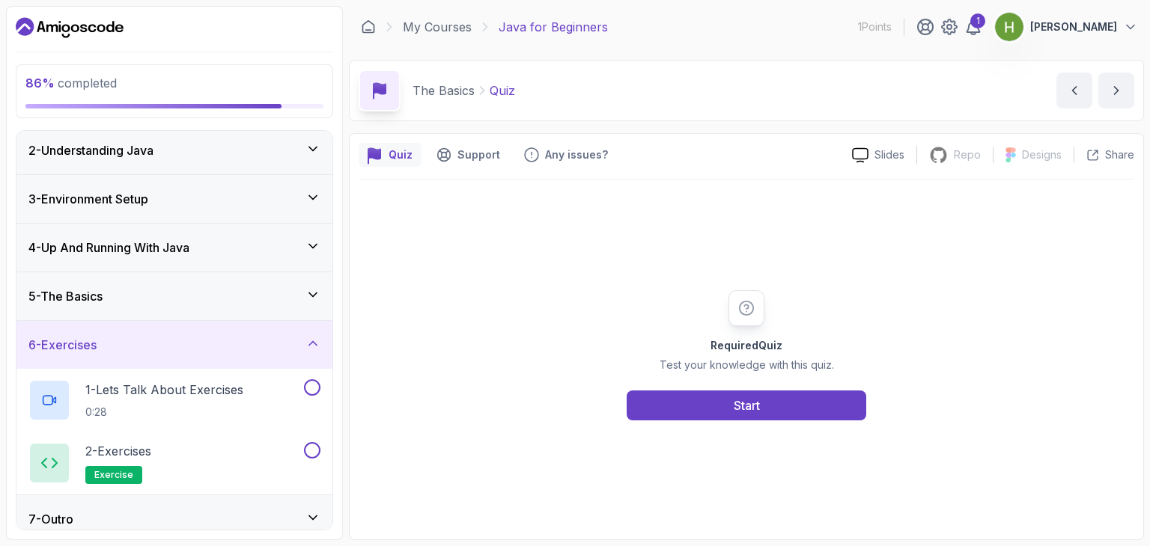
scroll to position [54, 0]
click at [147, 404] on p "0:28" at bounding box center [164, 411] width 158 height 15
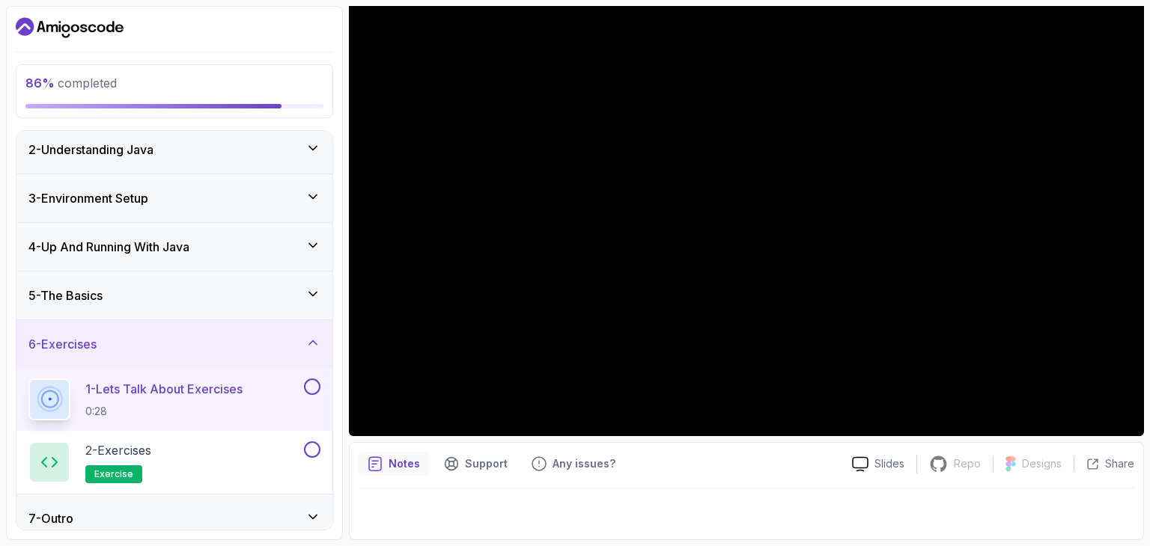
scroll to position [143, 0]
click at [317, 389] on button at bounding box center [312, 387] width 16 height 16
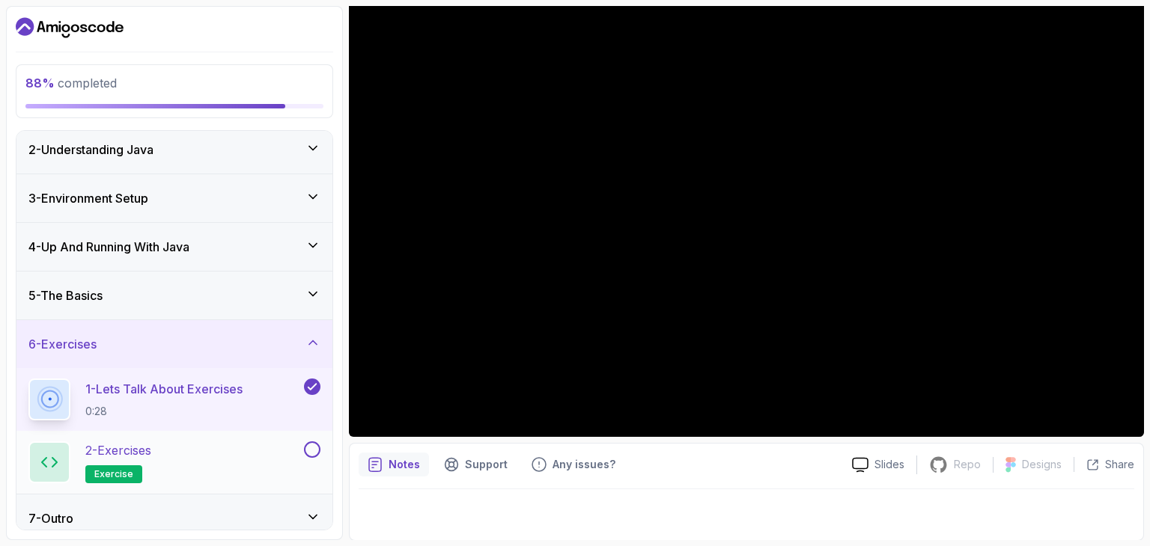
scroll to position [65, 0]
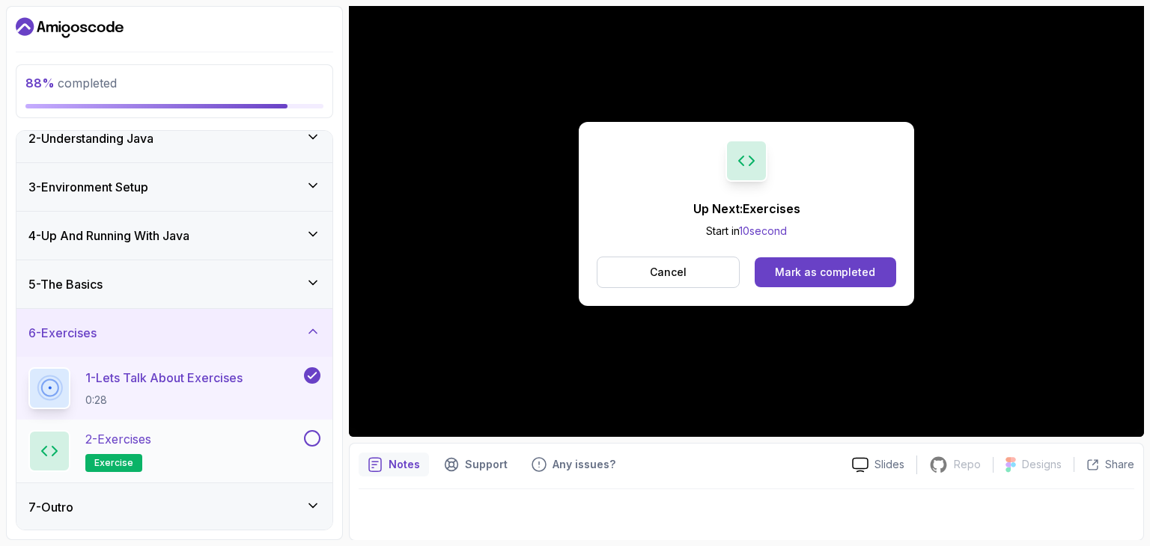
click at [168, 459] on div "2 - Exercises exercise" at bounding box center [164, 451] width 272 height 42
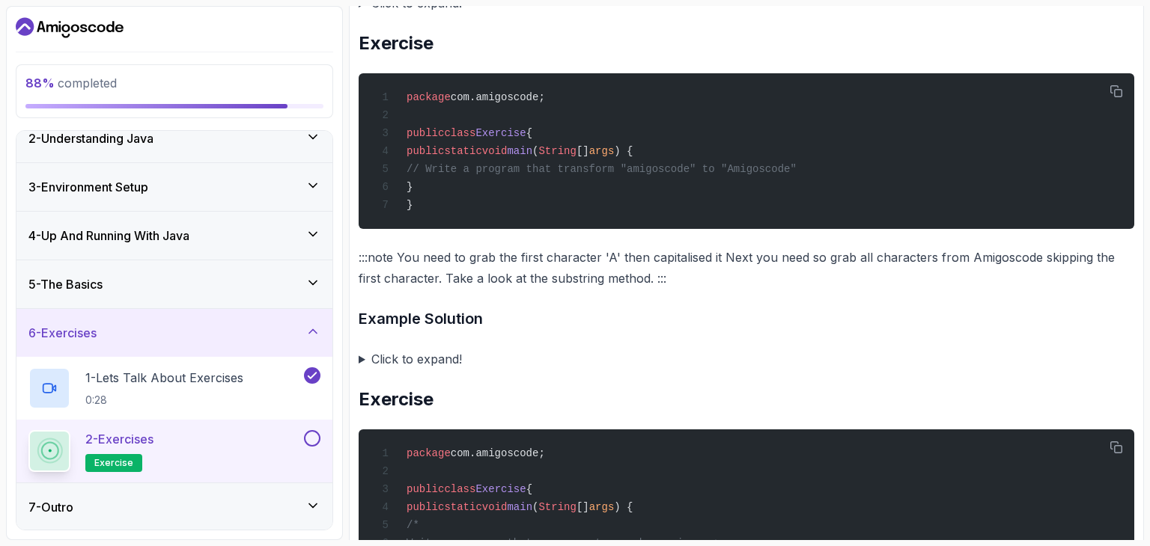
scroll to position [2151, 0]
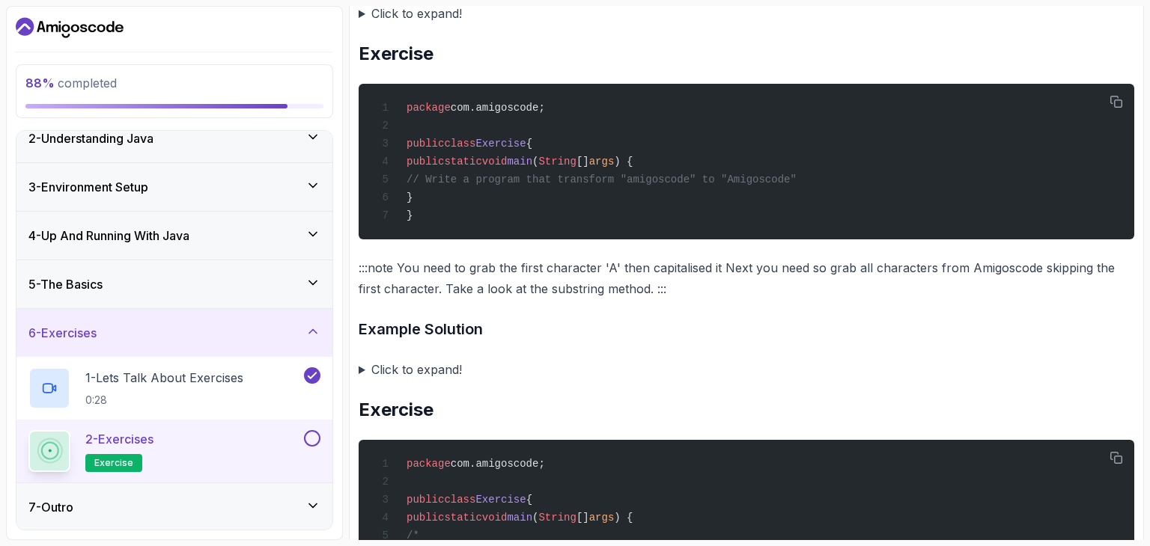
click at [359, 371] on summary "Click to expand!" at bounding box center [747, 369] width 776 height 21
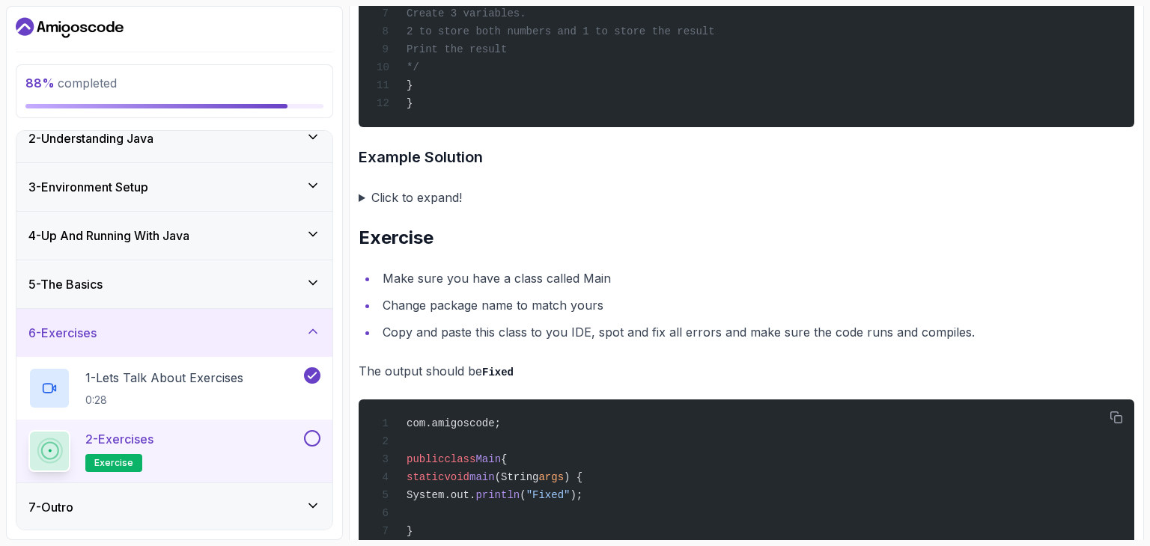
scroll to position [3152, 0]
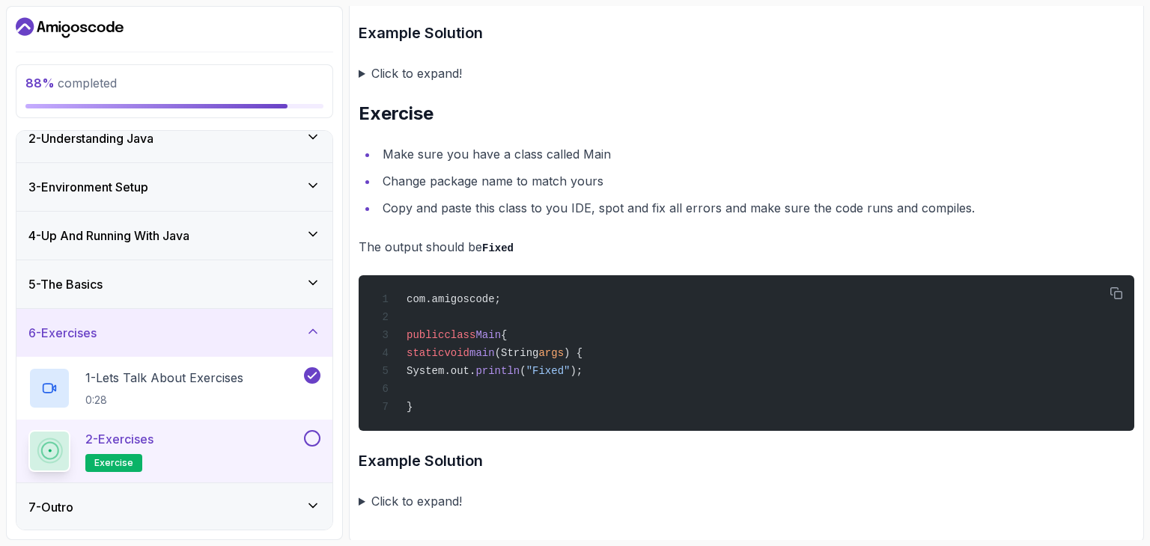
click at [362, 503] on summary "Click to expand!" at bounding box center [747, 501] width 776 height 21
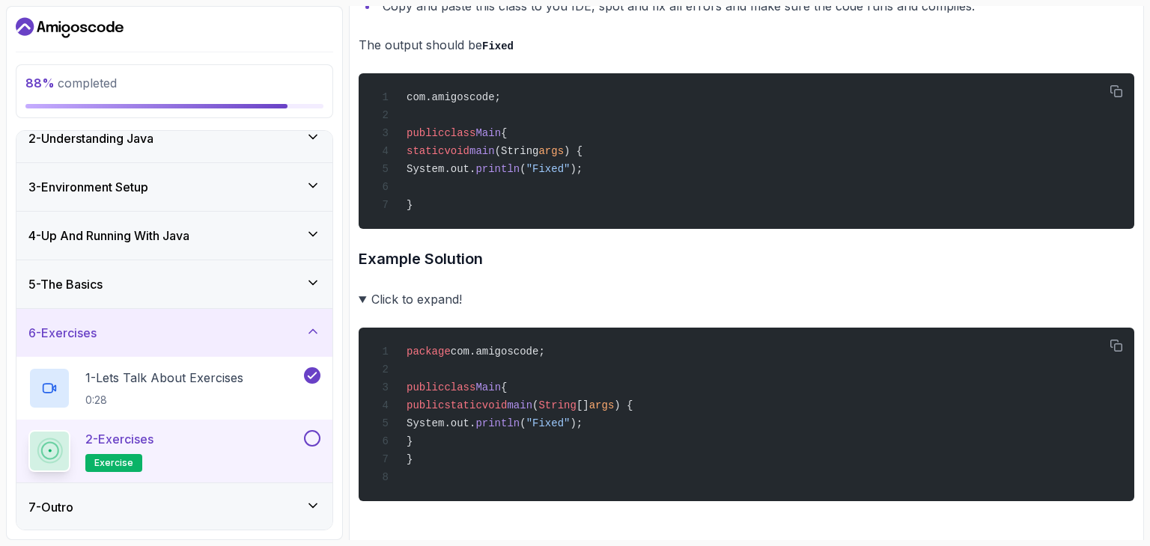
scroll to position [3361, 0]
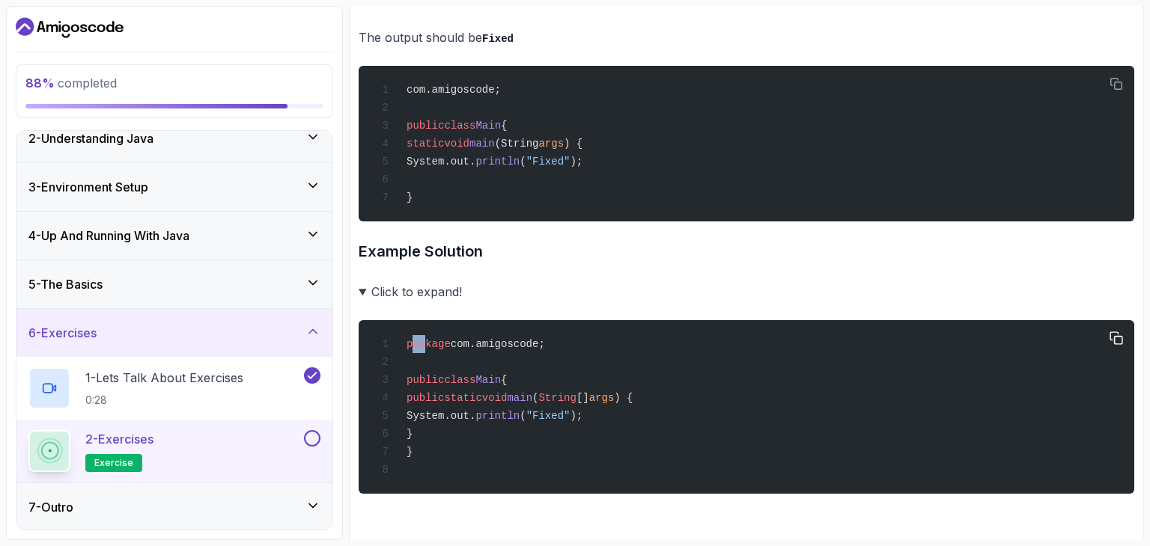
drag, startPoint x: 413, startPoint y: 347, endPoint x: 431, endPoint y: 348, distance: 18.0
click at [431, 348] on div "package com.amigoscode; public class Main { public static void main ( String []…" at bounding box center [747, 407] width 752 height 156
click at [310, 441] on button at bounding box center [312, 438] width 16 height 16
click at [312, 507] on icon at bounding box center [312, 506] width 15 height 15
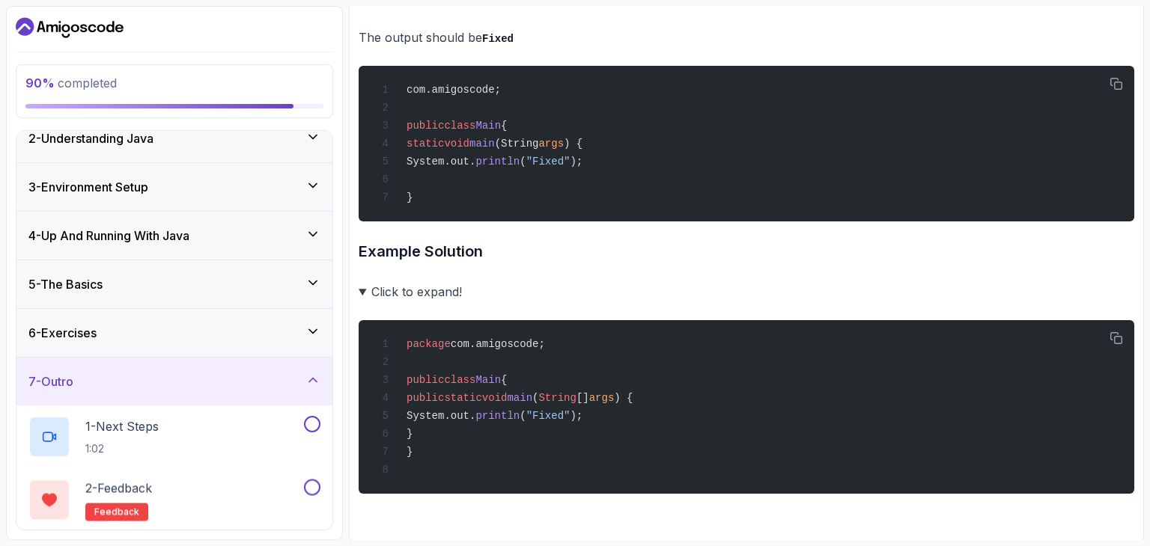
scroll to position [127, 0]
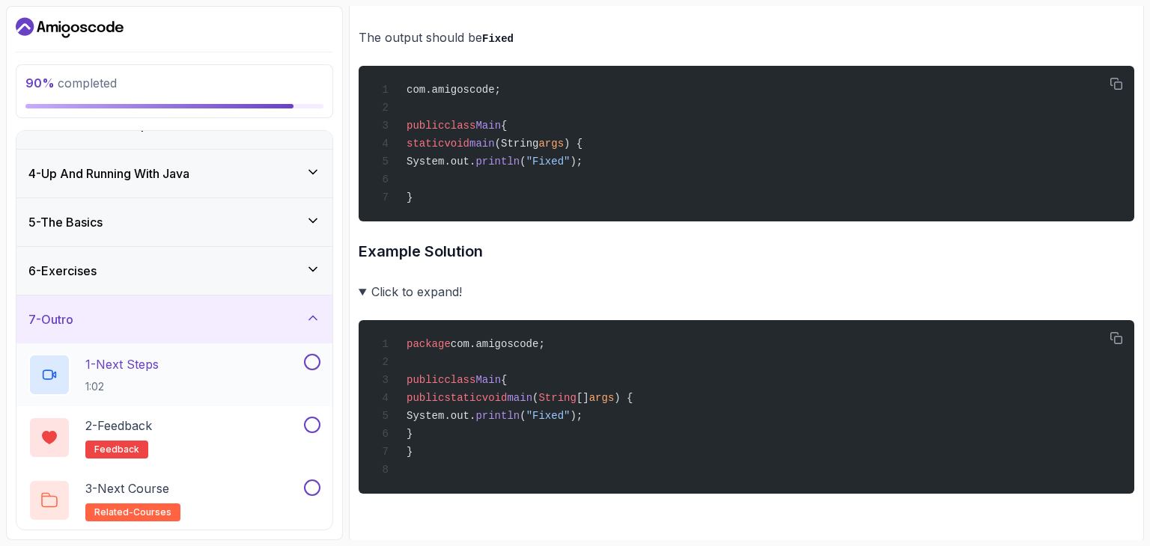
click at [311, 354] on button at bounding box center [312, 362] width 16 height 16
click at [308, 418] on button at bounding box center [312, 425] width 16 height 16
click at [220, 484] on div "3 - Next Course related-courses" at bounding box center [164, 501] width 272 height 42
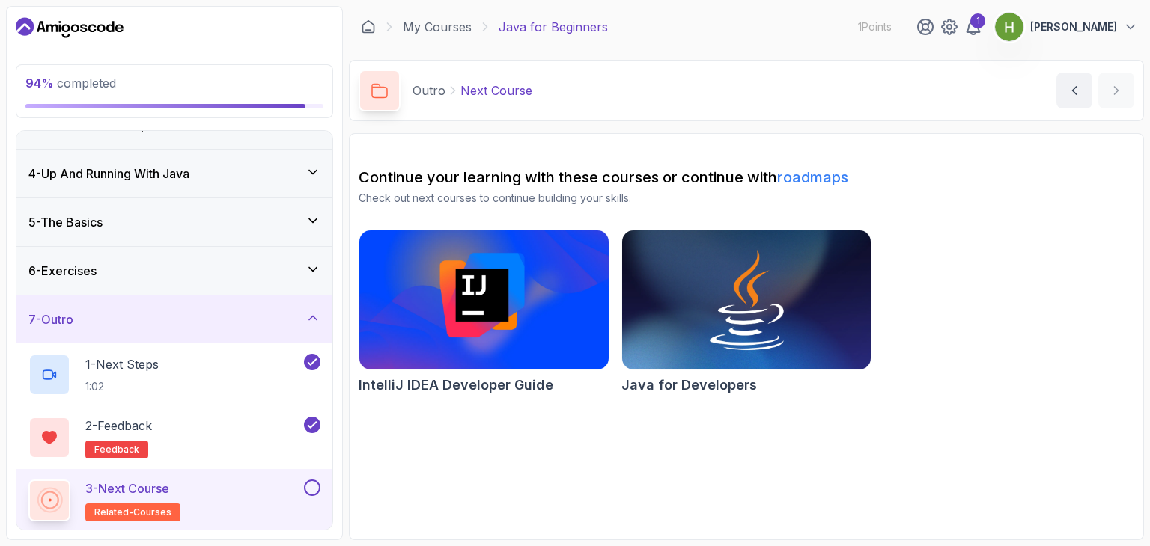
click at [312, 484] on button at bounding box center [312, 488] width 16 height 16
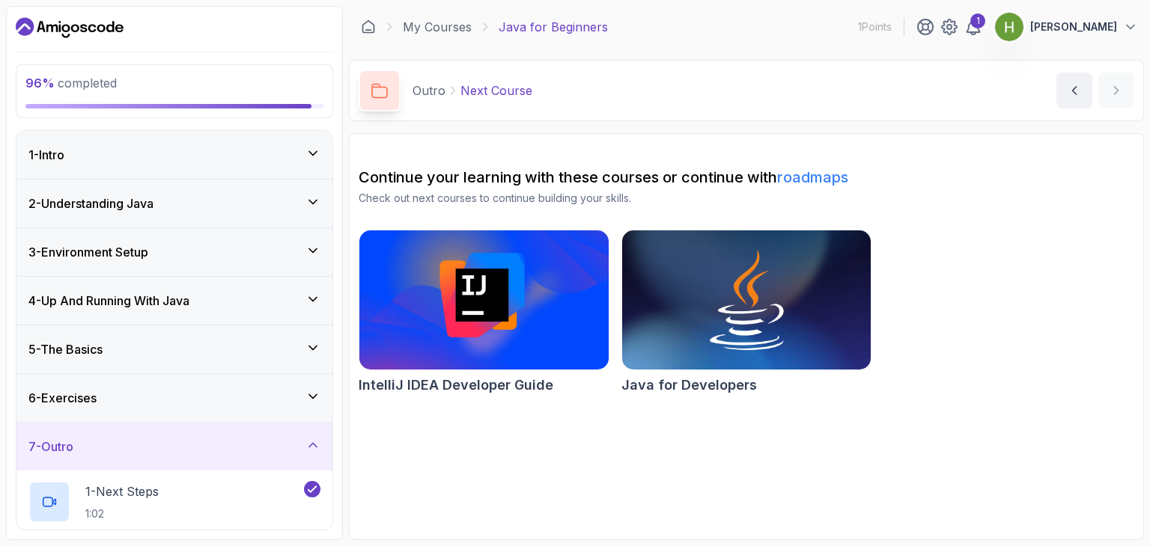
scroll to position [127, 0]
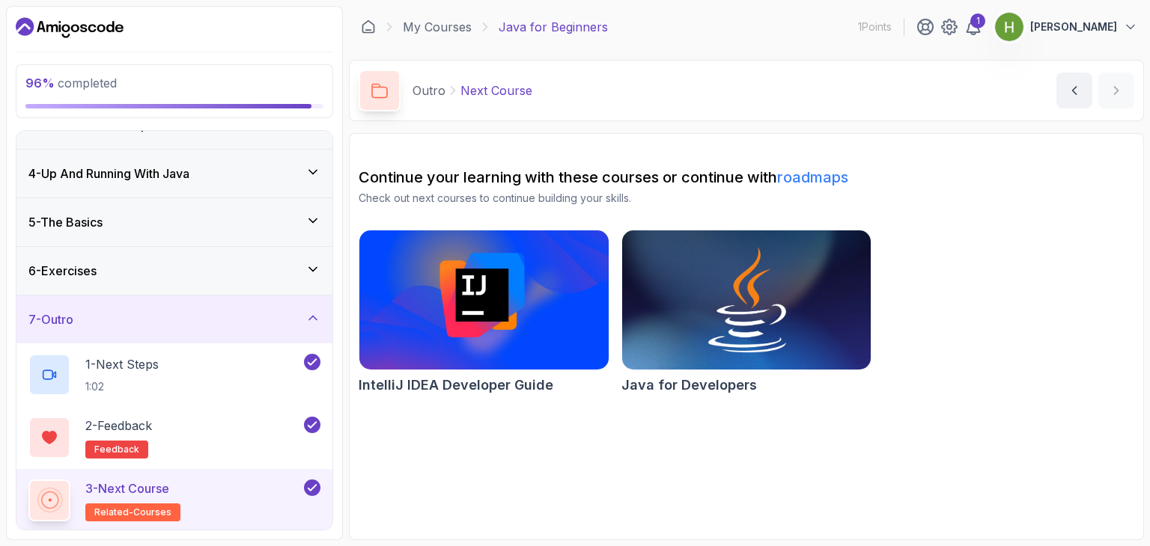
click at [680, 355] on img at bounding box center [745, 300] width 261 height 147
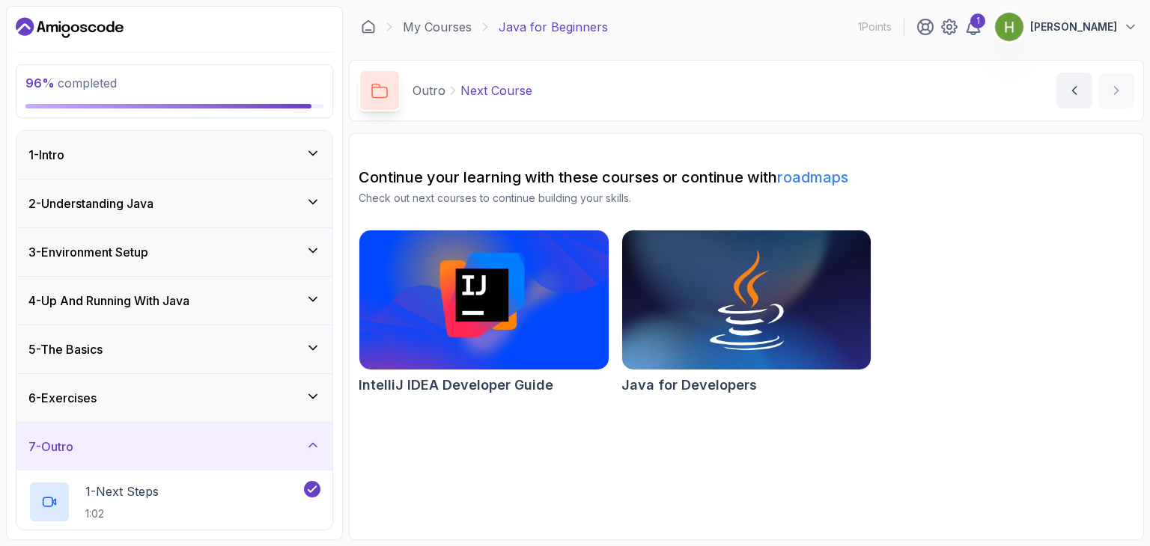
click at [318, 444] on icon at bounding box center [312, 445] width 15 height 15
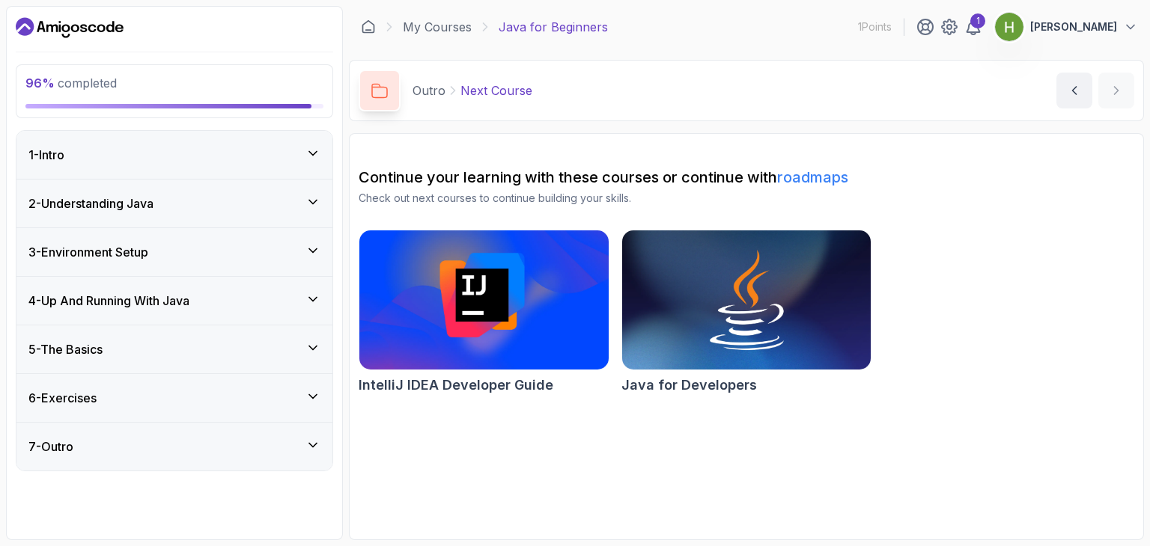
click at [152, 84] on p "96 % completed" at bounding box center [174, 83] width 298 height 18
click at [162, 454] on div "7 - Outro" at bounding box center [174, 447] width 316 height 48
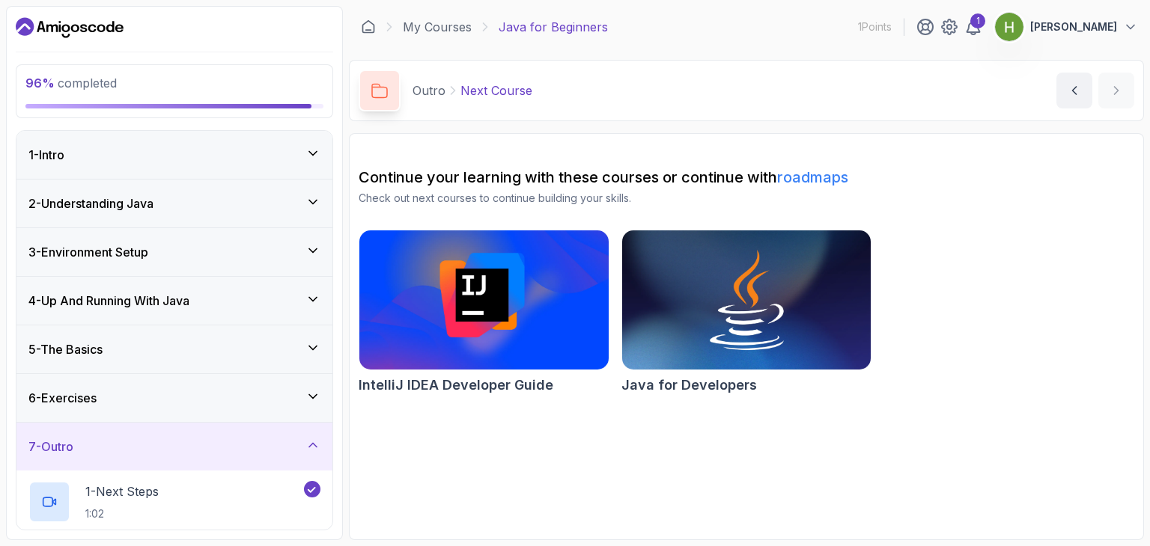
scroll to position [127, 0]
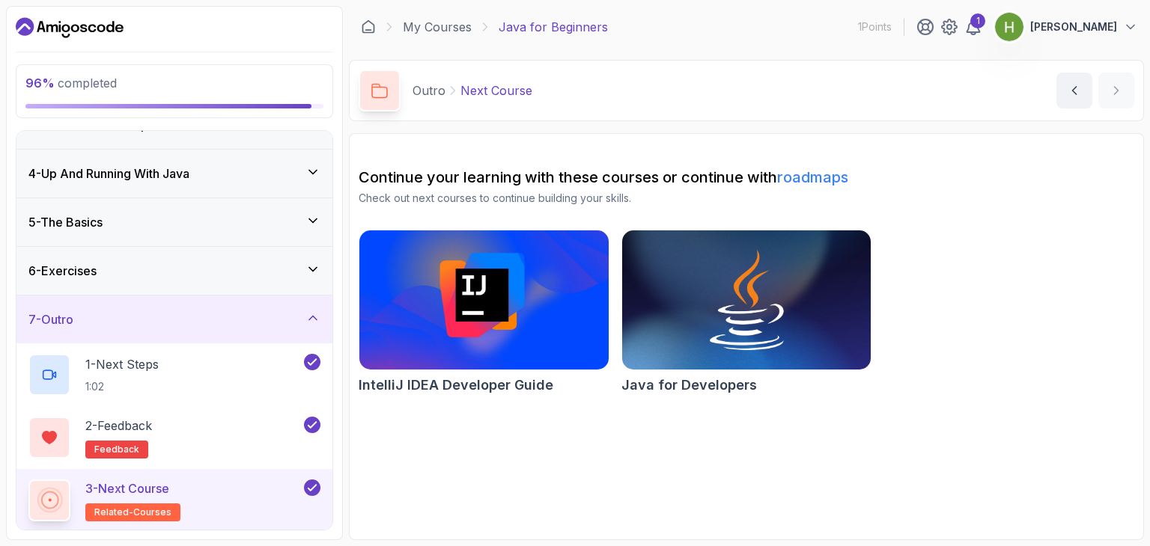
click at [177, 254] on div "6 - Exercises" at bounding box center [174, 271] width 316 height 48
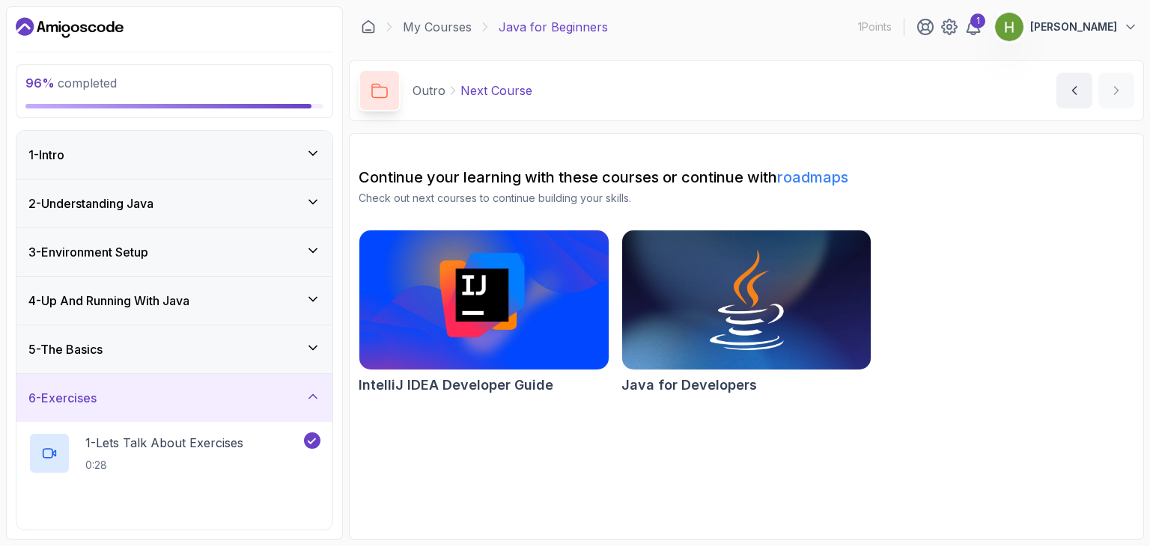
scroll to position [65, 0]
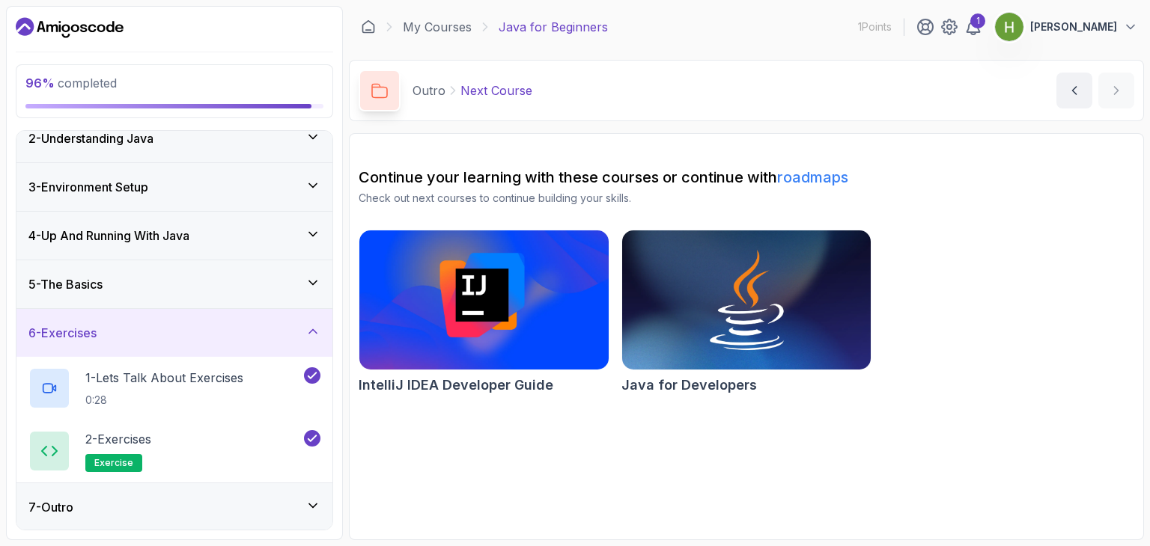
click at [158, 228] on h3 "4 - Up And Running With Java" at bounding box center [108, 236] width 161 height 18
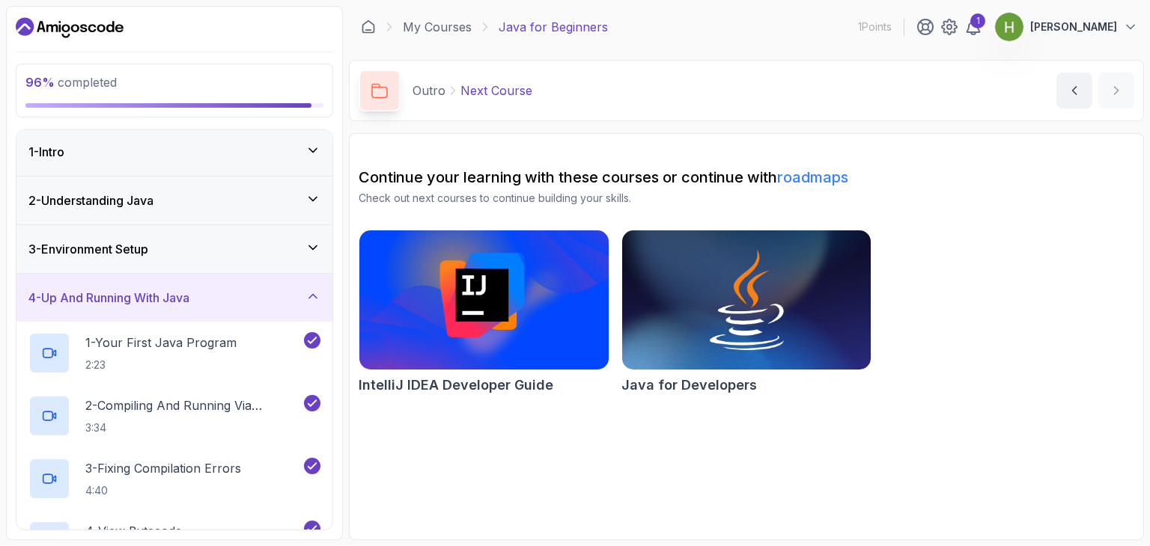
scroll to position [0, 0]
click at [142, 249] on h3 "3 - Environment Setup" at bounding box center [88, 252] width 120 height 18
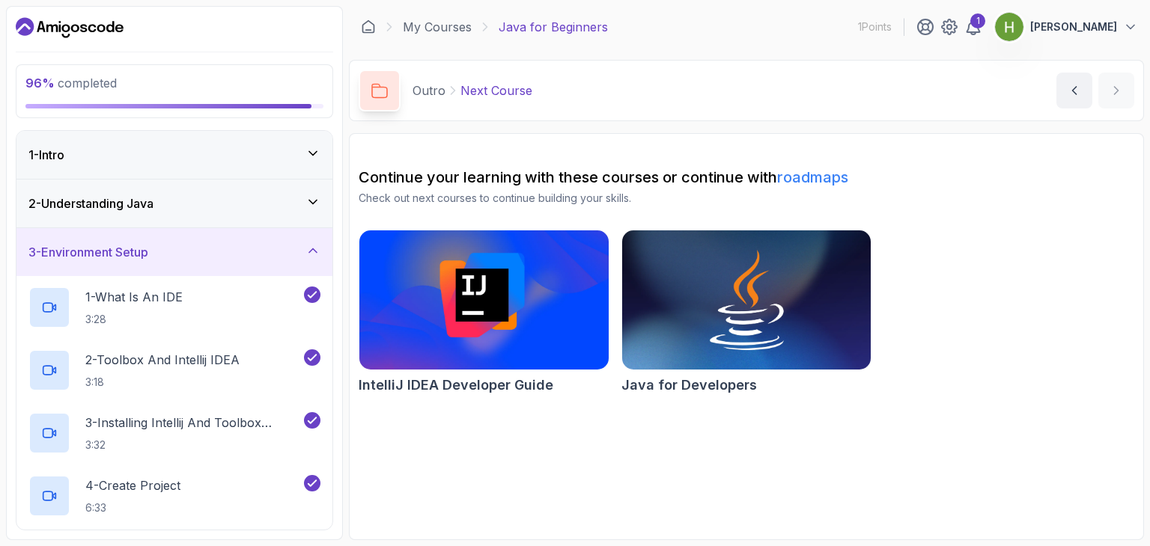
click at [147, 207] on h3 "2 - Understanding Java" at bounding box center [90, 204] width 125 height 18
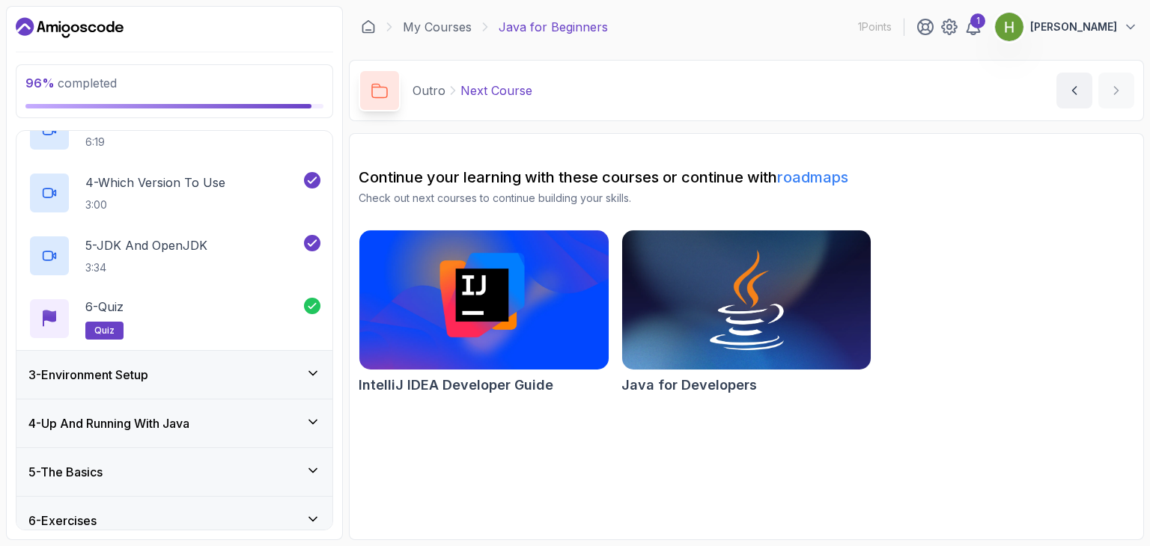
scroll to position [316, 0]
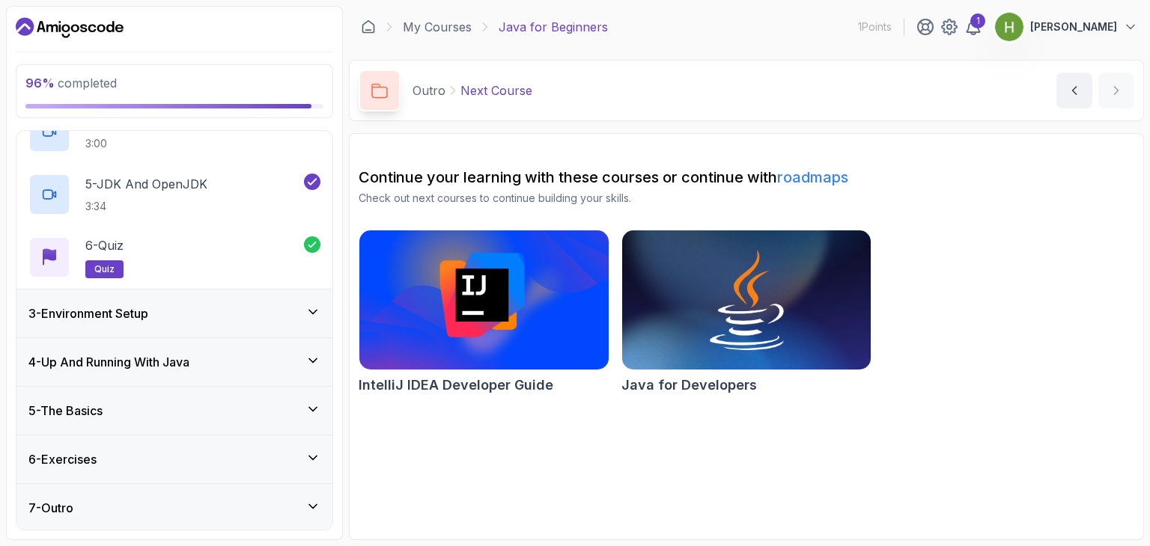
click at [99, 415] on h3 "5 - The Basics" at bounding box center [65, 411] width 74 height 18
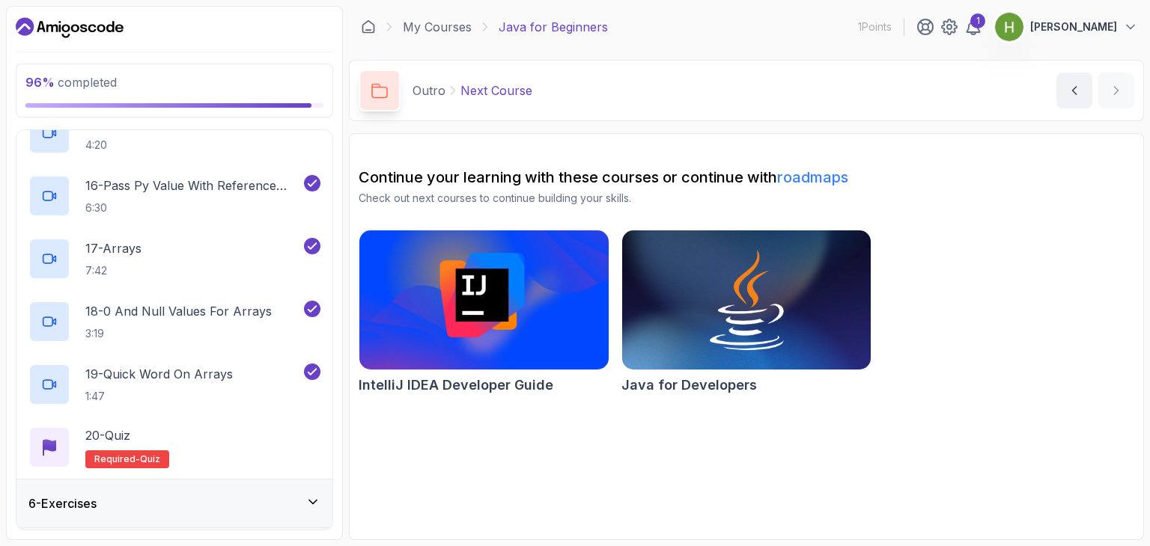
scroll to position [1155, 0]
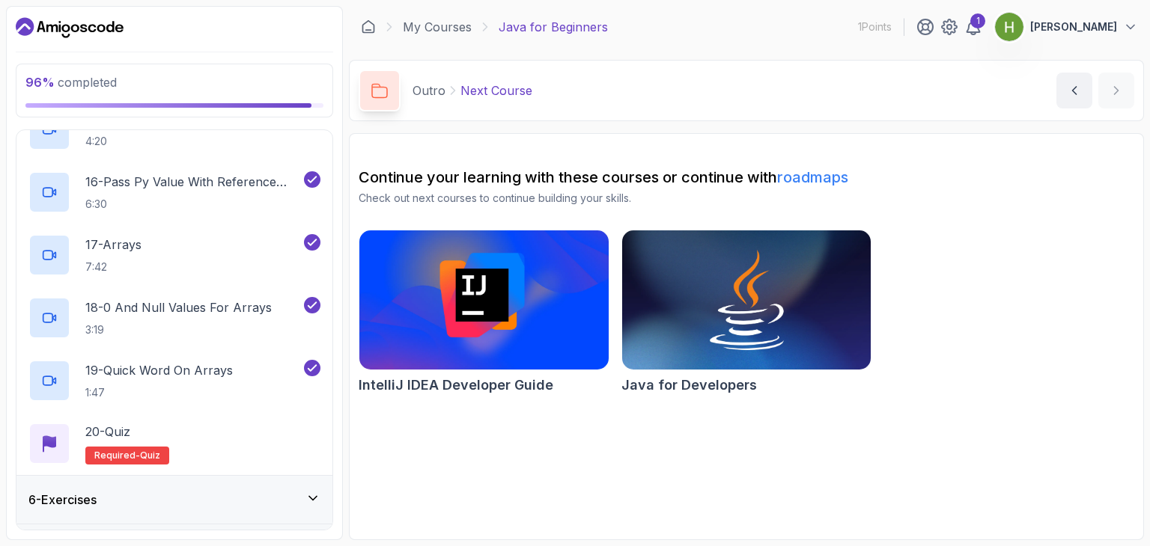
click at [108, 429] on p "20 - Quiz" at bounding box center [107, 432] width 45 height 18
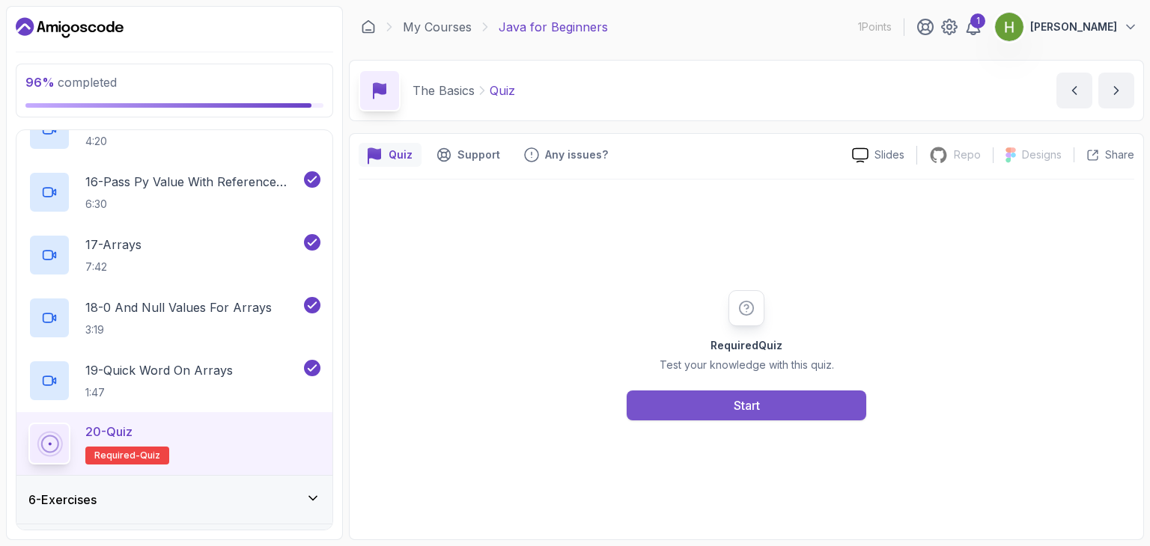
click at [788, 391] on button "Start" at bounding box center [747, 406] width 240 height 30
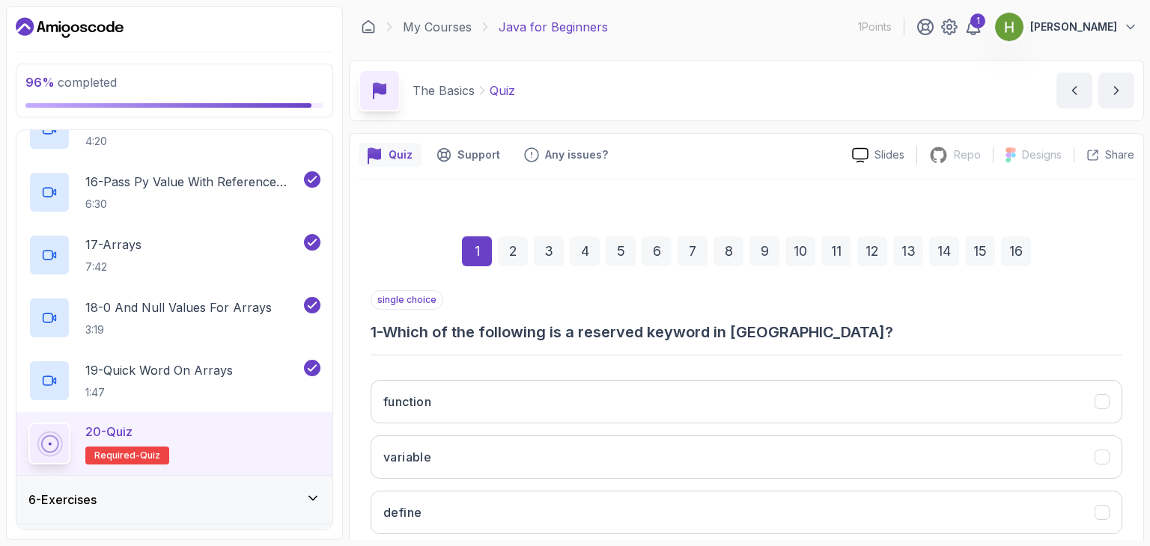
scroll to position [144, 0]
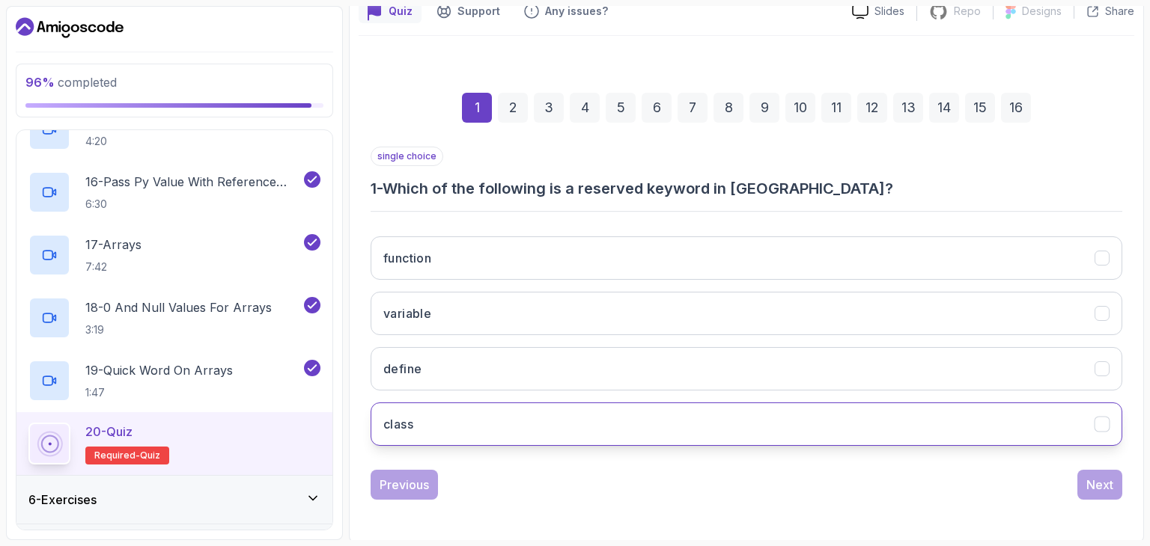
click at [485, 405] on button "class" at bounding box center [747, 424] width 752 height 43
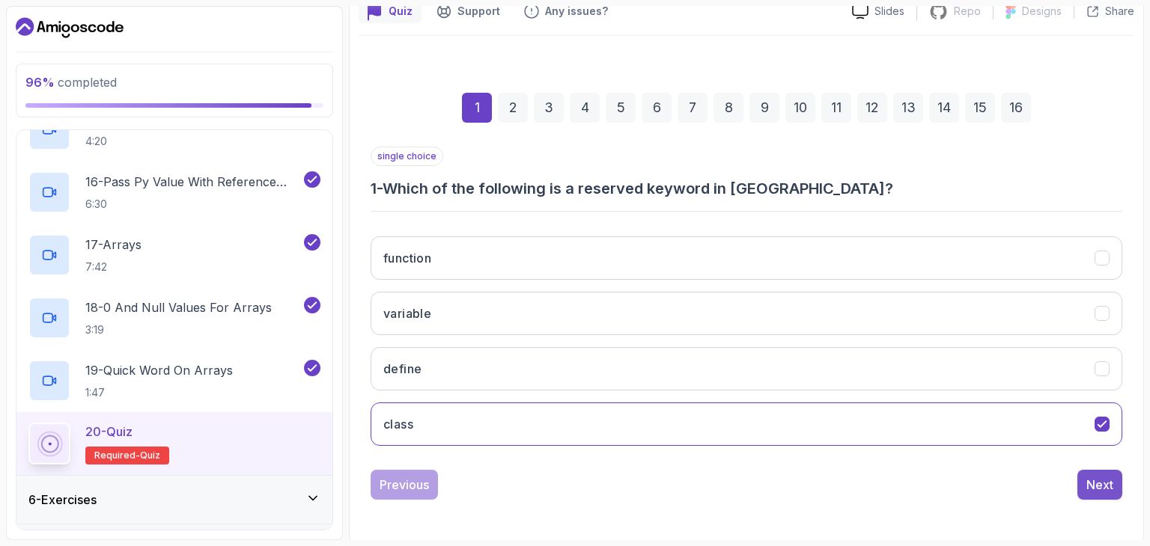
click at [1117, 491] on button "Next" at bounding box center [1099, 485] width 45 height 30
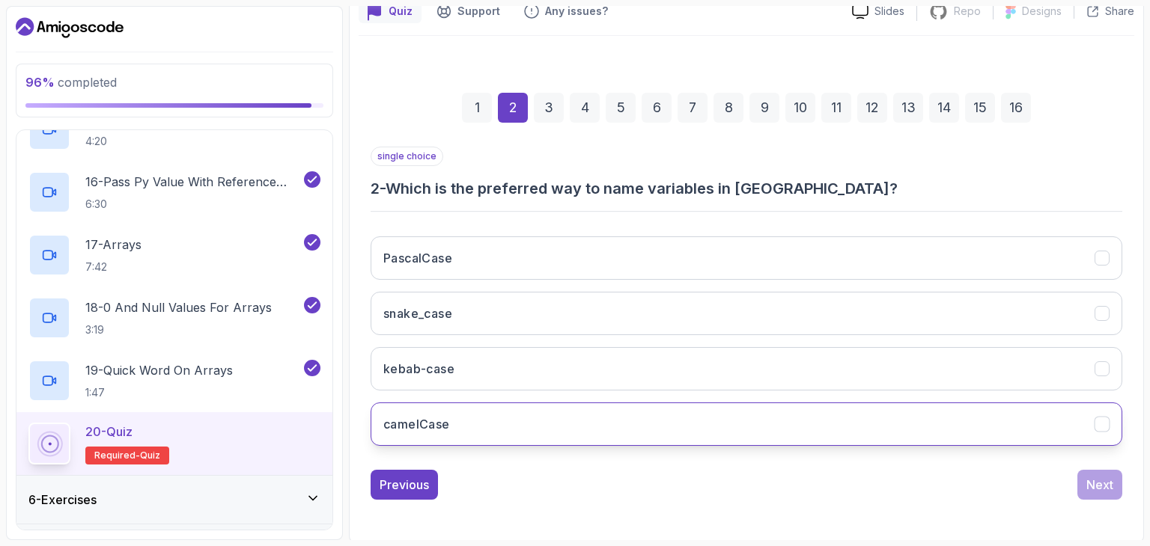
click at [484, 411] on button "camelCase" at bounding box center [747, 424] width 752 height 43
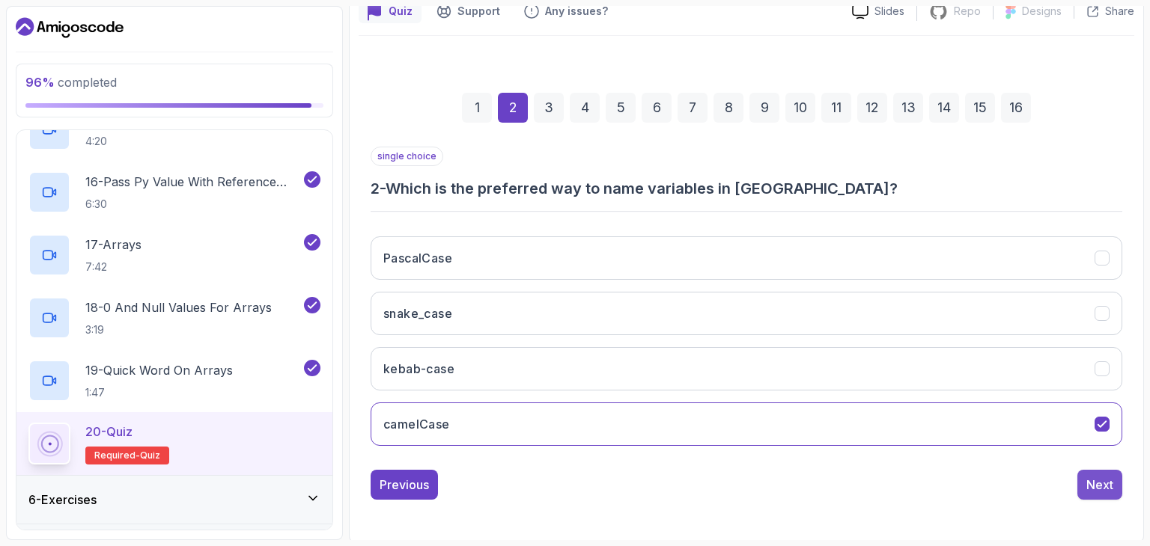
click at [1090, 476] on div "Next" at bounding box center [1099, 485] width 27 height 18
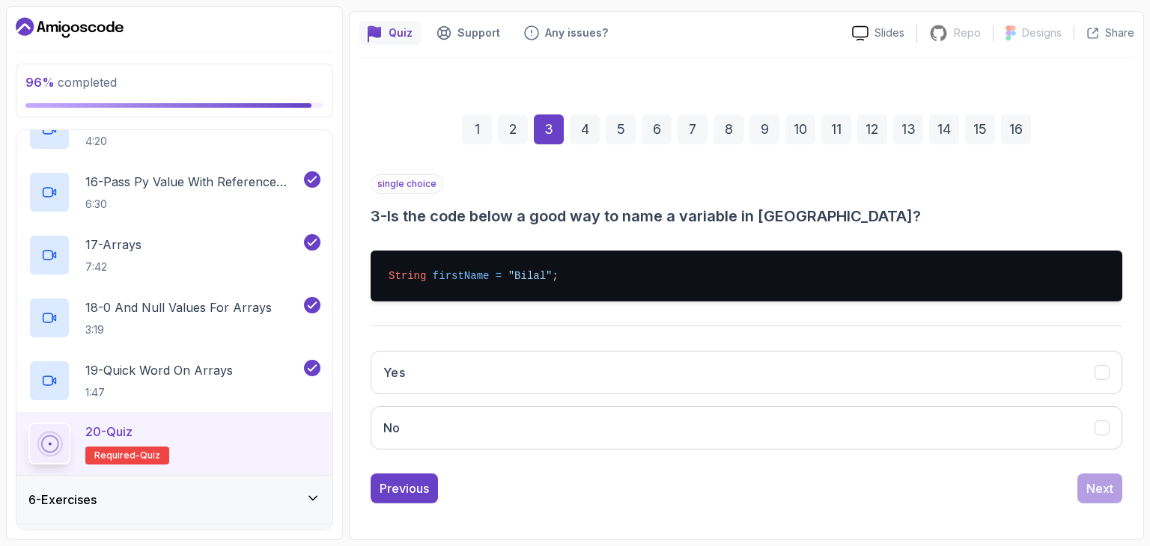
scroll to position [121, 0]
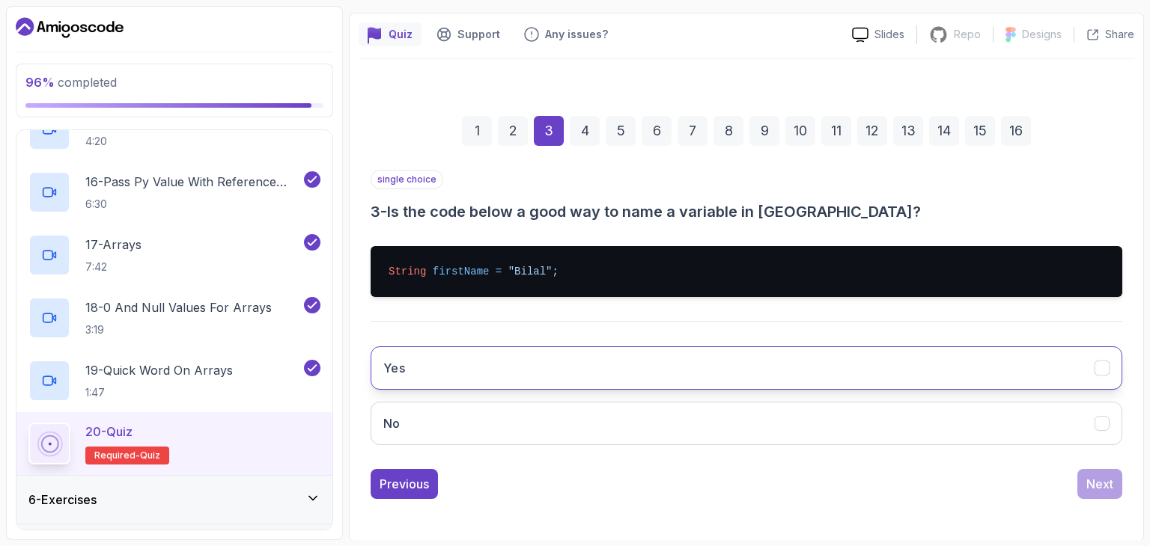
click at [525, 348] on button "Yes" at bounding box center [747, 368] width 752 height 43
click at [1101, 479] on div "Next" at bounding box center [1099, 484] width 27 height 18
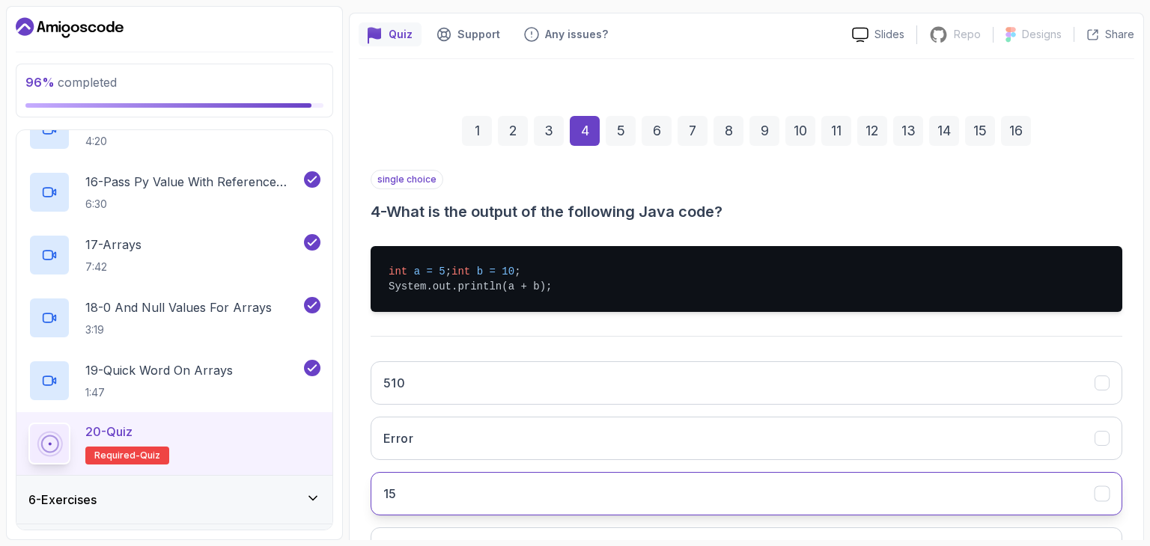
click at [575, 500] on button "15" at bounding box center [747, 493] width 752 height 43
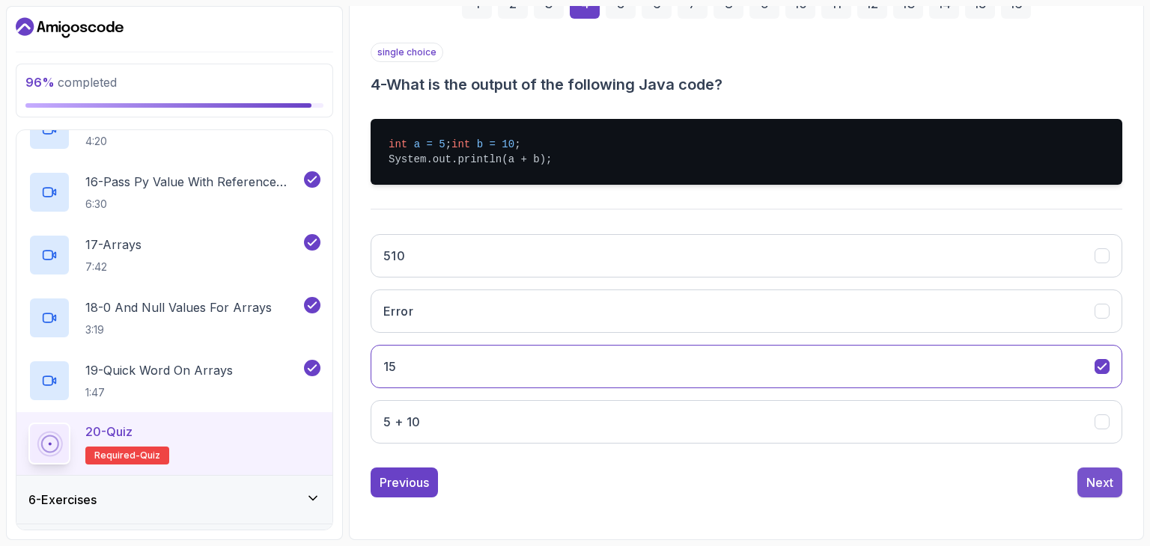
click at [1107, 490] on div "Next" at bounding box center [1099, 483] width 27 height 18
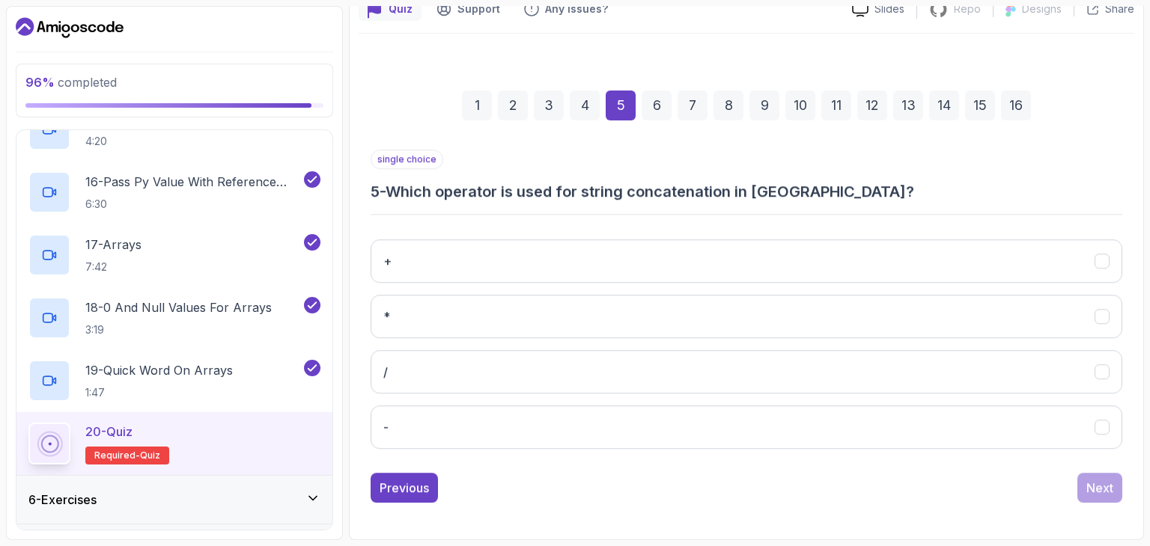
scroll to position [144, 0]
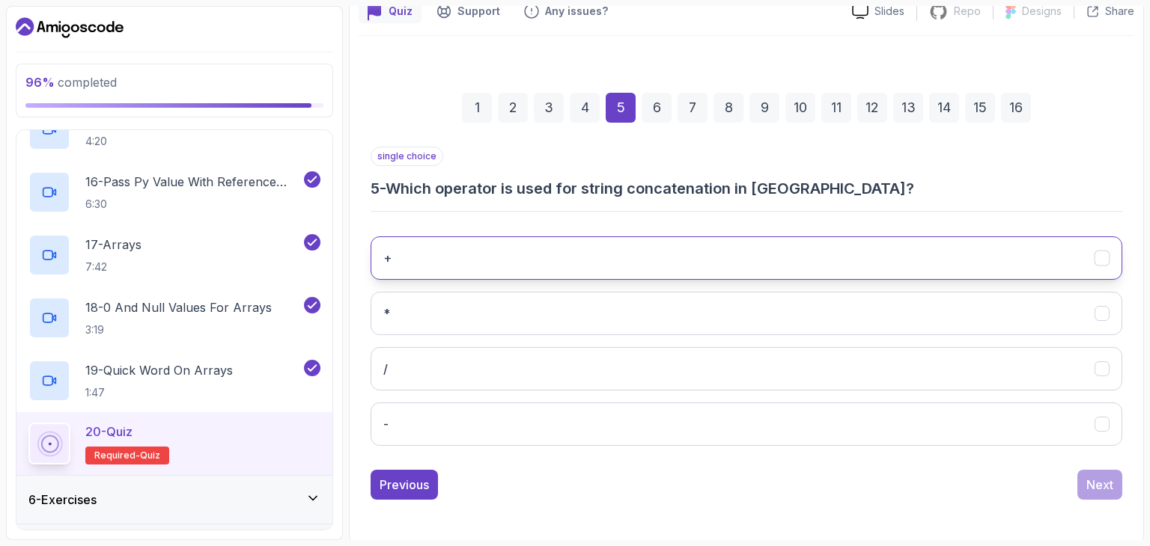
click at [740, 252] on button "+" at bounding box center [747, 258] width 752 height 43
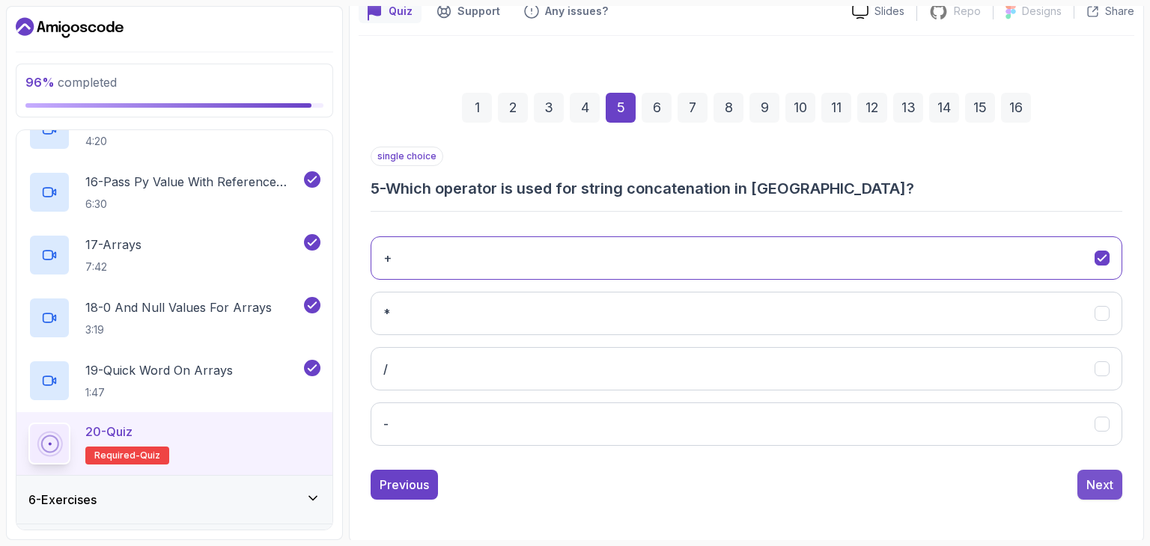
click at [1087, 472] on button "Next" at bounding box center [1099, 485] width 45 height 30
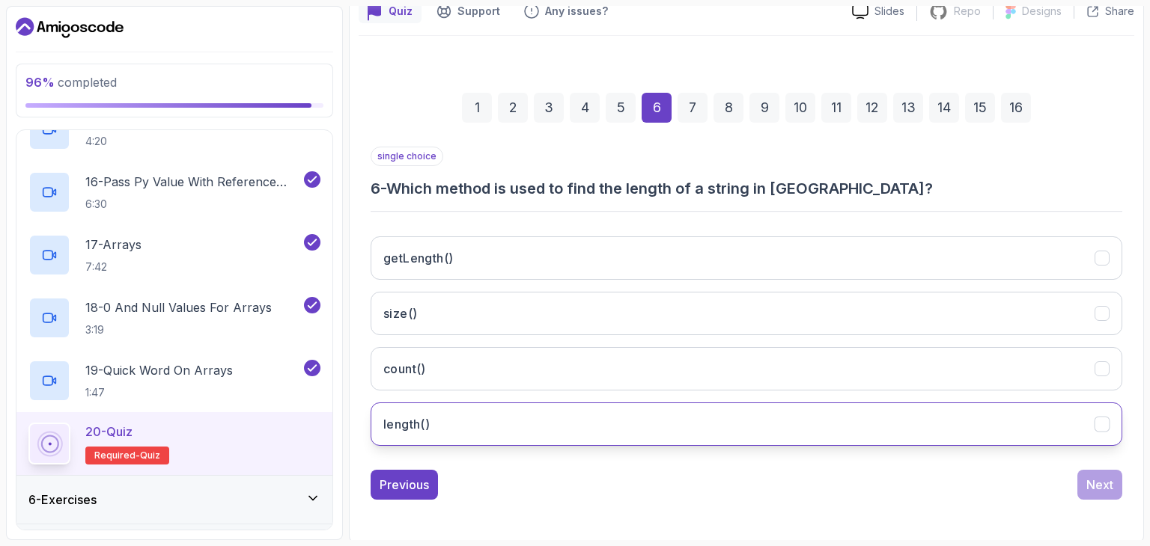
click at [499, 405] on button "length()" at bounding box center [747, 424] width 752 height 43
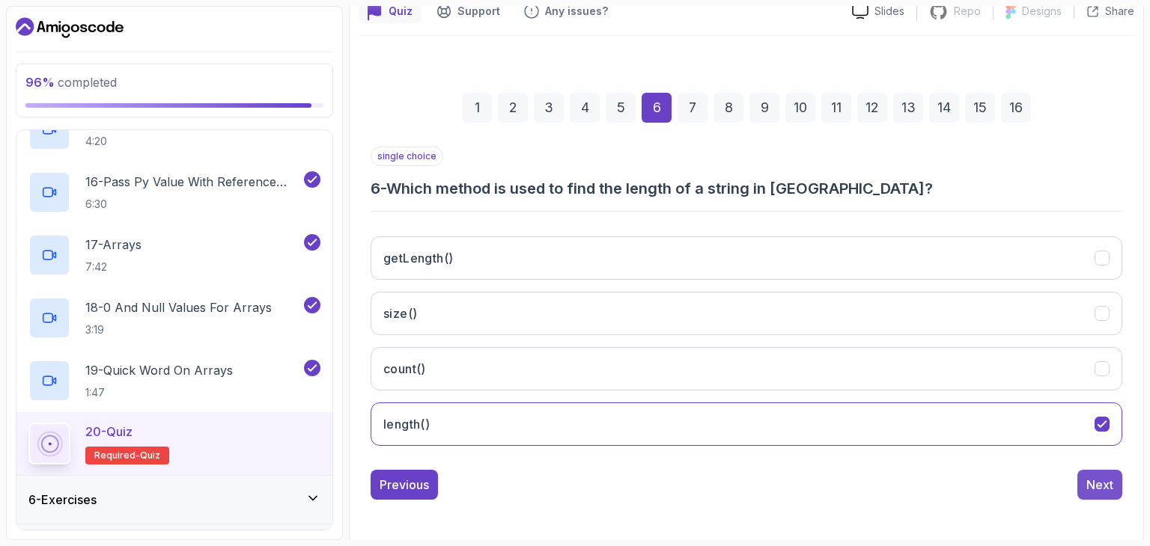
click at [1093, 470] on button "Next" at bounding box center [1099, 485] width 45 height 30
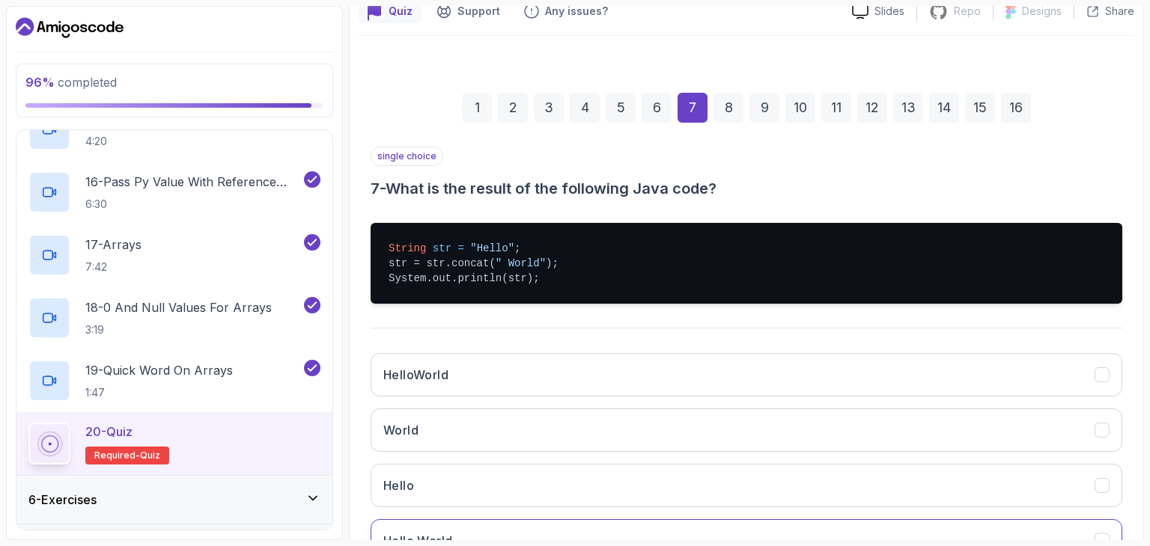
click at [632, 526] on button "Hello World" at bounding box center [747, 541] width 752 height 43
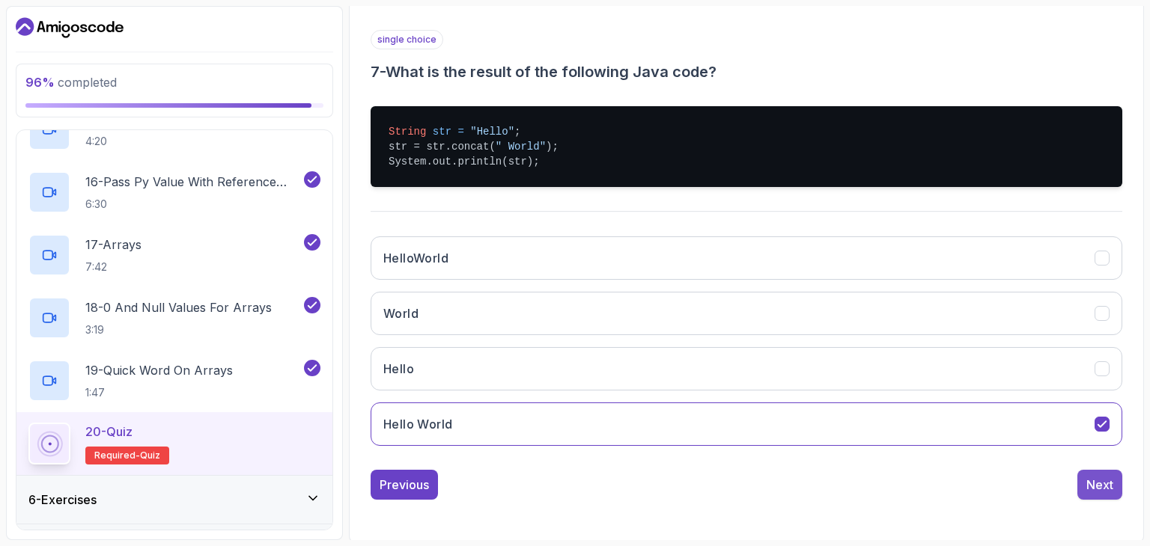
click at [1088, 476] on div "Next" at bounding box center [1099, 485] width 27 height 18
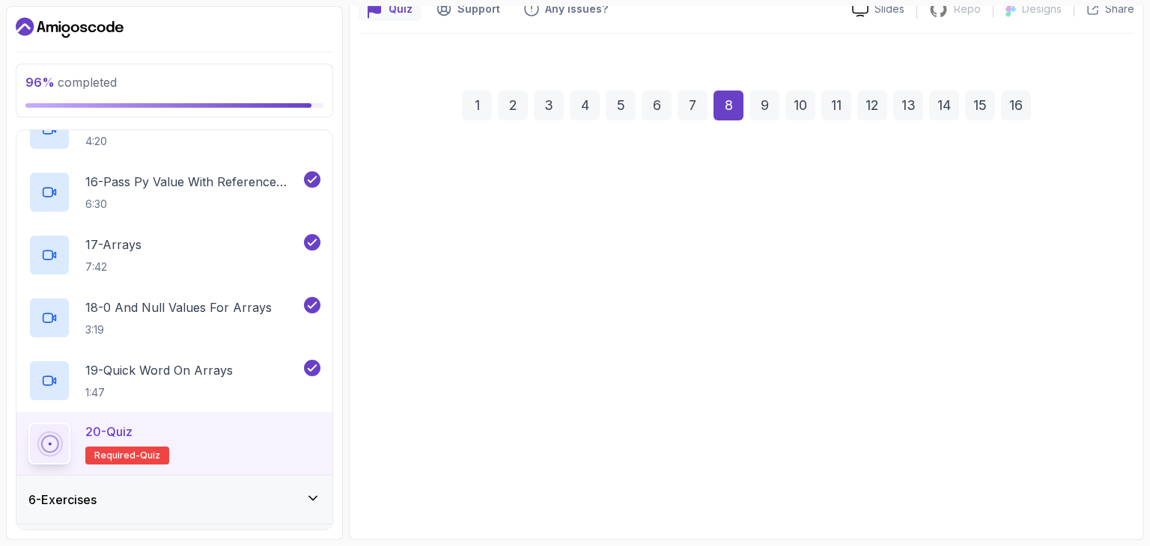
scroll to position [144, 0]
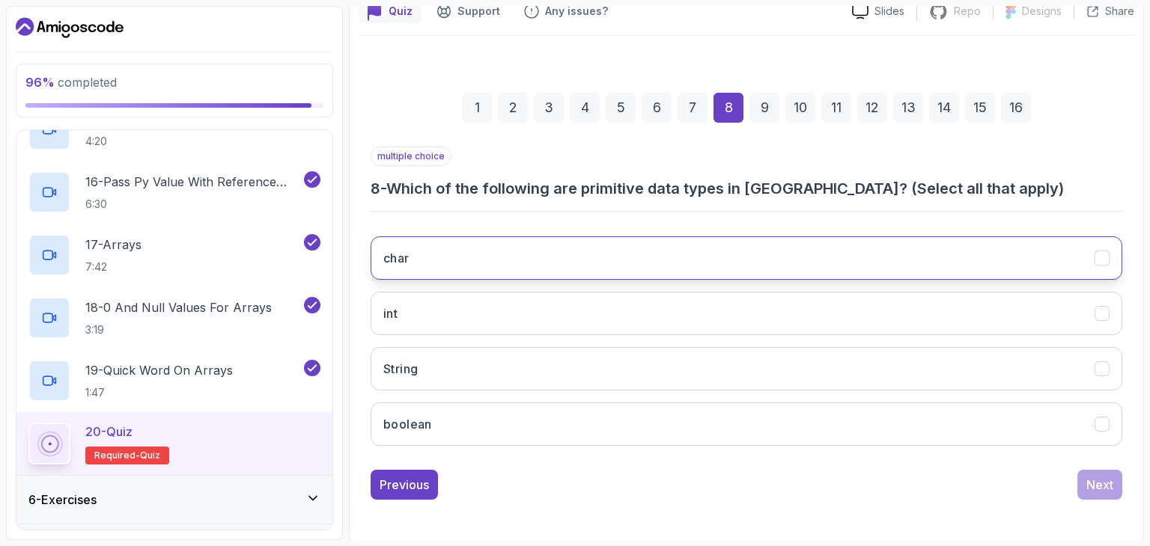
click at [576, 264] on button "char" at bounding box center [747, 258] width 752 height 43
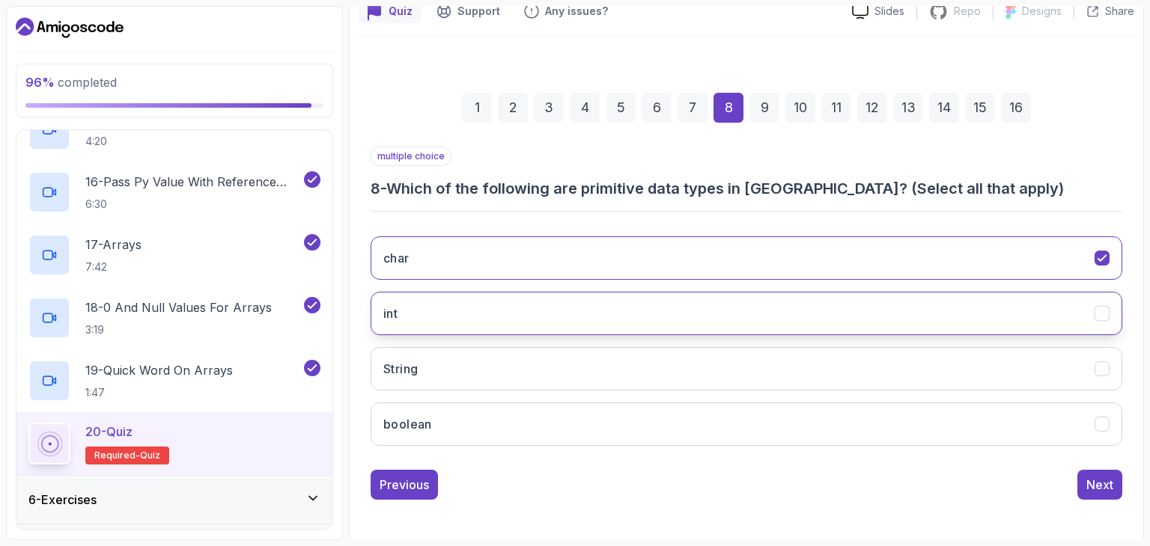
click at [528, 318] on button "int" at bounding box center [747, 313] width 752 height 43
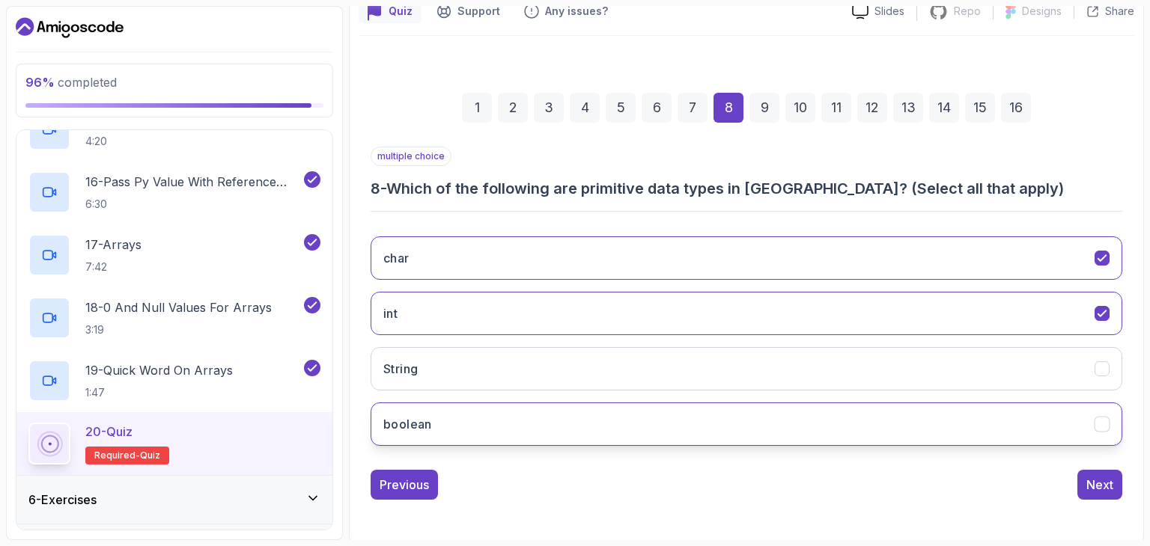
click at [489, 409] on button "boolean" at bounding box center [747, 424] width 752 height 43
click at [1076, 478] on div "Previous Next" at bounding box center [747, 485] width 752 height 30
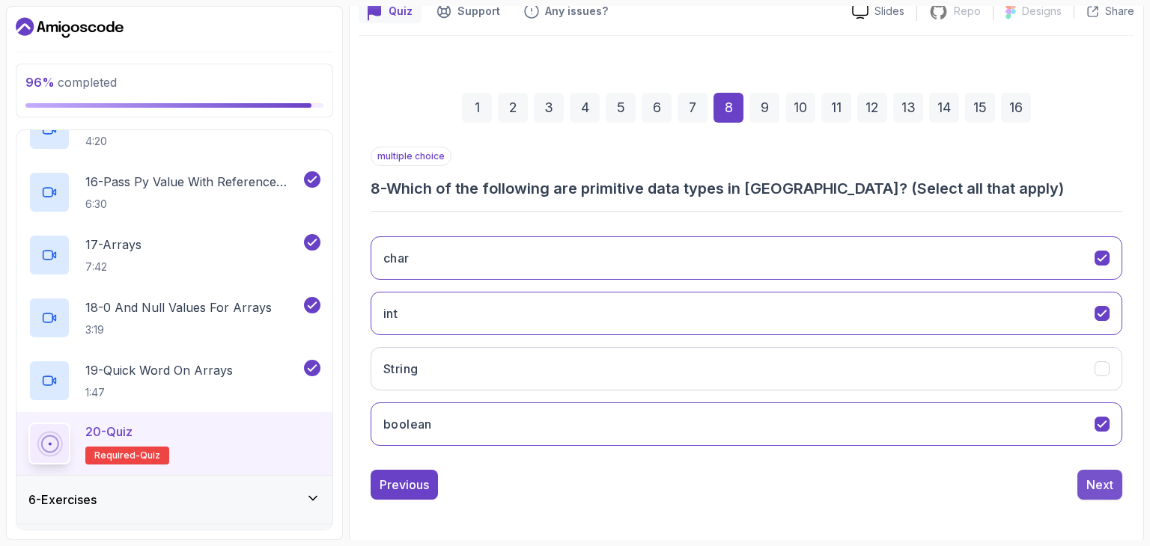
click at [1095, 476] on div "Next" at bounding box center [1099, 485] width 27 height 18
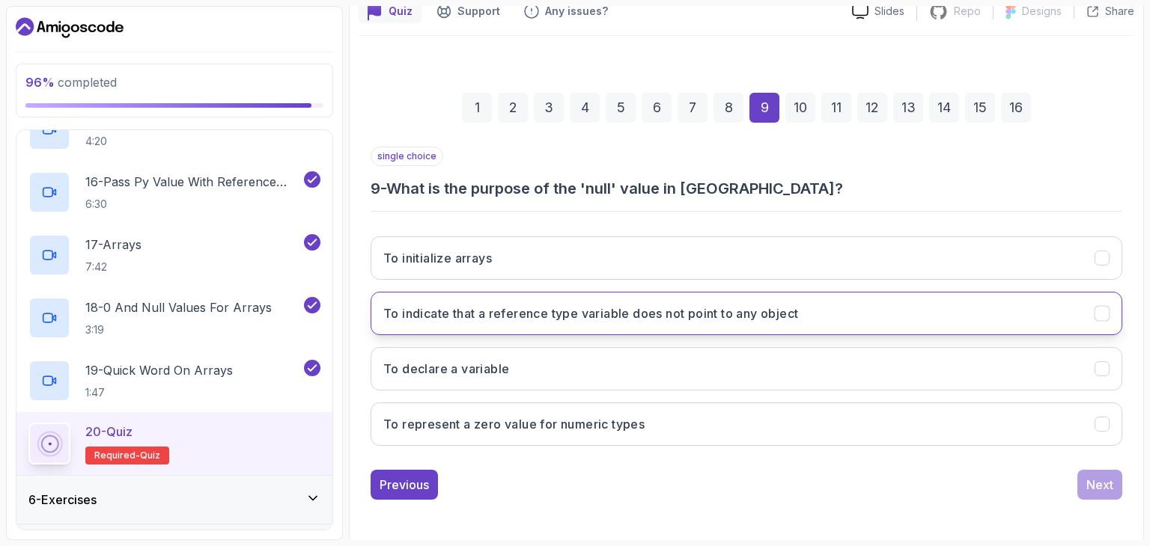
click at [510, 314] on h3 "To indicate that a reference type variable does not point to any object" at bounding box center [590, 314] width 415 height 18
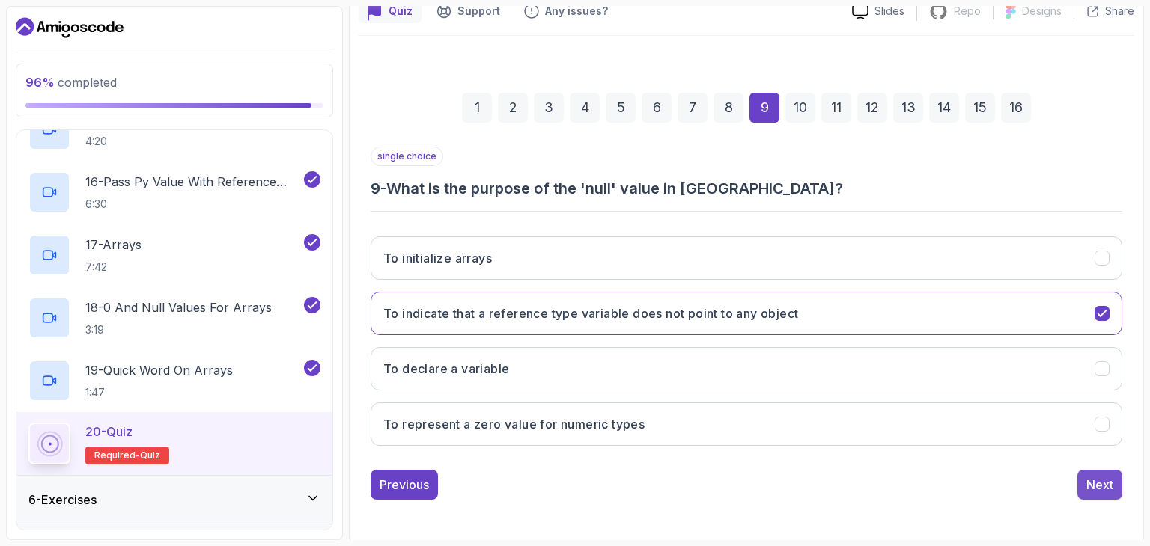
click at [1087, 489] on div "Next" at bounding box center [1099, 485] width 27 height 18
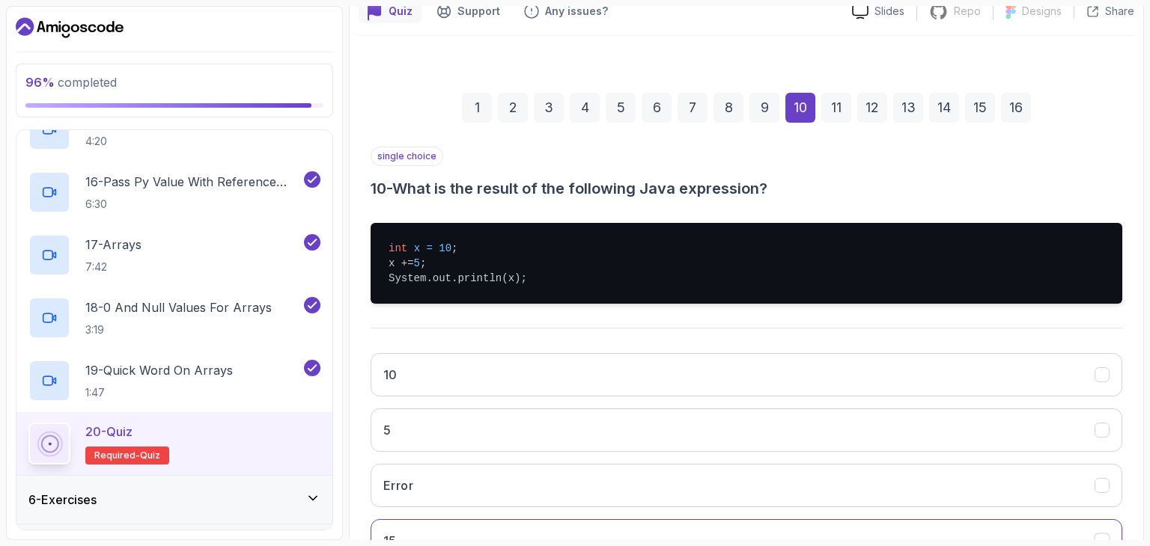
click at [427, 528] on button "15" at bounding box center [747, 541] width 752 height 43
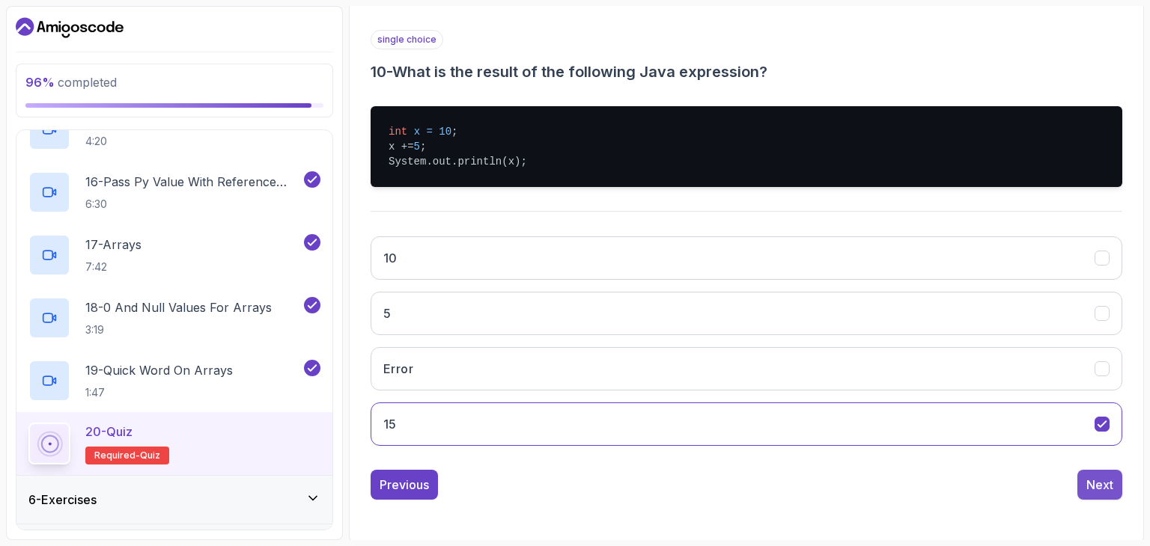
click at [1090, 477] on div "Next" at bounding box center [1099, 485] width 27 height 18
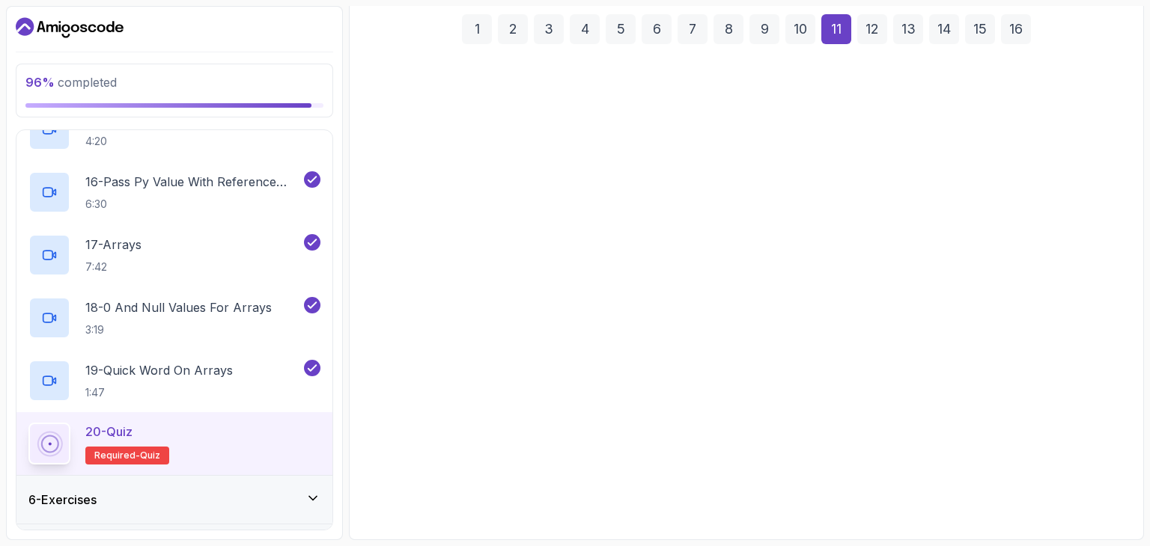
scroll to position [199, 0]
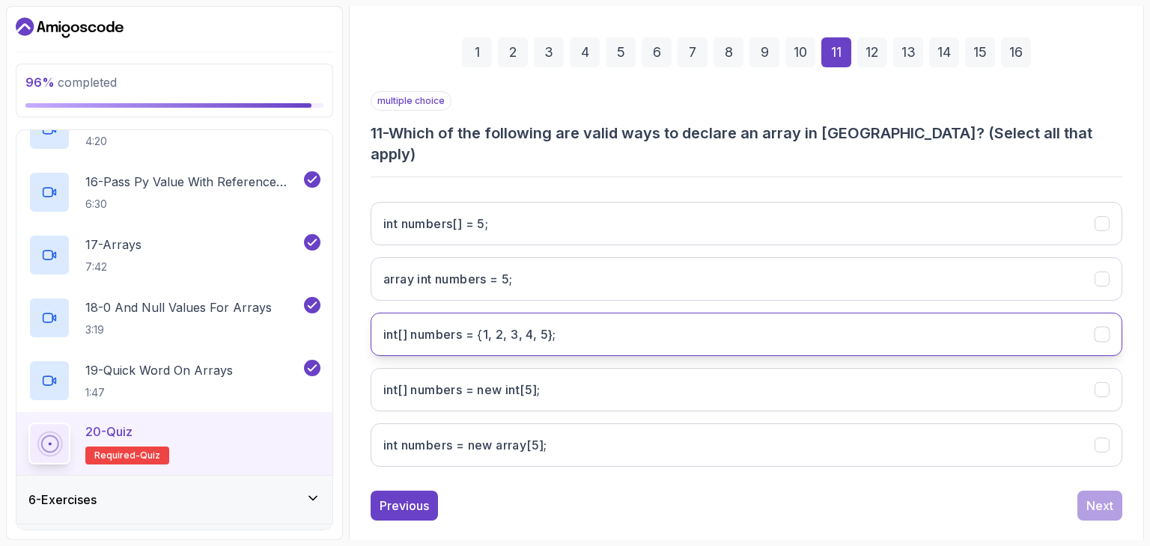
click at [511, 326] on h3 "int[] numbers = {1, 2, 3, 4, 5};" at bounding box center [469, 335] width 173 height 18
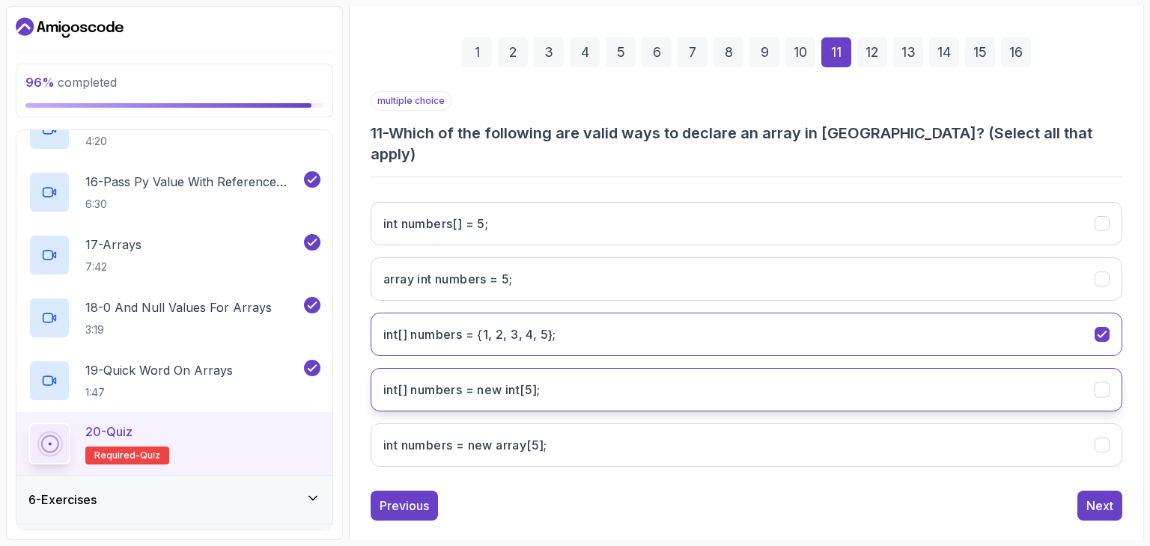
click at [508, 381] on h3 "int[] numbers = new int[5];" at bounding box center [461, 390] width 157 height 18
click at [1094, 497] on div "Next" at bounding box center [1099, 506] width 27 height 18
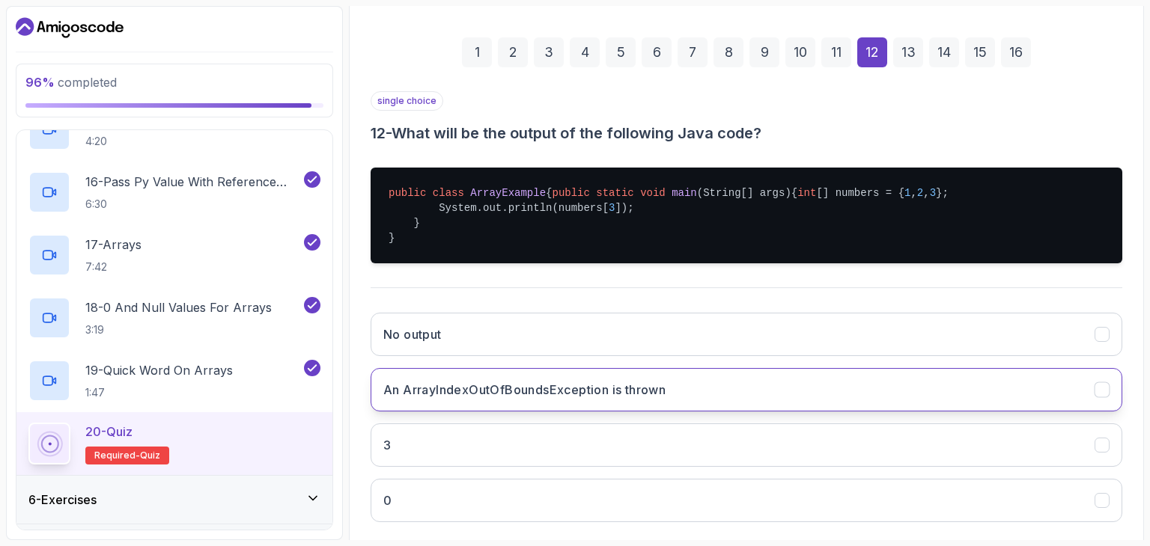
click at [575, 399] on h3 "An ArrayIndexOutOfBoundsException is thrown" at bounding box center [524, 390] width 282 height 18
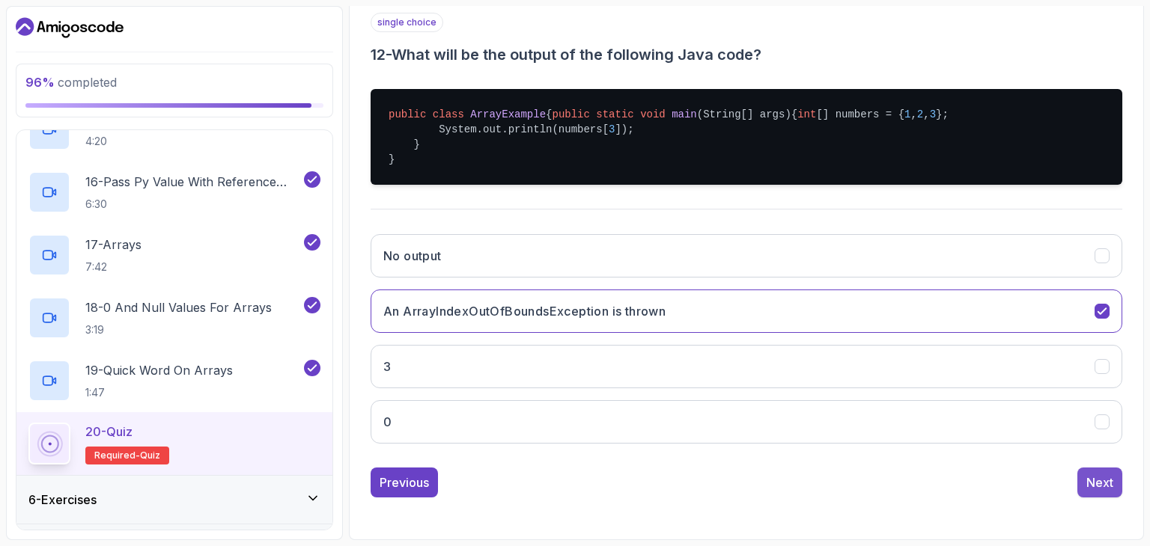
click at [1090, 483] on div "Next" at bounding box center [1099, 483] width 27 height 18
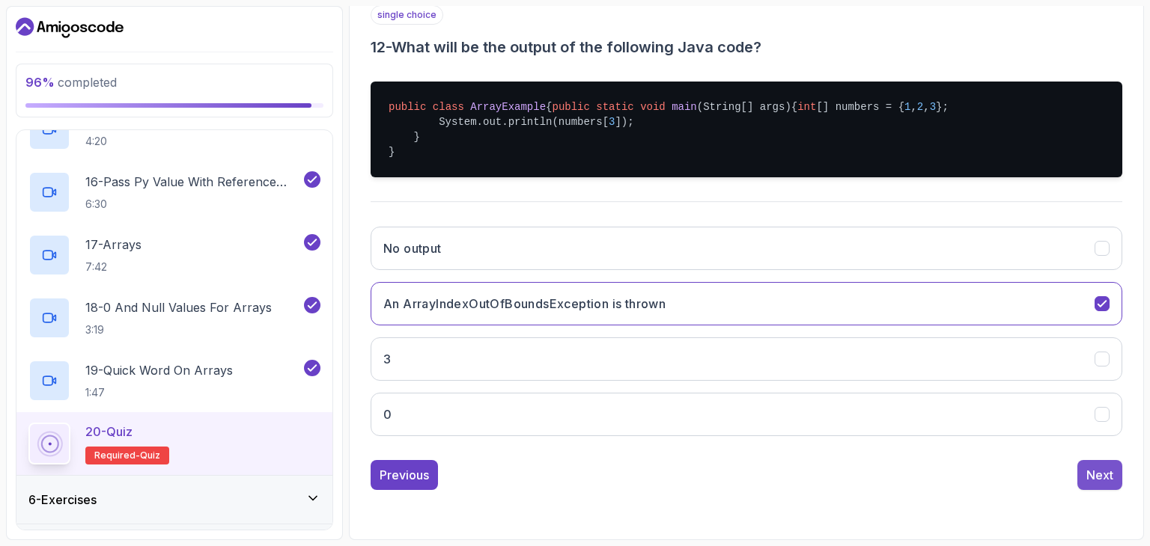
scroll to position [144, 0]
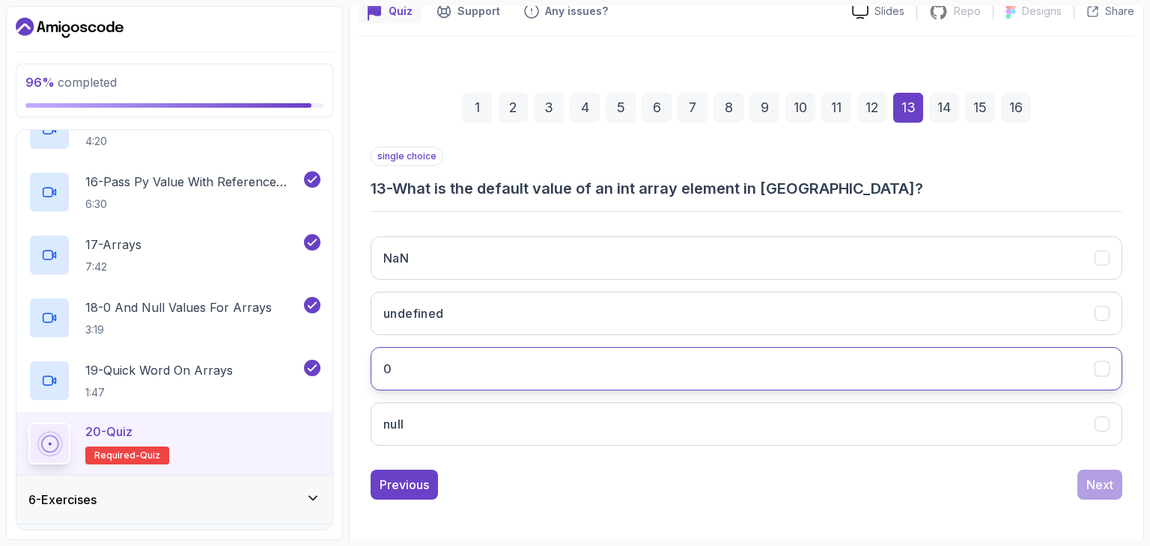
click at [446, 363] on button "0" at bounding box center [747, 368] width 752 height 43
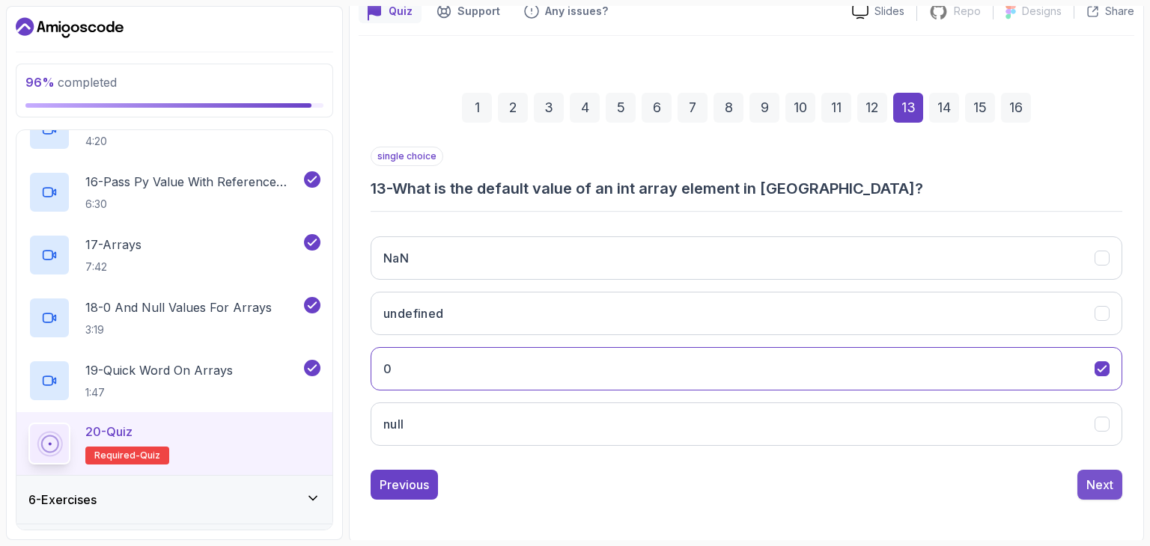
click at [1102, 478] on div "Next" at bounding box center [1099, 485] width 27 height 18
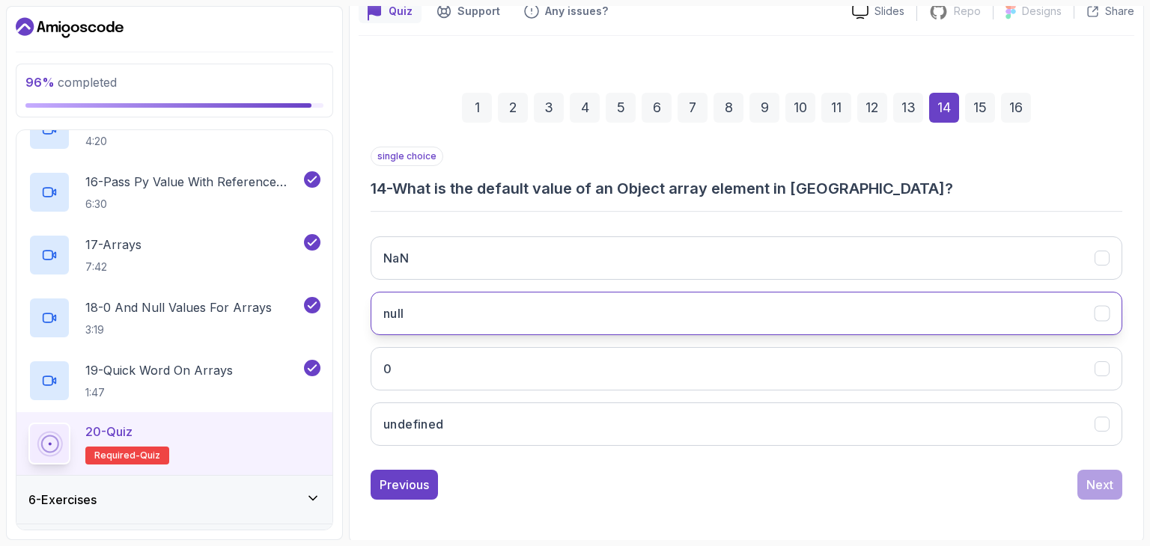
click at [523, 319] on button "null" at bounding box center [747, 313] width 752 height 43
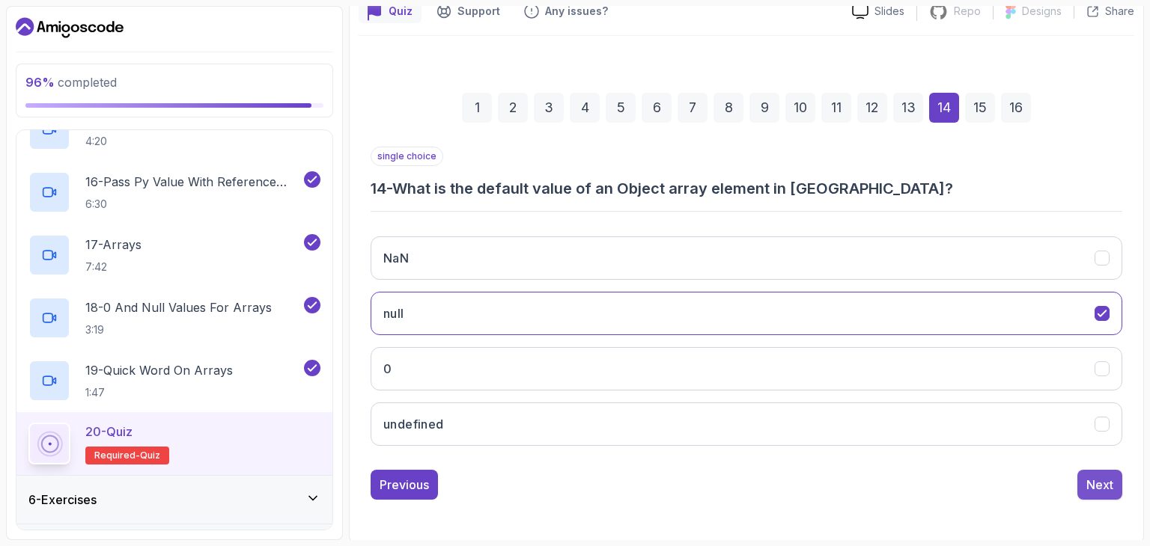
click at [1104, 470] on button "Next" at bounding box center [1099, 485] width 45 height 30
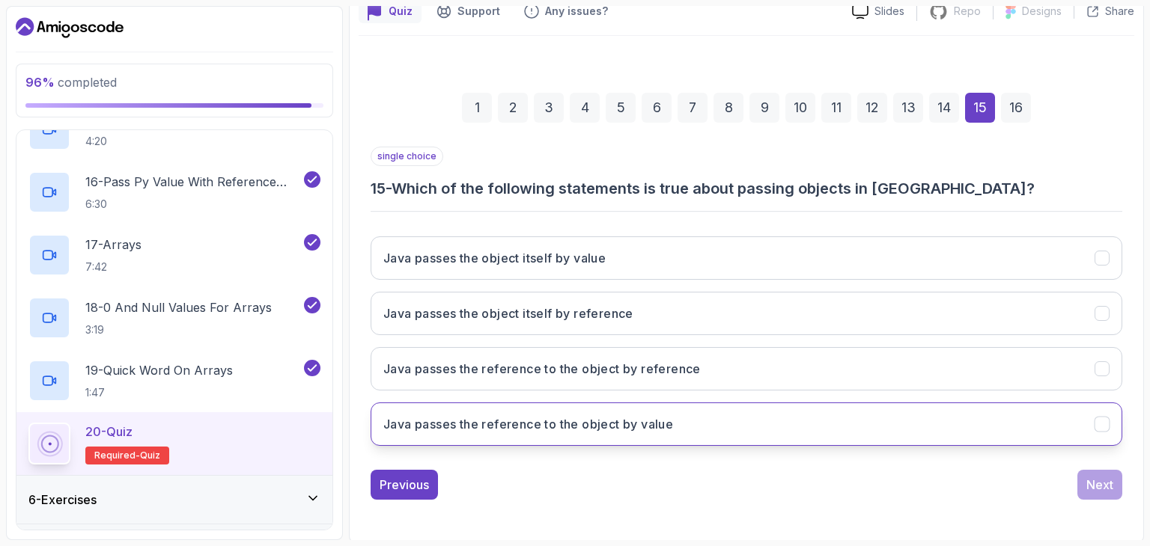
click at [662, 406] on button "Java passes the reference to the object by value" at bounding box center [747, 424] width 752 height 43
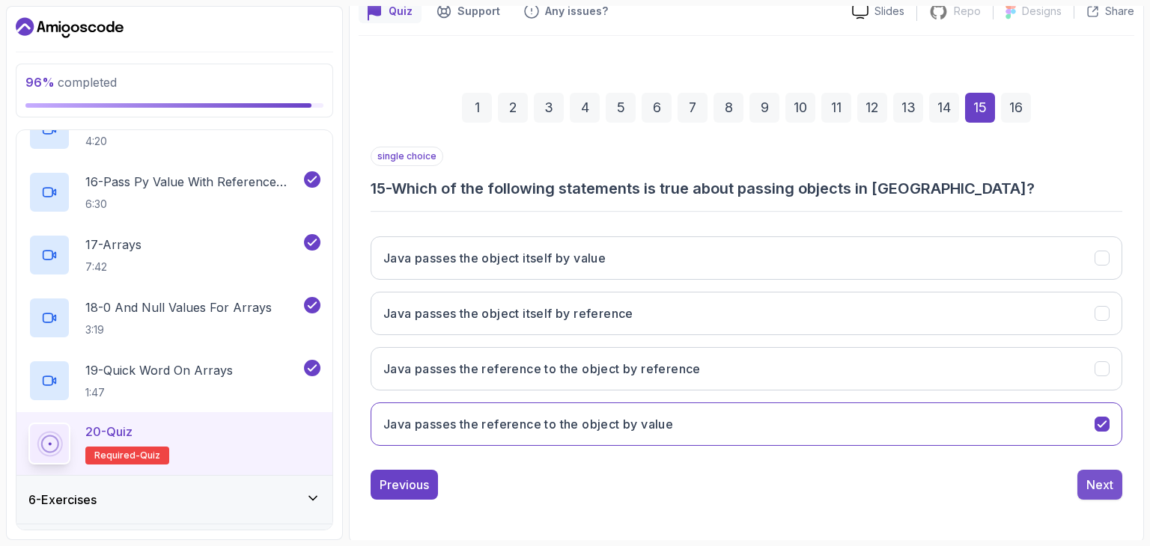
click at [1103, 481] on div "Next" at bounding box center [1099, 485] width 27 height 18
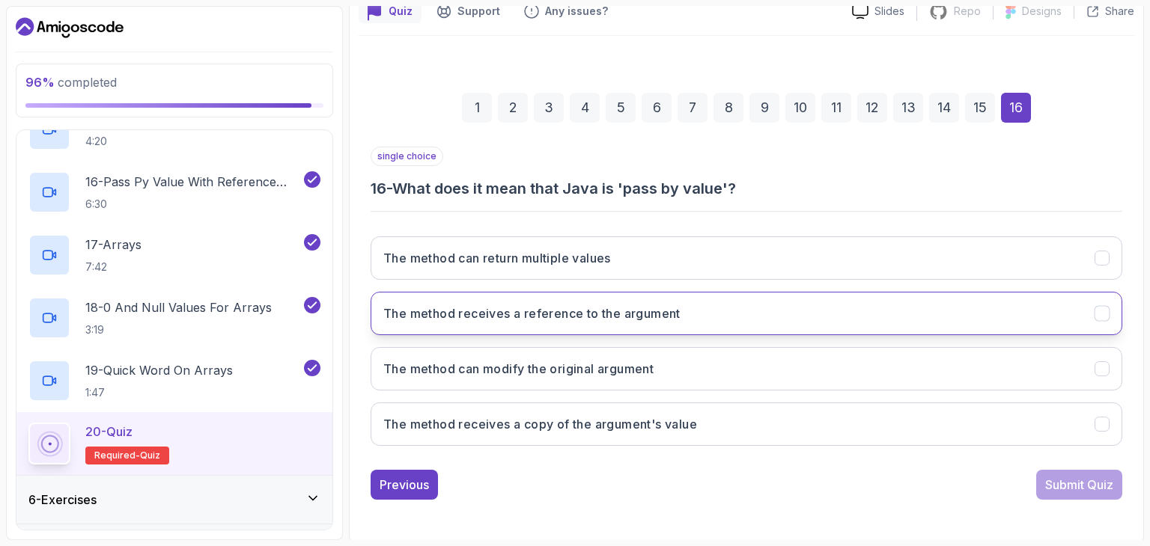
click at [591, 296] on button "The method receives a reference to the argument" at bounding box center [747, 313] width 752 height 43
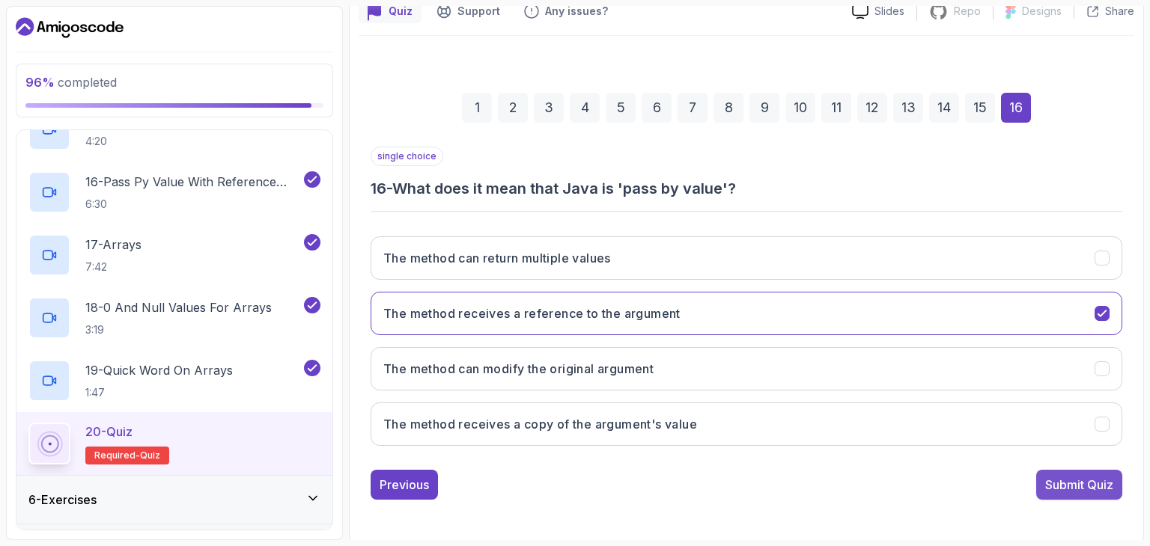
click at [1069, 478] on div "Submit Quiz" at bounding box center [1079, 485] width 68 height 18
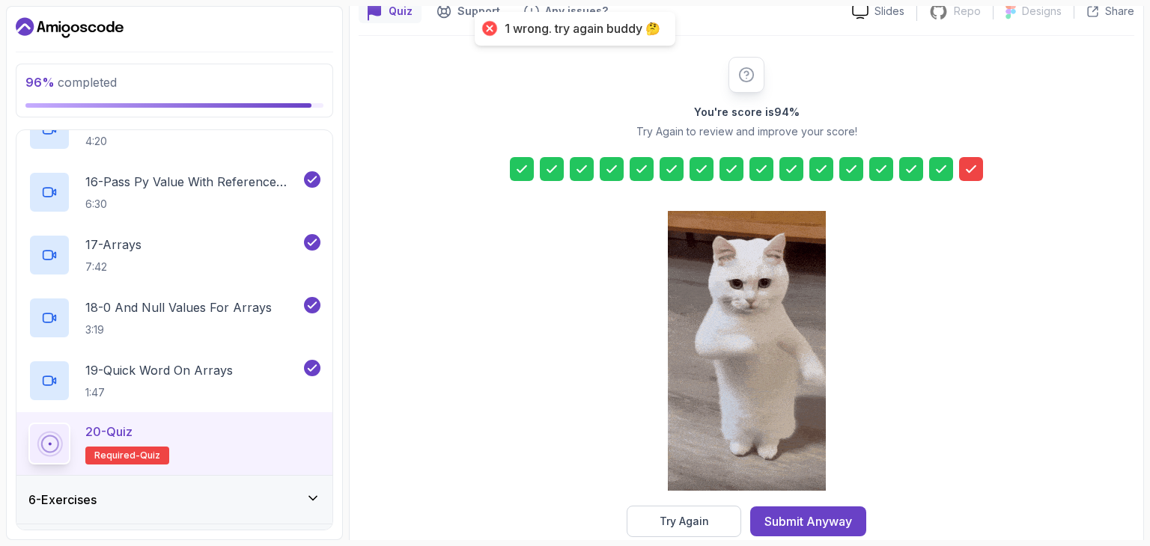
scroll to position [171, 0]
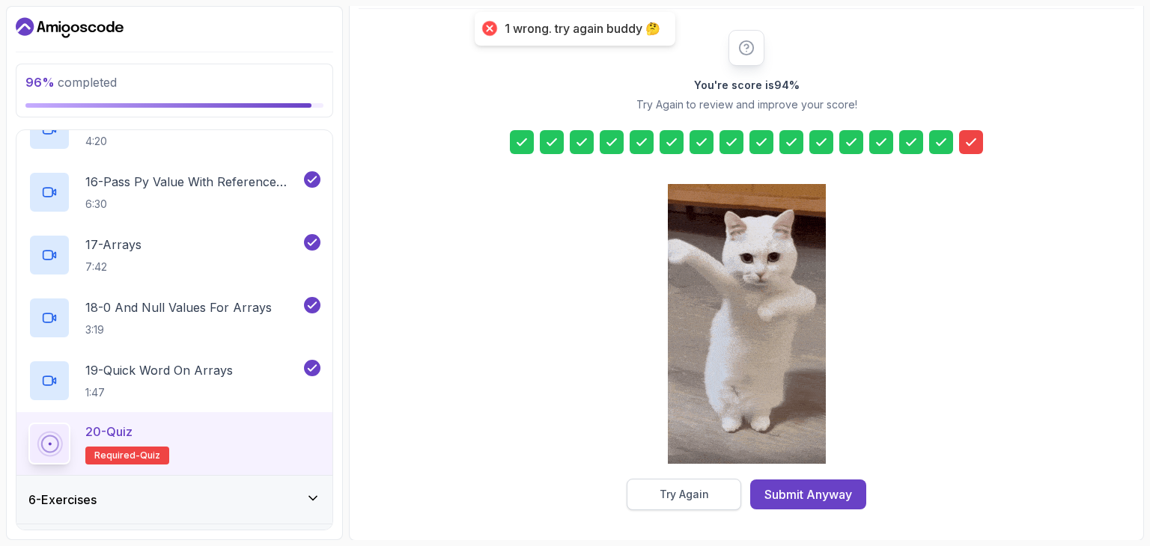
click at [719, 490] on button "Try Again" at bounding box center [684, 494] width 115 height 31
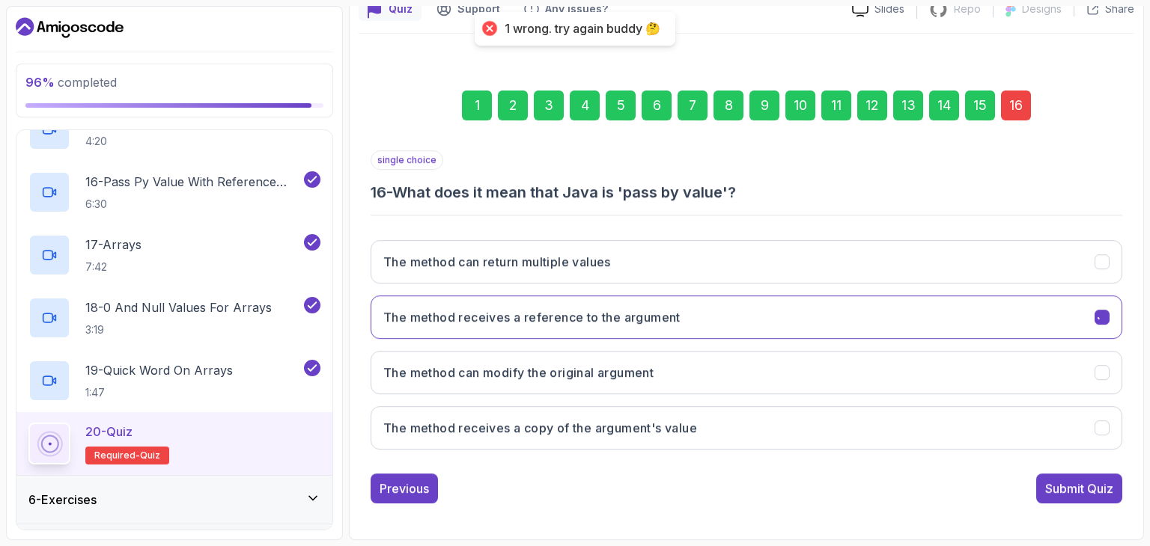
scroll to position [144, 0]
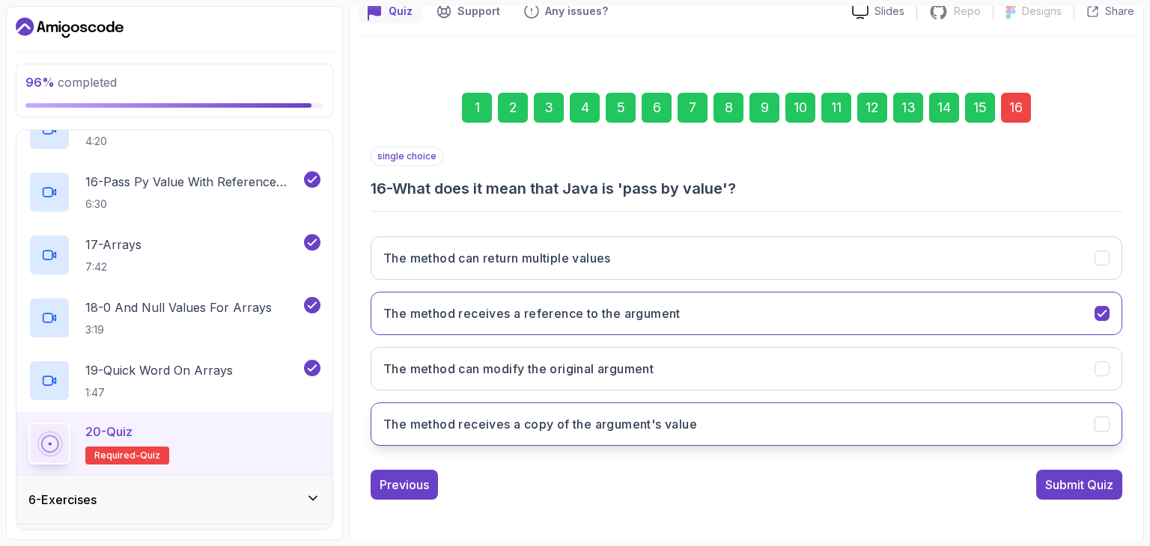
click at [689, 430] on h3 "The method receives a copy of the argument's value" at bounding box center [540, 424] width 314 height 18
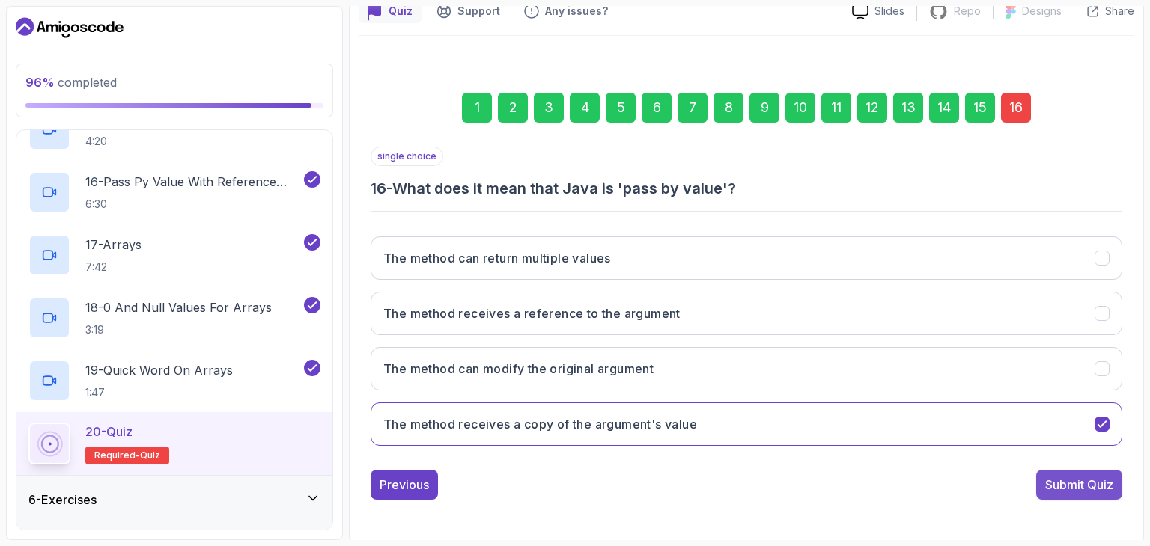
click at [1070, 479] on div "Submit Quiz" at bounding box center [1079, 485] width 68 height 18
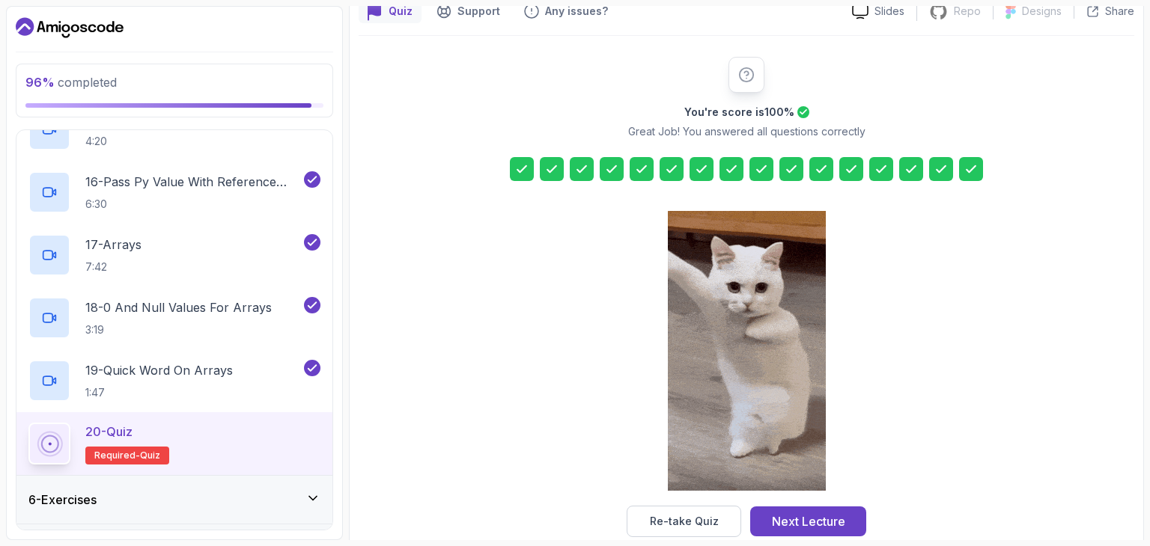
scroll to position [171, 0]
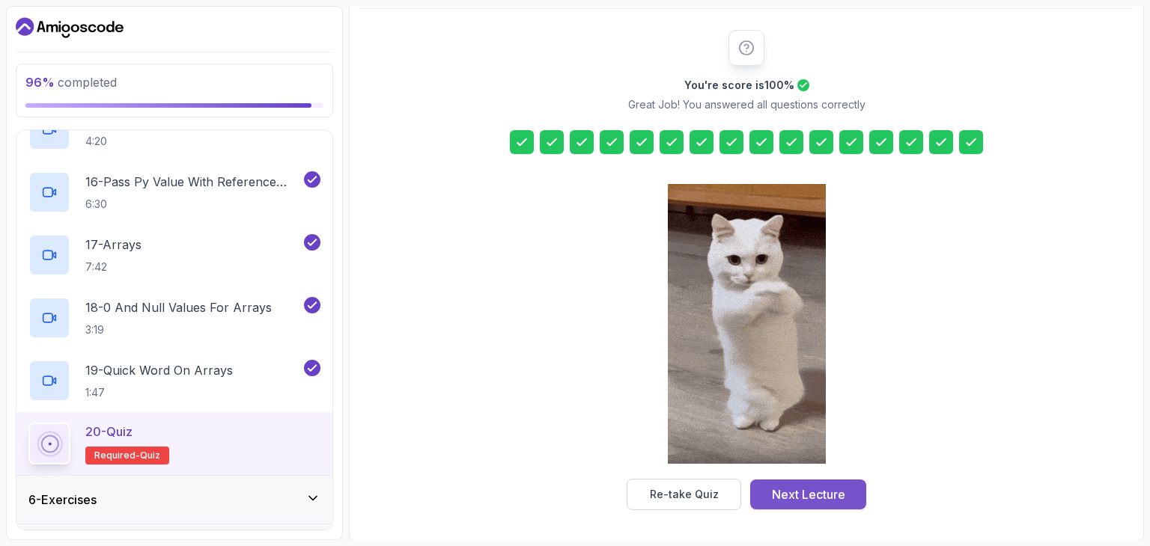
click at [805, 493] on div "Next Lecture" at bounding box center [808, 495] width 73 height 18
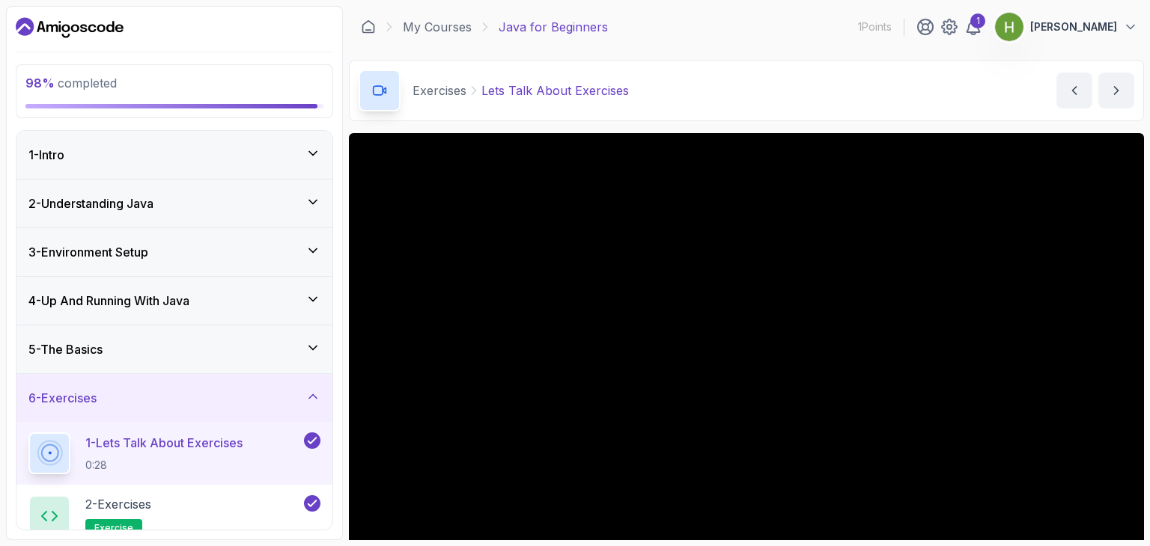
scroll to position [65, 0]
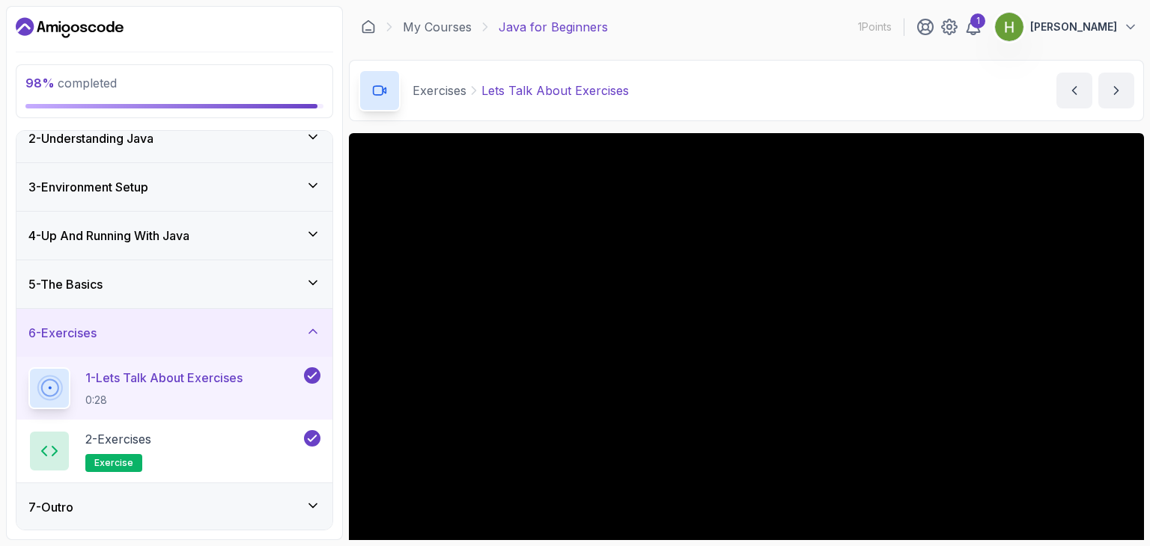
click at [140, 287] on div "5 - The Basics" at bounding box center [174, 284] width 292 height 18
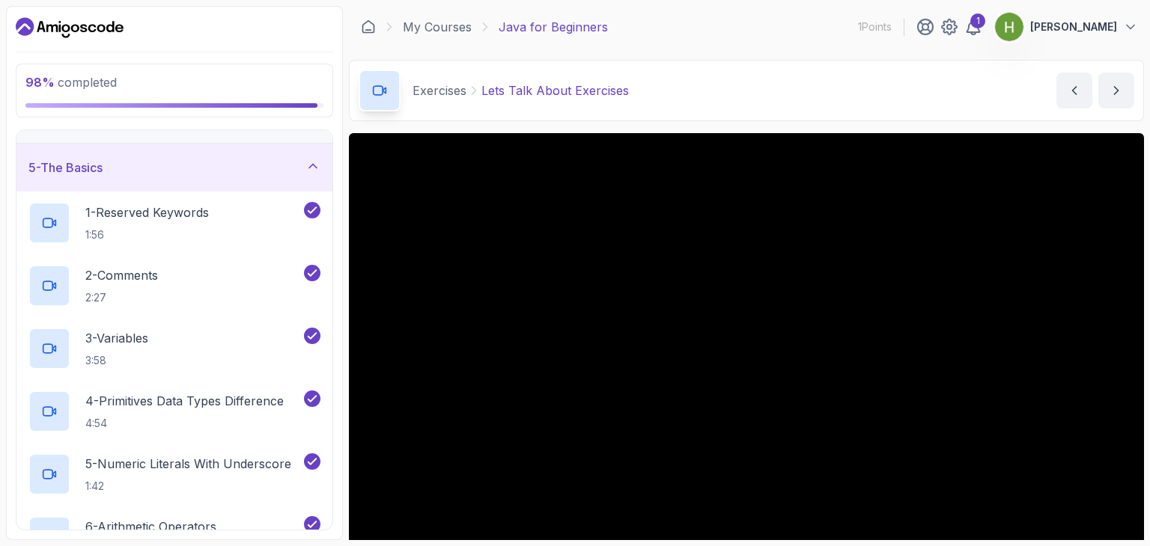
scroll to position [0, 0]
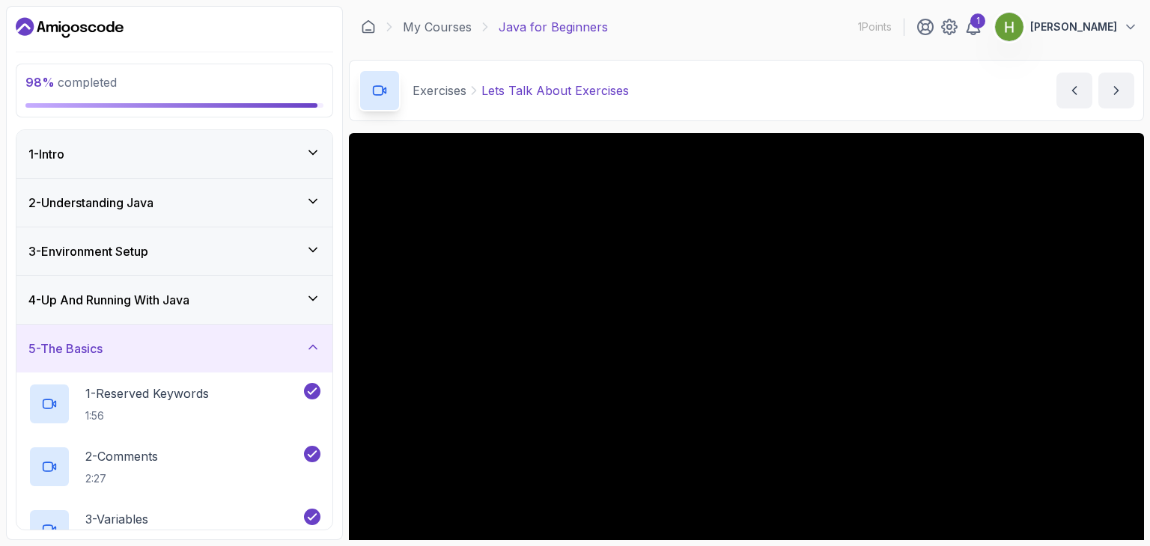
click at [140, 287] on div "4 - Up And Running With Java" at bounding box center [174, 300] width 316 height 48
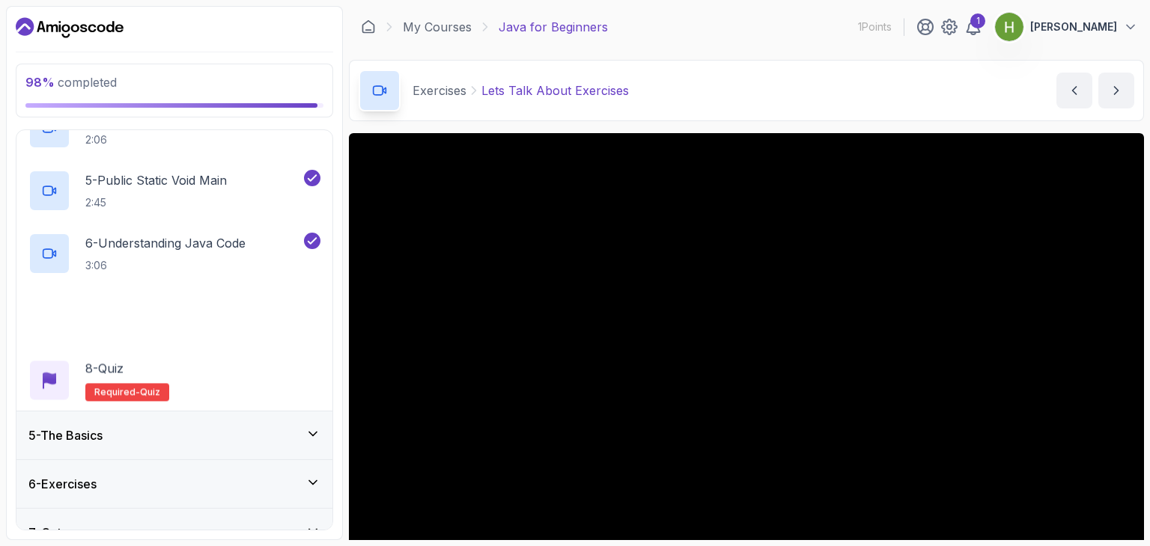
scroll to position [442, 0]
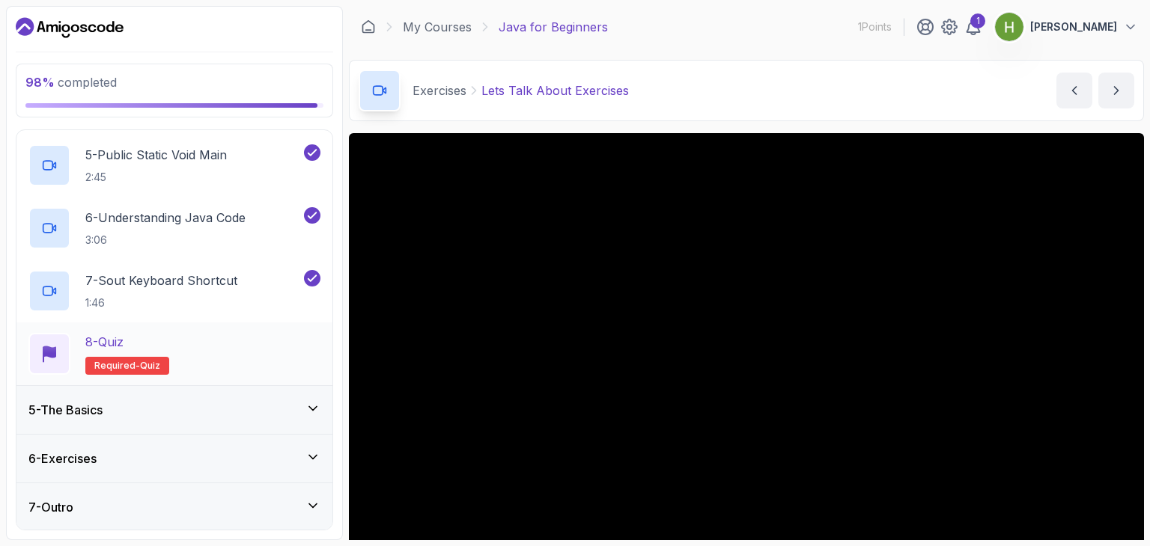
click at [173, 358] on div "8 - Quiz Required- quiz" at bounding box center [174, 354] width 292 height 42
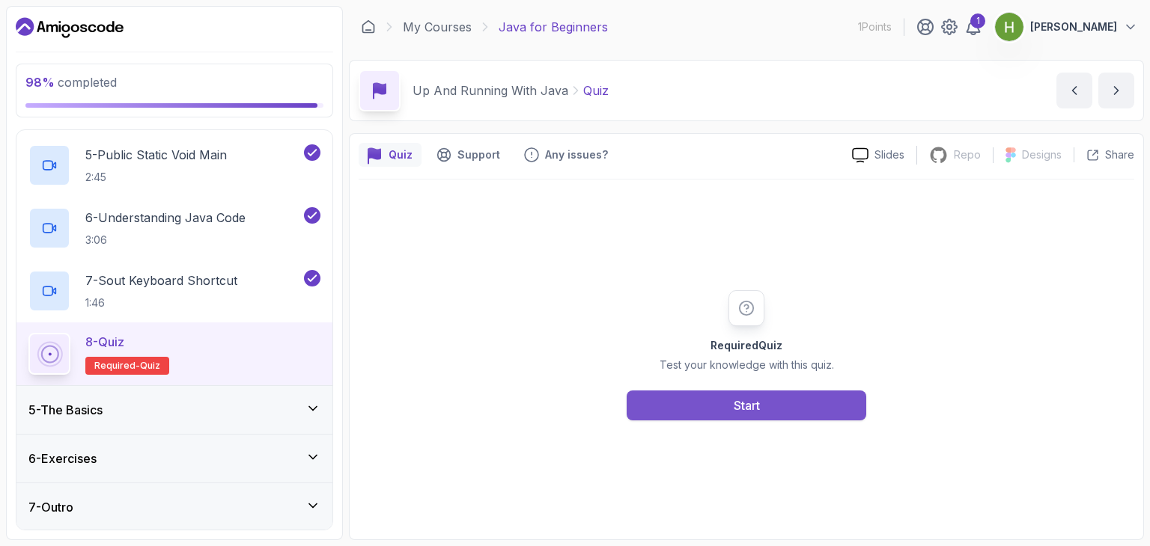
click at [701, 393] on button "Start" at bounding box center [747, 406] width 240 height 30
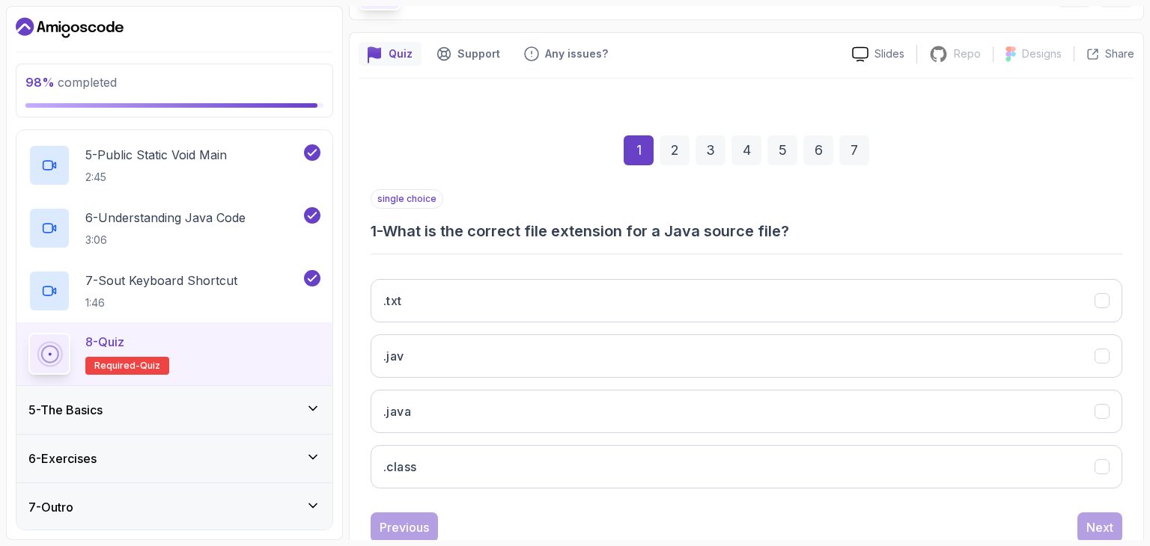
scroll to position [126, 0]
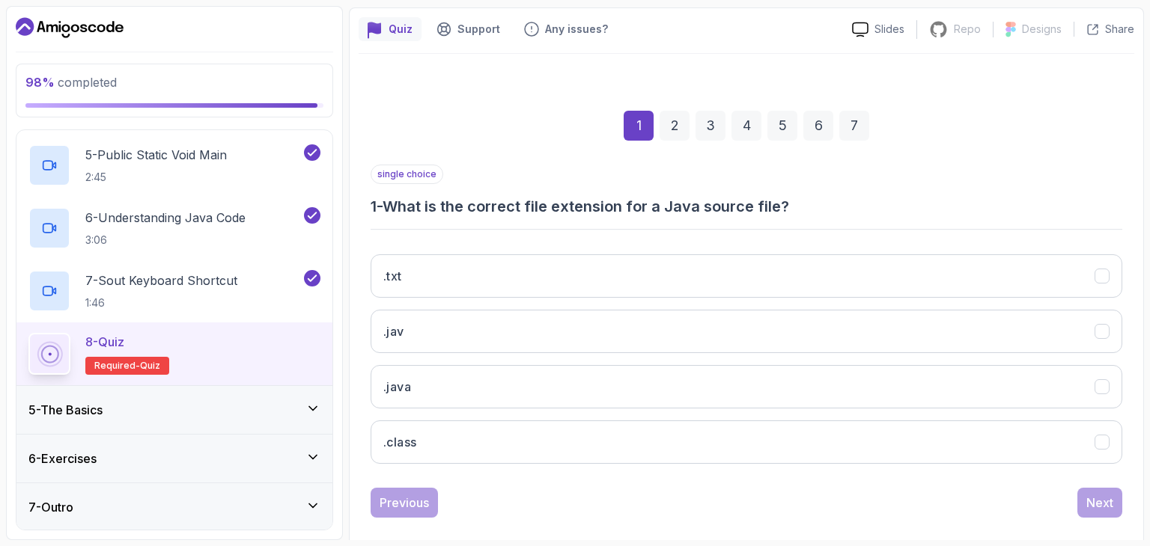
click at [701, 393] on button ".java" at bounding box center [747, 386] width 752 height 43
click at [1109, 494] on div "Next" at bounding box center [1099, 503] width 27 height 18
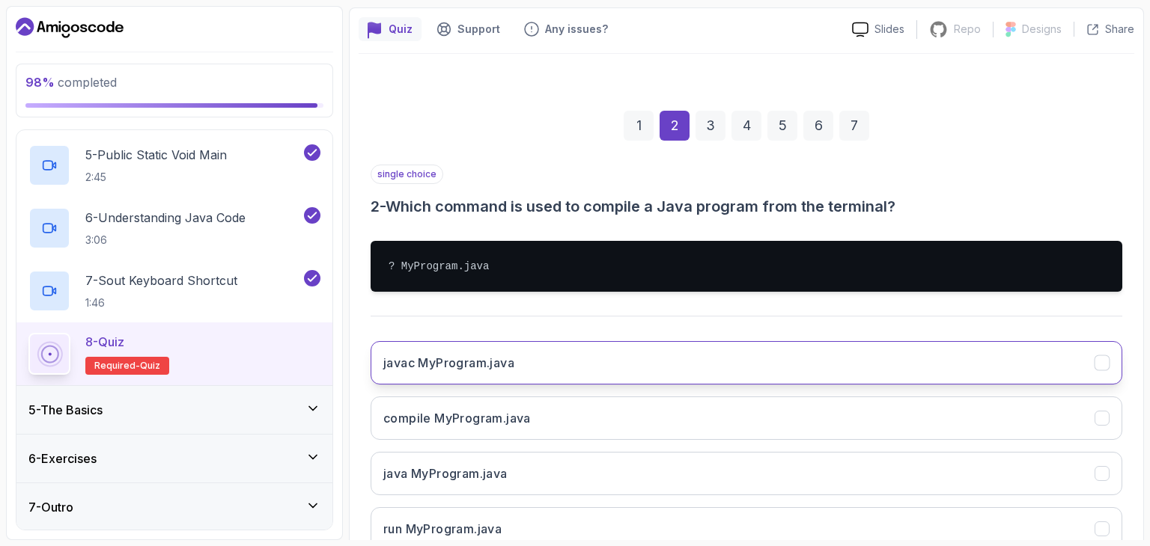
click at [522, 377] on button "javac MyProgram.java" at bounding box center [747, 362] width 752 height 43
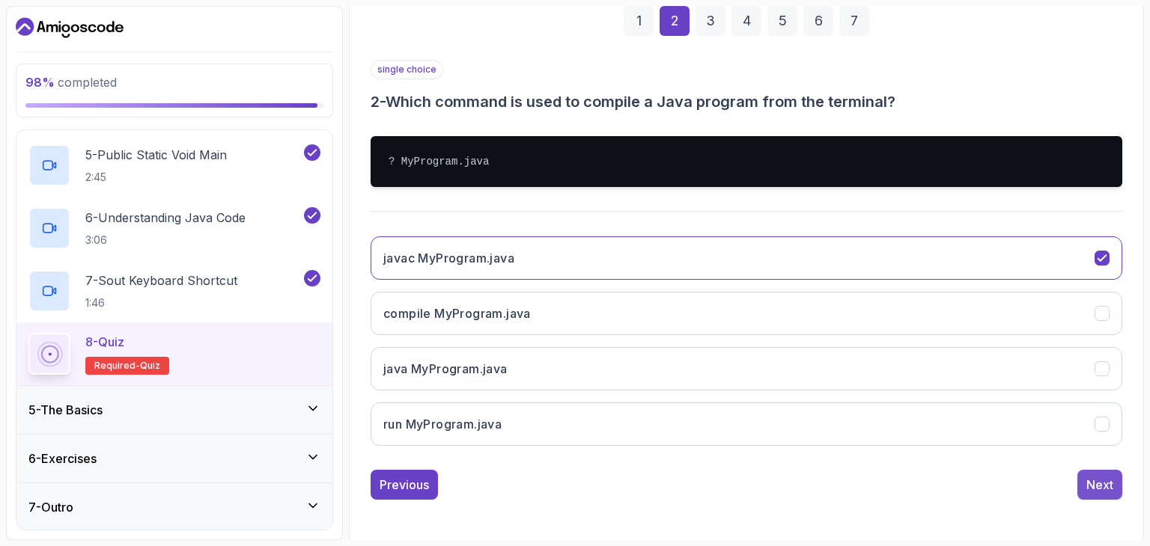
click at [1105, 476] on div "Next" at bounding box center [1099, 485] width 27 height 18
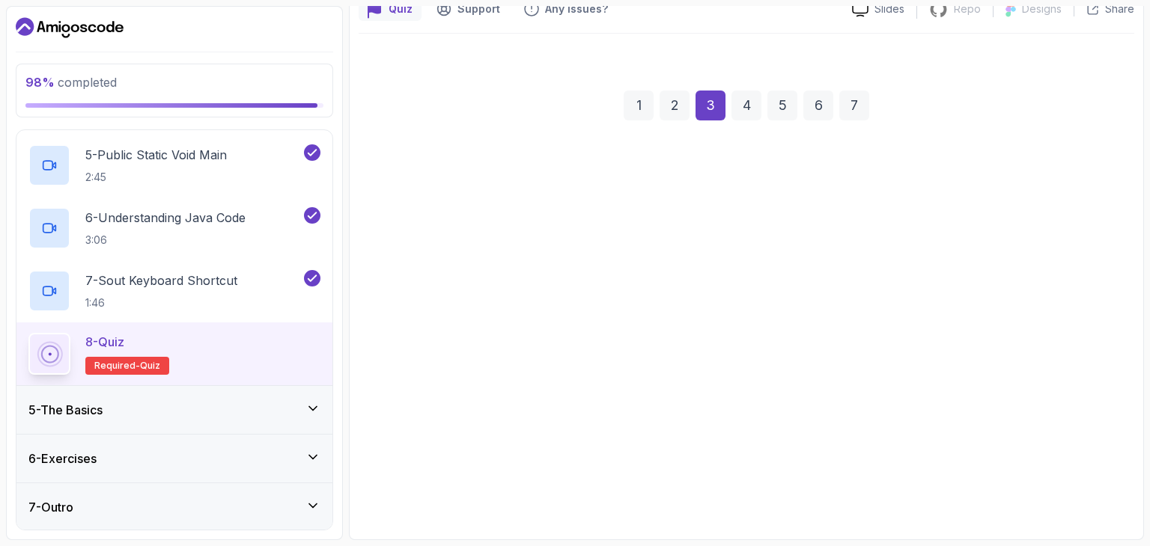
scroll to position [144, 0]
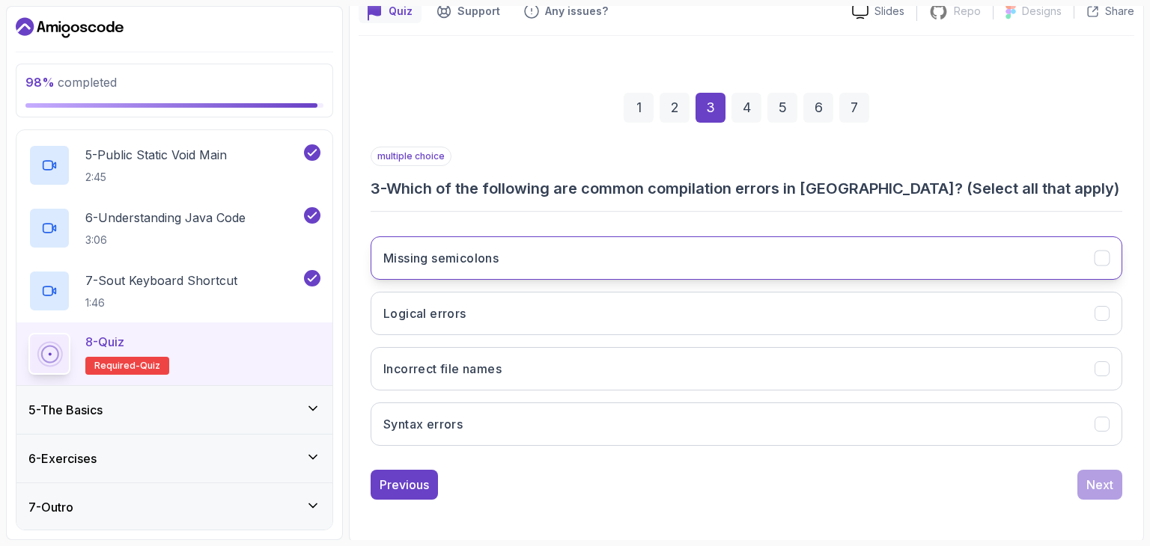
click at [668, 237] on button "Missing semicolons" at bounding box center [747, 258] width 752 height 43
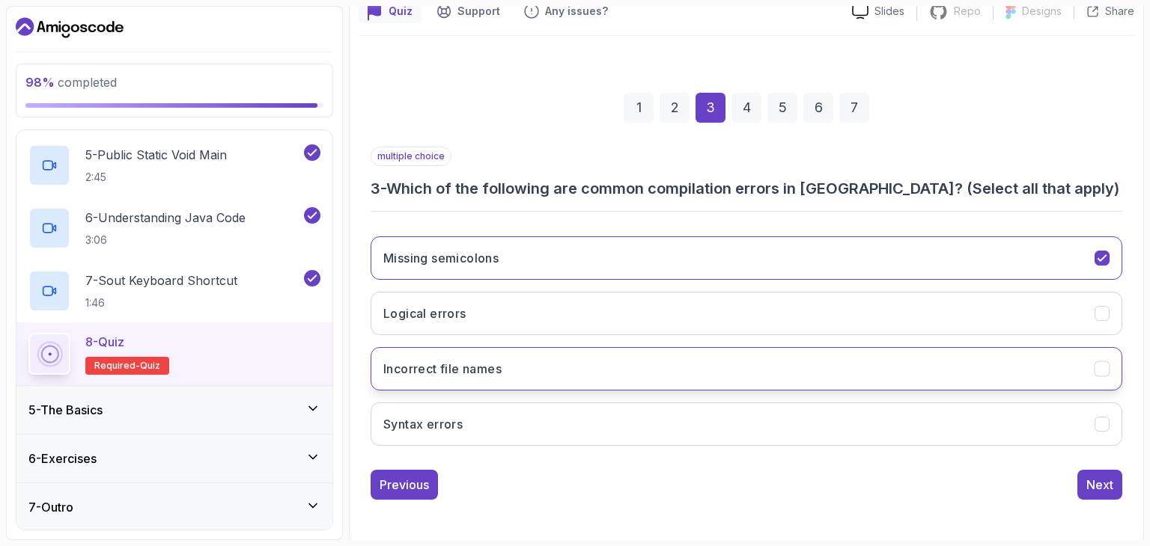
click at [578, 358] on button "Incorrect file names" at bounding box center [747, 368] width 752 height 43
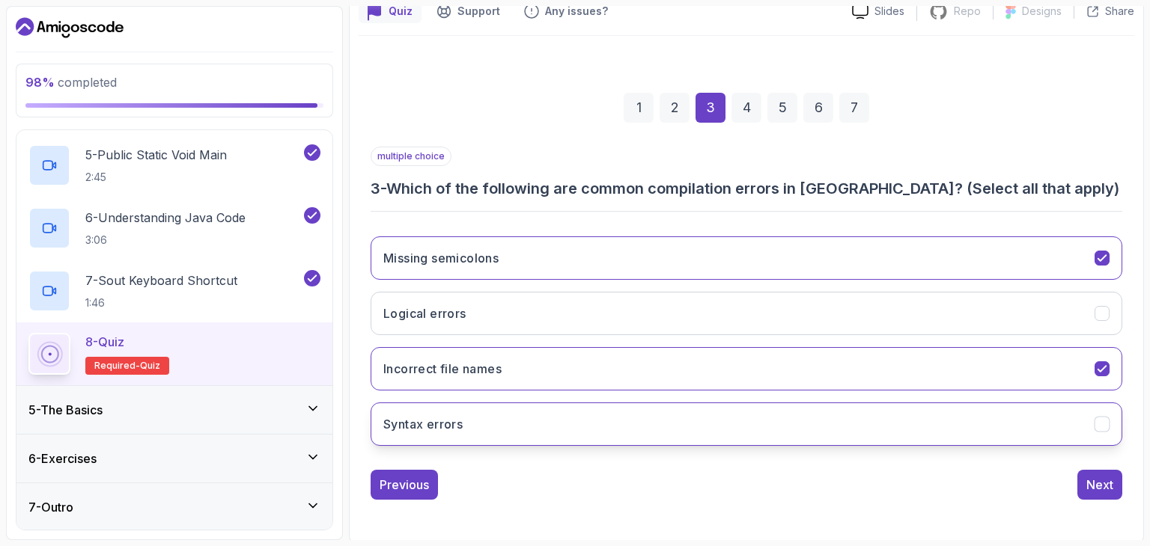
click at [549, 412] on button "Syntax errors" at bounding box center [747, 424] width 752 height 43
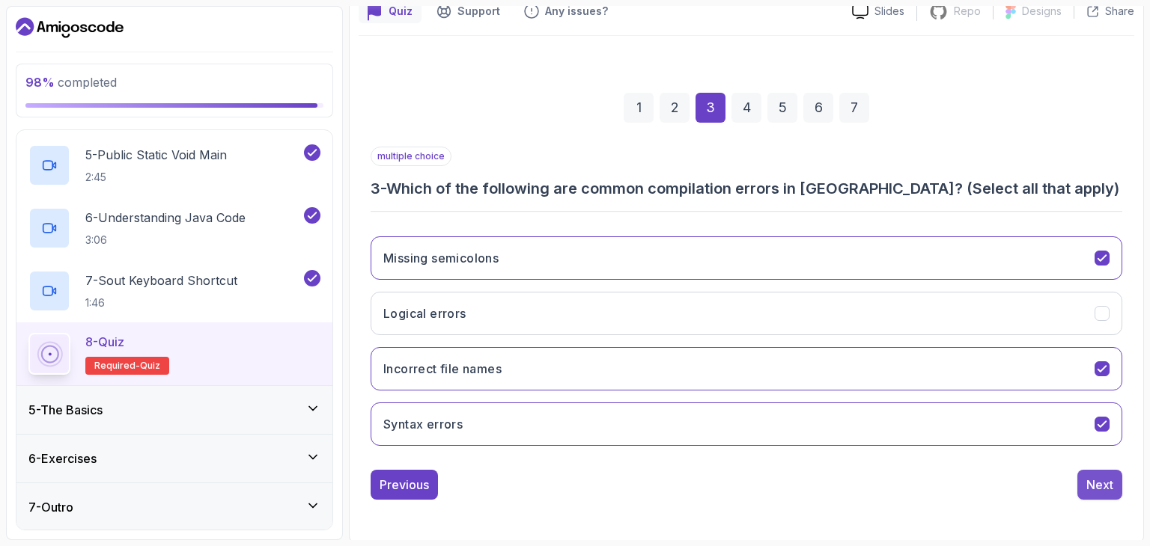
click at [1099, 491] on div "Next" at bounding box center [1099, 485] width 27 height 18
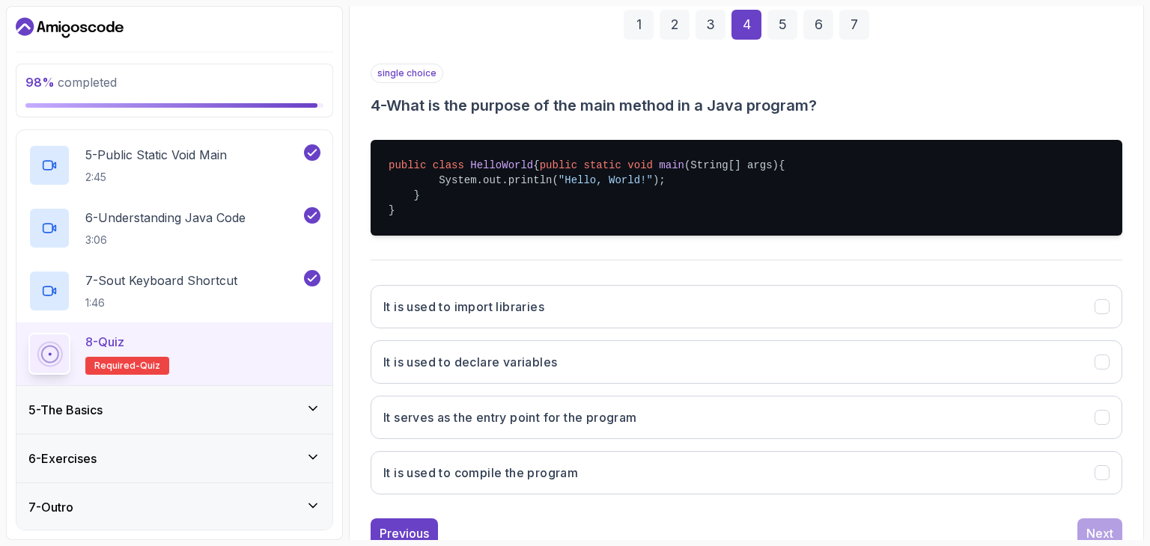
scroll to position [231, 0]
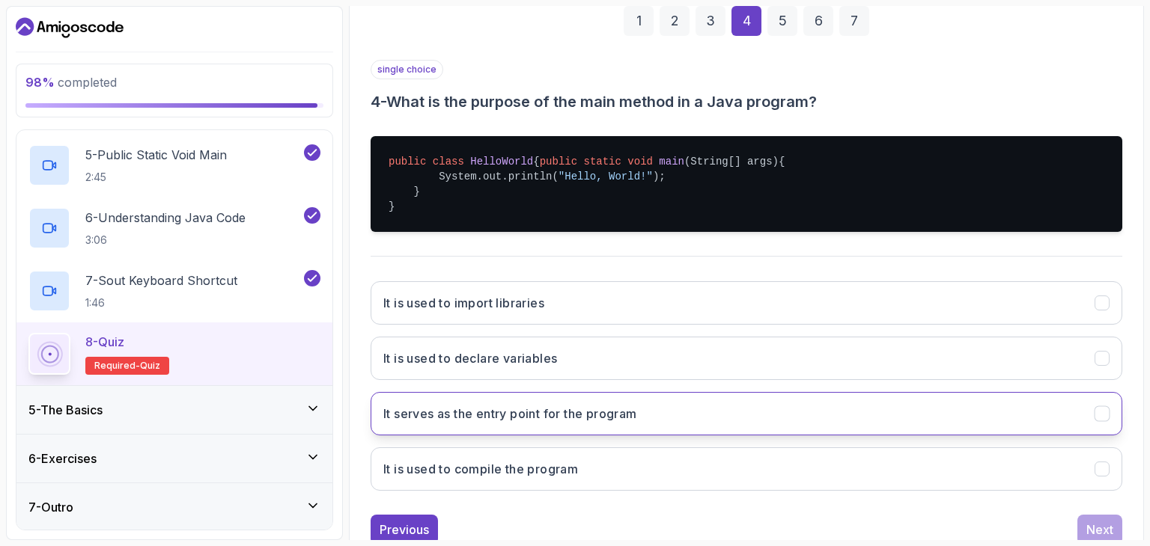
click at [676, 414] on button "It serves as the entry point for the program" at bounding box center [747, 413] width 752 height 43
click at [1100, 531] on button "Next" at bounding box center [1099, 530] width 45 height 30
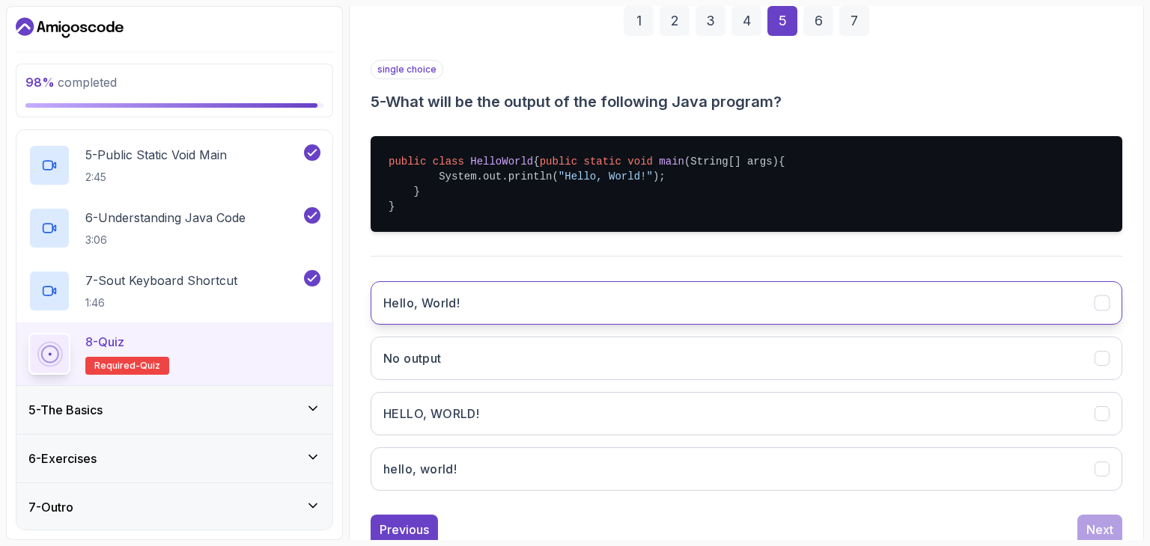
click at [673, 323] on button "Hello, World!" at bounding box center [747, 302] width 752 height 43
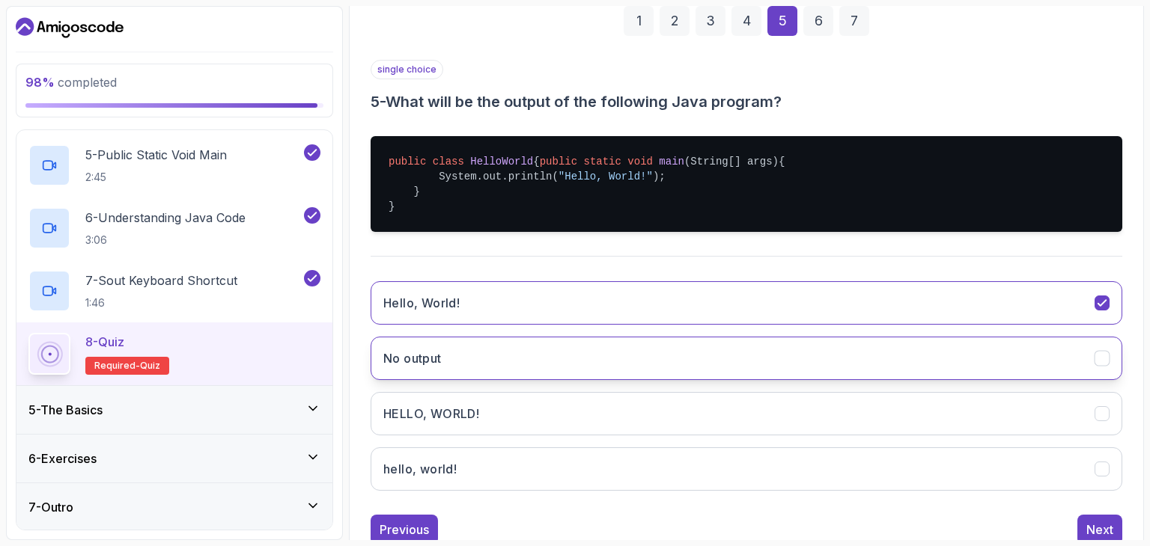
scroll to position [290, 0]
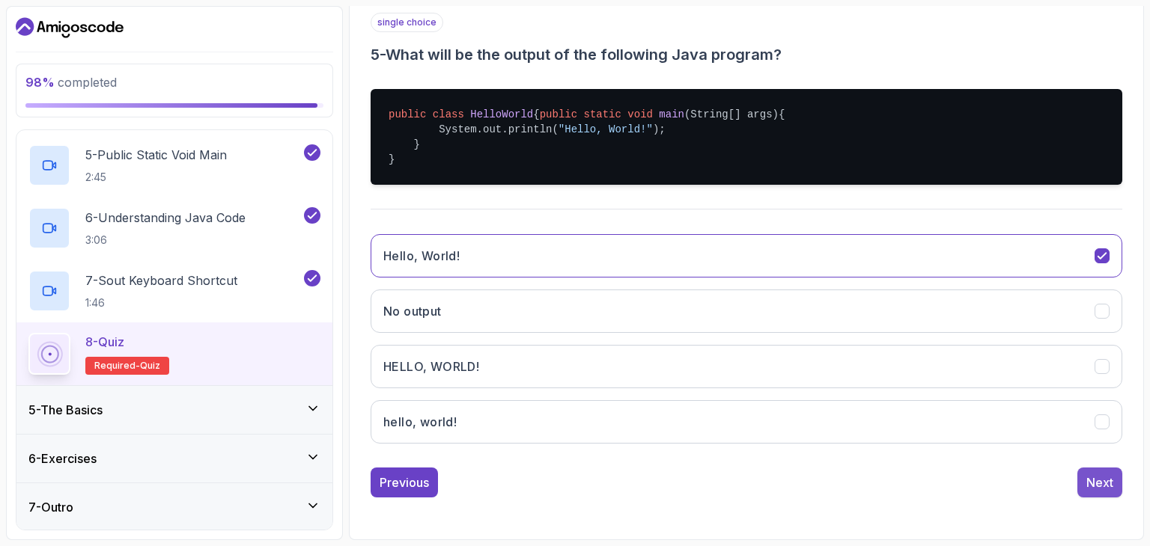
click at [1118, 490] on button "Next" at bounding box center [1099, 483] width 45 height 30
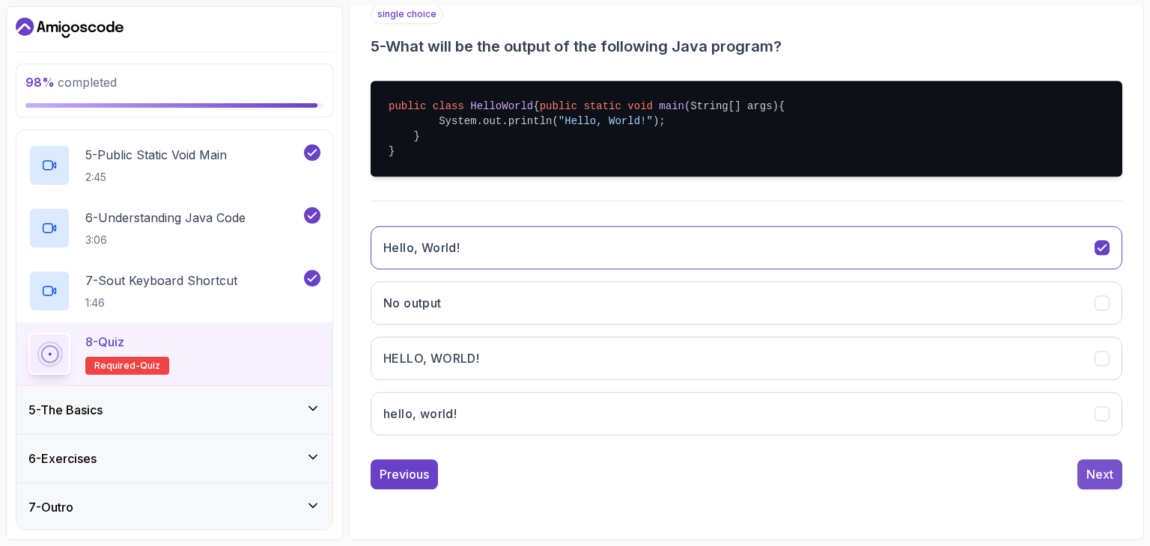
scroll to position [144, 0]
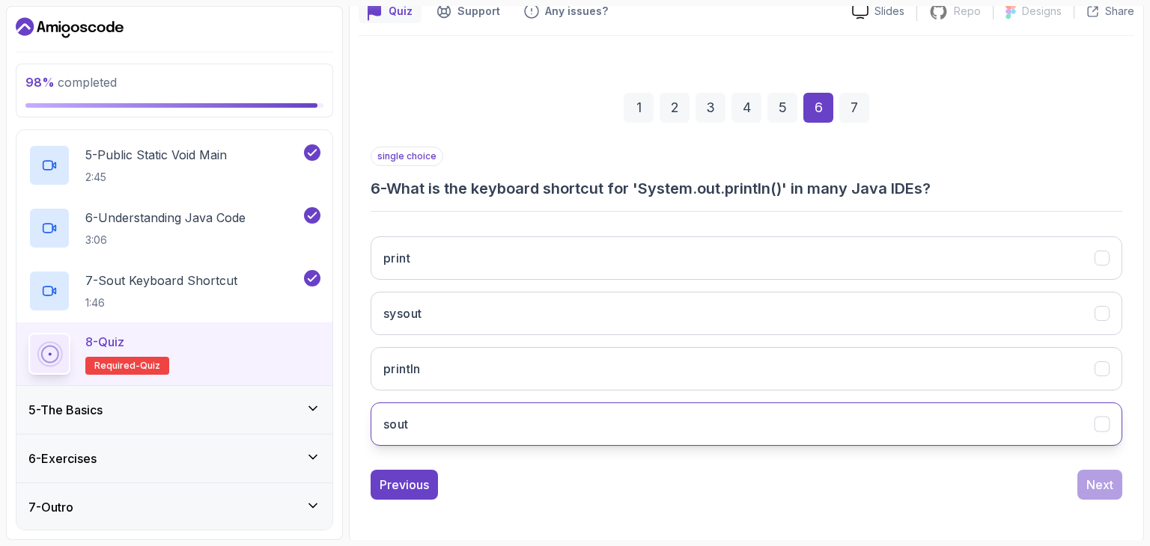
click at [531, 421] on button "sout" at bounding box center [747, 424] width 752 height 43
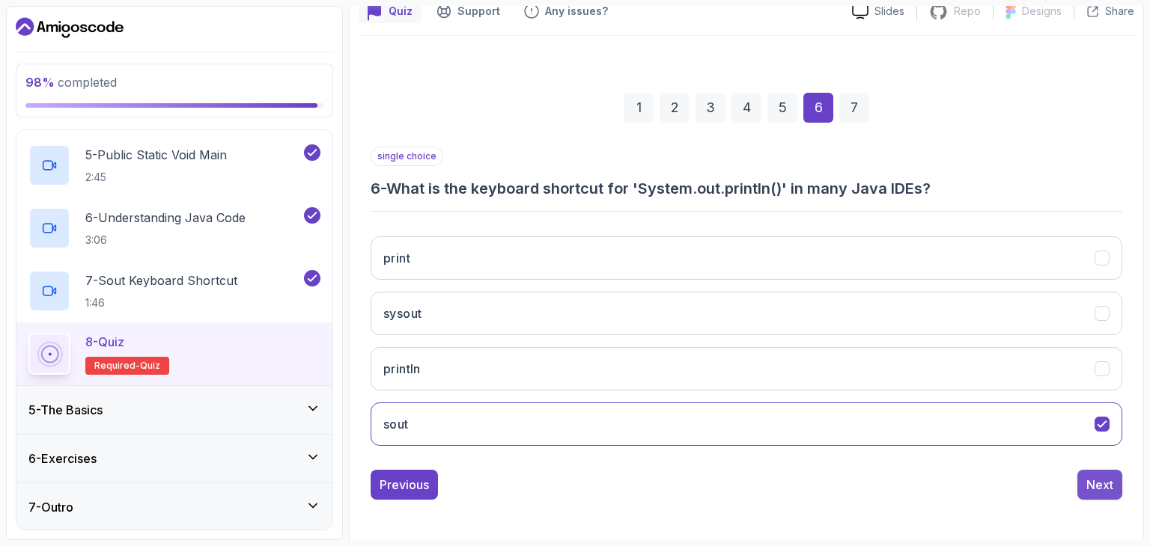
click at [1085, 477] on button "Next" at bounding box center [1099, 485] width 45 height 30
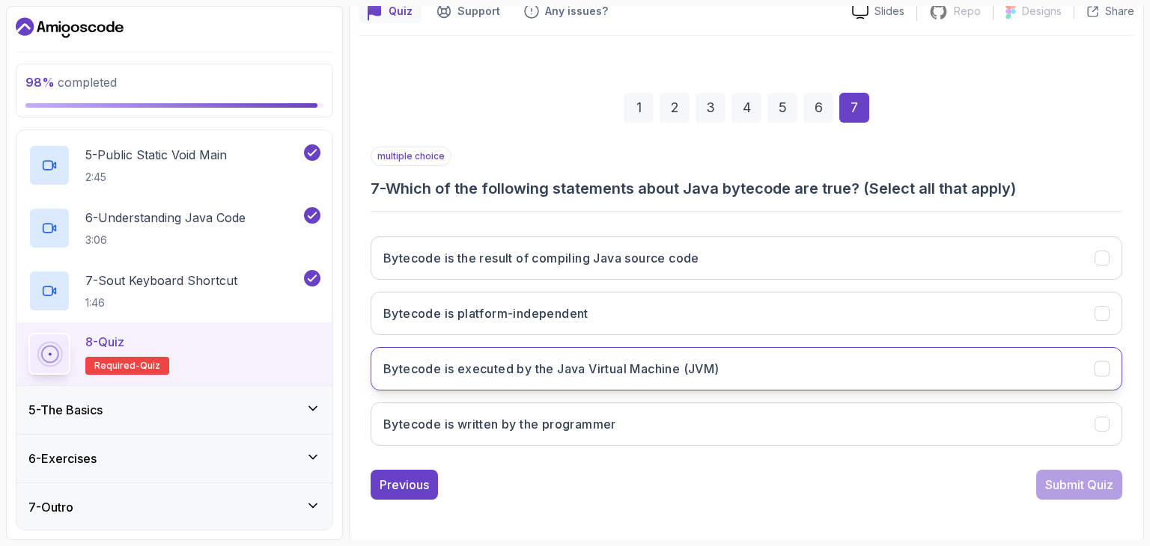
click at [658, 356] on button "Bytecode is executed by the Java Virtual Machine (JVM)" at bounding box center [747, 368] width 752 height 43
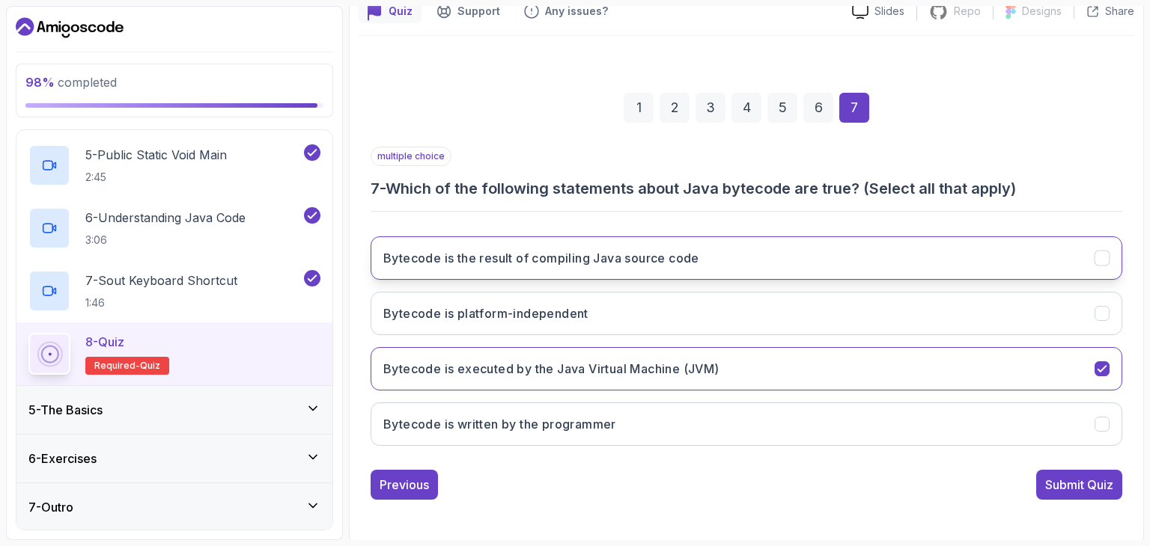
click at [797, 252] on button "Bytecode is the result of compiling Java source code" at bounding box center [747, 258] width 752 height 43
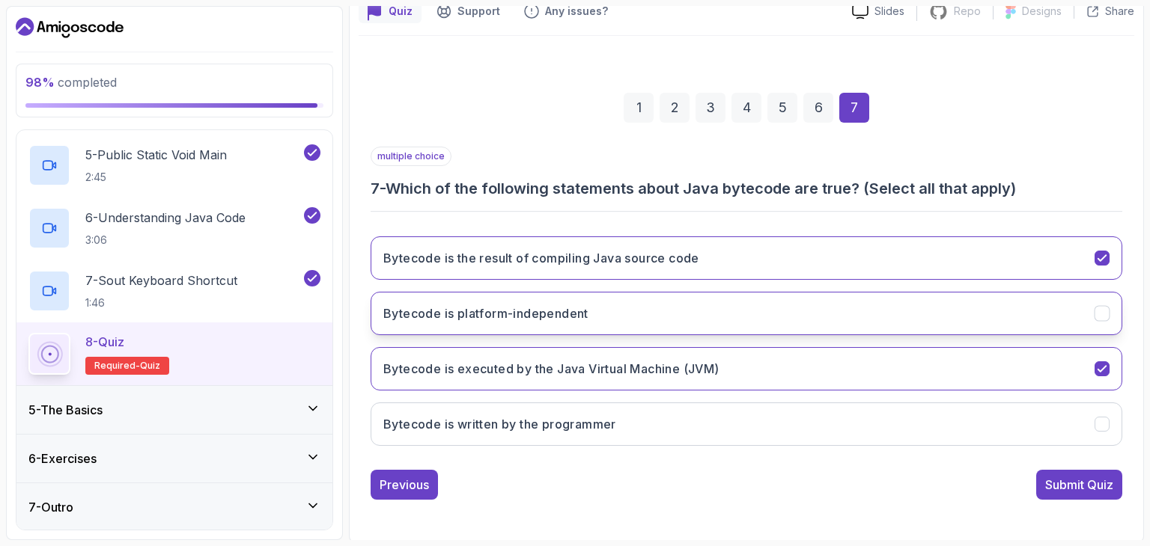
click at [661, 307] on button "Bytecode is platform-independent" at bounding box center [747, 313] width 752 height 43
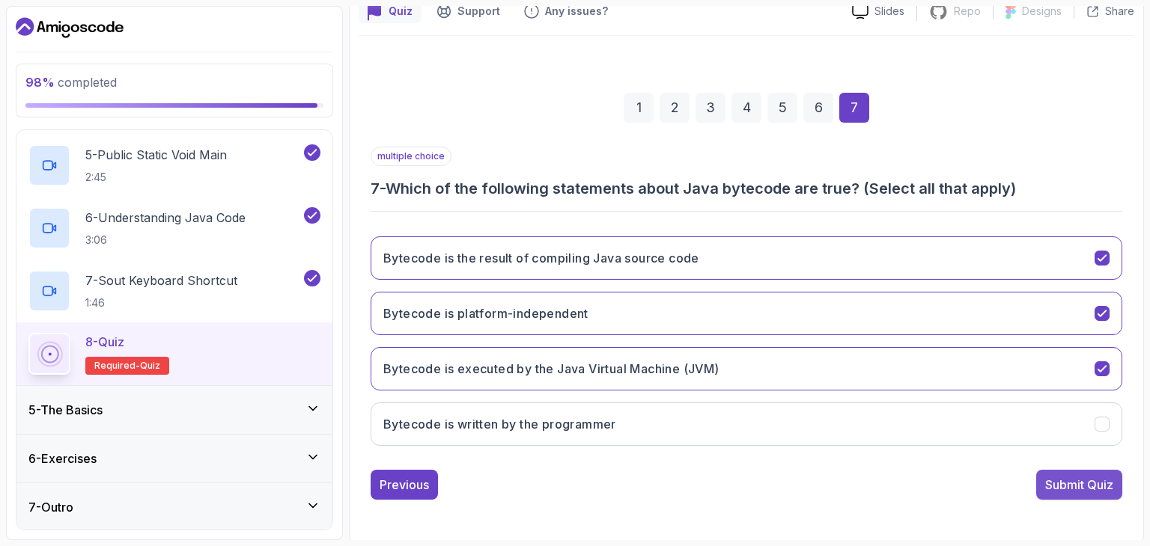
click at [1085, 493] on button "Submit Quiz" at bounding box center [1079, 485] width 86 height 30
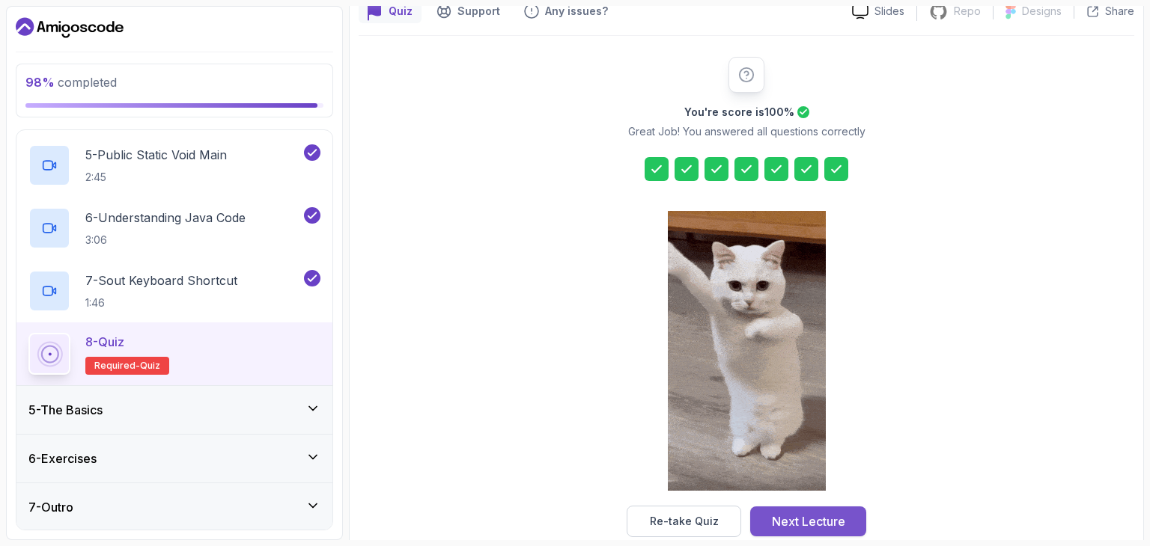
click at [840, 531] on button "Next Lecture" at bounding box center [808, 522] width 116 height 30
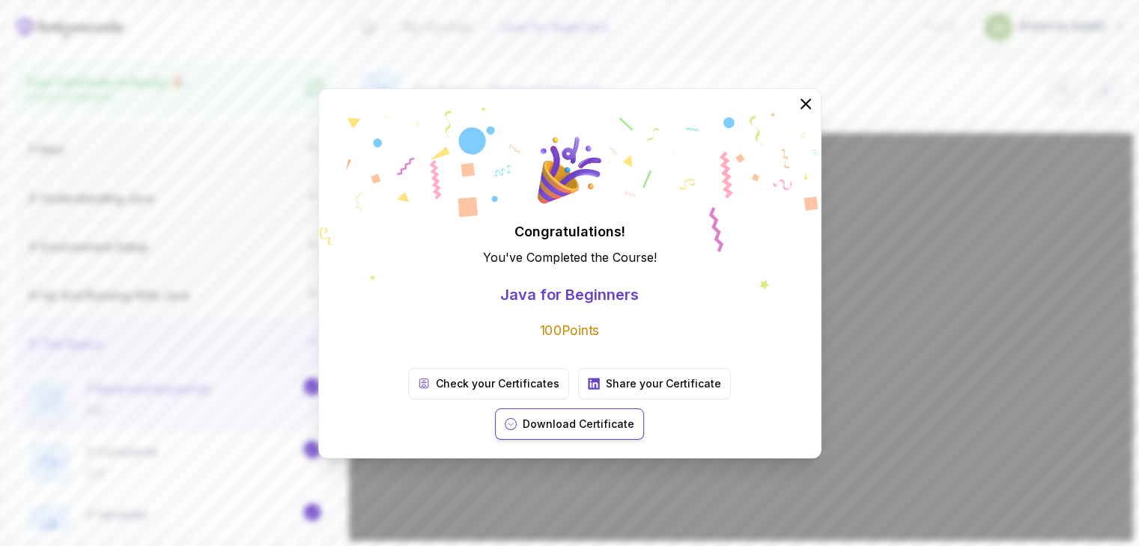
click at [644, 409] on button "Download Certificate" at bounding box center [569, 424] width 149 height 31
click at [606, 392] on p "Share your Certificate" at bounding box center [663, 384] width 115 height 15
